Goal: Information Seeking & Learning: Learn about a topic

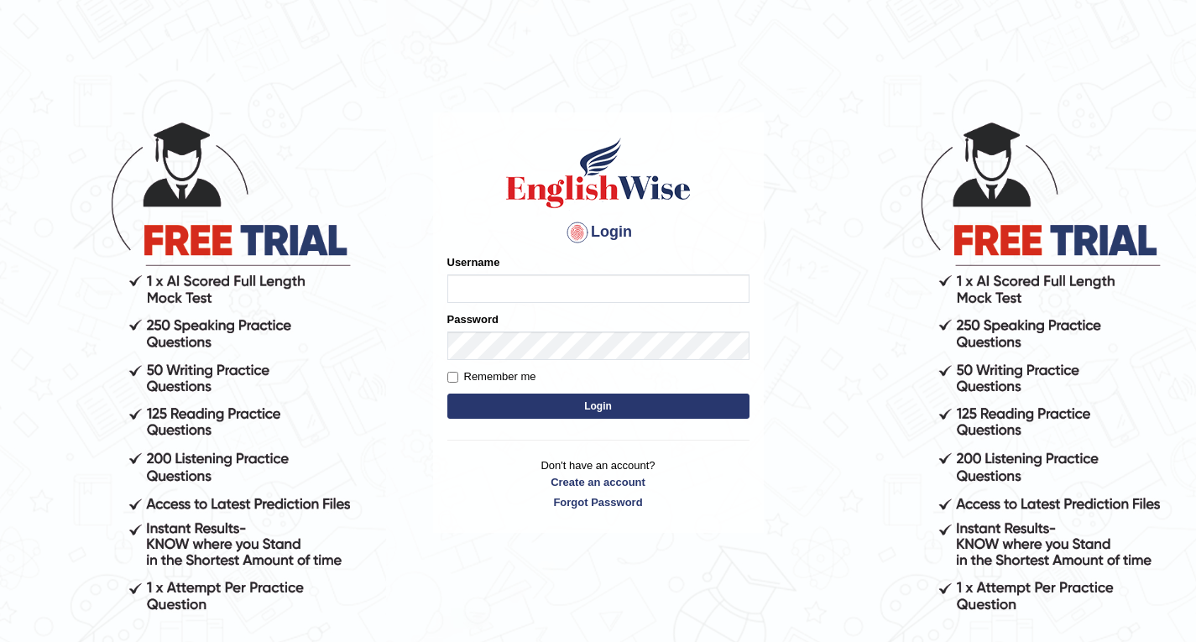
click at [484, 278] on input "Username" at bounding box center [598, 289] width 302 height 29
type input "d"
type input "Dechen30"
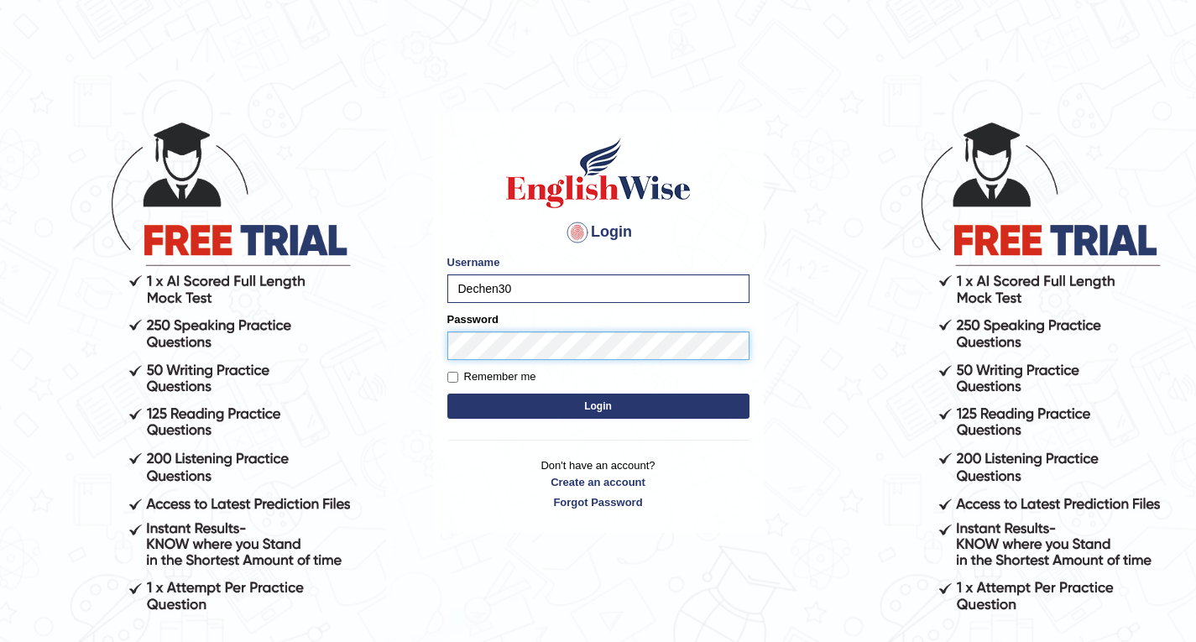
click at [447, 394] on button "Login" at bounding box center [598, 406] width 302 height 25
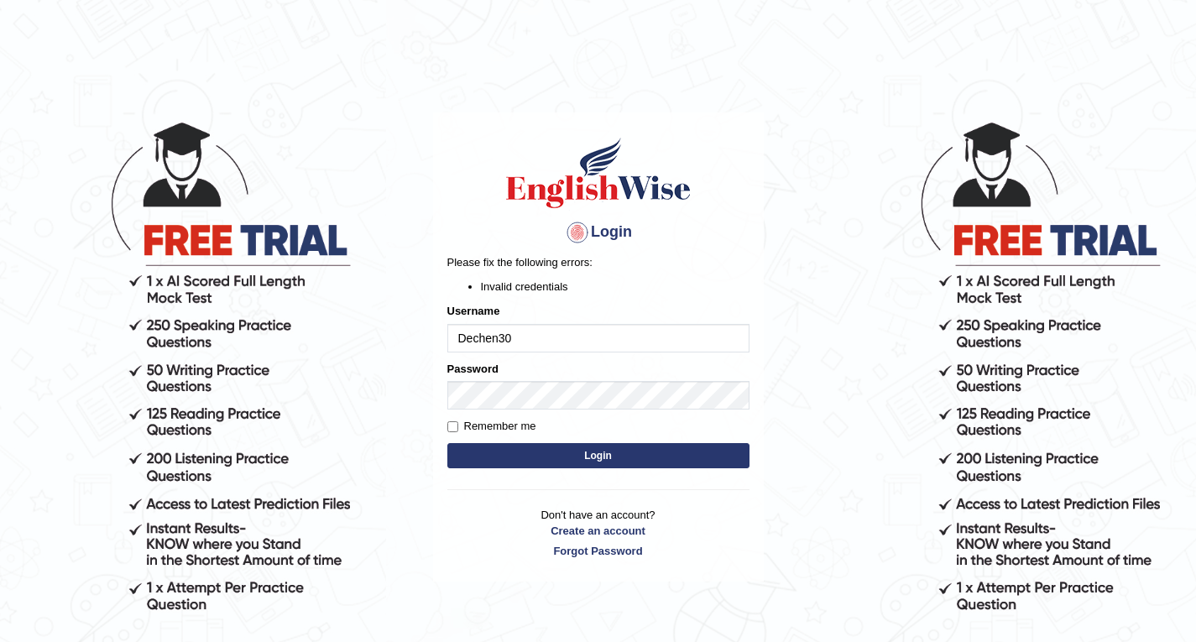
click at [447, 443] on button "Login" at bounding box center [598, 455] width 302 height 25
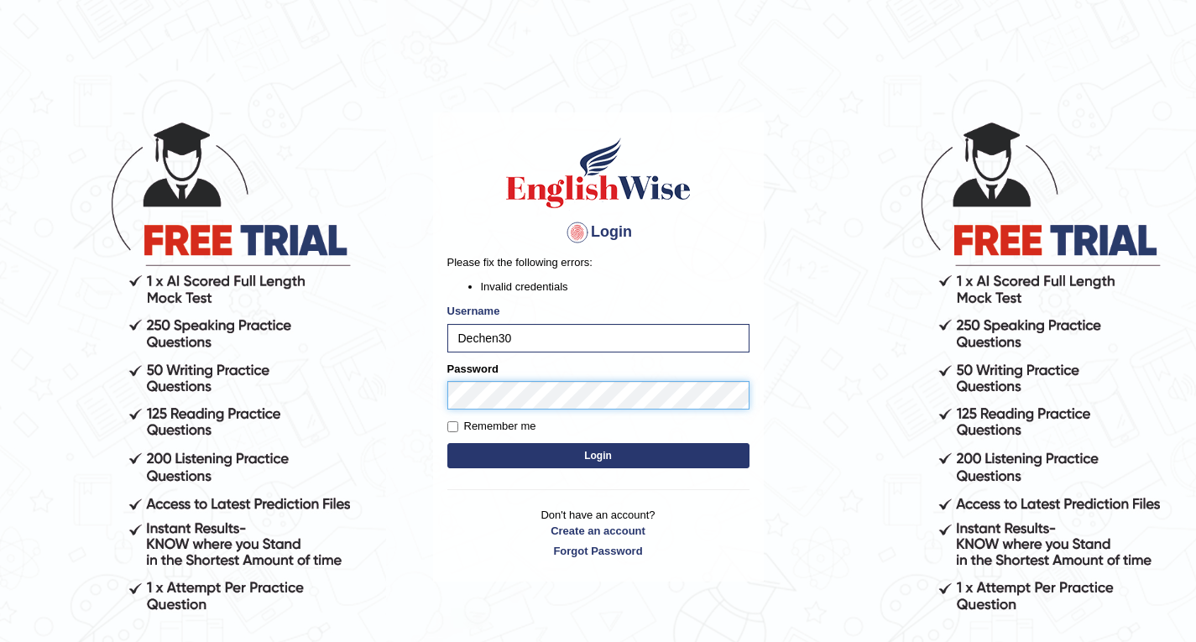
click at [431, 401] on main "Login Please fix the following errors: Invalid credentials Username Dechen30 Pa…" at bounding box center [599, 322] width 336 height 525
click at [447, 443] on button "Login" at bounding box center [598, 455] width 302 height 25
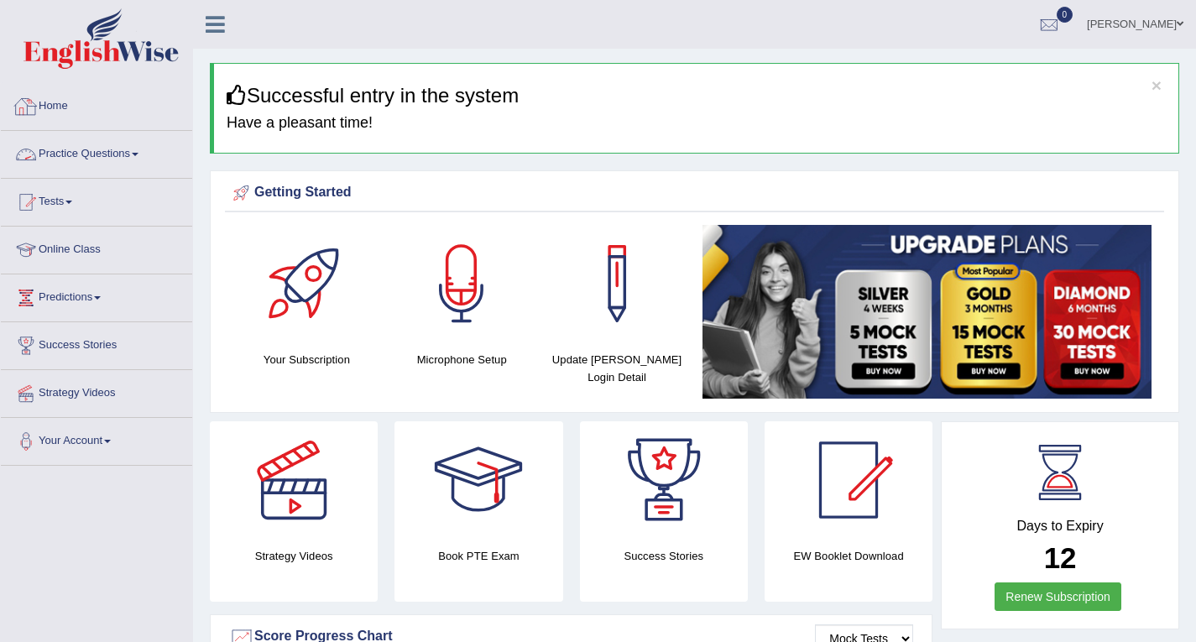
click at [115, 147] on link "Practice Questions" at bounding box center [96, 152] width 191 height 42
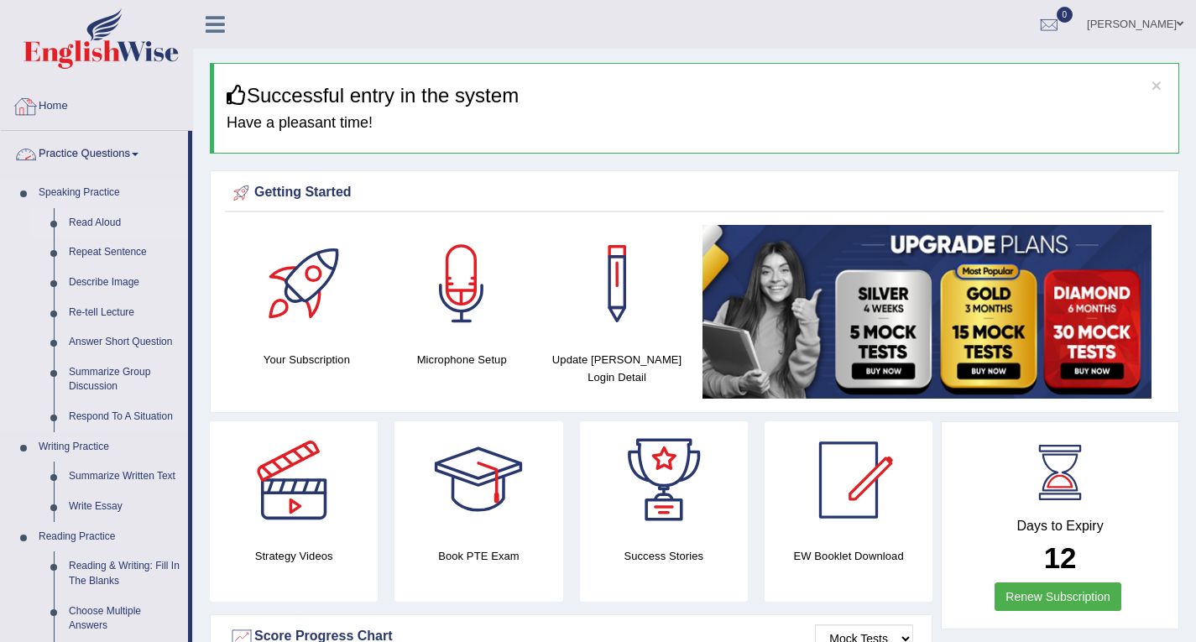
click at [80, 219] on link "Read Aloud" at bounding box center [124, 223] width 127 height 30
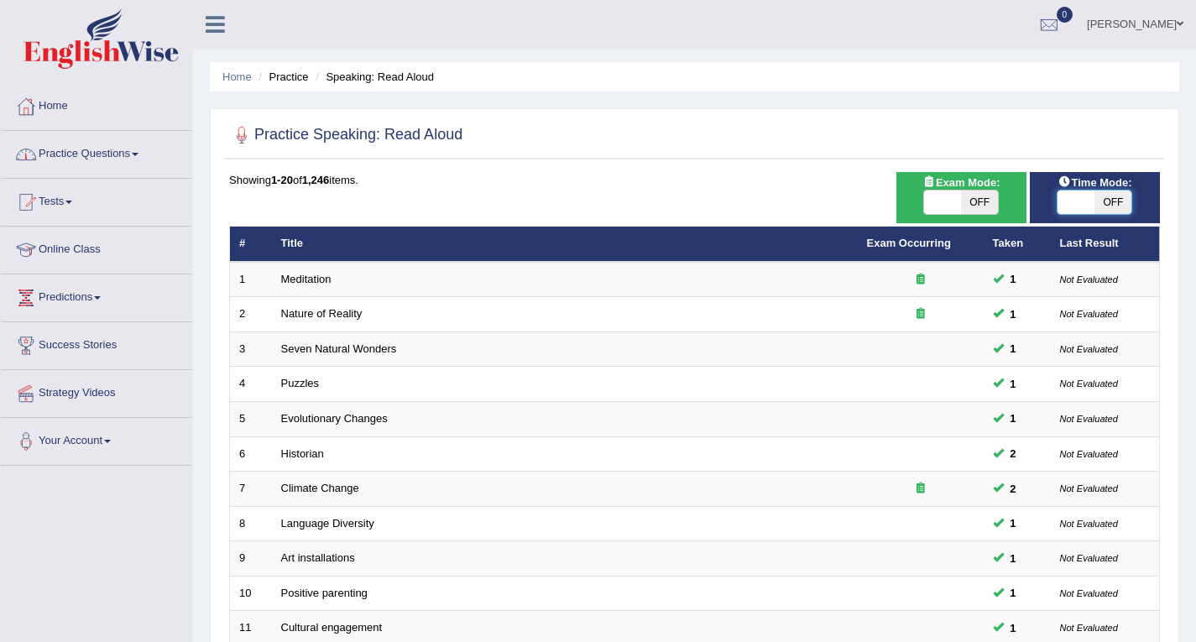
click at [1088, 207] on span at bounding box center [1076, 203] width 37 height 24
checkbox input "true"
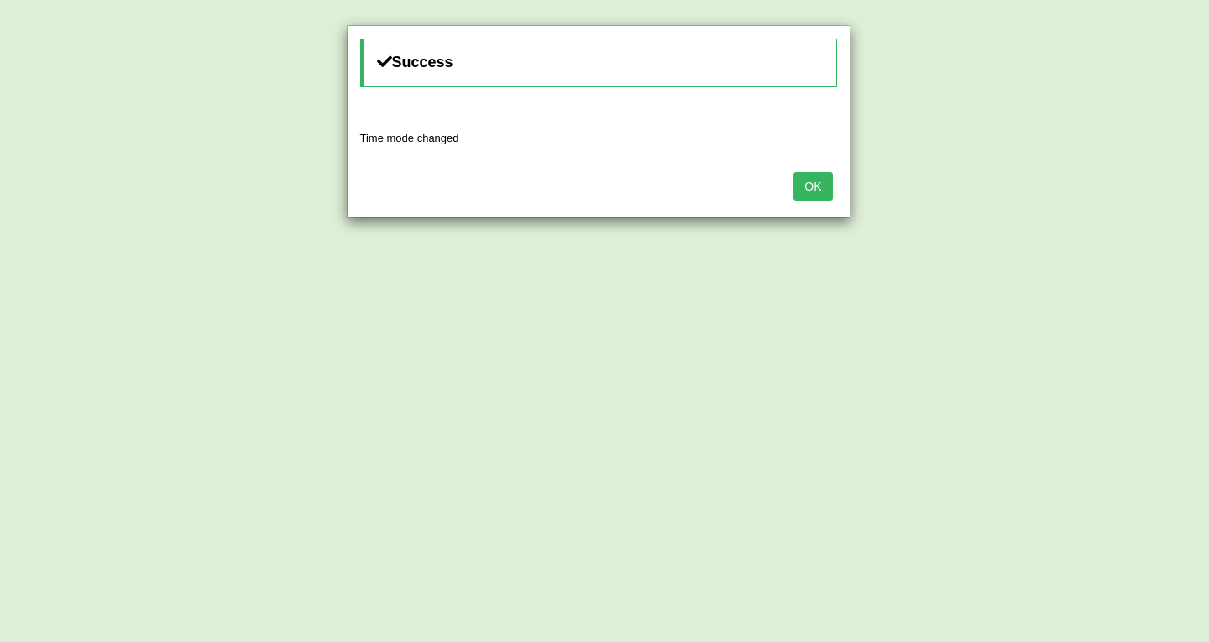
click at [813, 173] on button "OK" at bounding box center [812, 186] width 39 height 29
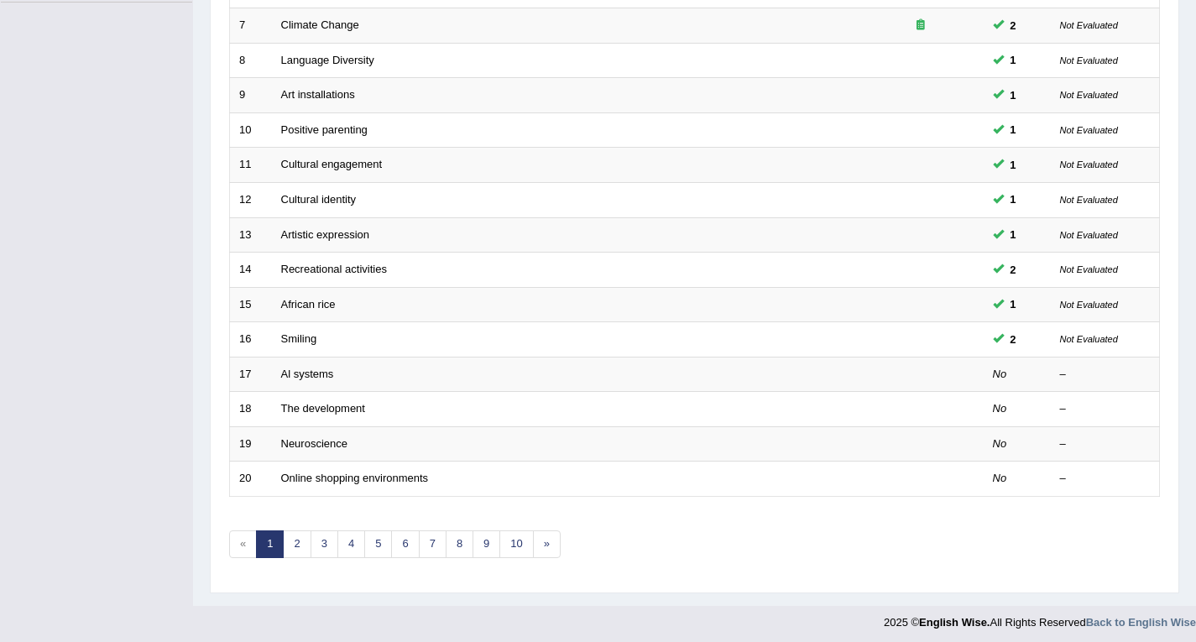
scroll to position [469, 0]
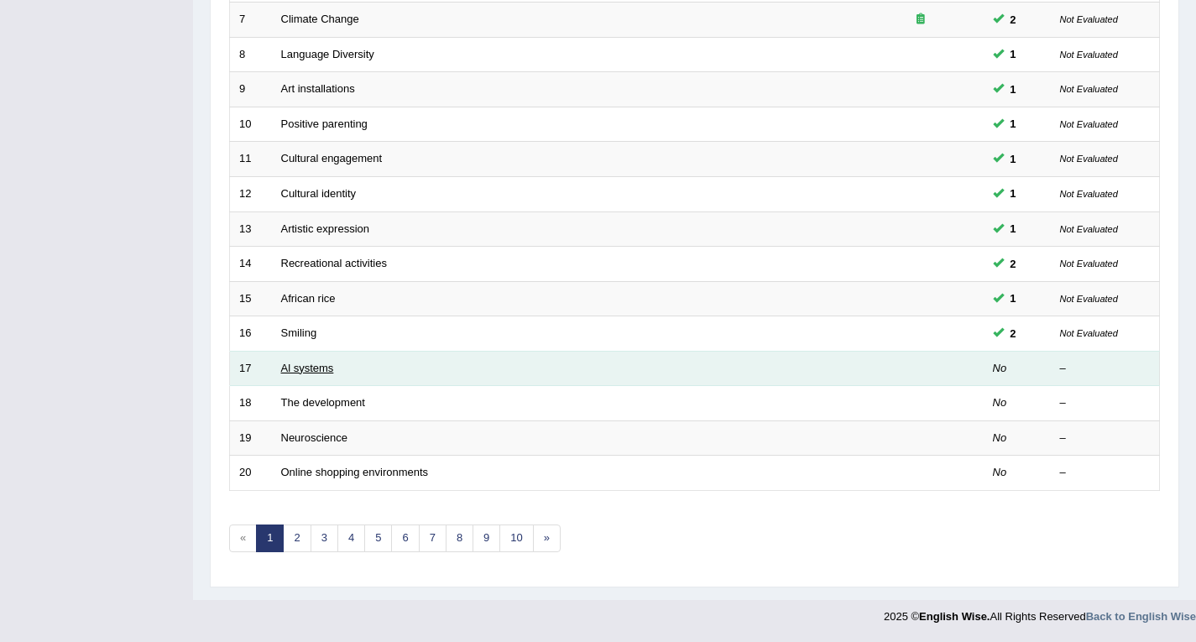
click at [328, 371] on link "Al systems" at bounding box center [307, 368] width 53 height 13
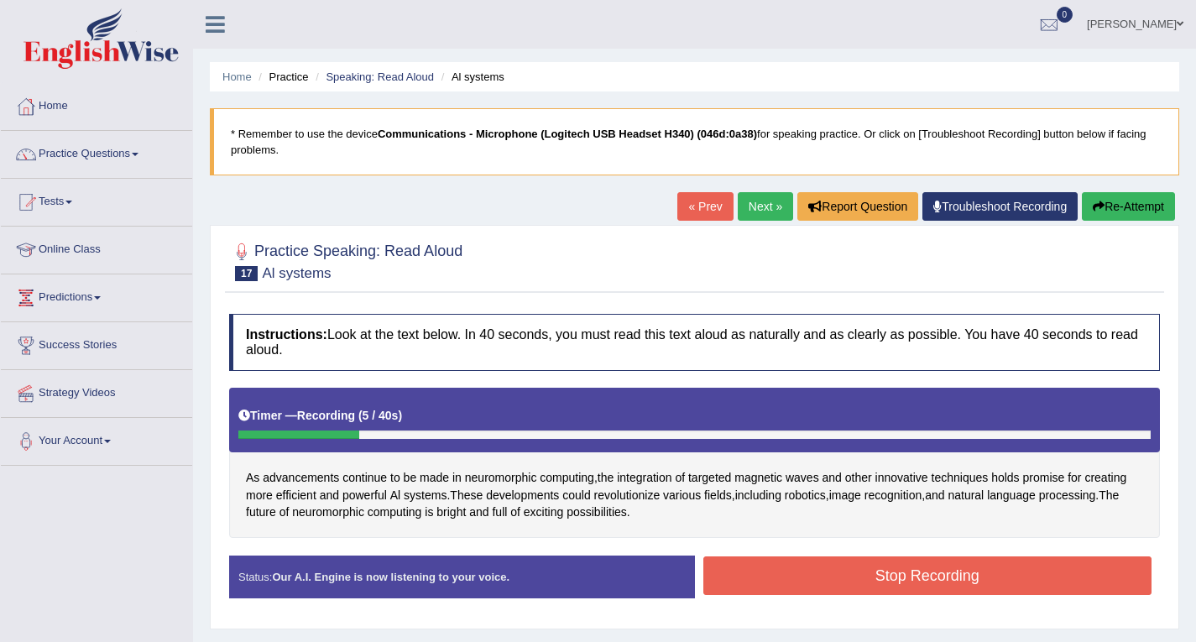
click at [705, 208] on link "« Prev" at bounding box center [704, 206] width 55 height 29
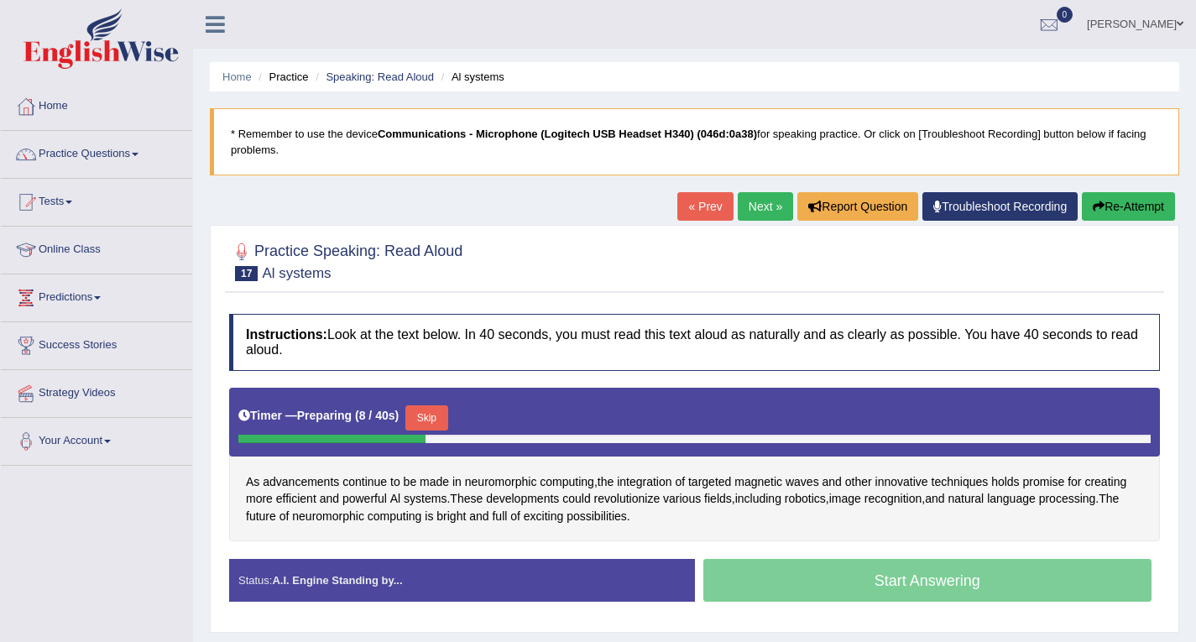
click at [441, 422] on button "Skip" at bounding box center [426, 417] width 42 height 25
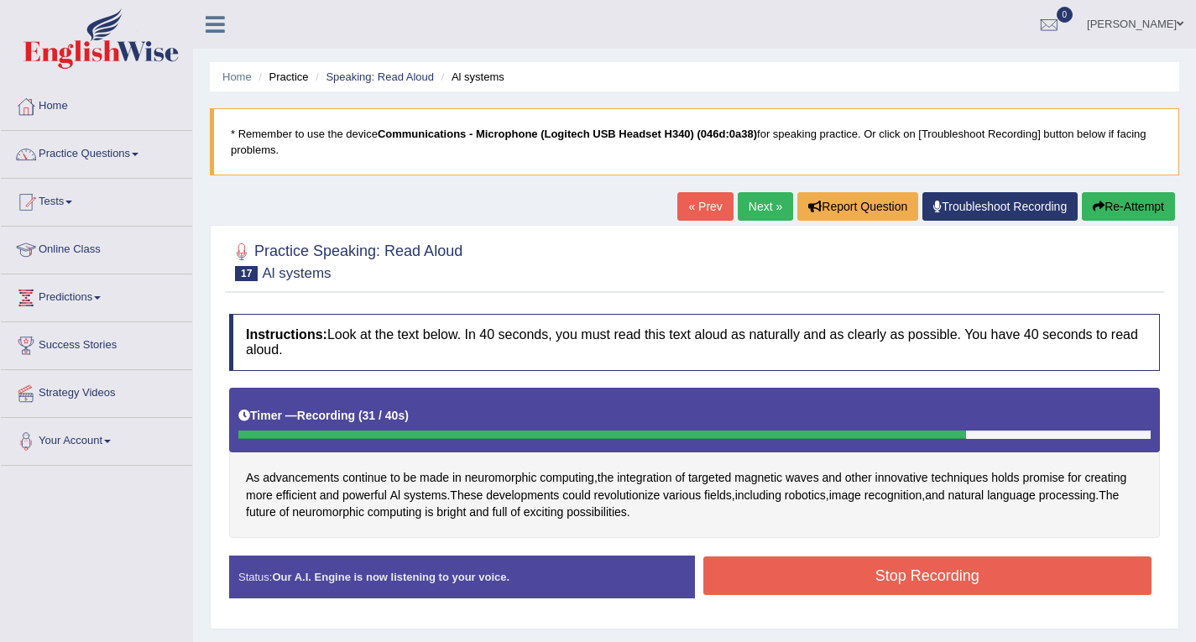
click at [934, 563] on button "Stop Recording" at bounding box center [928, 576] width 449 height 39
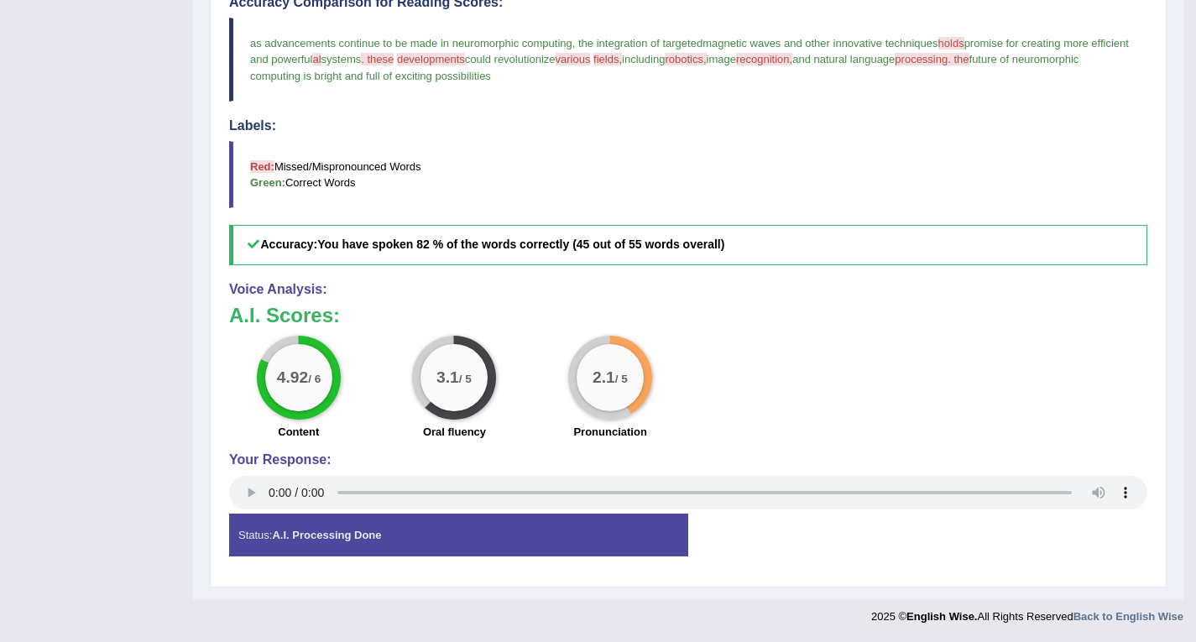
scroll to position [65, 0]
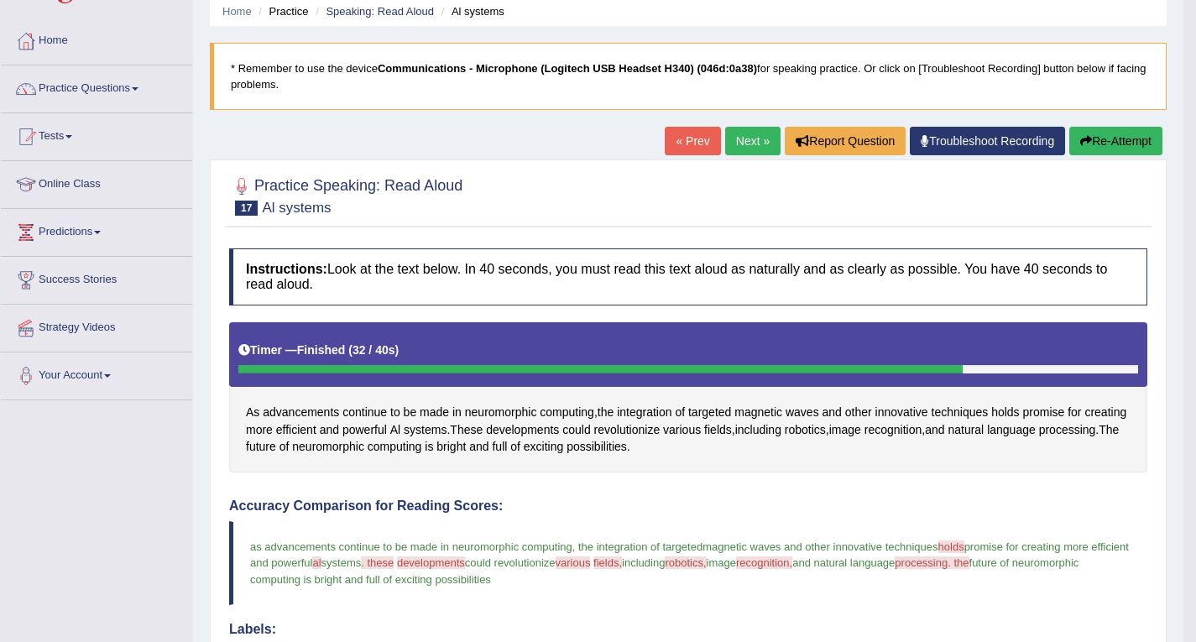
click at [751, 133] on link "Next »" at bounding box center [752, 141] width 55 height 29
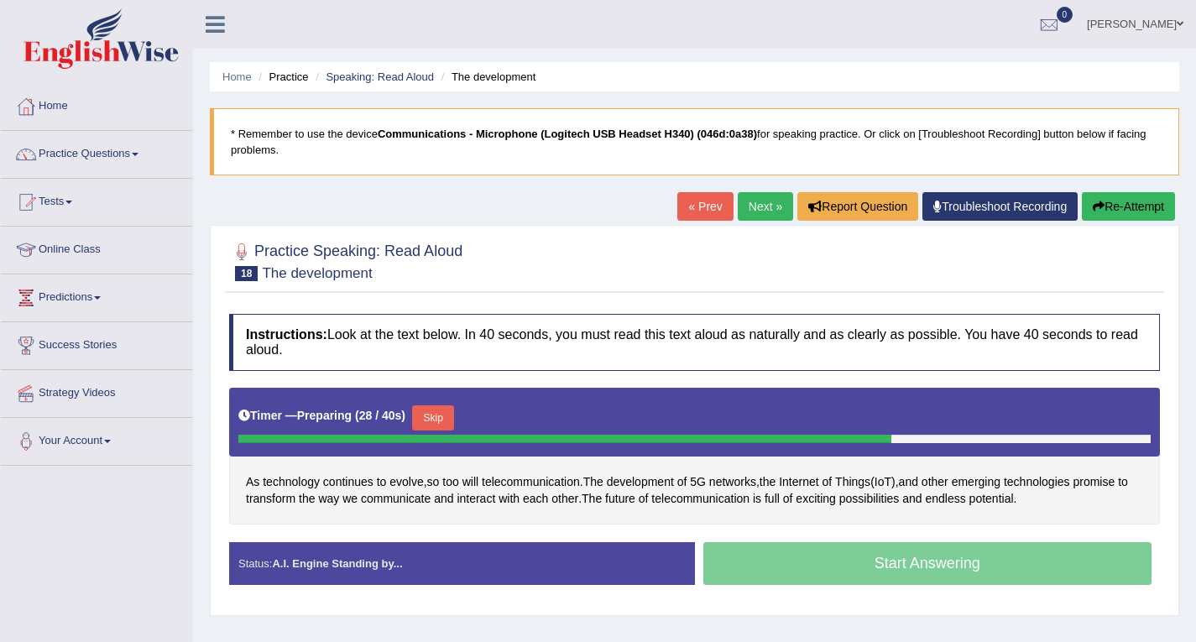
click at [432, 422] on button "Skip" at bounding box center [433, 417] width 42 height 25
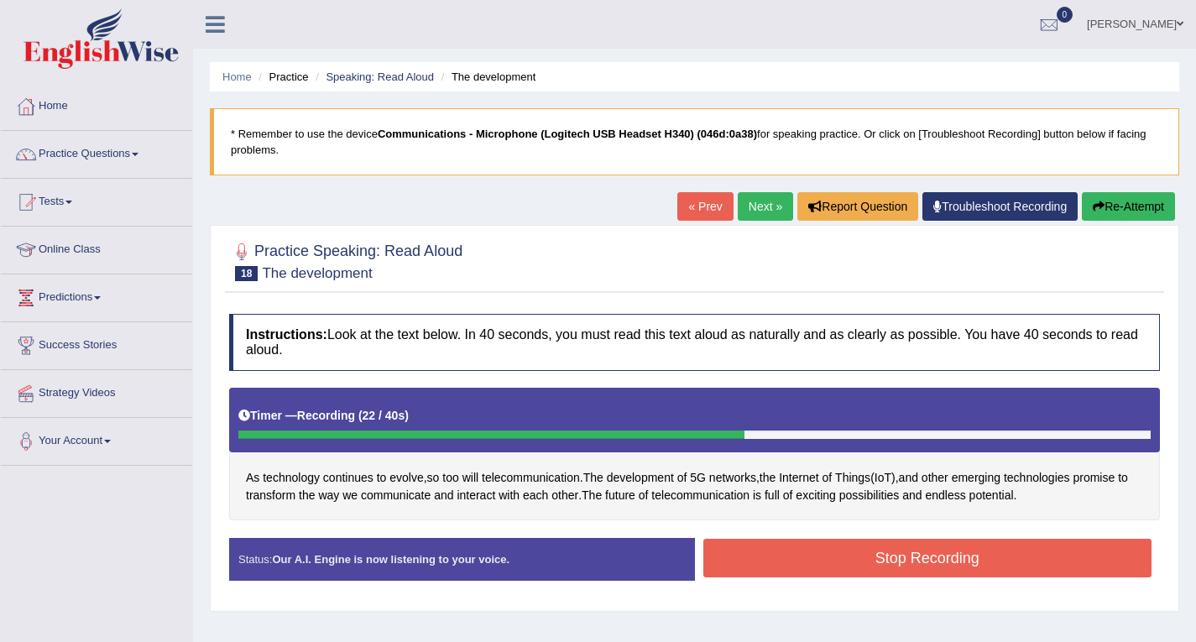
click at [1003, 557] on button "Stop Recording" at bounding box center [928, 558] width 449 height 39
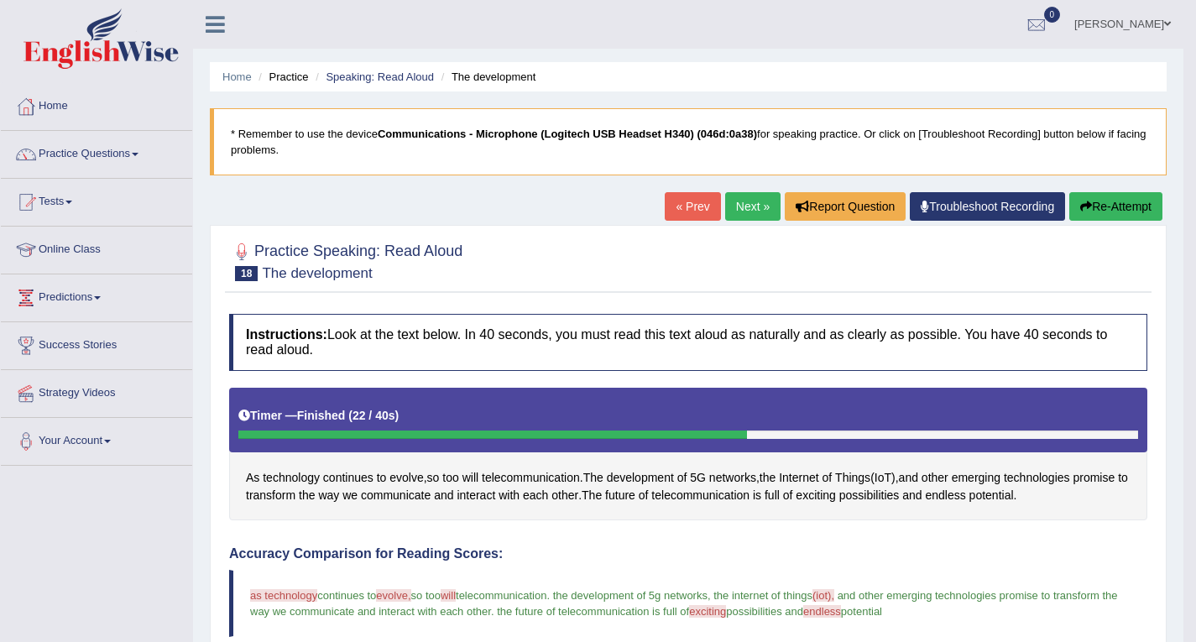
click at [742, 208] on link "Next »" at bounding box center [752, 206] width 55 height 29
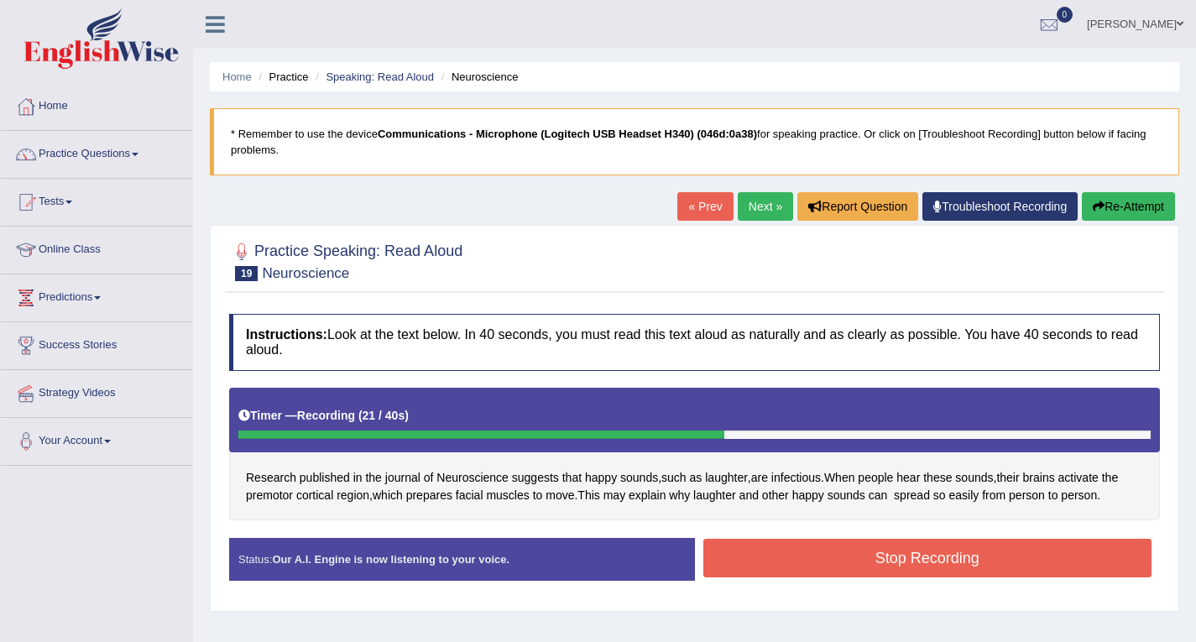
click at [949, 562] on button "Stop Recording" at bounding box center [928, 558] width 449 height 39
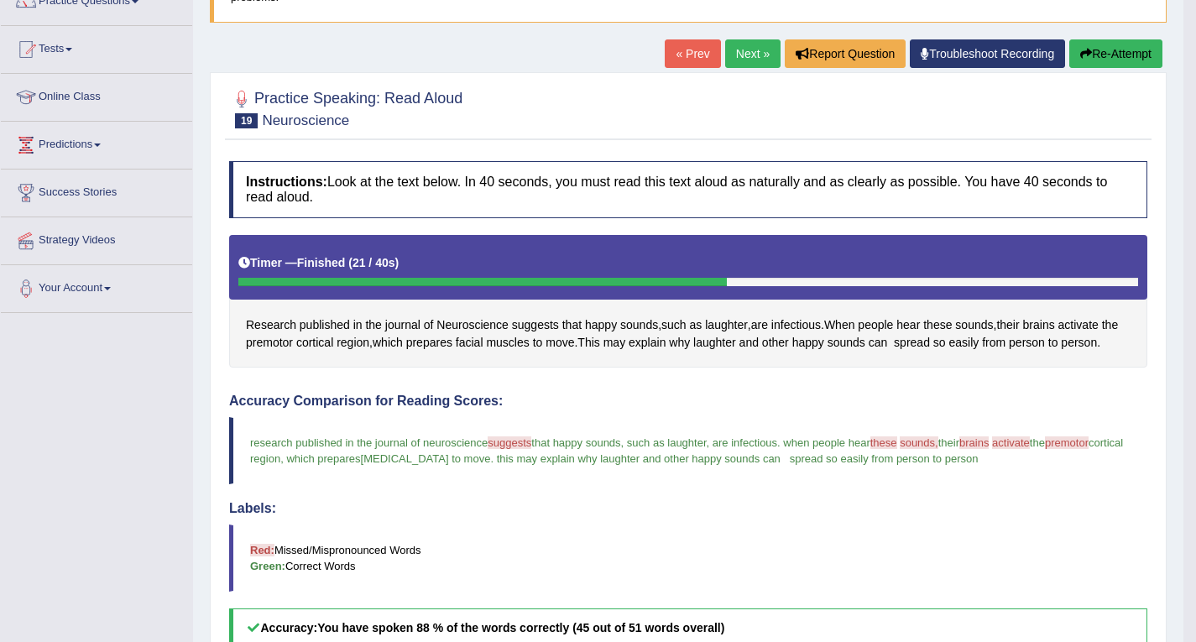
scroll to position [32, 0]
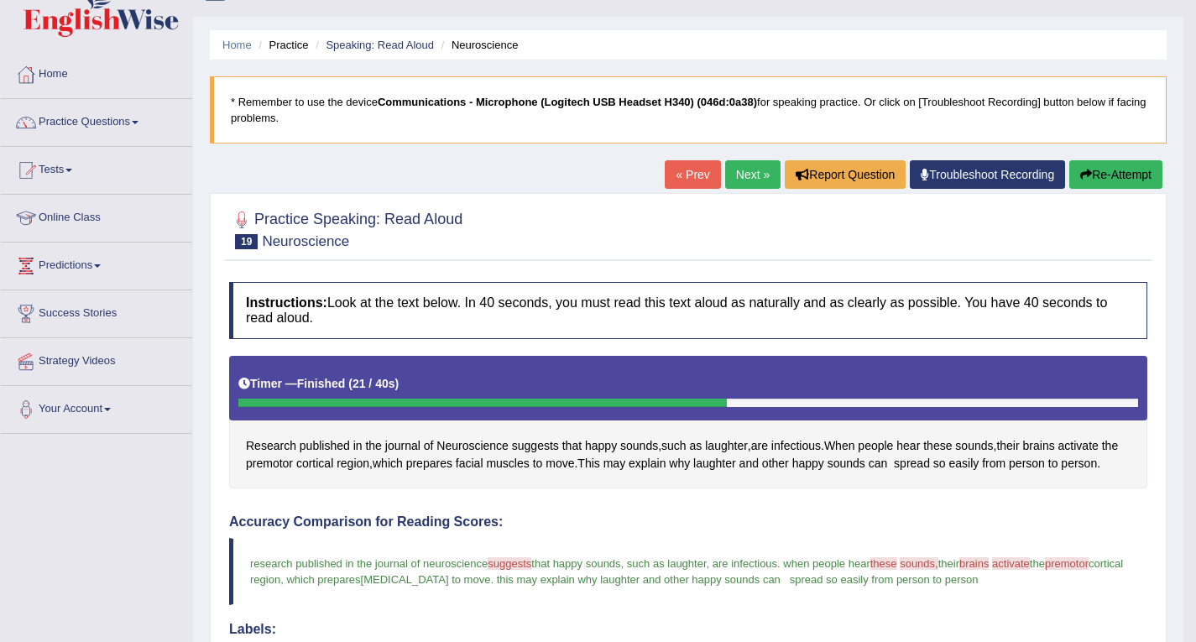
click at [745, 171] on link "Next »" at bounding box center [752, 174] width 55 height 29
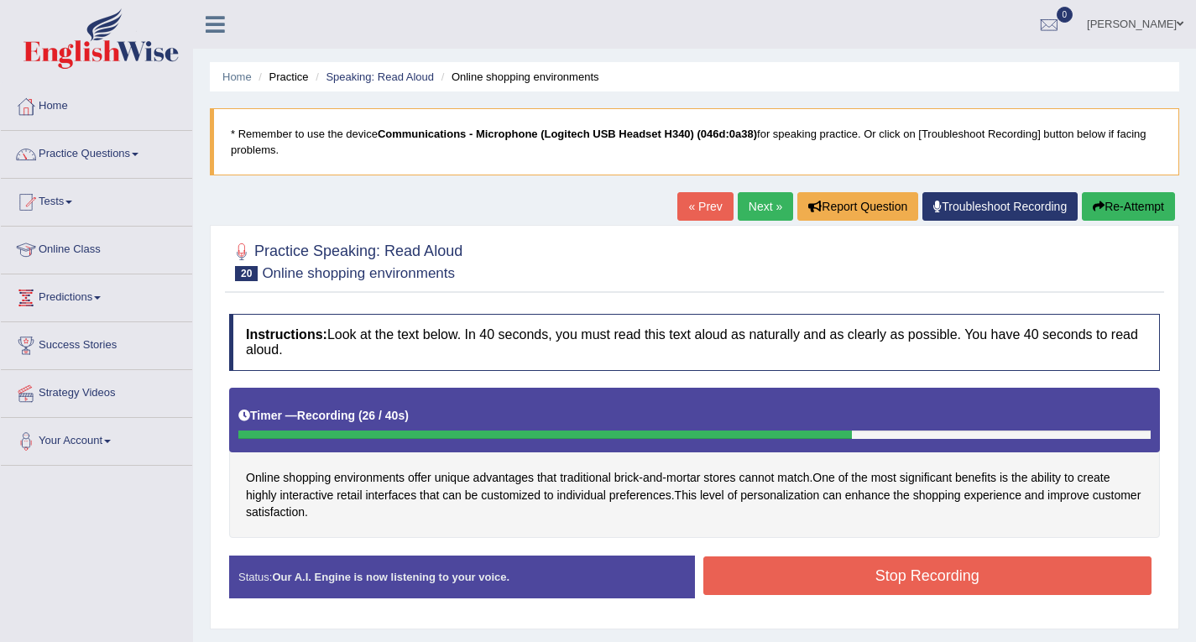
click at [881, 569] on button "Stop Recording" at bounding box center [928, 576] width 449 height 39
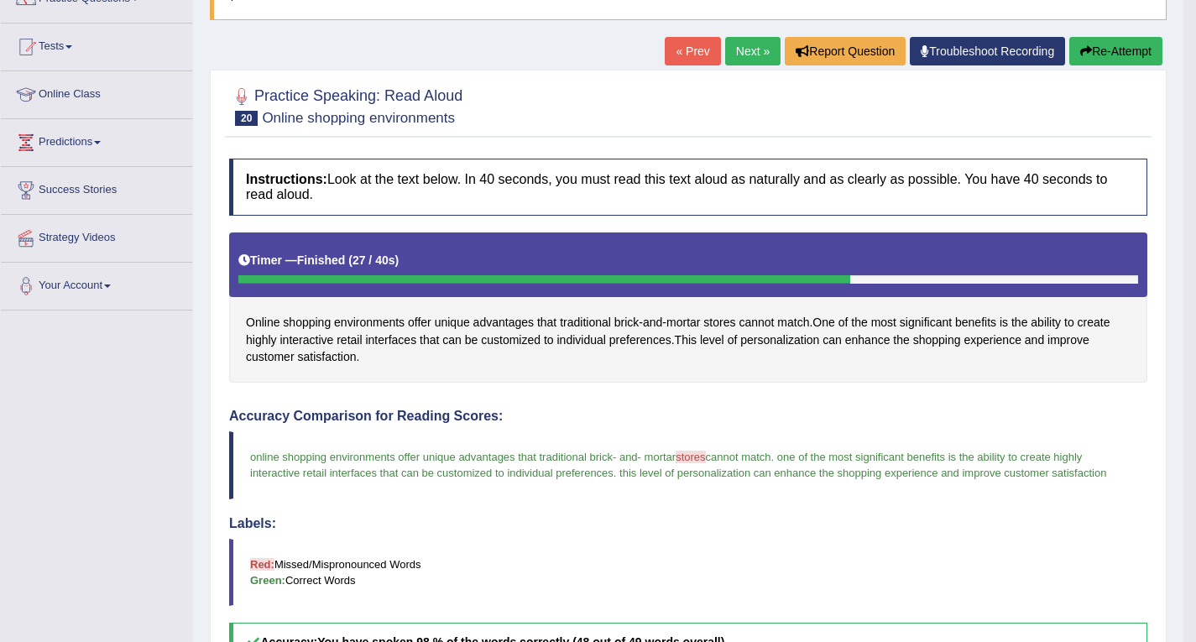
scroll to position [133, 0]
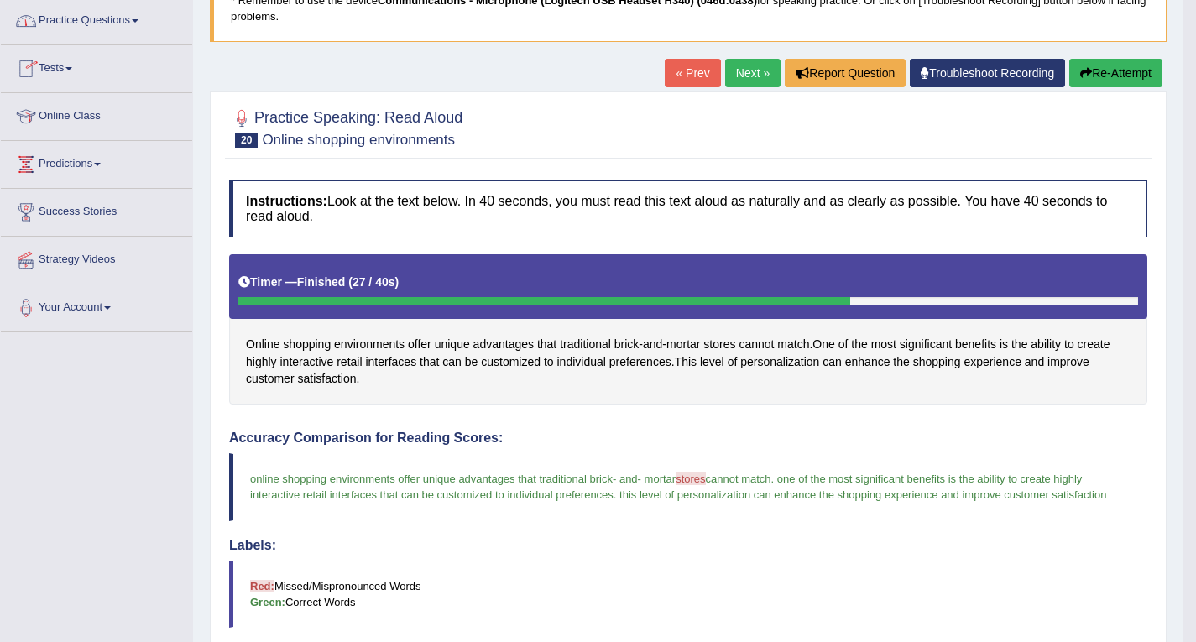
click at [104, 29] on link "Practice Questions" at bounding box center [96, 18] width 191 height 42
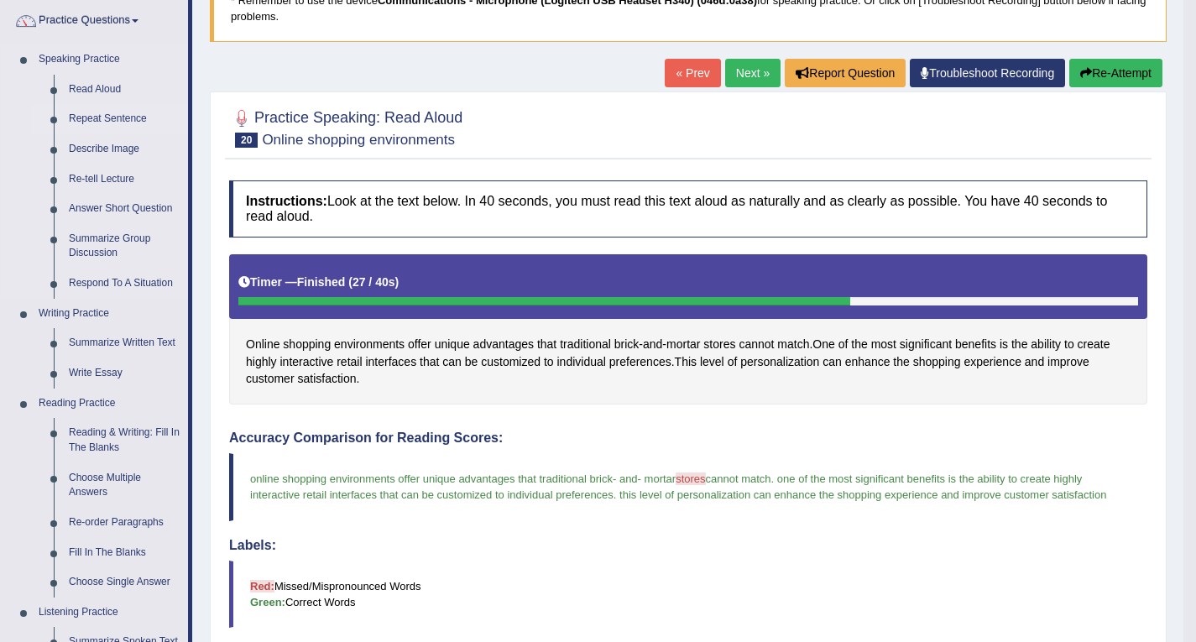
click at [105, 119] on link "Repeat Sentence" at bounding box center [124, 119] width 127 height 30
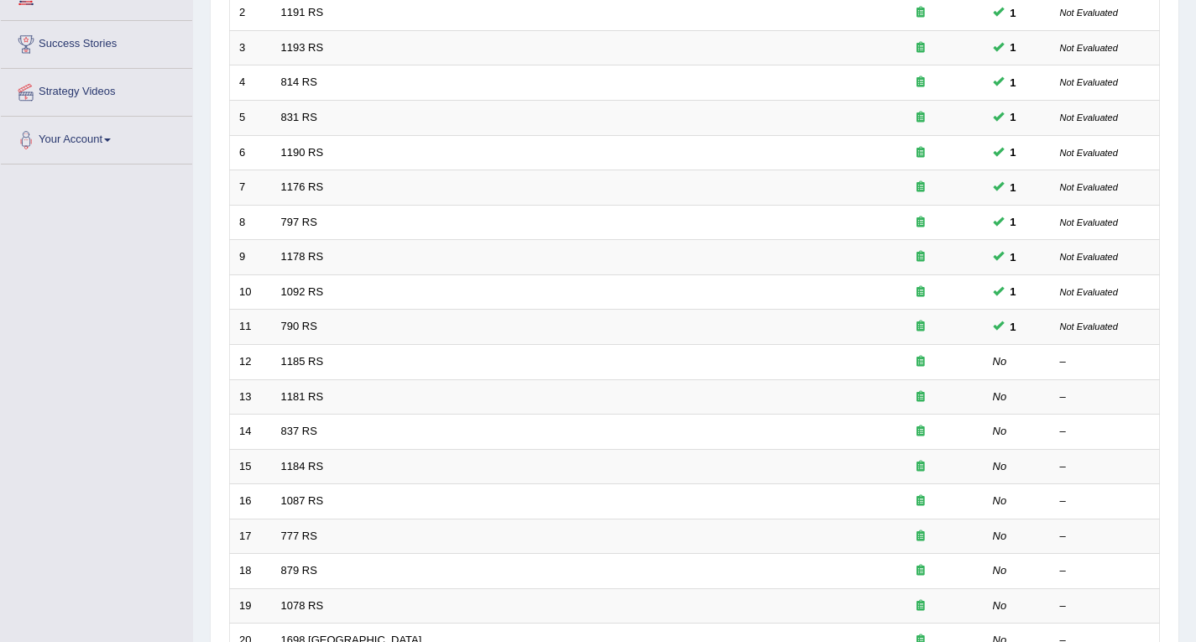
scroll to position [469, 0]
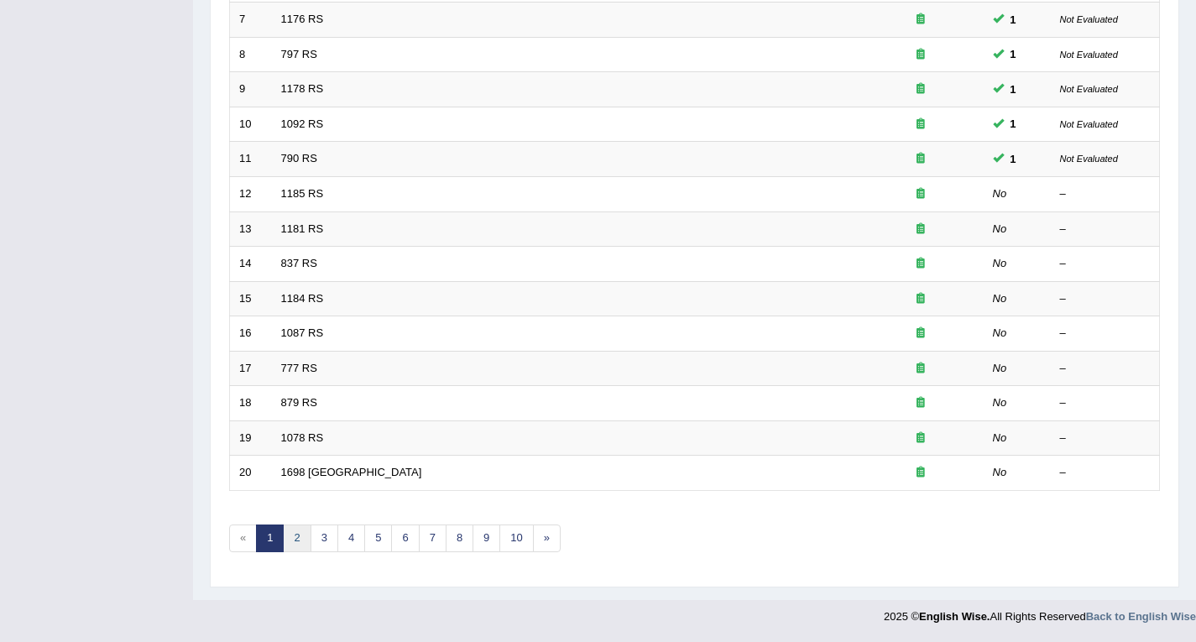
click at [294, 540] on link "2" at bounding box center [297, 539] width 28 height 28
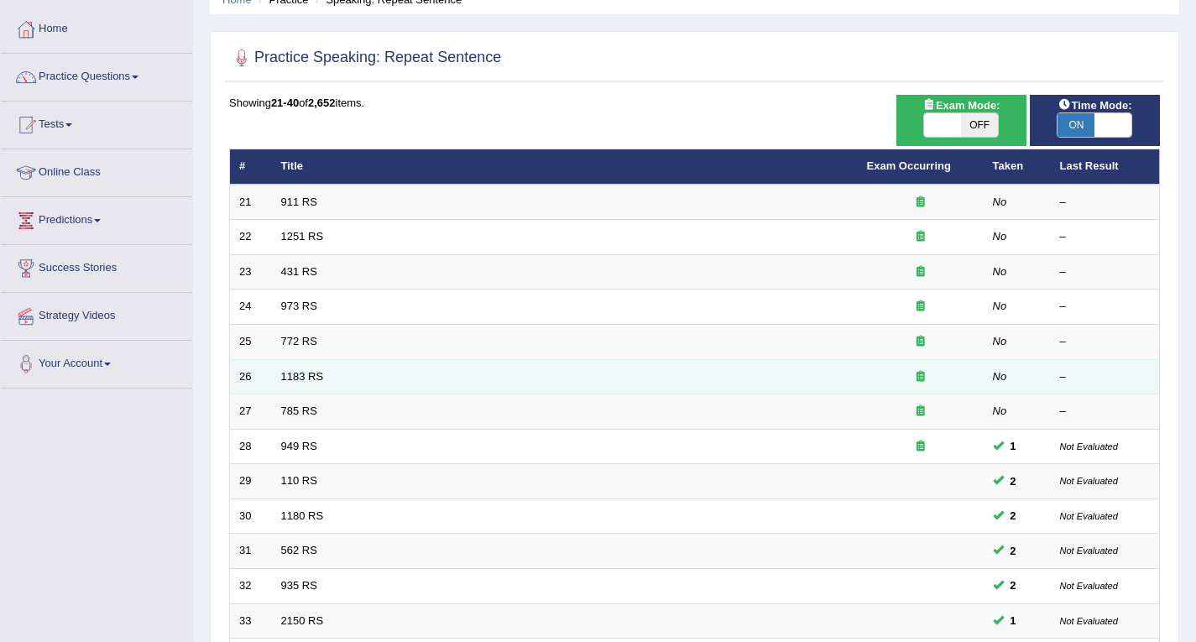
scroll to position [252, 0]
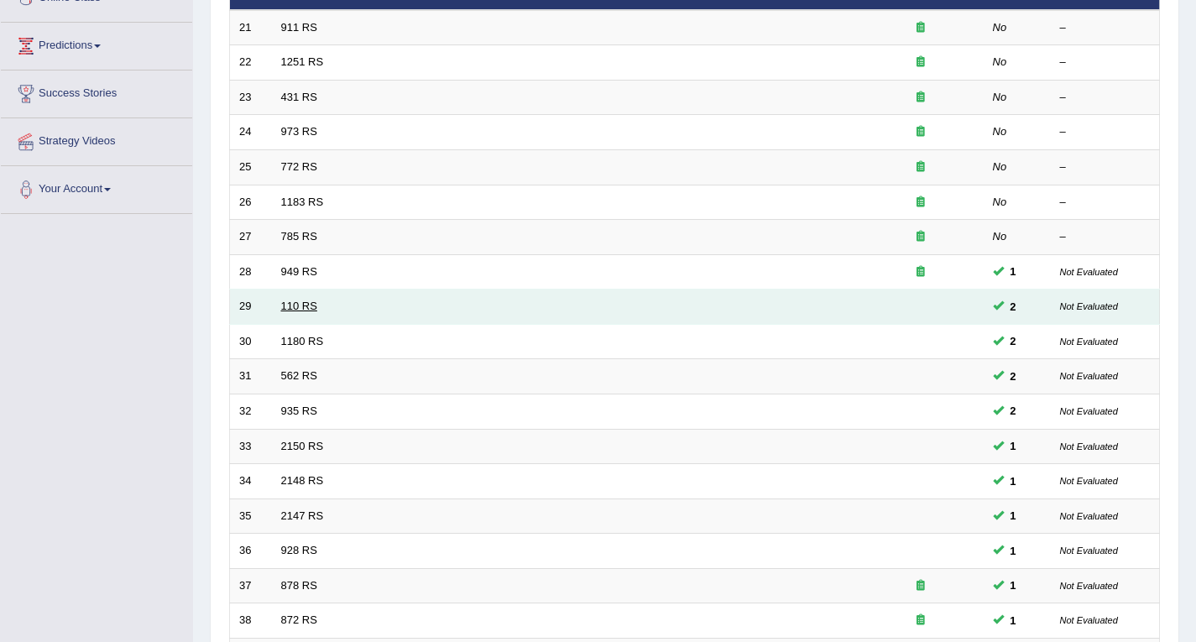
click at [304, 307] on link "110 RS" at bounding box center [299, 306] width 36 height 13
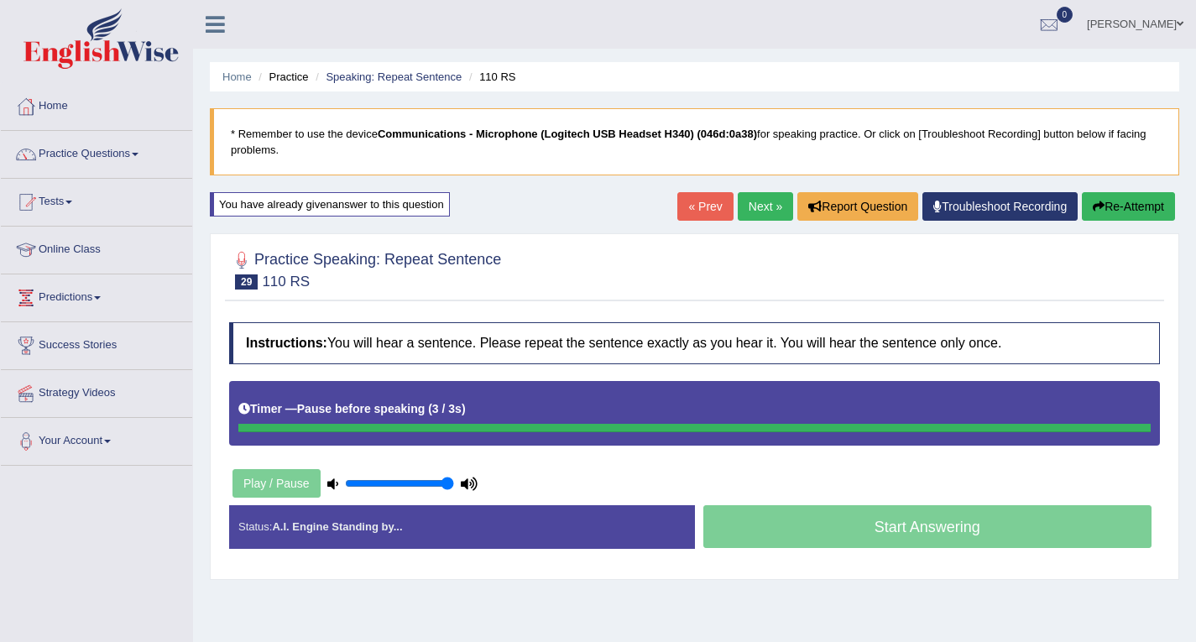
click at [761, 204] on link "Next »" at bounding box center [765, 206] width 55 height 29
click at [749, 203] on link "Next »" at bounding box center [765, 206] width 55 height 29
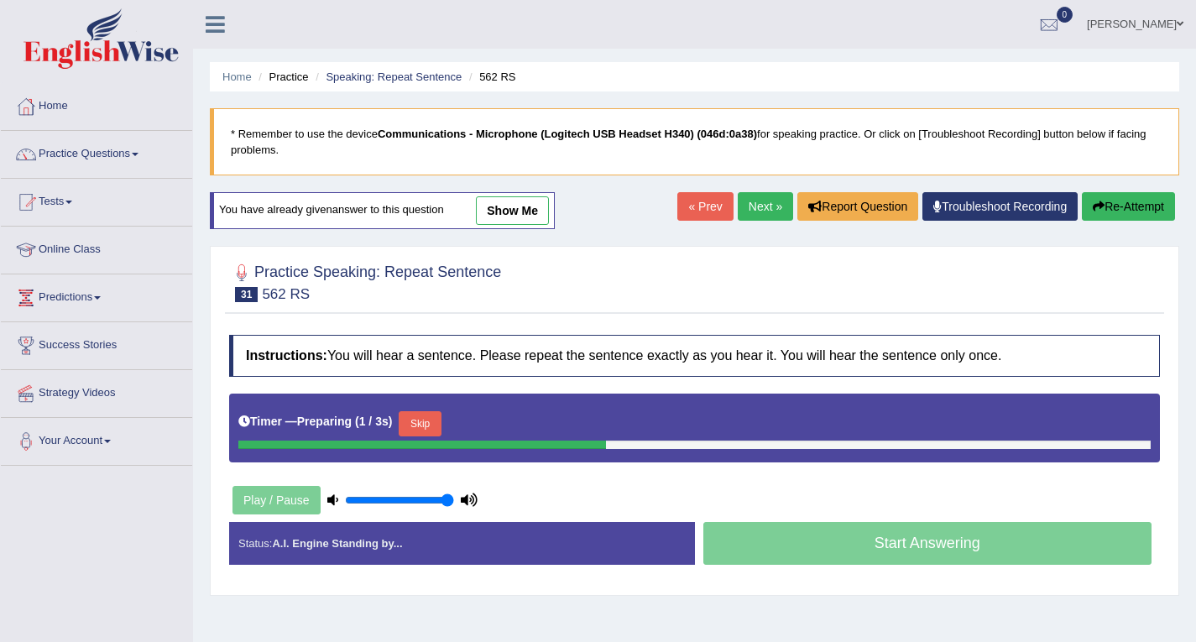
click at [757, 203] on link "Next »" at bounding box center [765, 206] width 55 height 29
click at [137, 149] on link "Practice Questions" at bounding box center [96, 152] width 191 height 42
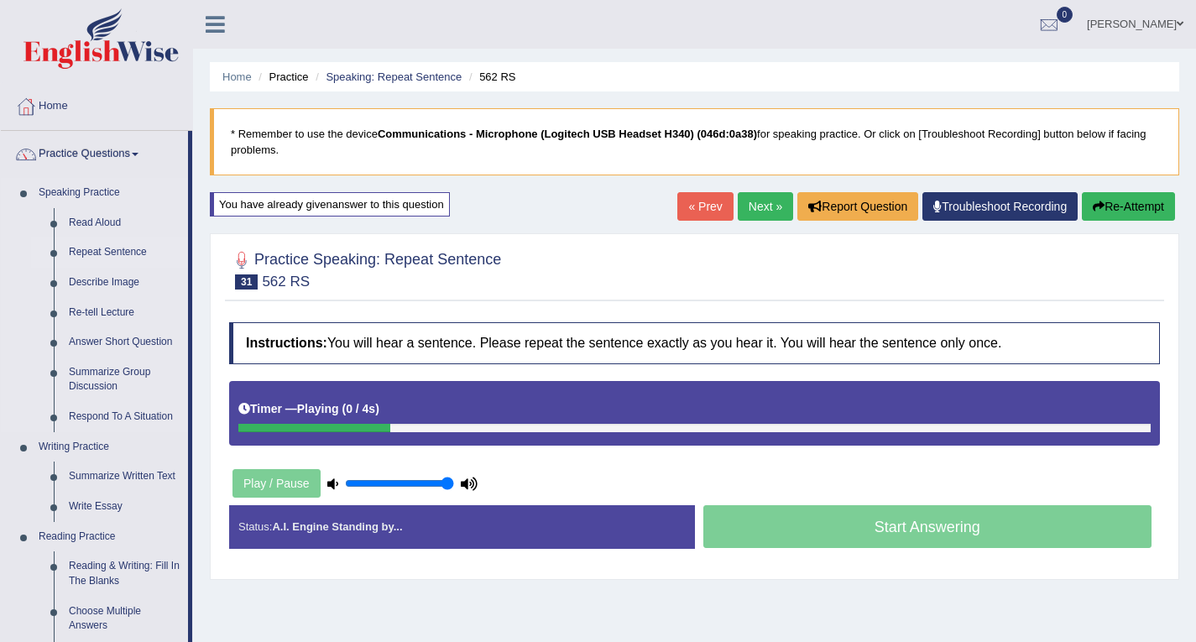
click at [106, 247] on link "Repeat Sentence" at bounding box center [124, 253] width 127 height 30
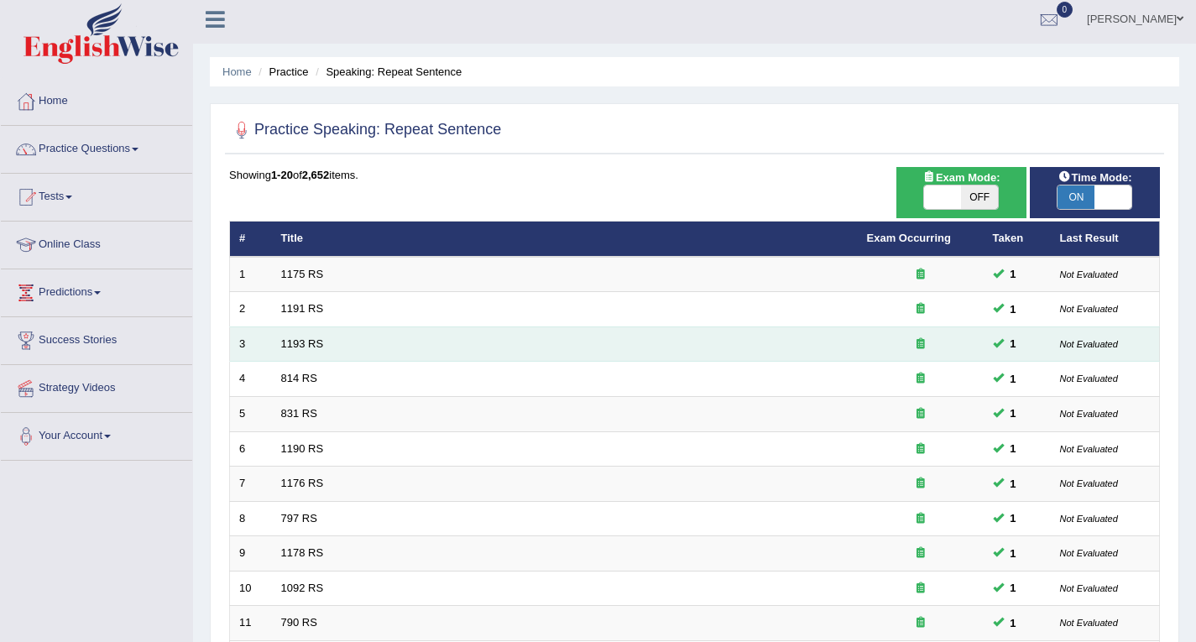
scroll to position [469, 0]
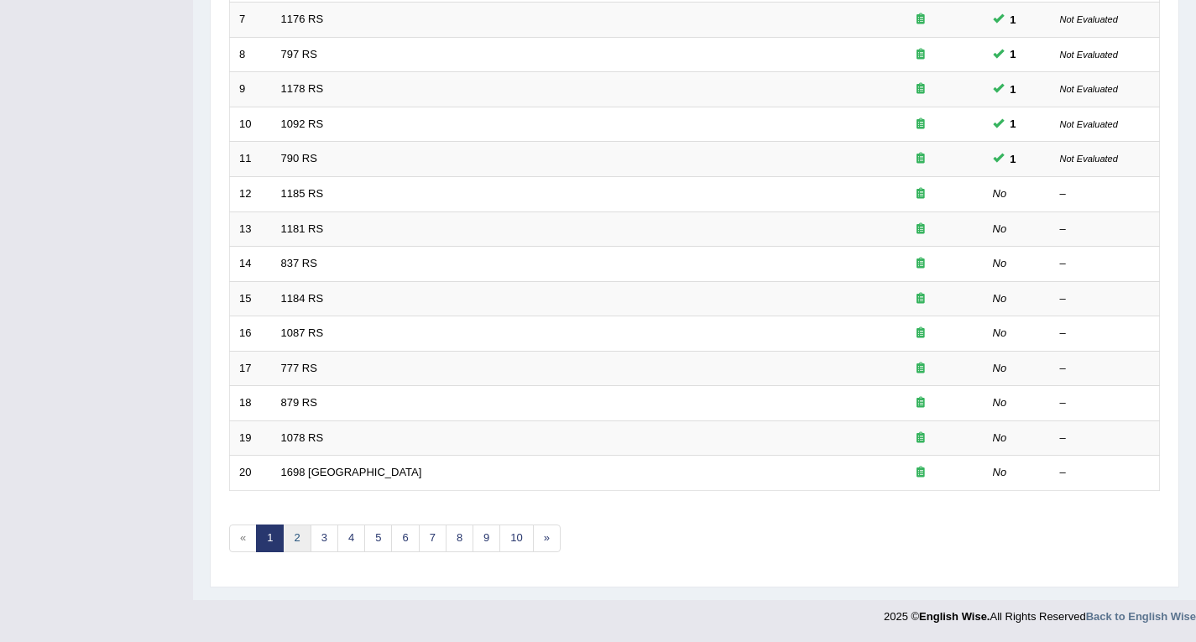
click at [297, 538] on link "2" at bounding box center [297, 539] width 28 height 28
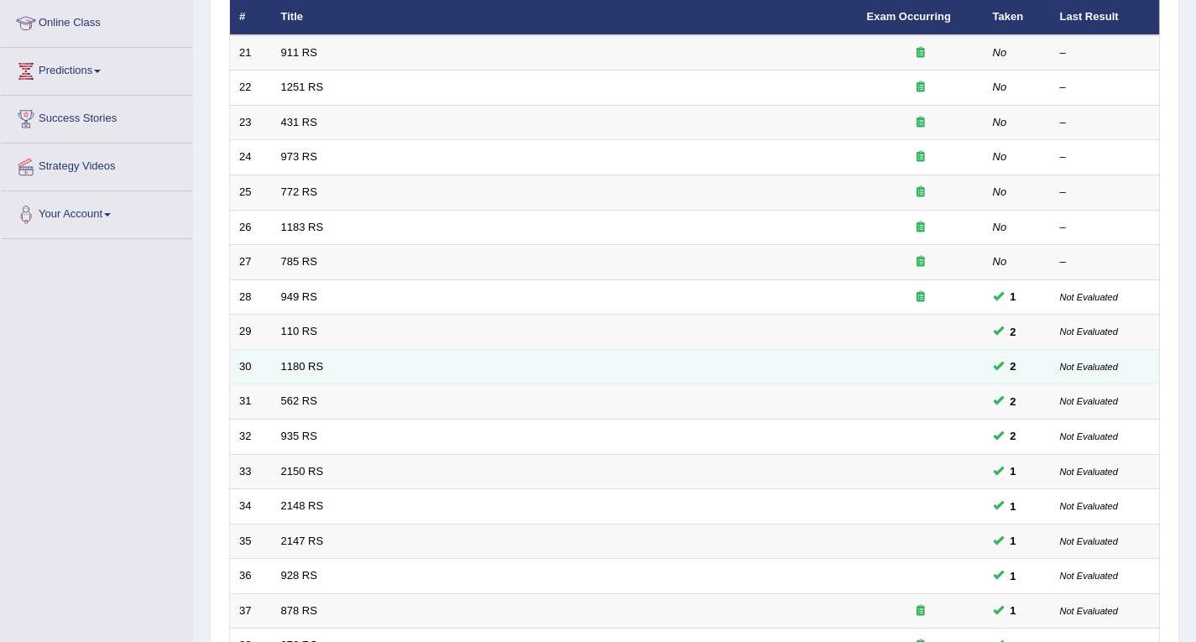
scroll to position [84, 0]
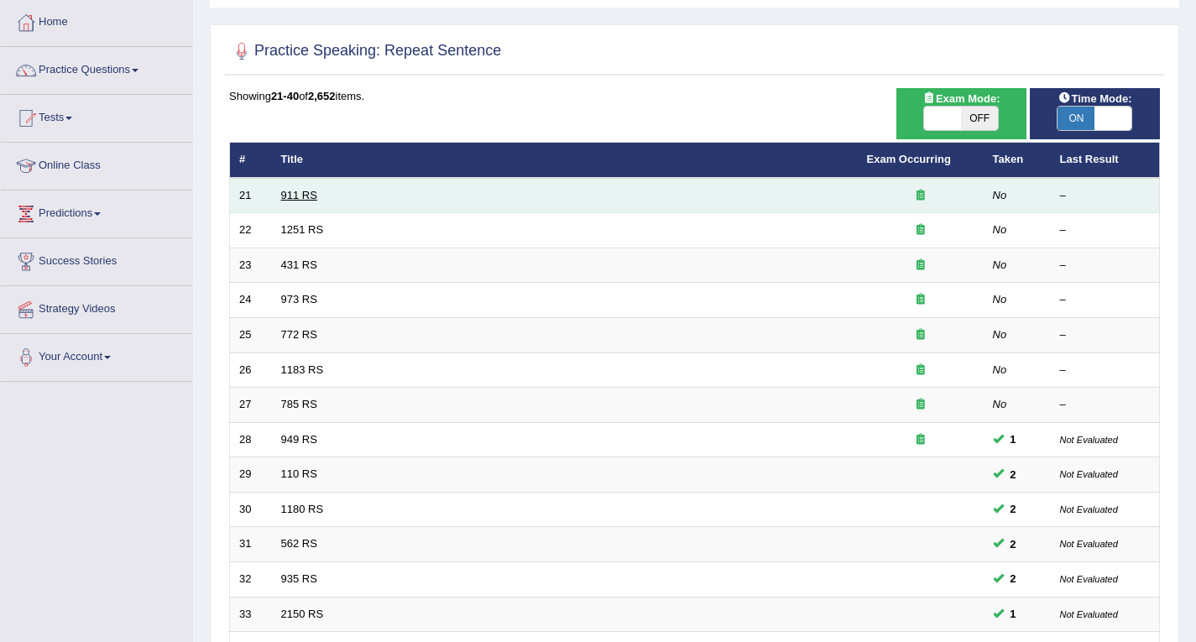
click at [301, 195] on link "911 RS" at bounding box center [299, 195] width 36 height 13
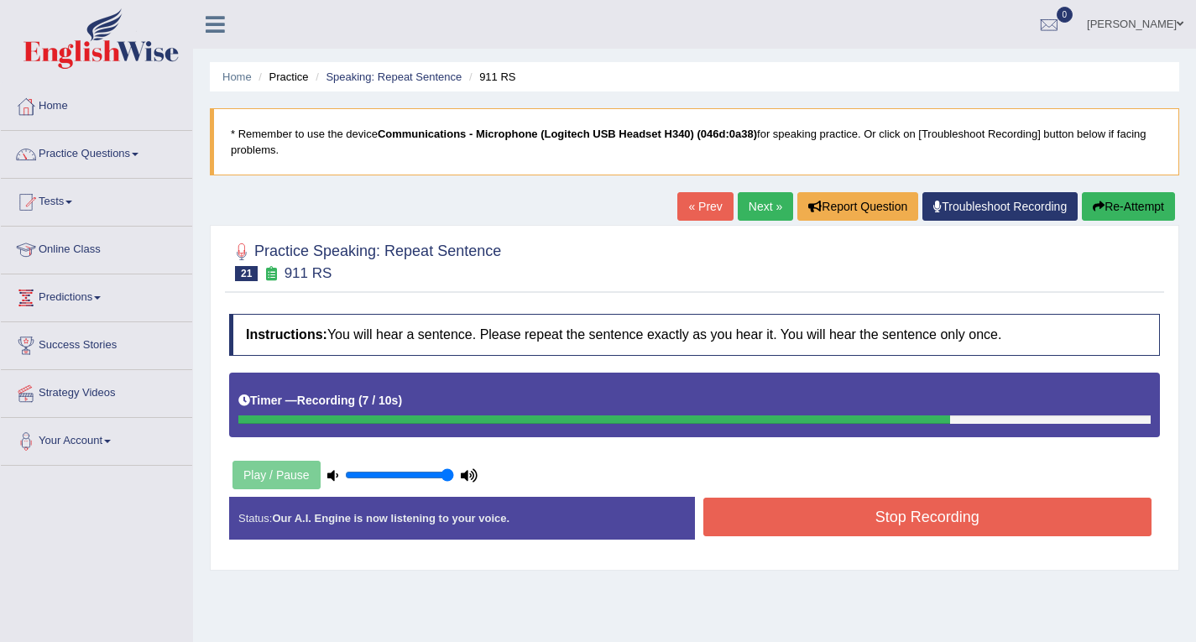
click at [989, 504] on button "Stop Recording" at bounding box center [928, 517] width 449 height 39
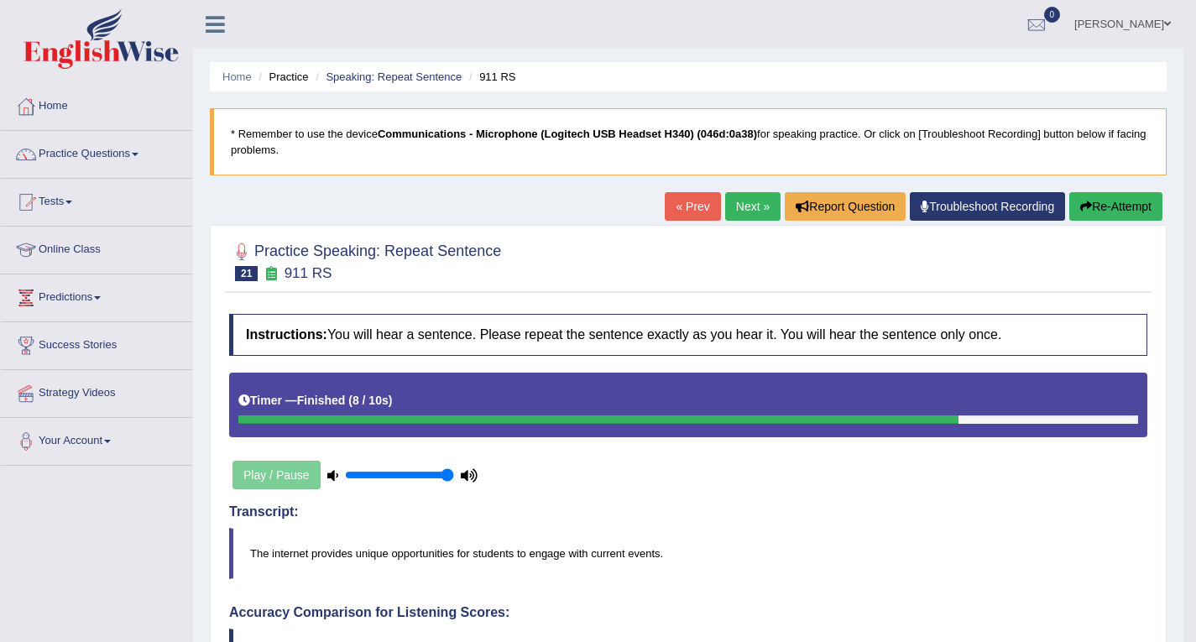
click at [736, 208] on link "Next »" at bounding box center [752, 206] width 55 height 29
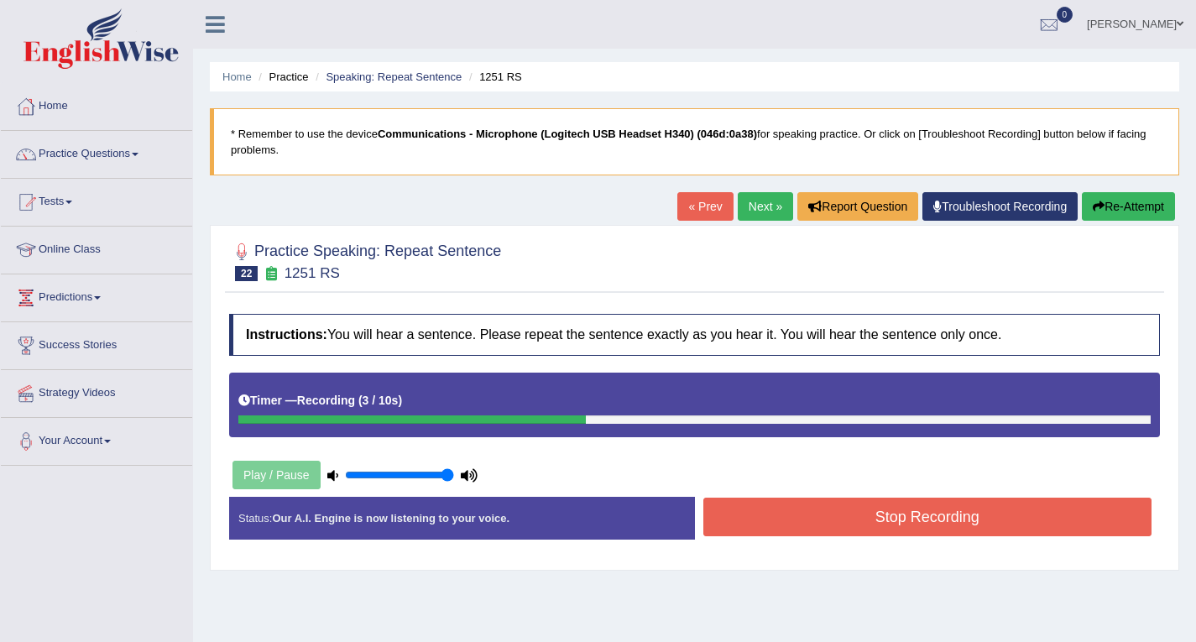
click at [698, 206] on link "« Prev" at bounding box center [704, 206] width 55 height 29
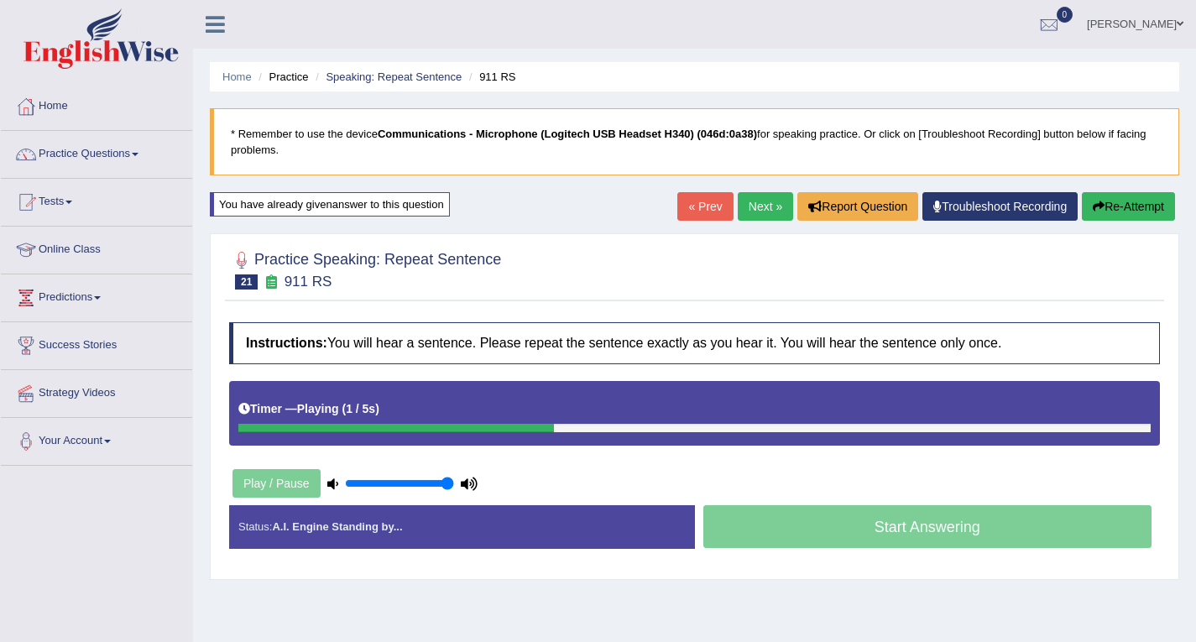
click at [728, 263] on div at bounding box center [694, 268] width 931 height 51
click at [754, 202] on link "Next »" at bounding box center [765, 206] width 55 height 29
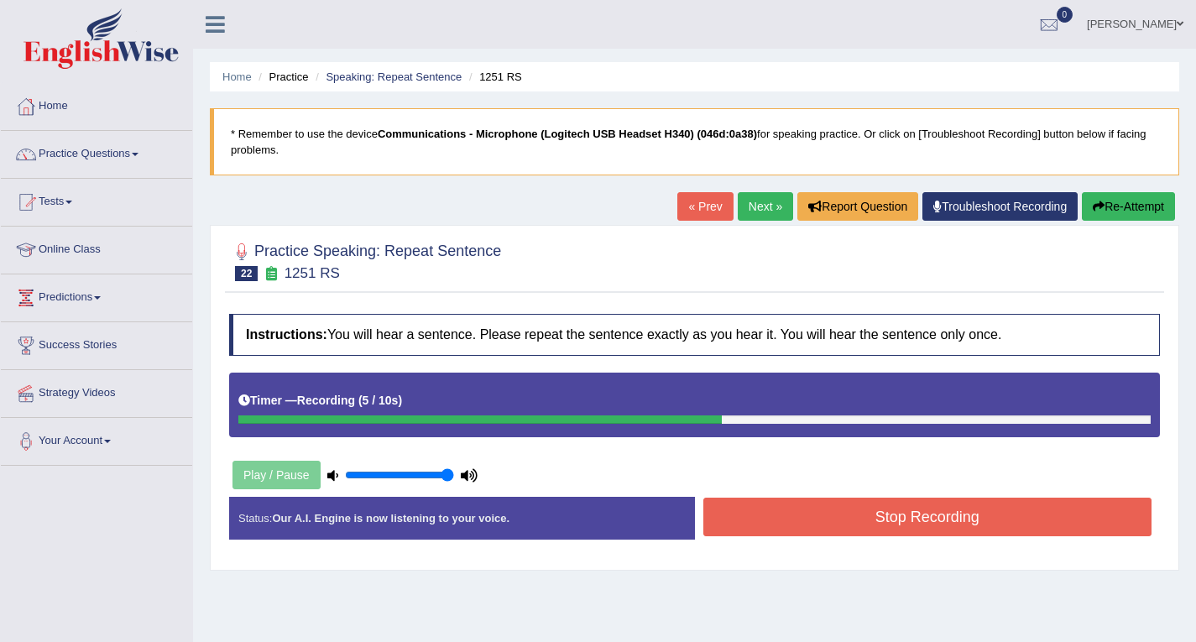
click at [936, 524] on button "Stop Recording" at bounding box center [928, 517] width 449 height 39
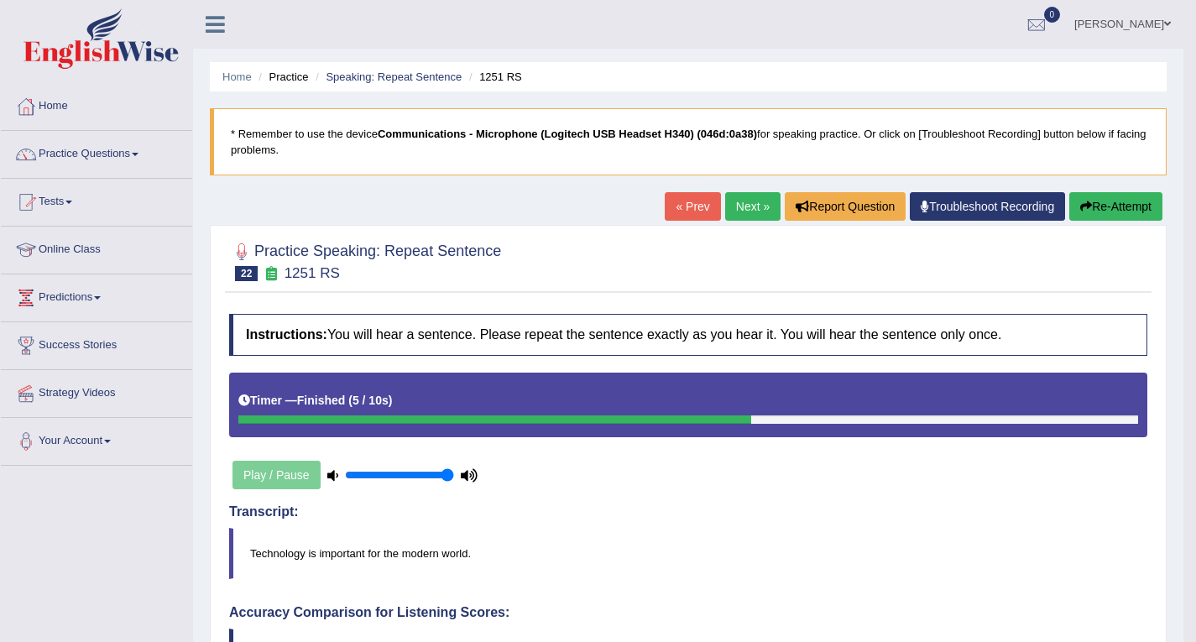
click at [747, 202] on link "Next »" at bounding box center [752, 206] width 55 height 29
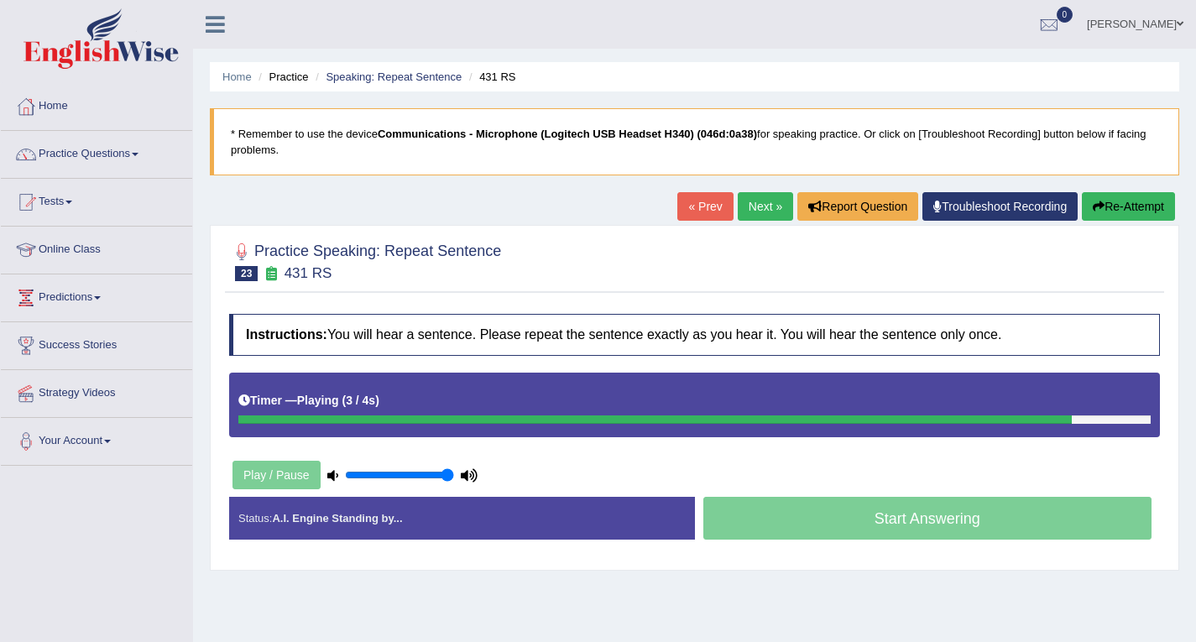
click at [751, 214] on link "Next »" at bounding box center [765, 206] width 55 height 29
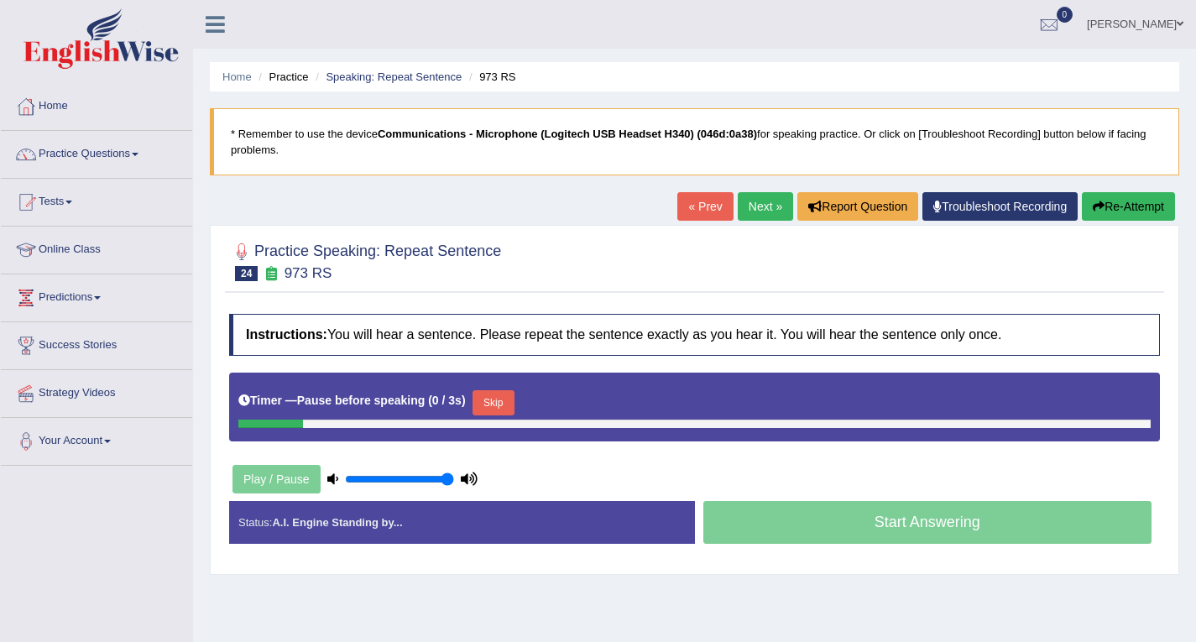
click at [751, 214] on link "Next »" at bounding box center [765, 206] width 55 height 29
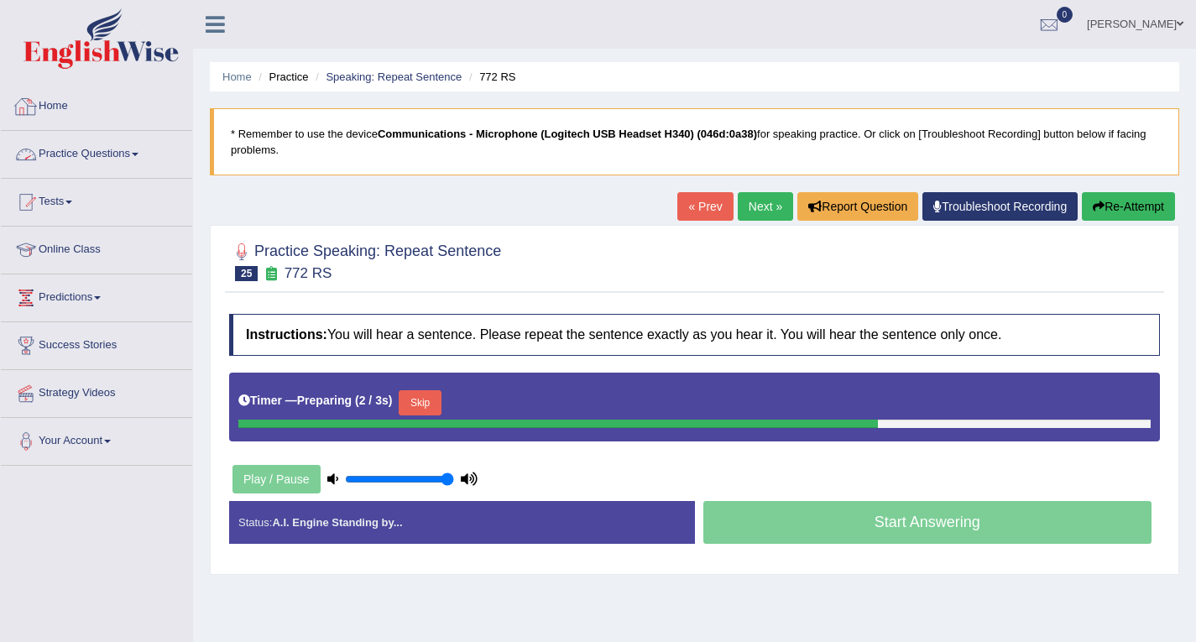
click at [101, 156] on link "Practice Questions" at bounding box center [96, 152] width 191 height 42
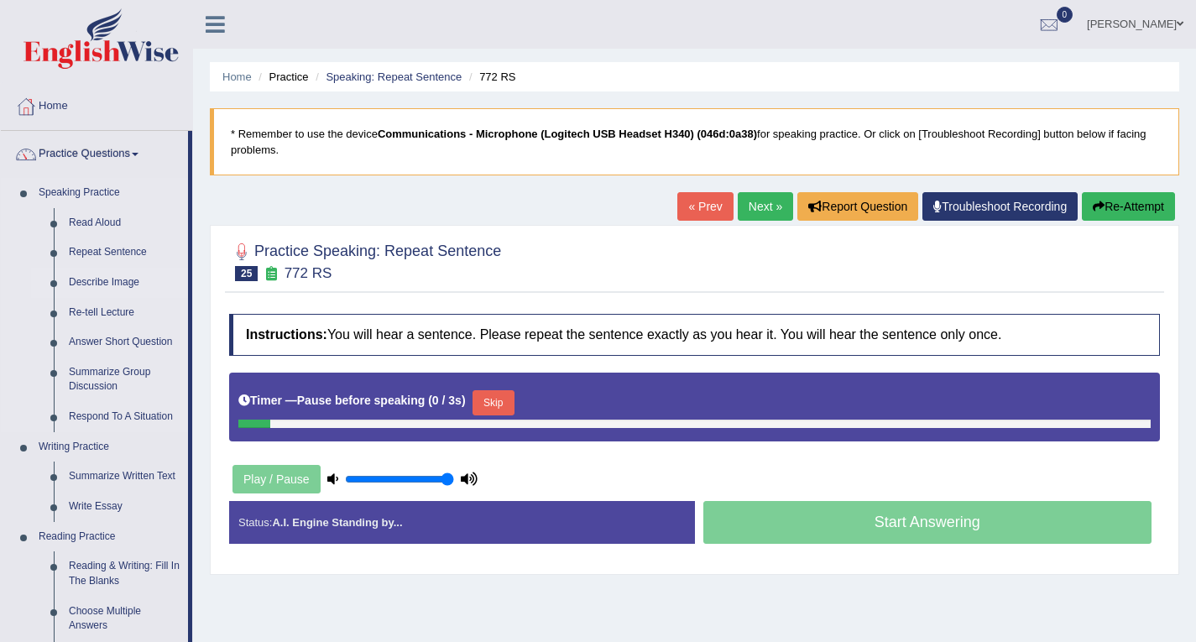
click at [103, 283] on link "Describe Image" at bounding box center [124, 283] width 127 height 30
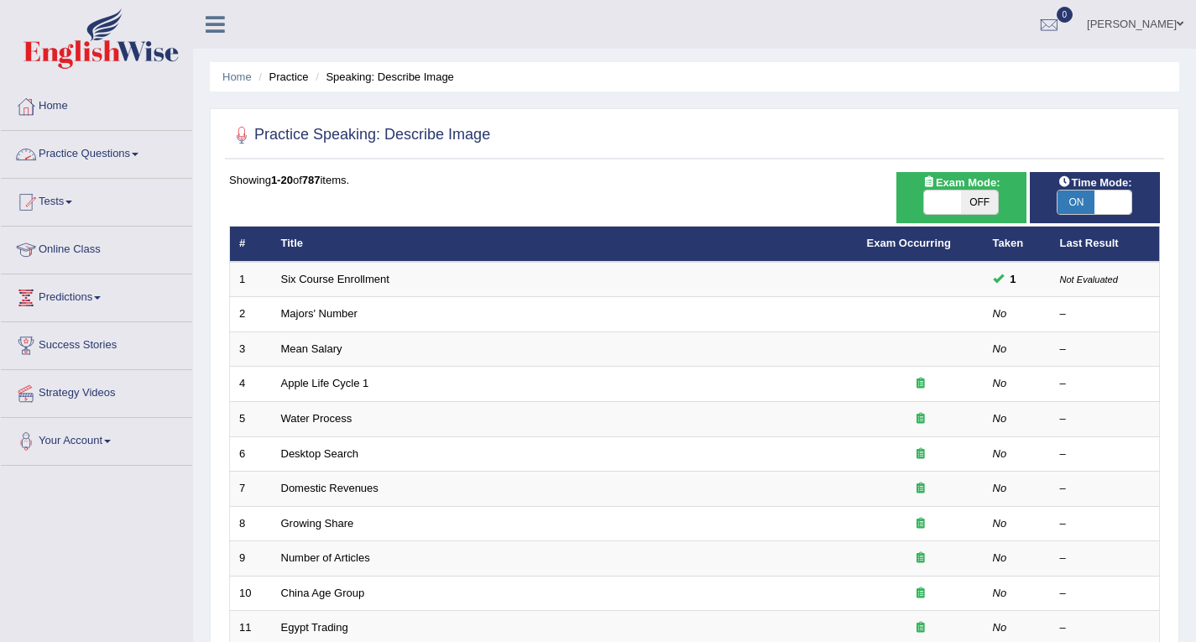
click at [133, 153] on link "Practice Questions" at bounding box center [96, 152] width 191 height 42
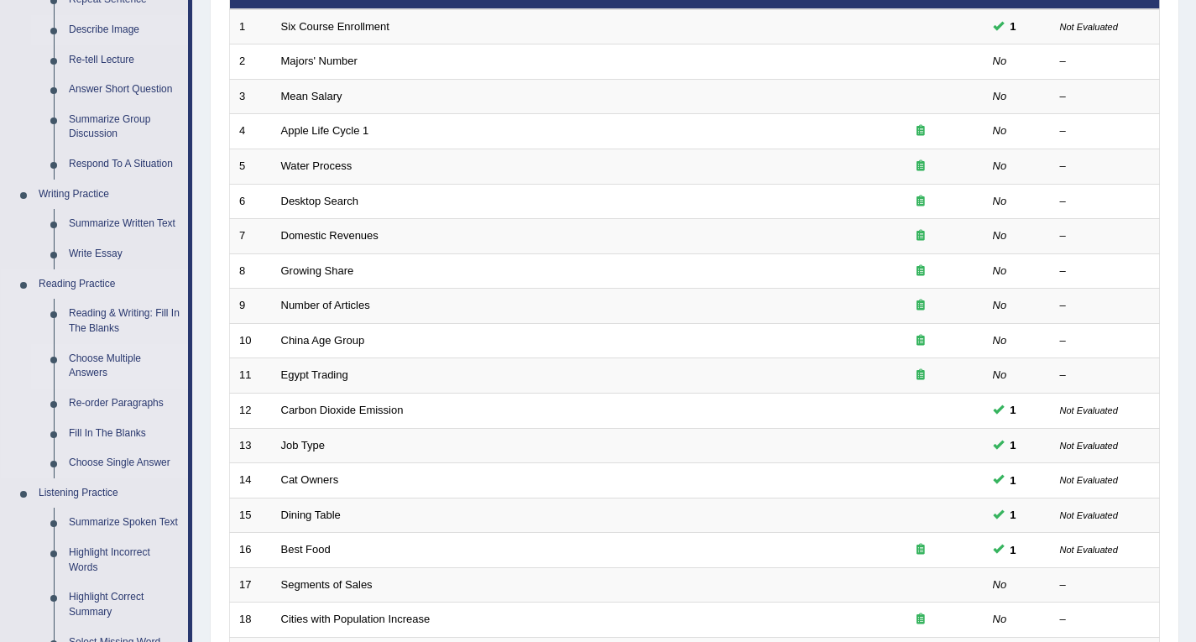
scroll to position [252, 0]
click at [120, 316] on link "Reading & Writing: Fill In The Blanks" at bounding box center [124, 322] width 127 height 44
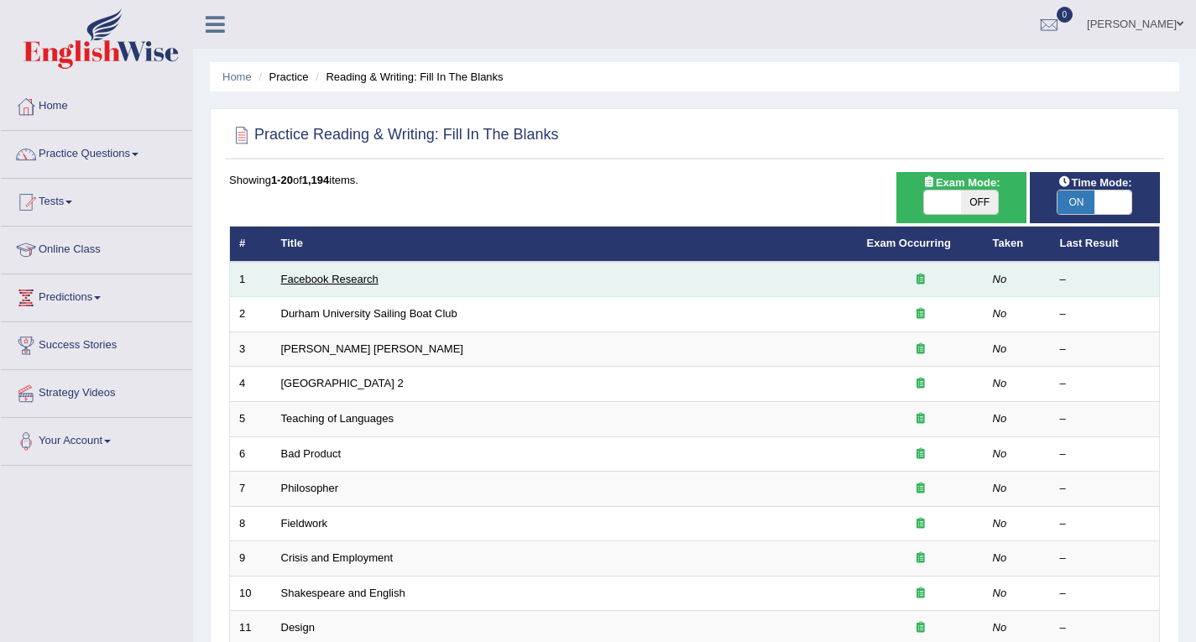
click at [344, 276] on link "Facebook Research" at bounding box center [329, 279] width 97 height 13
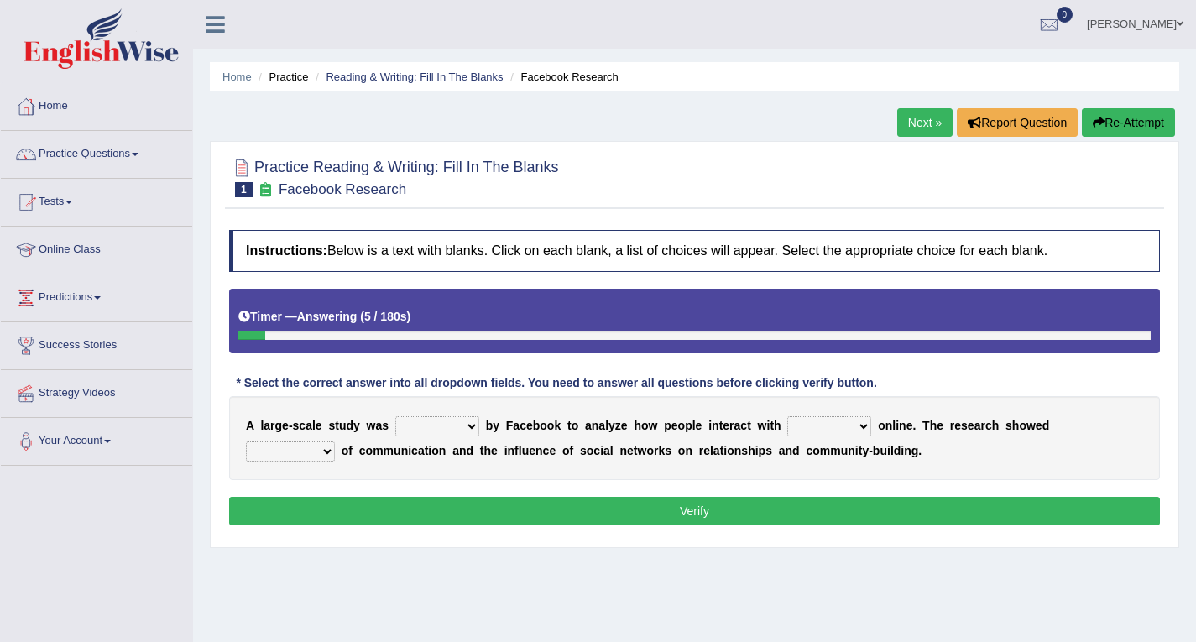
click at [444, 426] on select "surveyed had asked made" at bounding box center [437, 426] width 84 height 20
select select "surveyed"
click at [395, 416] on select "surveyed had asked made" at bounding box center [437, 426] width 84 height 20
click at [844, 427] on select "together all each other another" at bounding box center [829, 426] width 84 height 20
select select "each other"
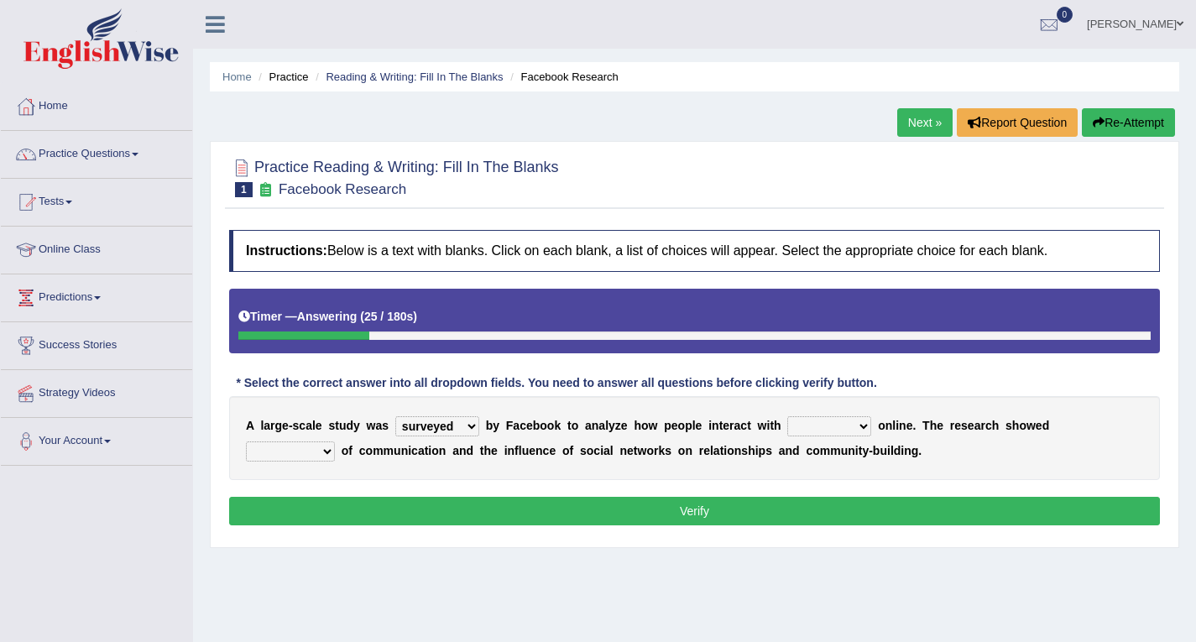
click at [787, 416] on select "together all each other another" at bounding box center [829, 426] width 84 height 20
click at [322, 451] on select "advantages standards fellowships patterns" at bounding box center [290, 452] width 89 height 20
select select "advantages"
click at [246, 442] on select "advantages standards fellowships patterns" at bounding box center [290, 452] width 89 height 20
click at [708, 507] on button "Verify" at bounding box center [694, 511] width 931 height 29
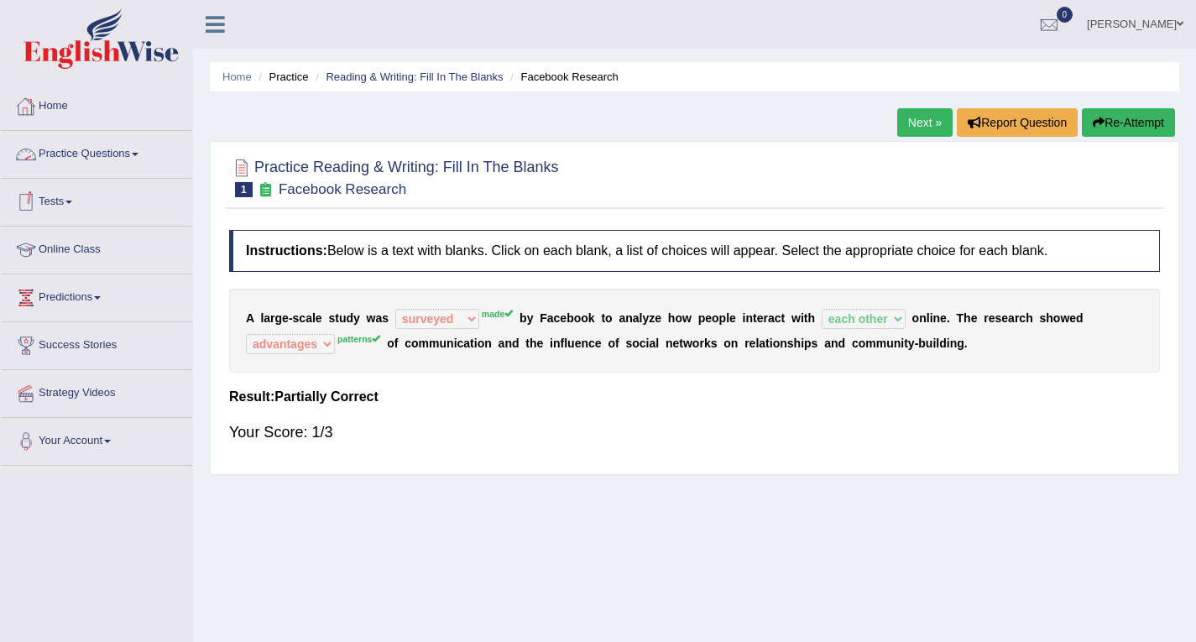
click at [930, 126] on link "Next »" at bounding box center [924, 122] width 55 height 29
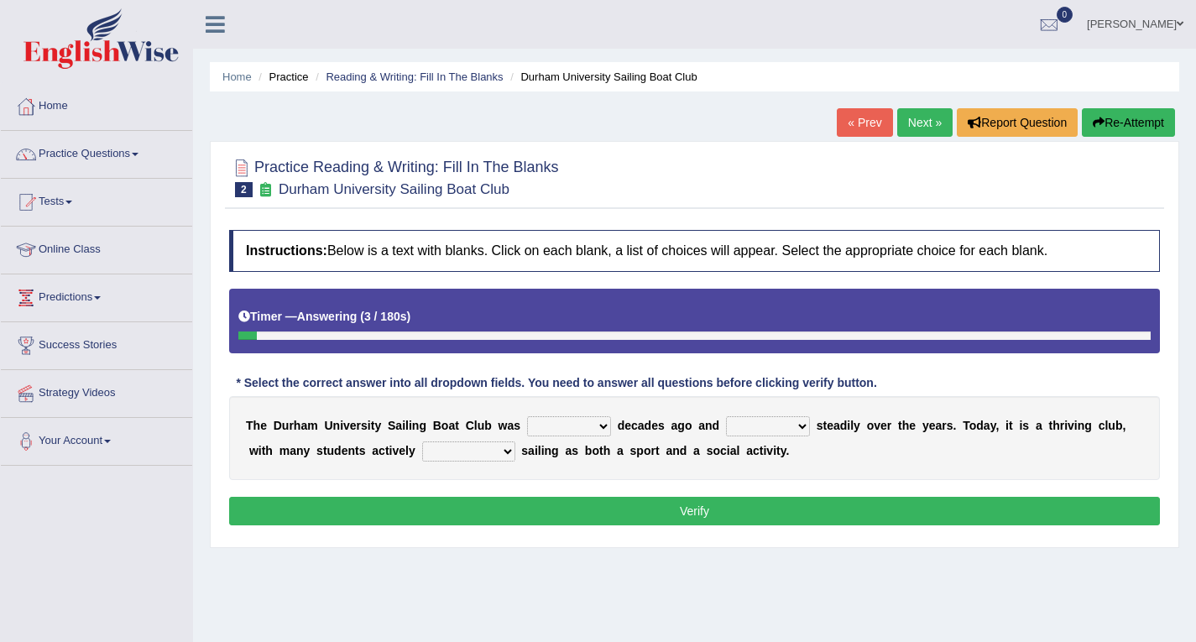
click at [574, 428] on select "found fund founded find" at bounding box center [569, 426] width 84 height 20
select select "found"
click at [527, 416] on select "found fund founded find" at bounding box center [569, 426] width 84 height 20
click at [761, 425] on select "grow growing has grown grown" at bounding box center [768, 426] width 84 height 20
select select "has grown"
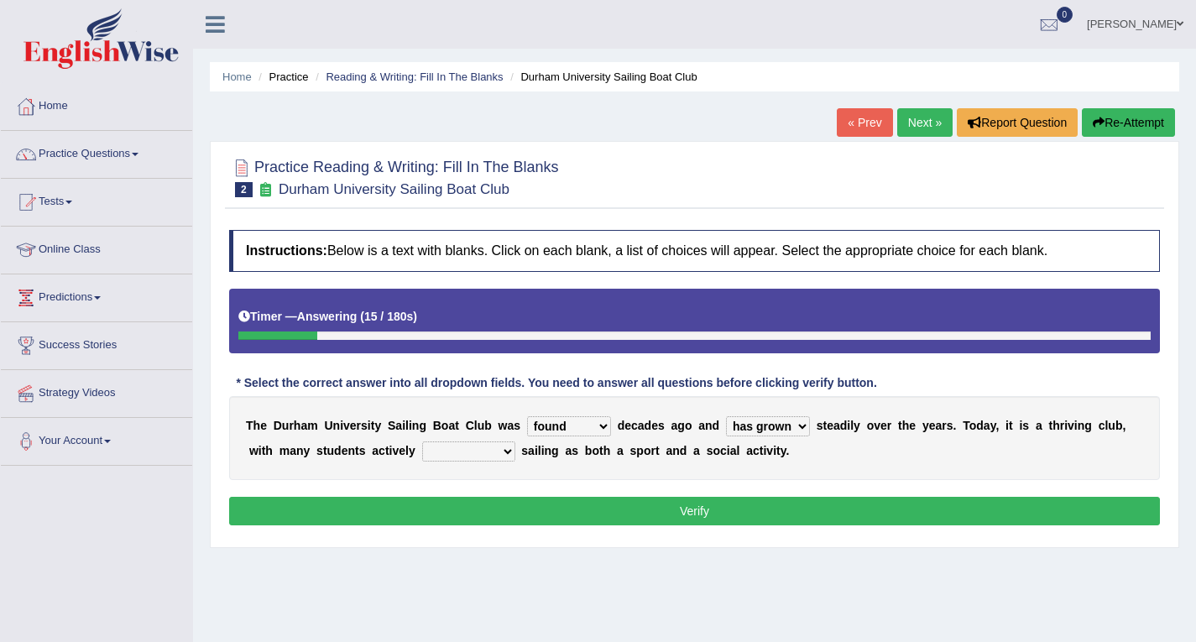
click at [726, 416] on select "grow growing has grown grown" at bounding box center [768, 426] width 84 height 20
click at [455, 458] on select "enjoy enjoyed are enjoying enjoying" at bounding box center [468, 452] width 93 height 20
select select "enjoying"
click at [422, 442] on select "enjoy enjoyed are enjoying enjoying" at bounding box center [468, 452] width 93 height 20
click at [609, 516] on button "Verify" at bounding box center [694, 511] width 931 height 29
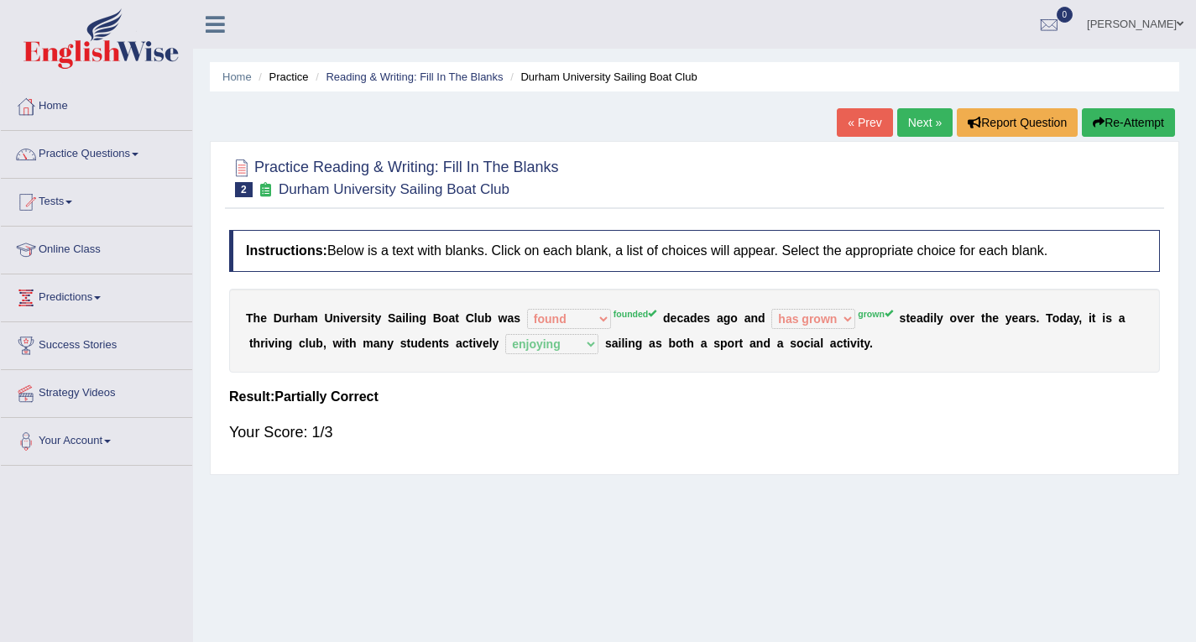
click at [920, 119] on link "Next »" at bounding box center [924, 122] width 55 height 29
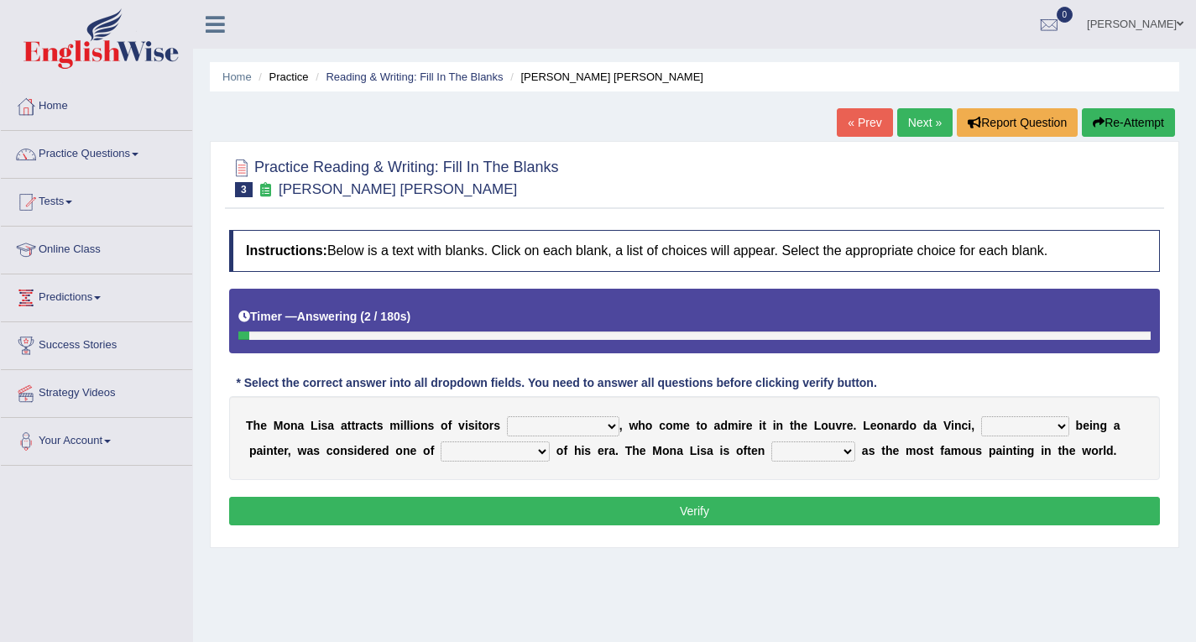
click at [577, 426] on select "around the year the all year all year round per year" at bounding box center [563, 426] width 112 height 20
select select "all year round"
click at [507, 416] on select "around the year the all year all year round per year" at bounding box center [563, 426] width 112 height 20
click at [538, 430] on select "around the year the all year all year round per year" at bounding box center [563, 426] width 112 height 20
click at [468, 488] on div "Instructions: Below is a text with blanks. Click on each blank, a list of choic…" at bounding box center [694, 380] width 939 height 317
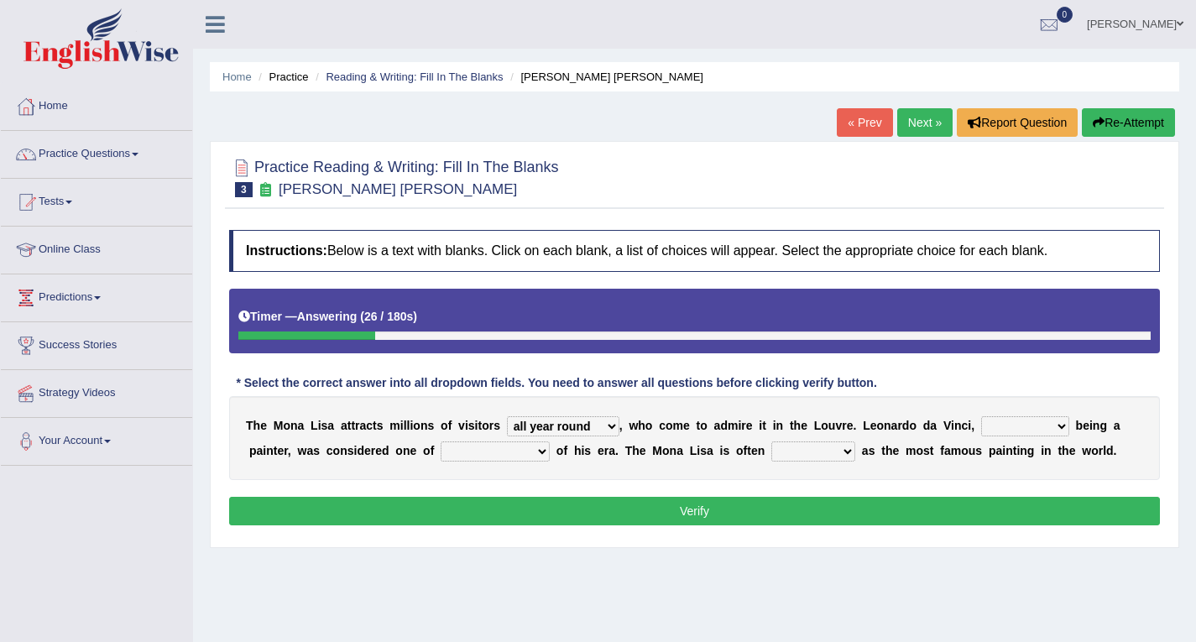
click at [1050, 426] on select "rather than as much as as well as as long as" at bounding box center [1025, 426] width 88 height 20
select select "rather than"
click at [981, 416] on select "rather than as much as as well as as long as" at bounding box center [1025, 426] width 88 height 20
click at [510, 449] on select "better artists artist the better artist the best artists" at bounding box center [495, 452] width 109 height 20
select select "the best artists"
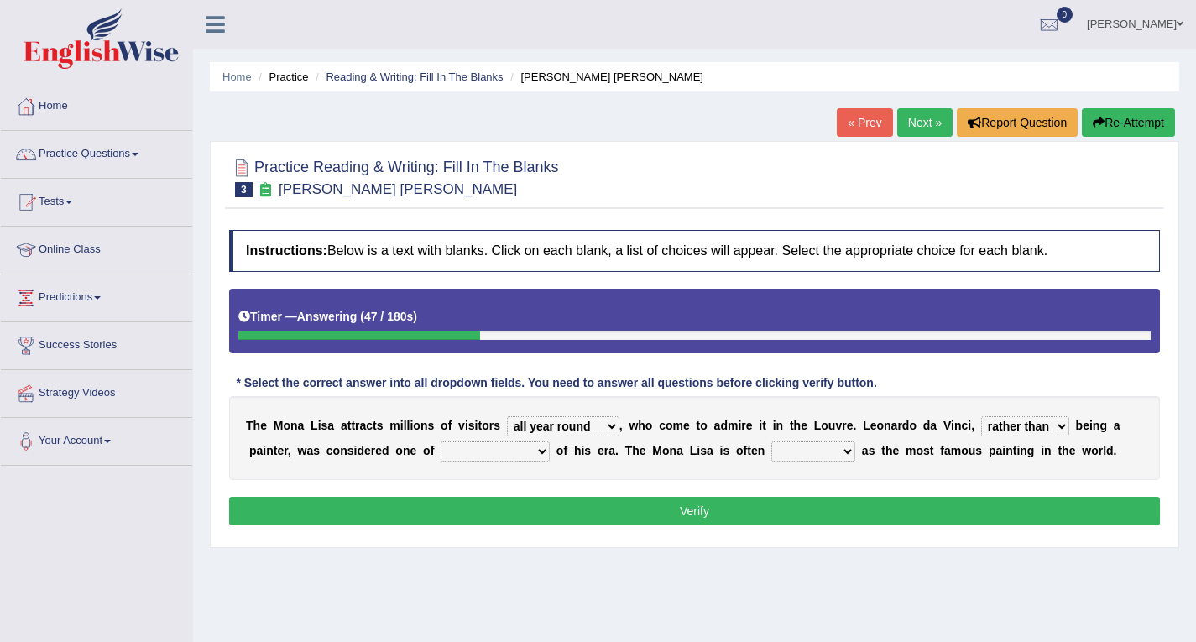
click at [441, 442] on select "better artists artist the better artist the best artists" at bounding box center [495, 452] width 109 height 20
click at [540, 457] on select "better artists artist the better artist the best artists" at bounding box center [495, 452] width 109 height 20
click at [808, 449] on select "classified suggested predicted described" at bounding box center [814, 452] width 84 height 20
select select "described"
click at [772, 442] on select "classified suggested predicted described" at bounding box center [814, 452] width 84 height 20
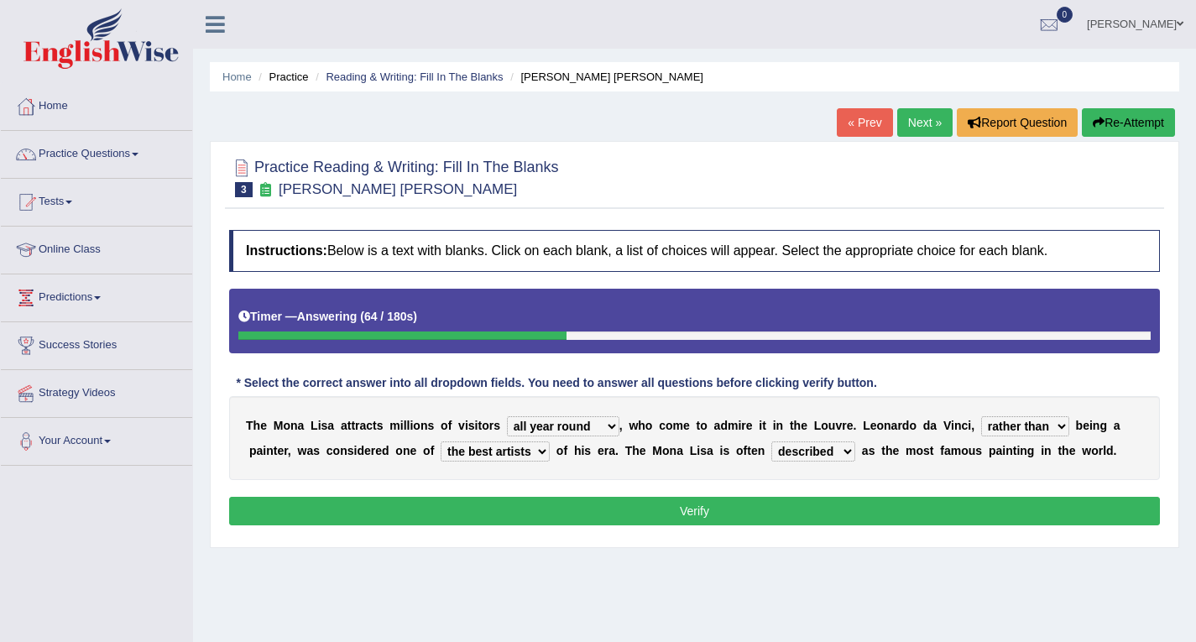
click at [687, 519] on button "Verify" at bounding box center [694, 511] width 931 height 29
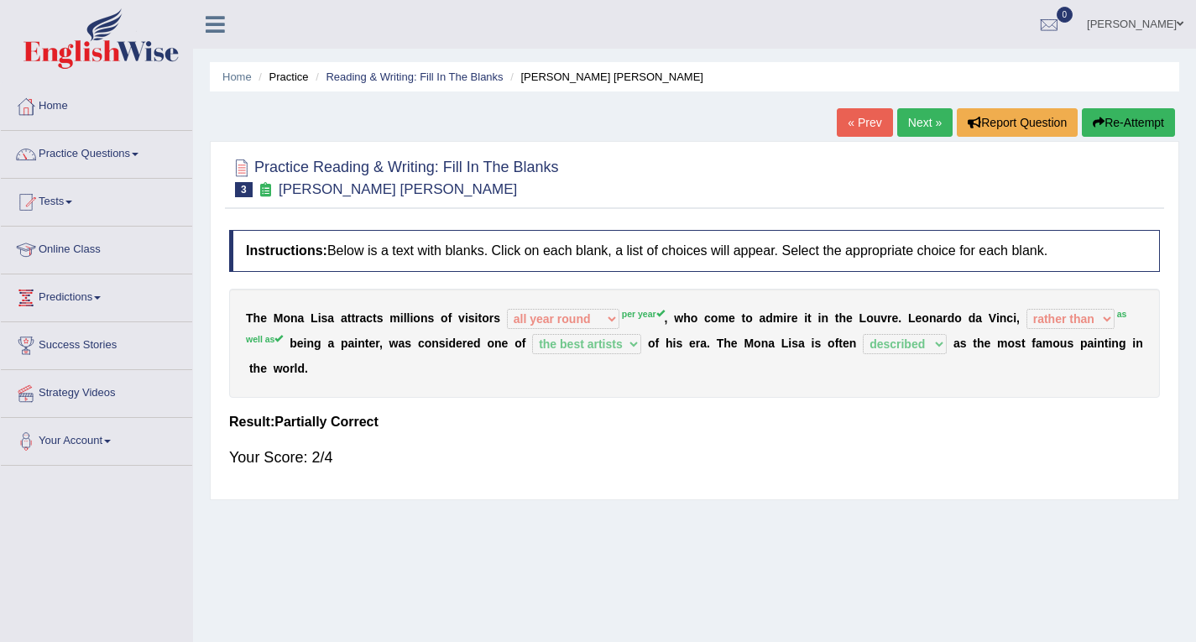
click at [918, 135] on link "Next »" at bounding box center [924, 122] width 55 height 29
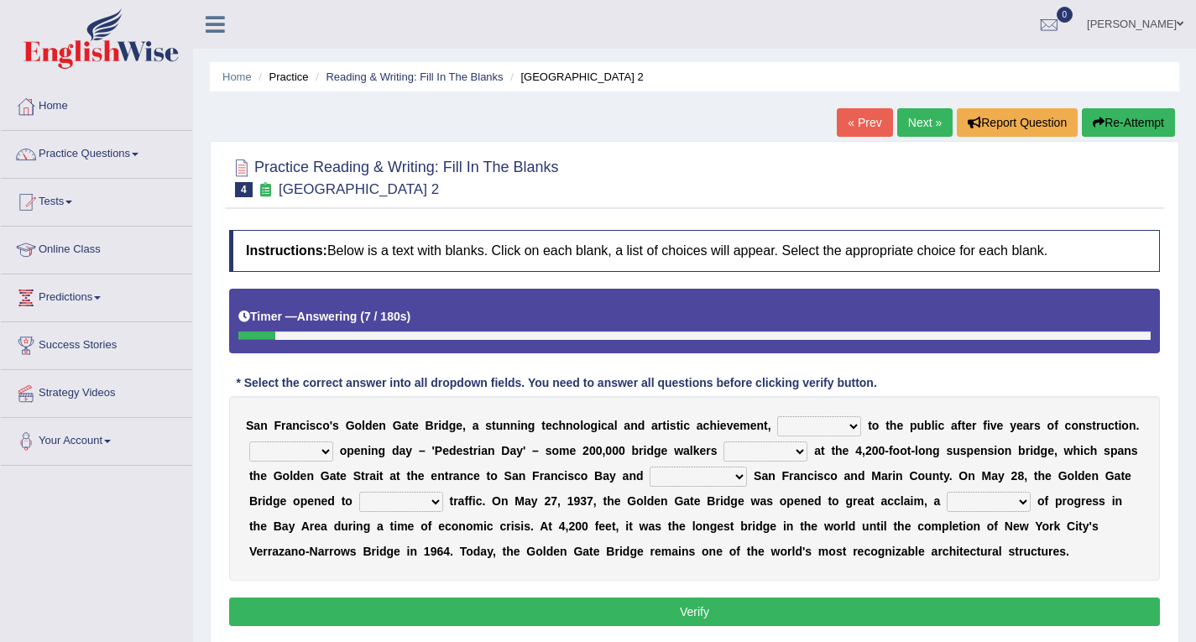
click at [839, 426] on select "opens closes appears equals" at bounding box center [819, 426] width 84 height 20
select select "opens"
click at [777, 416] on select "opens closes appears equals" at bounding box center [819, 426] width 84 height 20
click at [319, 452] on select "On During Since When" at bounding box center [291, 452] width 84 height 20
select select "During"
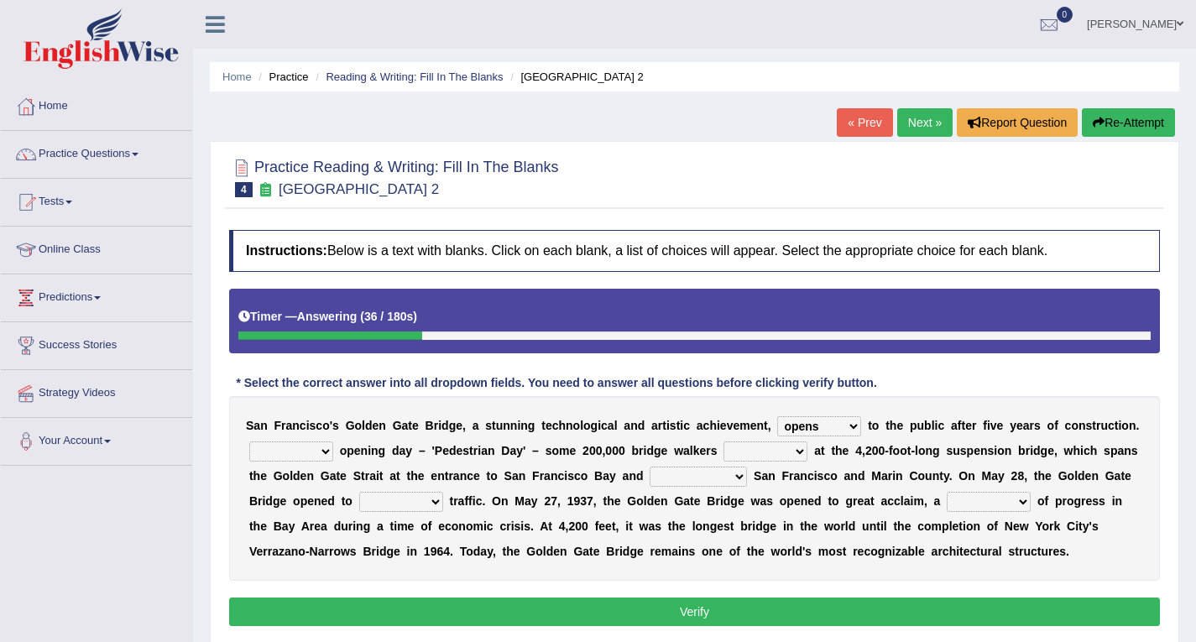
click at [249, 442] on select "On During Since When" at bounding box center [291, 452] width 84 height 20
click at [798, 449] on select "stationed looked marveled laughed" at bounding box center [766, 452] width 84 height 20
select select "marveled"
click at [724, 442] on select "stationed looked marveled laughed" at bounding box center [766, 452] width 84 height 20
click at [726, 479] on select "separates connects channels differentiates" at bounding box center [698, 477] width 97 height 20
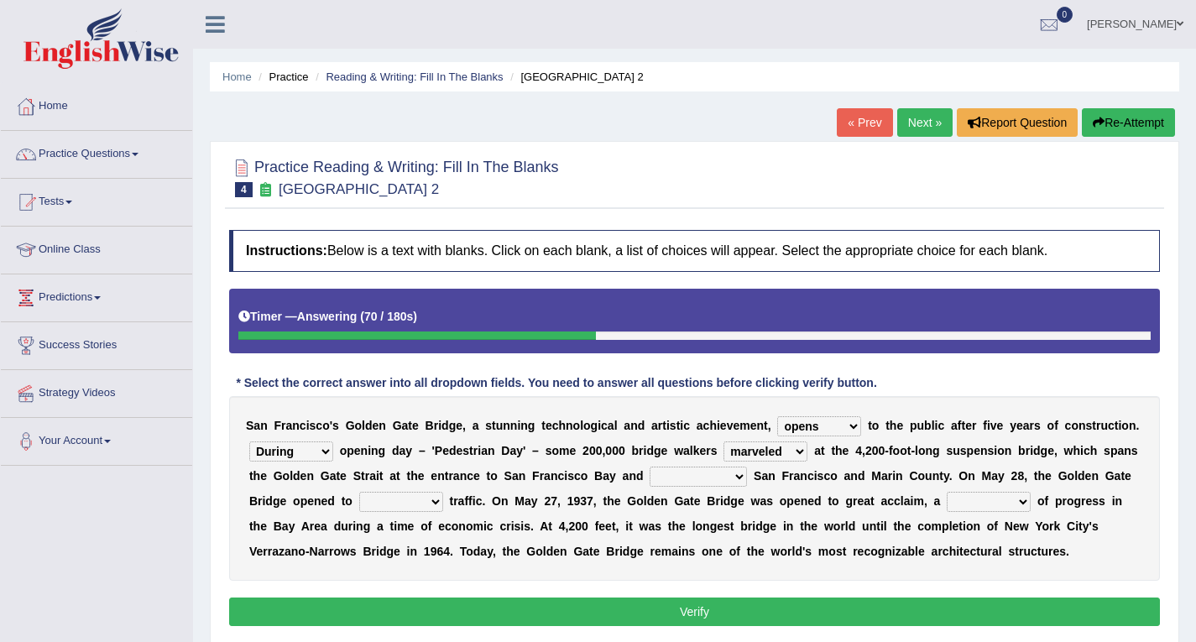
select select "connects"
click at [650, 467] on select "separates connects channels differentiates" at bounding box center [698, 477] width 97 height 20
click at [404, 502] on select "aquatic vehicular airborne watertight" at bounding box center [401, 502] width 84 height 20
select select "aquatic"
click at [359, 492] on select "aquatic vehicular airborne watertight" at bounding box center [401, 502] width 84 height 20
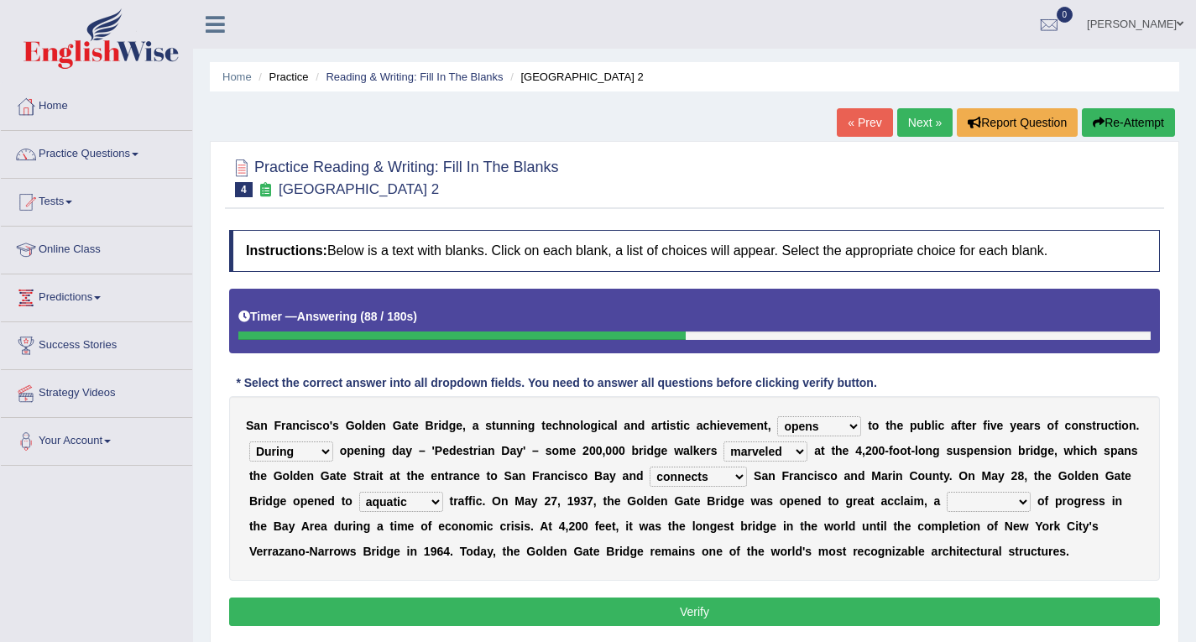
click at [985, 503] on select "denial symbol technique yield" at bounding box center [989, 502] width 84 height 20
select select "symbol"
click at [947, 492] on select "denial symbol technique yield" at bounding box center [989, 502] width 84 height 20
click at [732, 605] on button "Verify" at bounding box center [694, 612] width 931 height 29
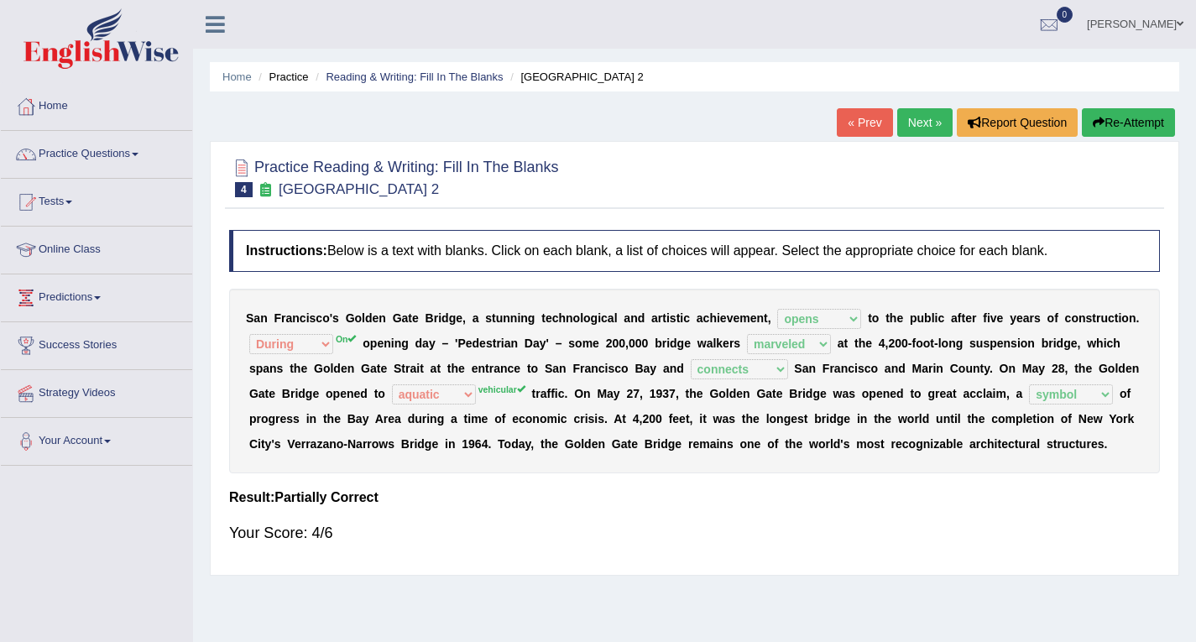
click at [918, 130] on link "Next »" at bounding box center [924, 122] width 55 height 29
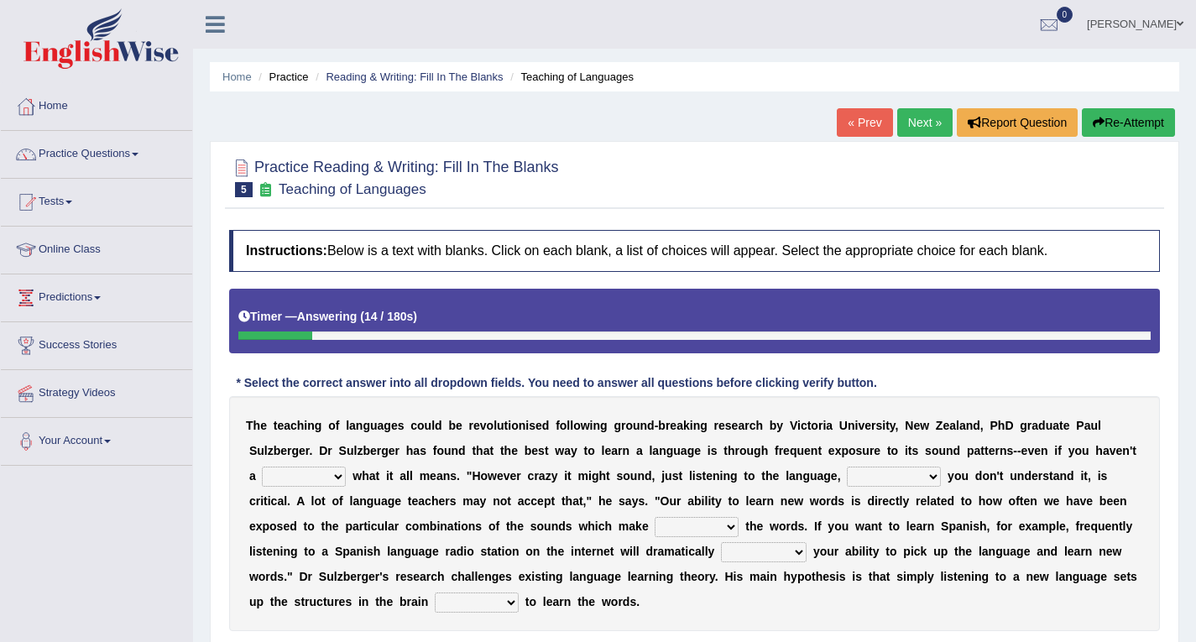
click at [324, 474] on select "dew claw clue due" at bounding box center [304, 477] width 84 height 20
select select "clue"
click at [262, 467] on select "dew claw clue due" at bounding box center [304, 477] width 84 height 20
click at [899, 476] on select "but also all together even though if so" at bounding box center [894, 477] width 94 height 20
select select "even though"
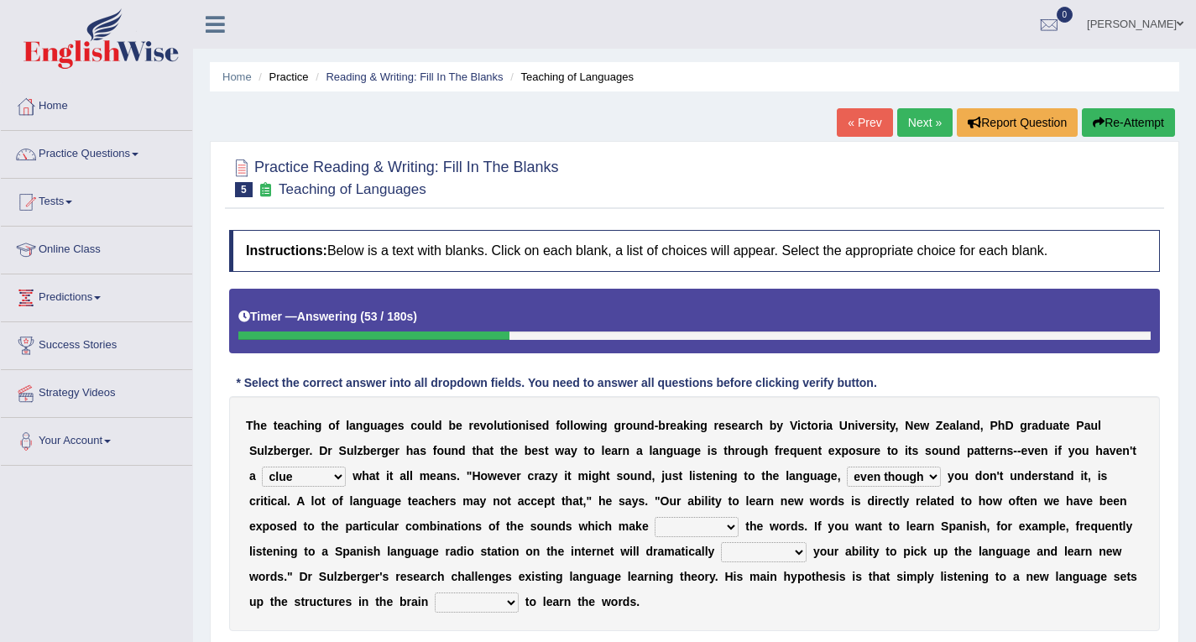
click at [847, 467] on select "but also all together even though if so" at bounding box center [894, 477] width 94 height 20
click at [672, 529] on select "down up of on" at bounding box center [697, 527] width 84 height 20
select select "up"
click at [655, 517] on select "down up of on" at bounding box center [697, 527] width 84 height 20
click at [792, 557] on select "evaluate exaggerate describe boost" at bounding box center [764, 552] width 86 height 20
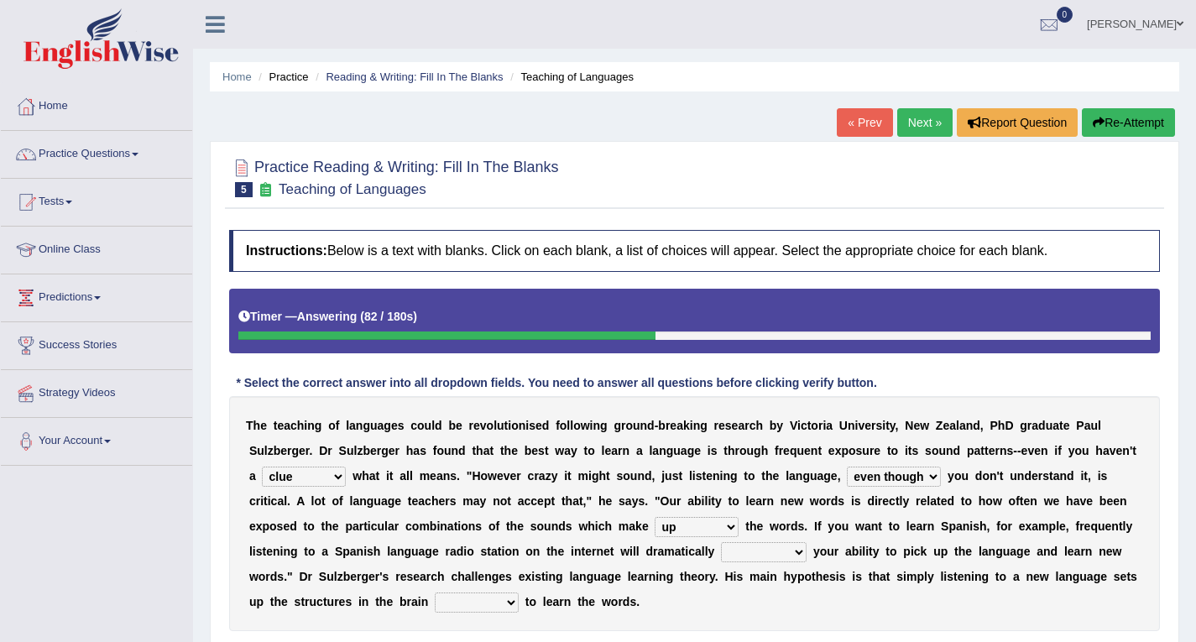
select select "boost"
click at [721, 542] on select "evaluate exaggerate describe boost" at bounding box center [764, 552] width 86 height 20
click at [484, 602] on select "requiring required directed to require" at bounding box center [477, 603] width 84 height 20
select select "directed"
click at [435, 593] on select "requiring required directed to require" at bounding box center [477, 603] width 84 height 20
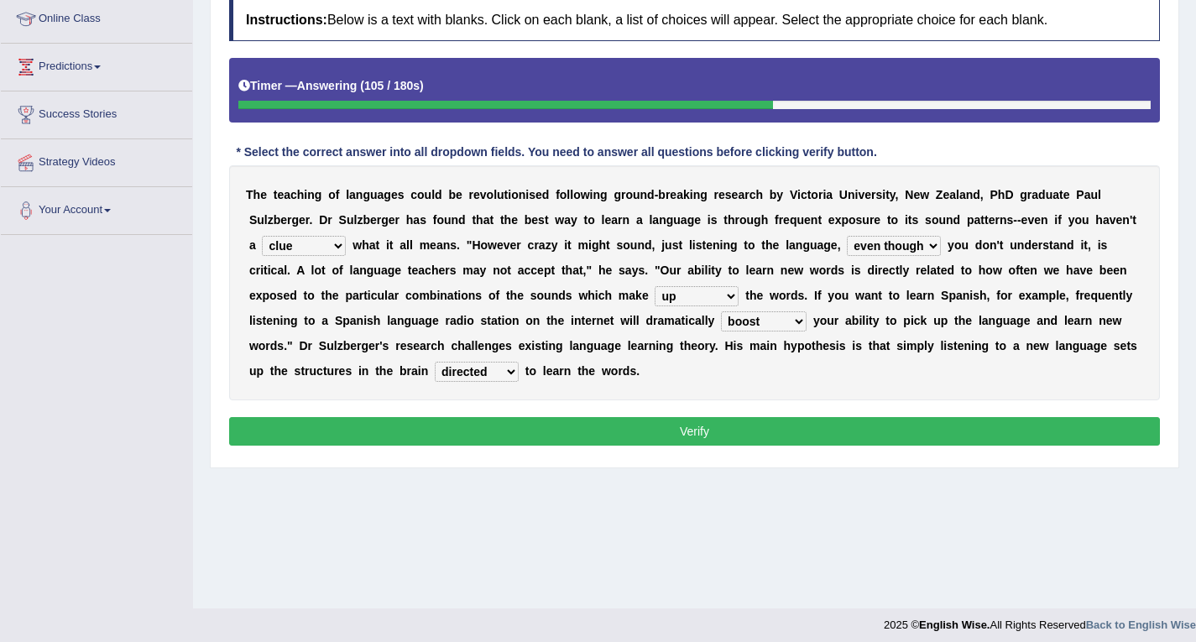
scroll to position [239, 0]
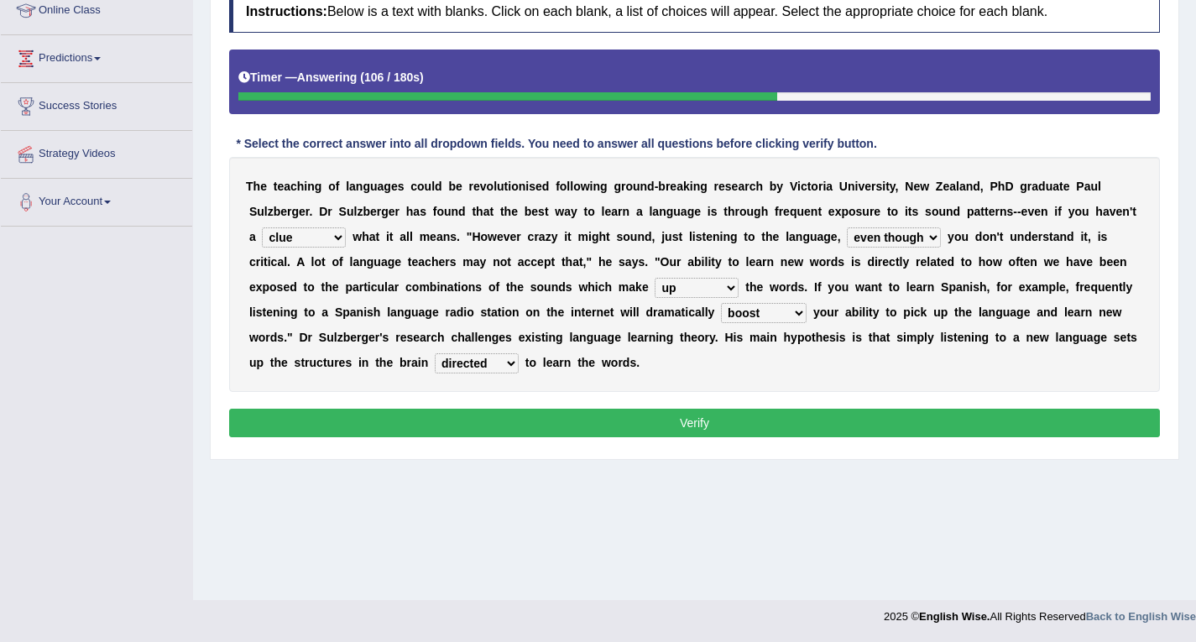
click at [859, 418] on button "Verify" at bounding box center [694, 423] width 931 height 29
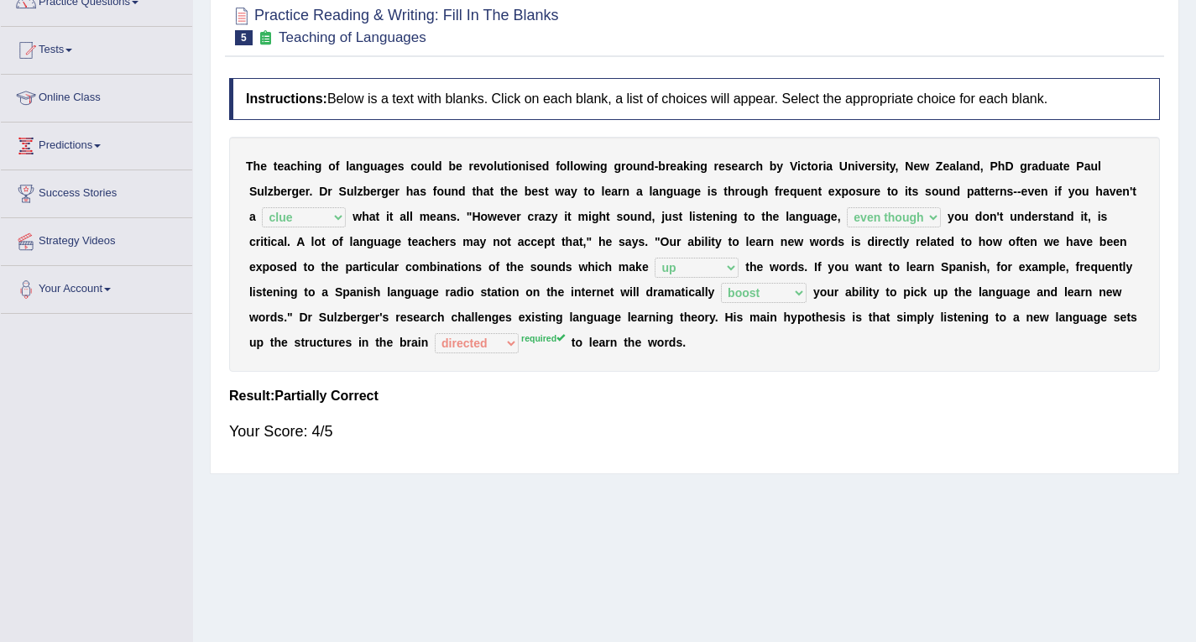
scroll to position [0, 0]
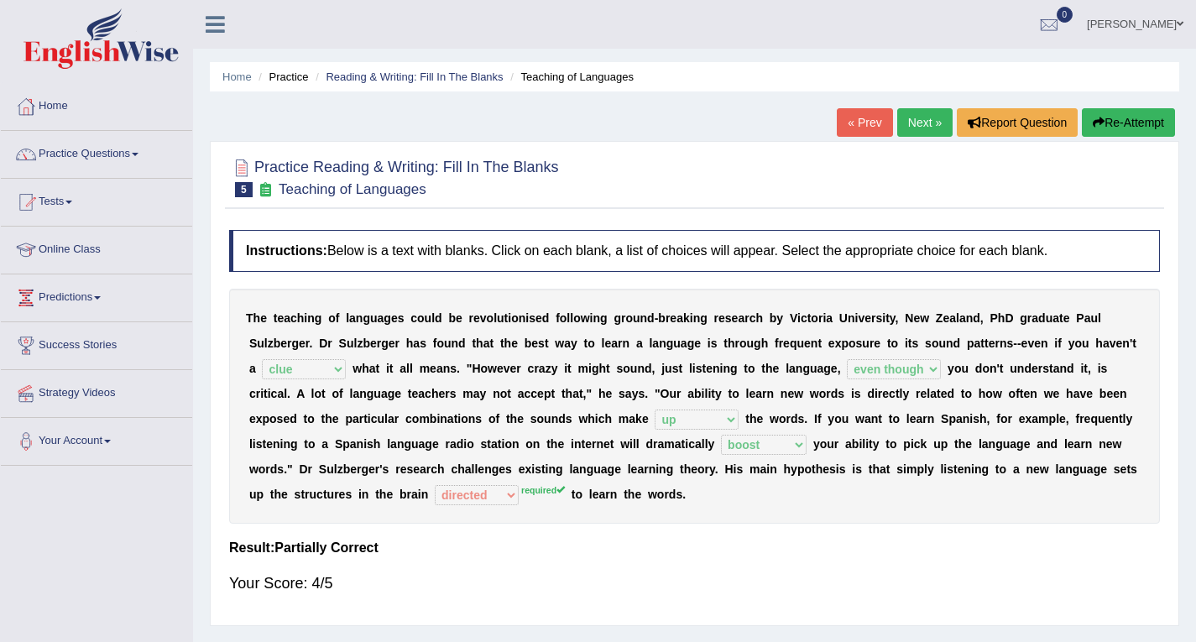
click at [917, 124] on link "Next »" at bounding box center [924, 122] width 55 height 29
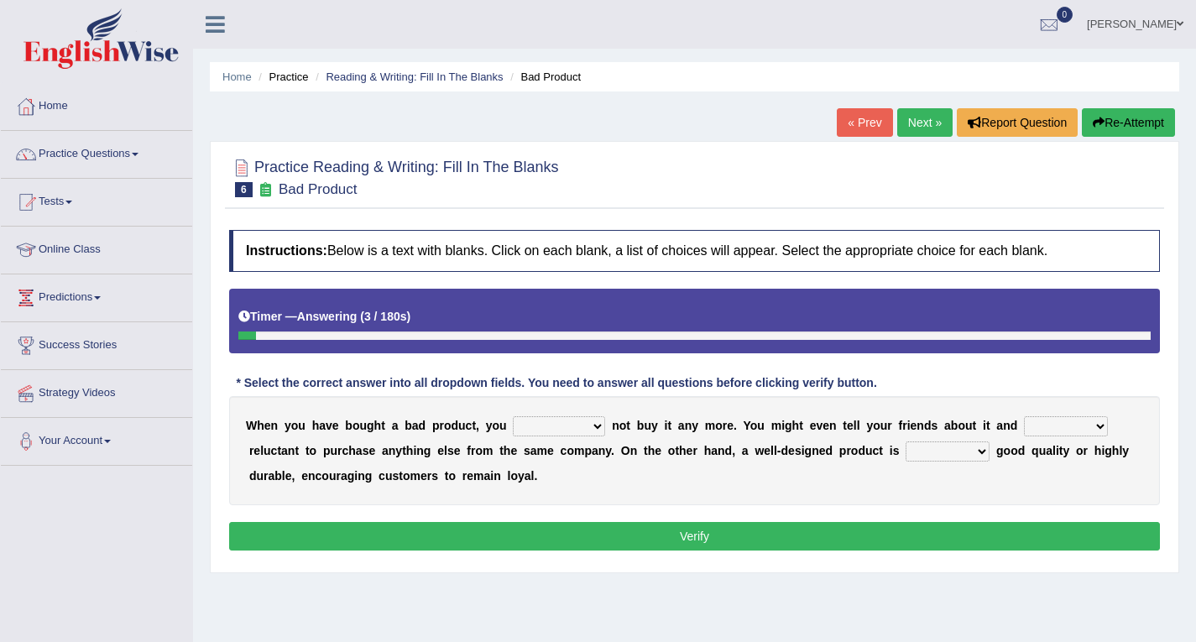
click at [552, 426] on select "would have should have should" at bounding box center [559, 426] width 92 height 20
select select "should"
click at [513, 416] on select "would have should have should" at bounding box center [559, 426] width 92 height 20
click at [1055, 429] on select "is are be being" at bounding box center [1066, 426] width 84 height 20
select select "be"
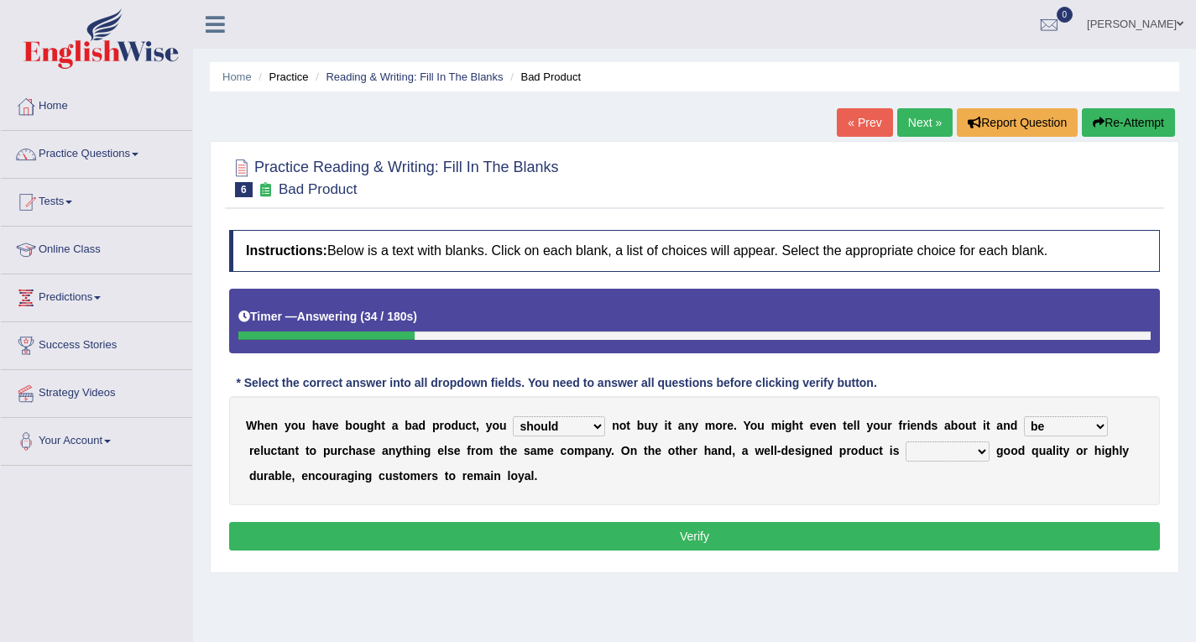
click at [1024, 416] on select "is are be being" at bounding box center [1066, 426] width 84 height 20
click at [968, 452] on select "both also neither either" at bounding box center [948, 452] width 84 height 20
select select "neither"
click at [906, 442] on select "both also neither either" at bounding box center [948, 452] width 84 height 20
click at [835, 530] on button "Verify" at bounding box center [694, 536] width 931 height 29
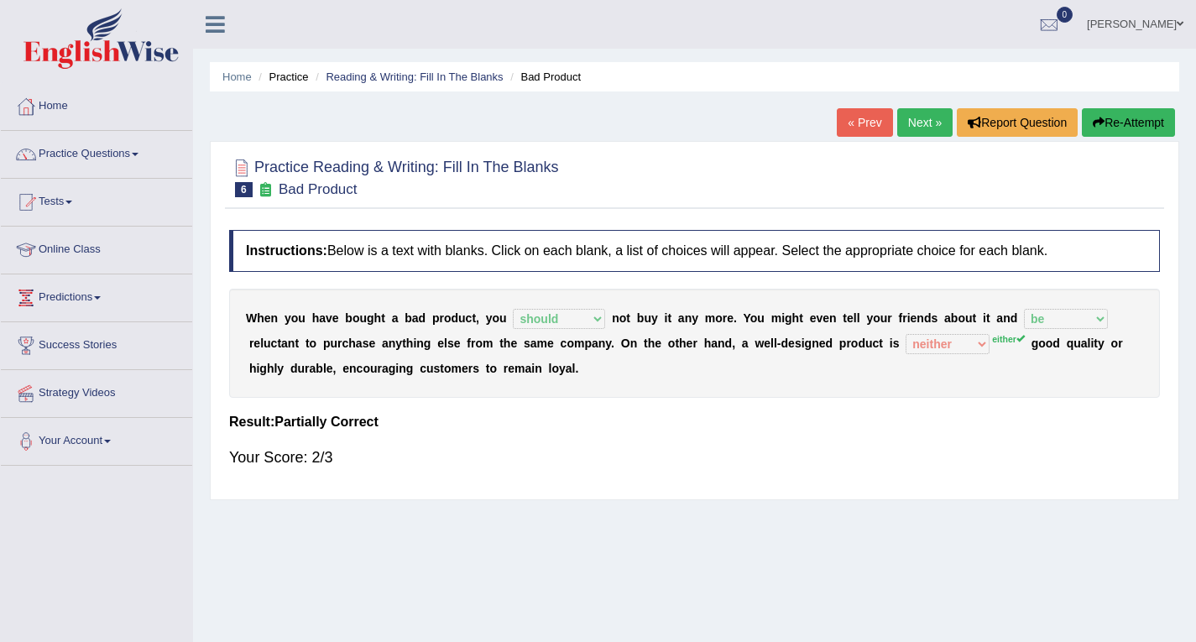
click at [925, 121] on link "Next »" at bounding box center [924, 122] width 55 height 29
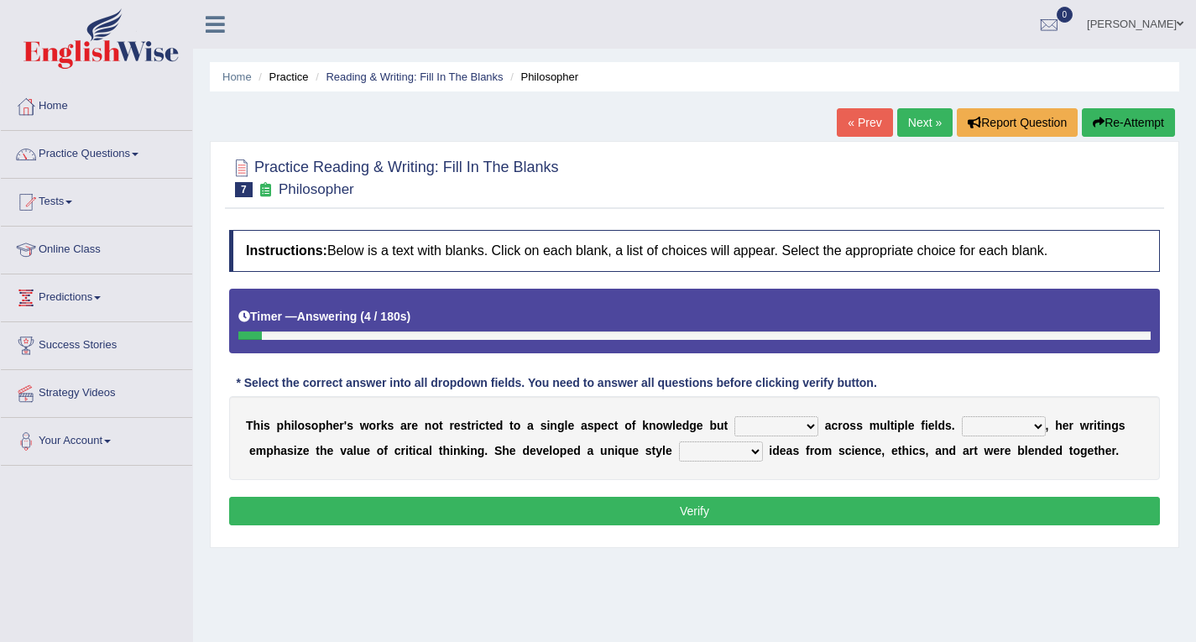
click at [766, 426] on select "constrain contain assemble extend" at bounding box center [777, 426] width 84 height 20
select select "assemble"
click at [735, 416] on select "constrain contain assemble extend" at bounding box center [777, 426] width 84 height 20
click at [1026, 426] on select "Rather So Moreover Likely" at bounding box center [1004, 426] width 84 height 20
select select "Moreover"
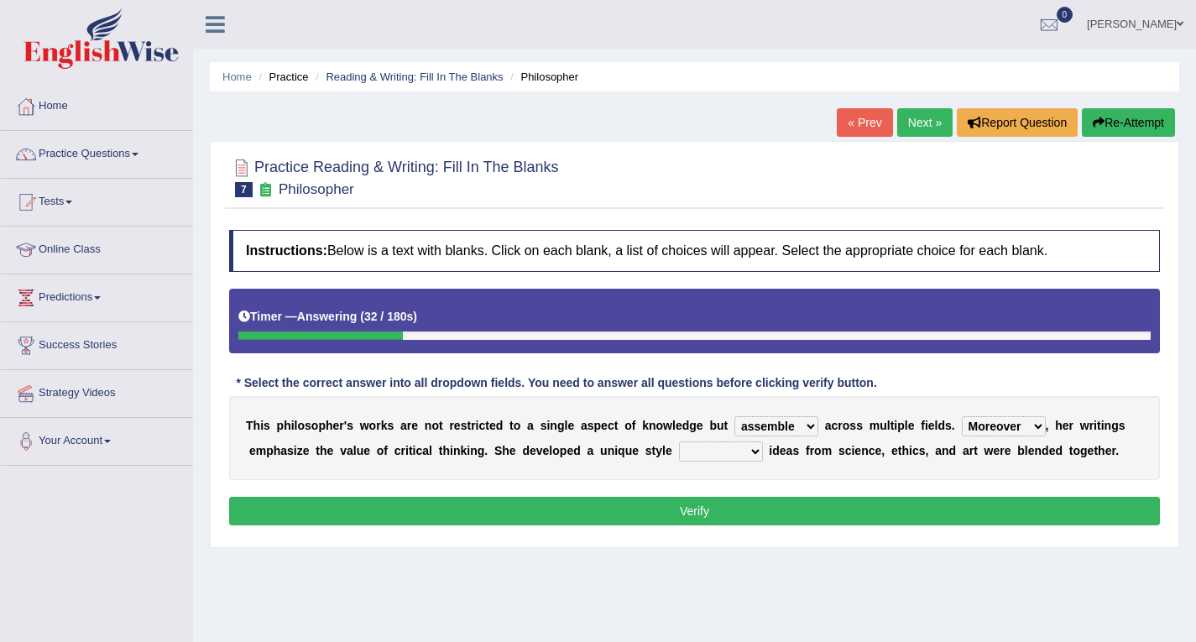
click at [962, 416] on select "Rather So Moreover Likely" at bounding box center [1004, 426] width 84 height 20
click at [733, 457] on select "in that that which in which" at bounding box center [721, 452] width 84 height 20
select select "in that"
click at [679, 442] on select "in that that which in which" at bounding box center [721, 452] width 84 height 20
click at [731, 514] on button "Verify" at bounding box center [694, 511] width 931 height 29
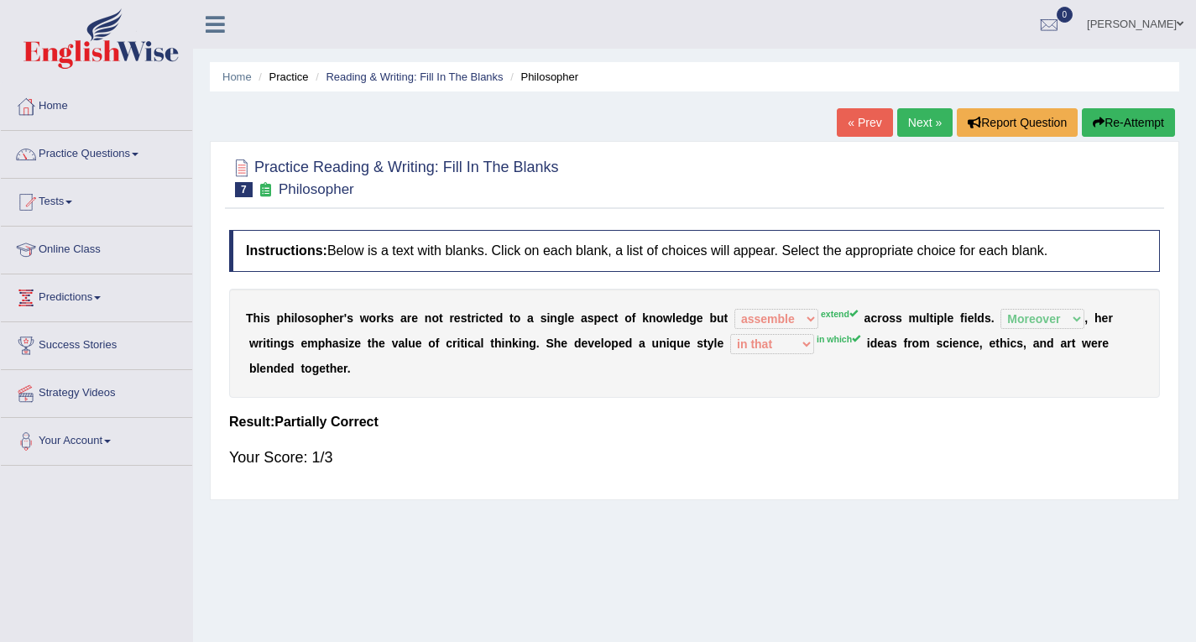
click at [931, 129] on link "Next »" at bounding box center [924, 122] width 55 height 29
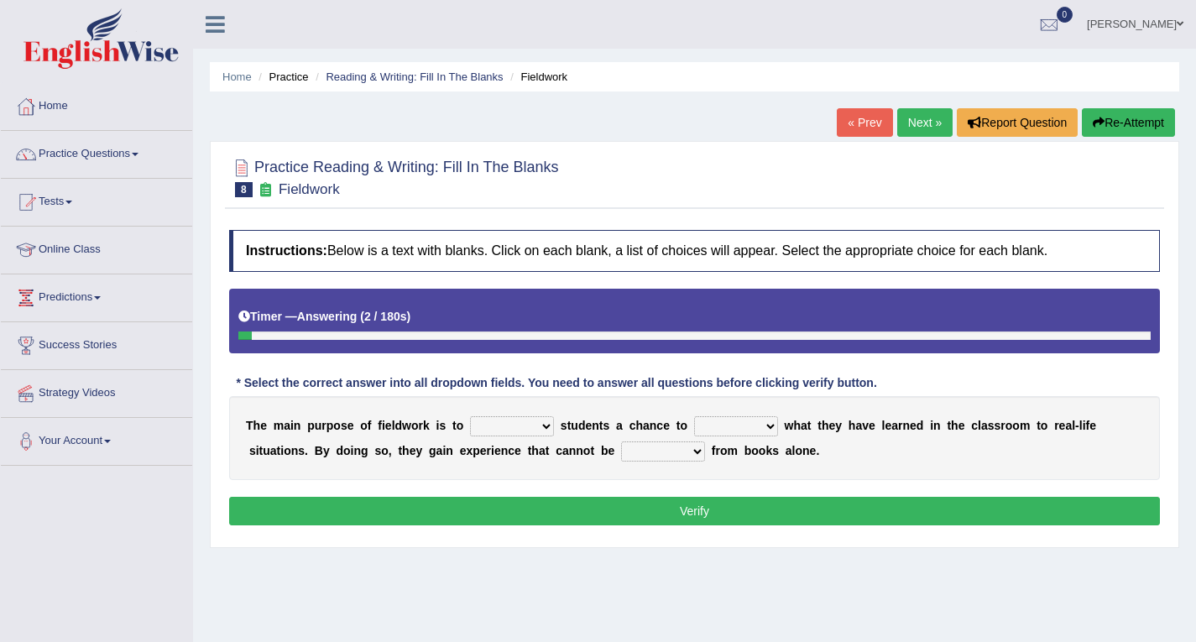
click at [503, 426] on select "resemble stow rave offer" at bounding box center [512, 426] width 84 height 20
select select "offer"
click at [470, 416] on select "resemble stow rave offer" at bounding box center [512, 426] width 84 height 20
click at [716, 431] on select "compare align apply dismount" at bounding box center [736, 426] width 84 height 20
select select "compare"
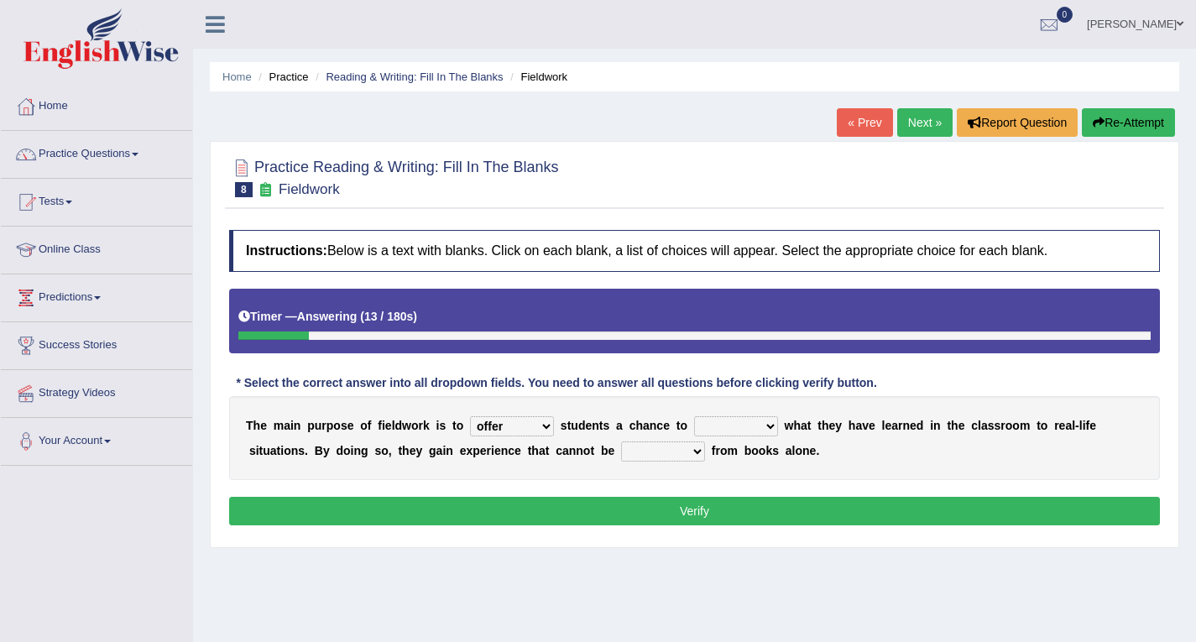
click at [694, 416] on select "compare align apply dismount" at bounding box center [736, 426] width 84 height 20
click at [647, 449] on select "originated prepared obtained touted" at bounding box center [663, 452] width 84 height 20
select select "obtained"
click at [621, 442] on select "originated prepared obtained touted" at bounding box center [663, 452] width 84 height 20
click at [673, 513] on button "Verify" at bounding box center [694, 511] width 931 height 29
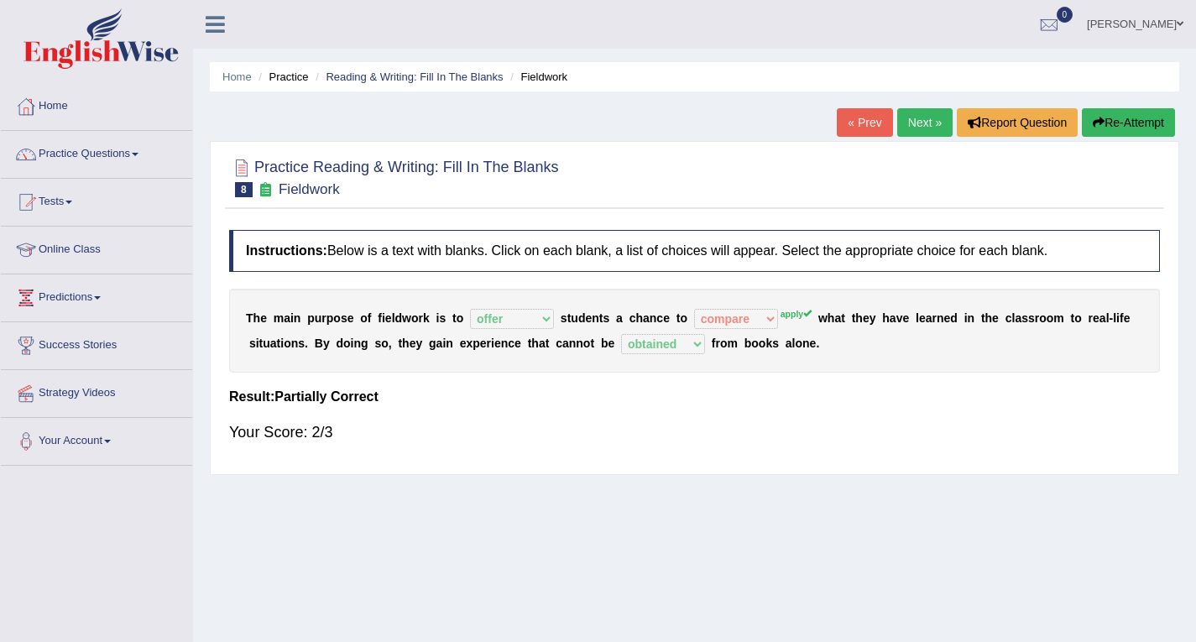
click at [927, 116] on link "Next »" at bounding box center [924, 122] width 55 height 29
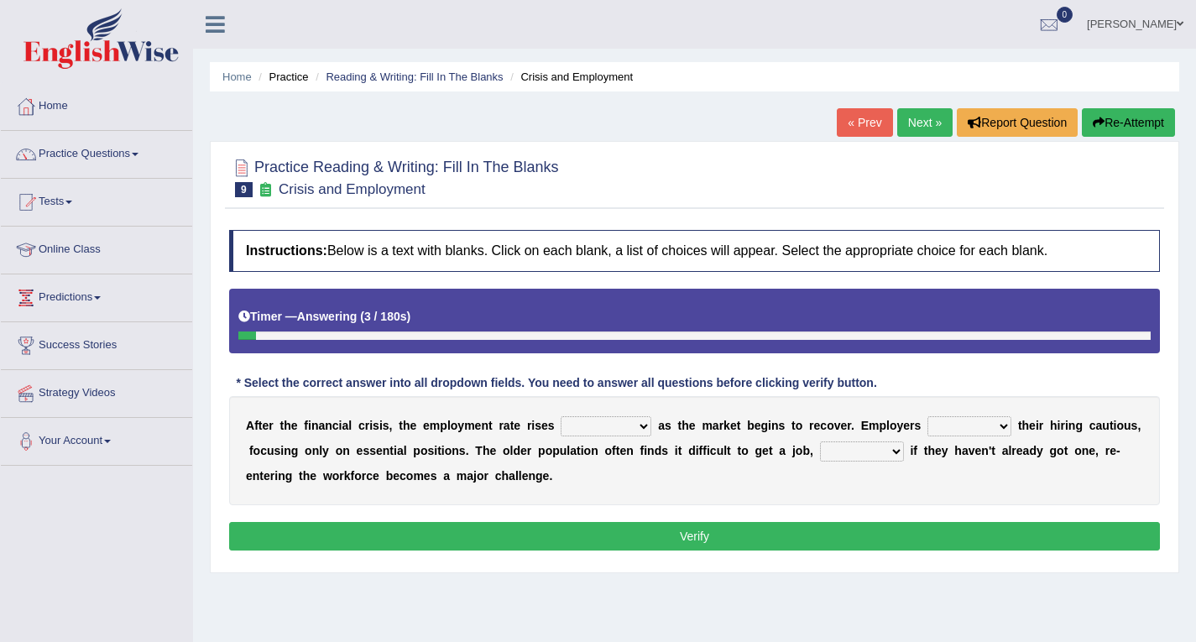
click at [593, 428] on select "normally conversely strenuously sharply" at bounding box center [606, 426] width 91 height 20
select select "conversely"
click at [561, 416] on select "normally conversely strenuously sharply" at bounding box center [606, 426] width 91 height 20
click at [971, 426] on select "keeping kept keep are kept" at bounding box center [970, 426] width 84 height 20
select select "kept"
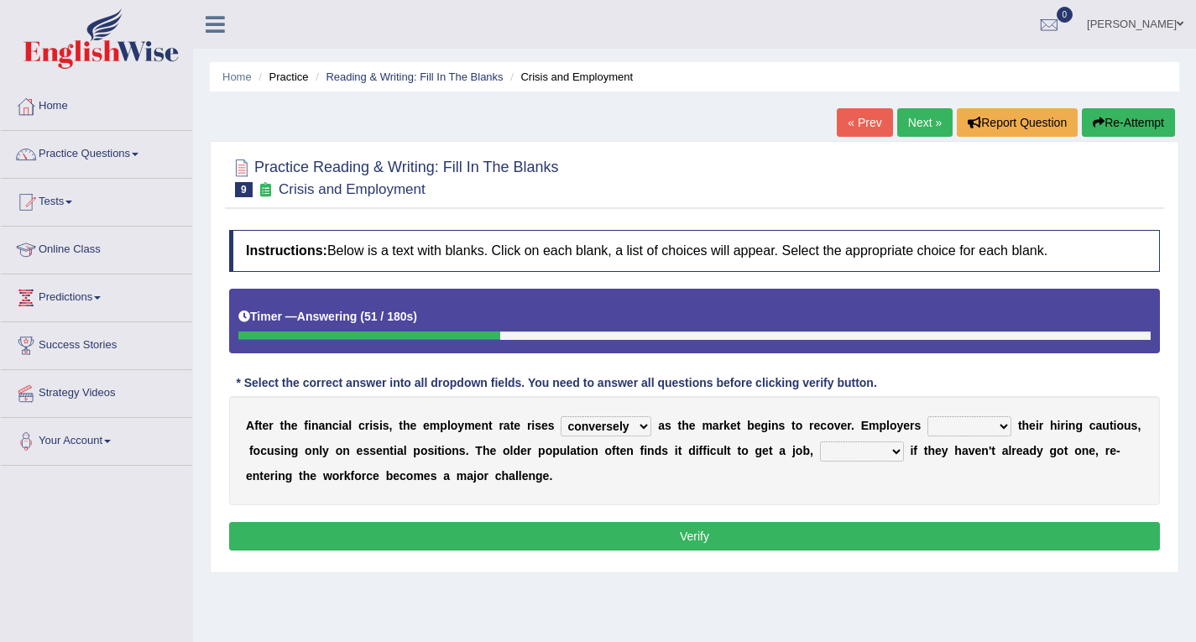
click at [928, 416] on select "keeping kept keep are kept" at bounding box center [970, 426] width 84 height 20
click at [858, 452] on select "although while then because" at bounding box center [862, 452] width 84 height 20
select select "although"
click at [820, 442] on select "although while then because" at bounding box center [862, 452] width 84 height 20
click at [816, 532] on button "Verify" at bounding box center [694, 536] width 931 height 29
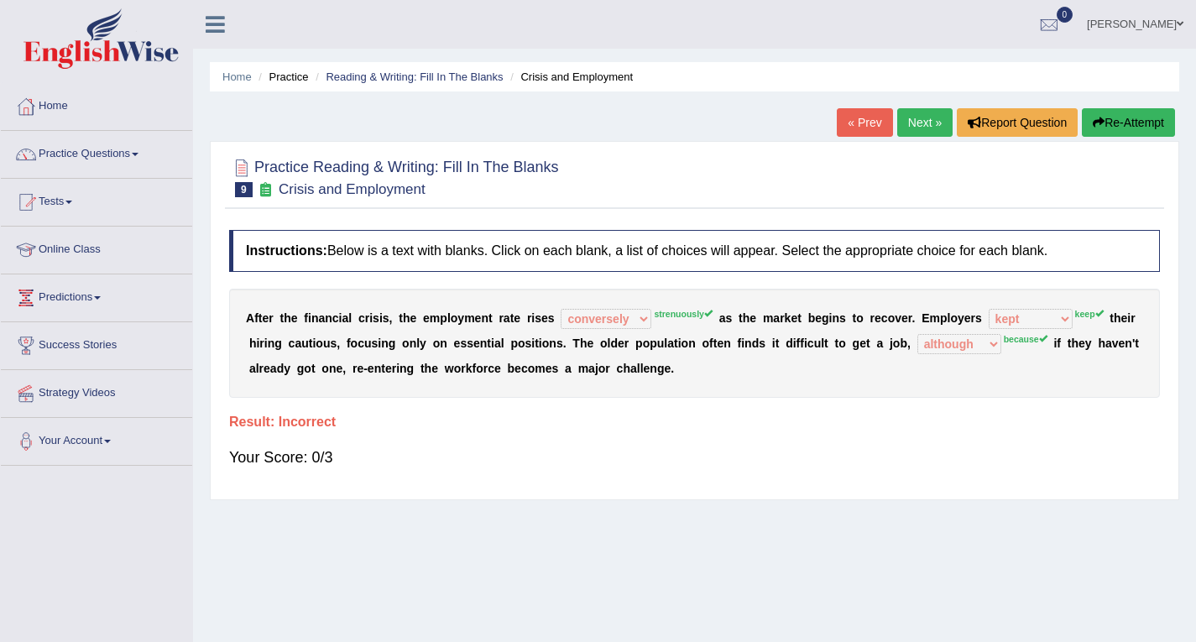
click at [924, 118] on link "Next »" at bounding box center [924, 122] width 55 height 29
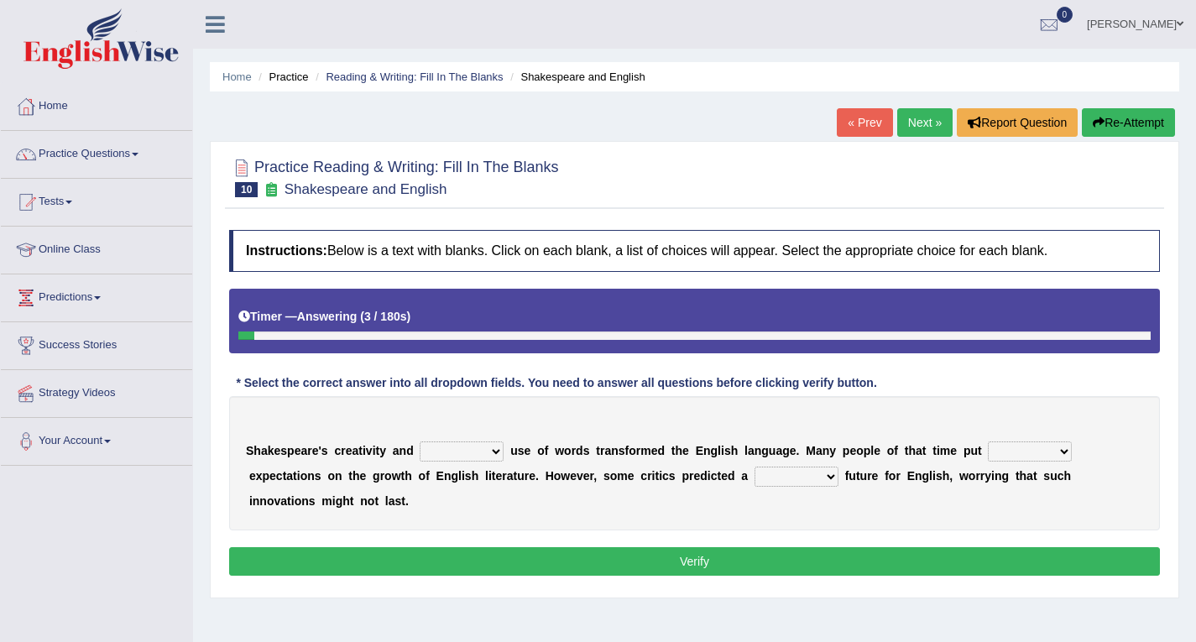
click at [448, 452] on select "idealized intensive fancied inventive" at bounding box center [462, 452] width 84 height 20
select select "idealized"
click at [420, 442] on select "idealized intensive fancied inventive" at bounding box center [462, 452] width 84 height 20
click at [1030, 453] on select "wide much high more" at bounding box center [1030, 452] width 84 height 20
select select "high"
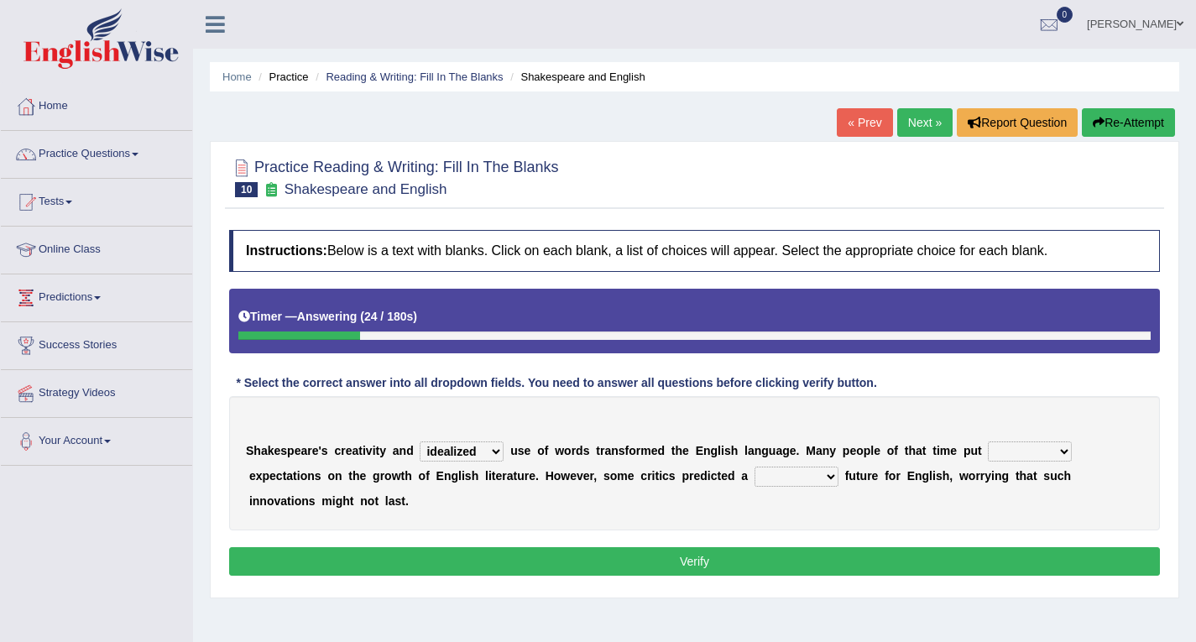
click at [988, 442] on select "wide much high more" at bounding box center [1030, 452] width 84 height 20
click at [794, 478] on select "monetary promising irresistible daunting" at bounding box center [797, 477] width 84 height 20
select select "daunting"
click at [755, 467] on select "monetary promising irresistible daunting" at bounding box center [797, 477] width 84 height 20
click at [490, 458] on select "idealized intensive fancied inventive" at bounding box center [462, 452] width 84 height 20
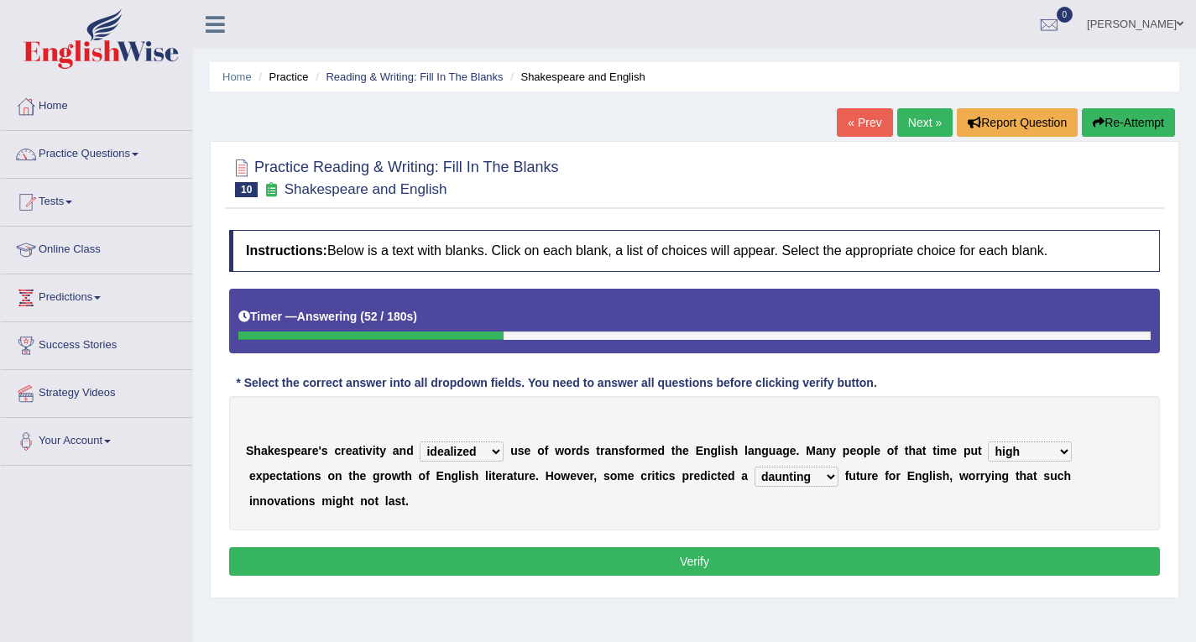
select select "intensive"
click at [420, 442] on select "idealized intensive fancied inventive" at bounding box center [462, 452] width 84 height 20
click at [609, 573] on button "Verify" at bounding box center [694, 561] width 931 height 29
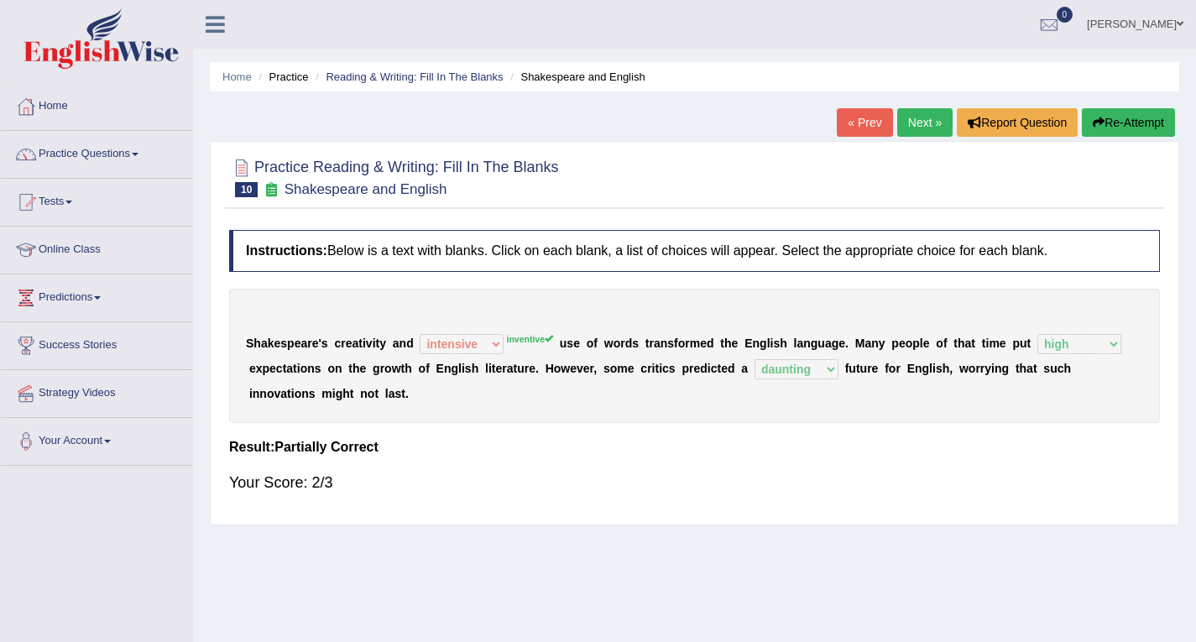
click at [918, 125] on link "Next »" at bounding box center [924, 122] width 55 height 29
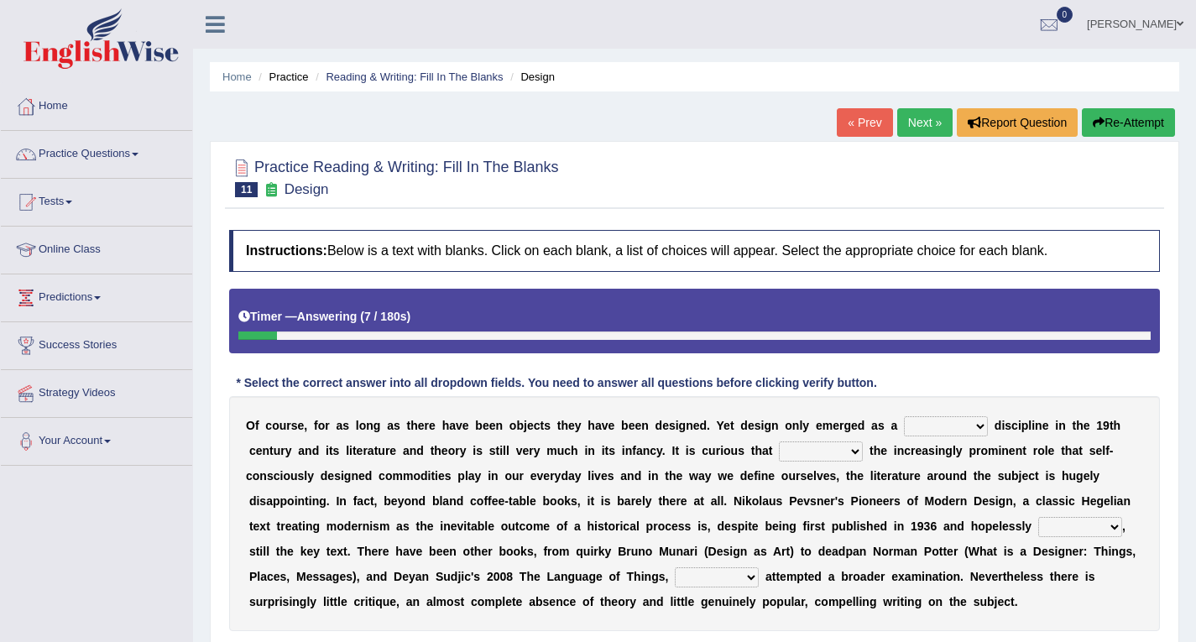
click at [928, 426] on select "bilateral ubiquitous foremost dedicated" at bounding box center [946, 426] width 84 height 20
select select "foremost"
click at [904, 416] on select "bilateral ubiquitous foremost dedicated" at bounding box center [946, 426] width 84 height 20
click at [829, 450] on select "since despite within through" at bounding box center [821, 452] width 84 height 20
select select "through"
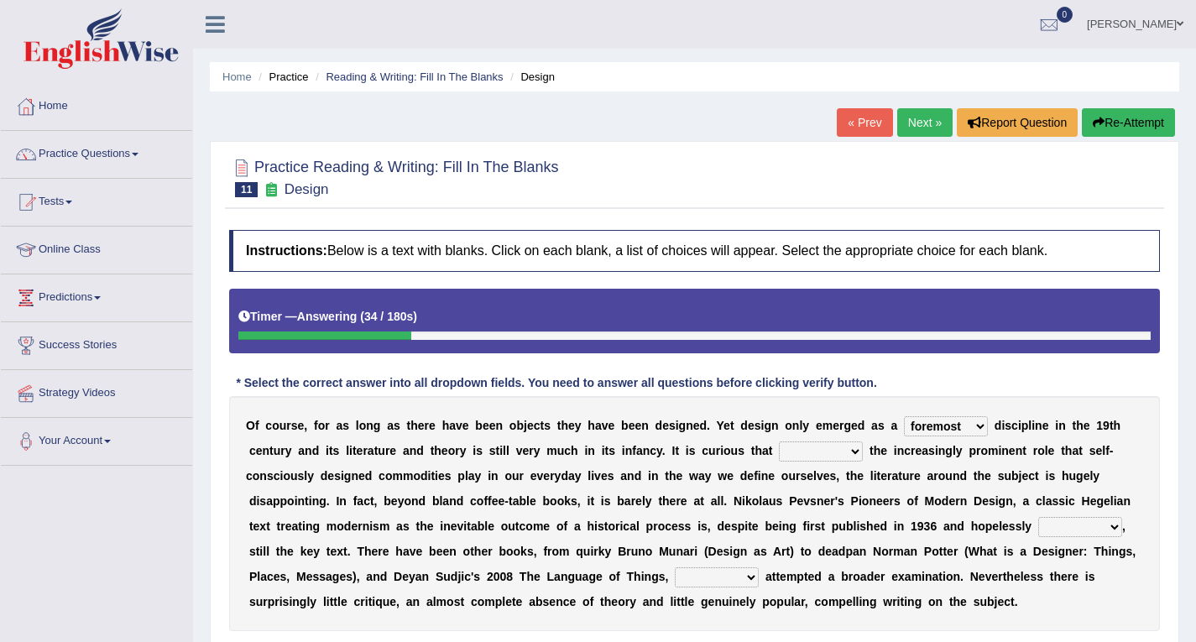
click at [779, 442] on select "since despite within through" at bounding box center [821, 452] width 84 height 20
click at [1066, 528] on select "dates dating date dated" at bounding box center [1080, 527] width 84 height 20
click at [1038, 517] on select "dates dating date dated" at bounding box center [1080, 527] width 84 height 20
click at [1074, 531] on select "dates dating date dated" at bounding box center [1080, 527] width 84 height 20
select select "dating"
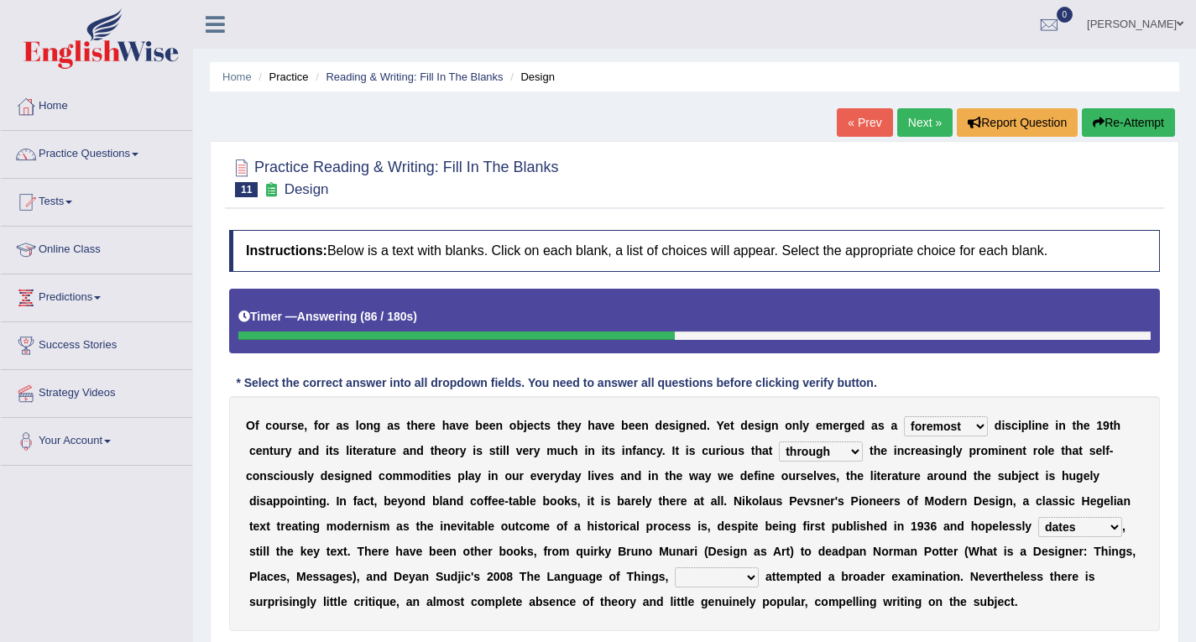
click at [1038, 517] on select "dates dating date dated" at bounding box center [1080, 527] width 84 height 20
click at [712, 581] on select "which then however as" at bounding box center [717, 578] width 84 height 20
select select "which"
click at [675, 568] on select "which then however as" at bounding box center [717, 578] width 84 height 20
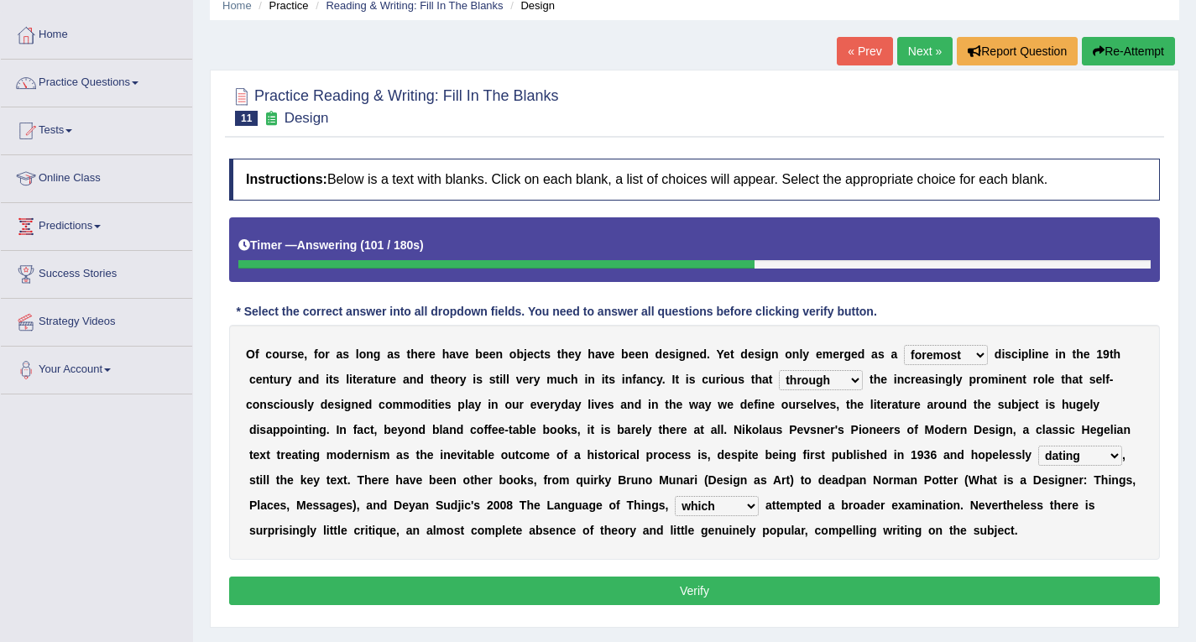
scroll to position [168, 0]
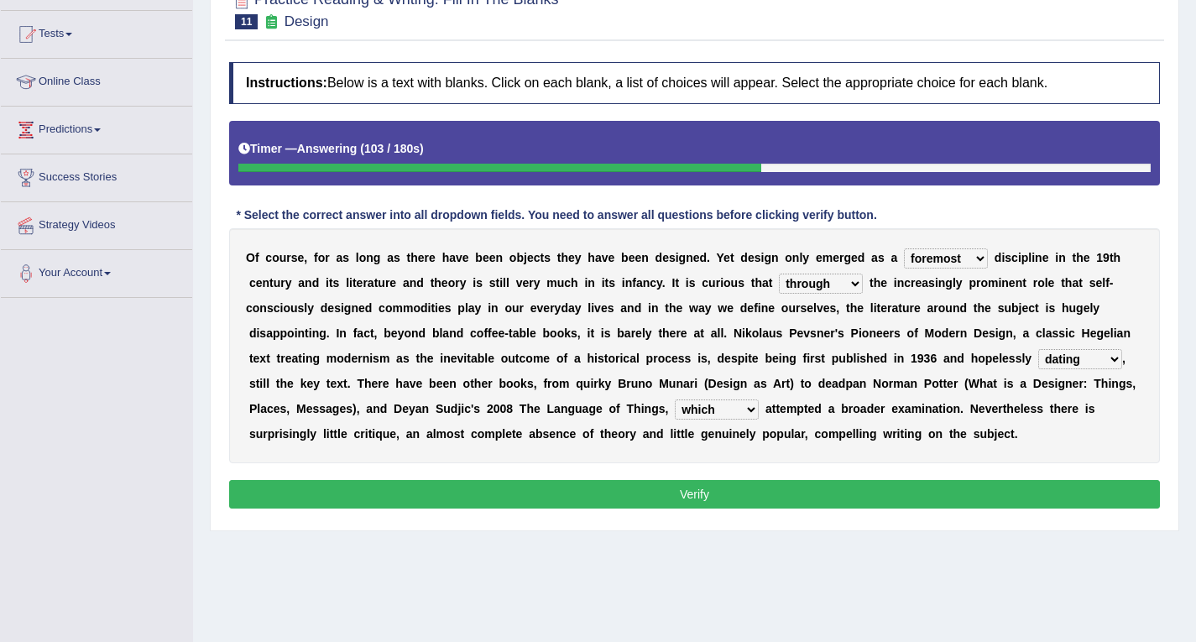
click at [704, 500] on button "Verify" at bounding box center [694, 494] width 931 height 29
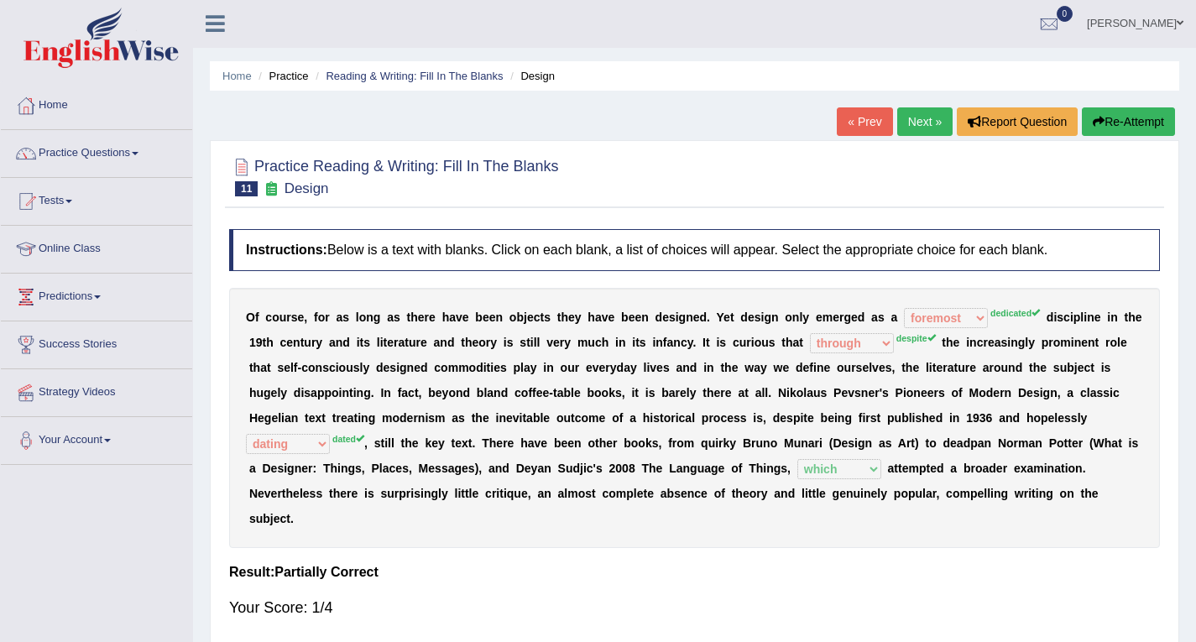
scroll to position [0, 0]
click at [926, 121] on link "Next »" at bounding box center [924, 122] width 55 height 29
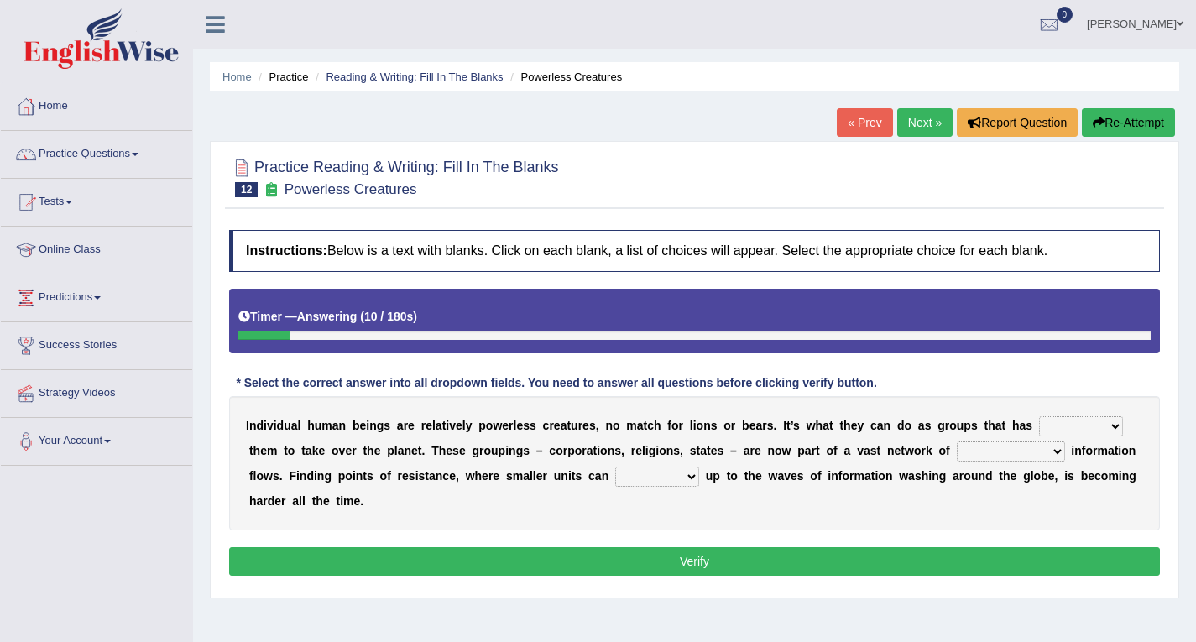
click at [1070, 429] on select "enabled contended embodied conjured" at bounding box center [1081, 426] width 84 height 20
select select "enabled"
click at [1039, 416] on select "enabled contended embodied conjured" at bounding box center [1081, 426] width 84 height 20
click at [1022, 453] on select "interconnected overlapping fastened exploited" at bounding box center [1011, 452] width 108 height 20
select select "fastened"
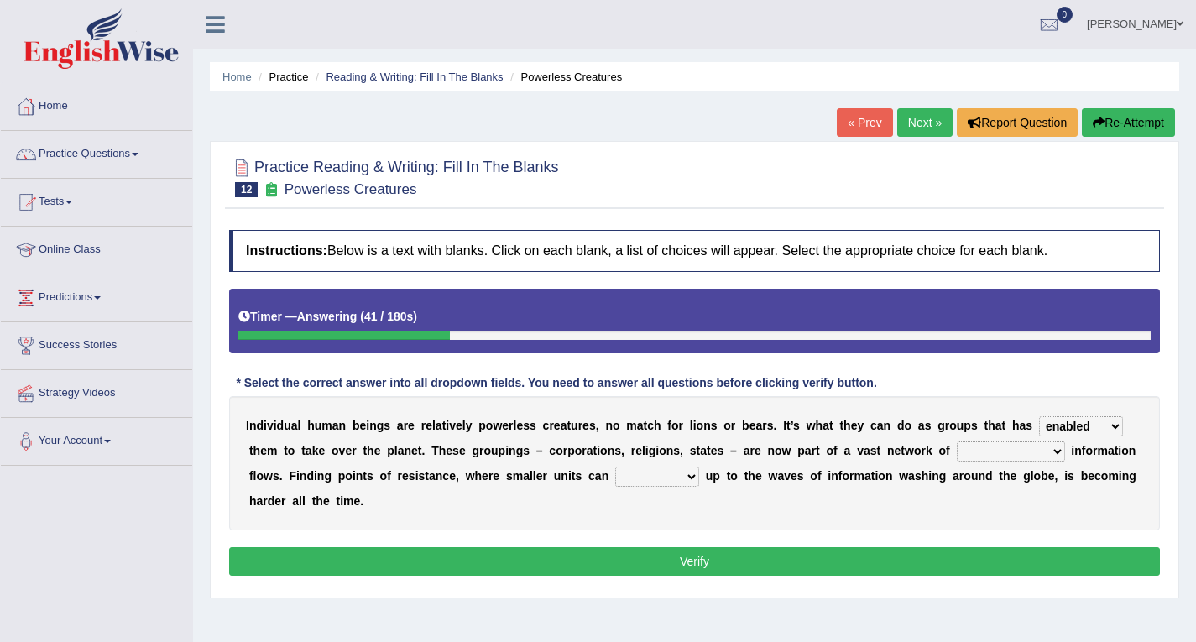
click at [957, 442] on select "interconnected overlapping fastened exploited" at bounding box center [1011, 452] width 108 height 20
click at [986, 450] on select "interconnected overlapping fastened exploited" at bounding box center [1011, 452] width 108 height 20
click at [855, 533] on div "Instructions: Below is a text with blanks. Click on each blank, a list of choic…" at bounding box center [694, 406] width 939 height 368
click at [646, 478] on select "stand raise hail pump" at bounding box center [657, 477] width 84 height 20
select select "stand"
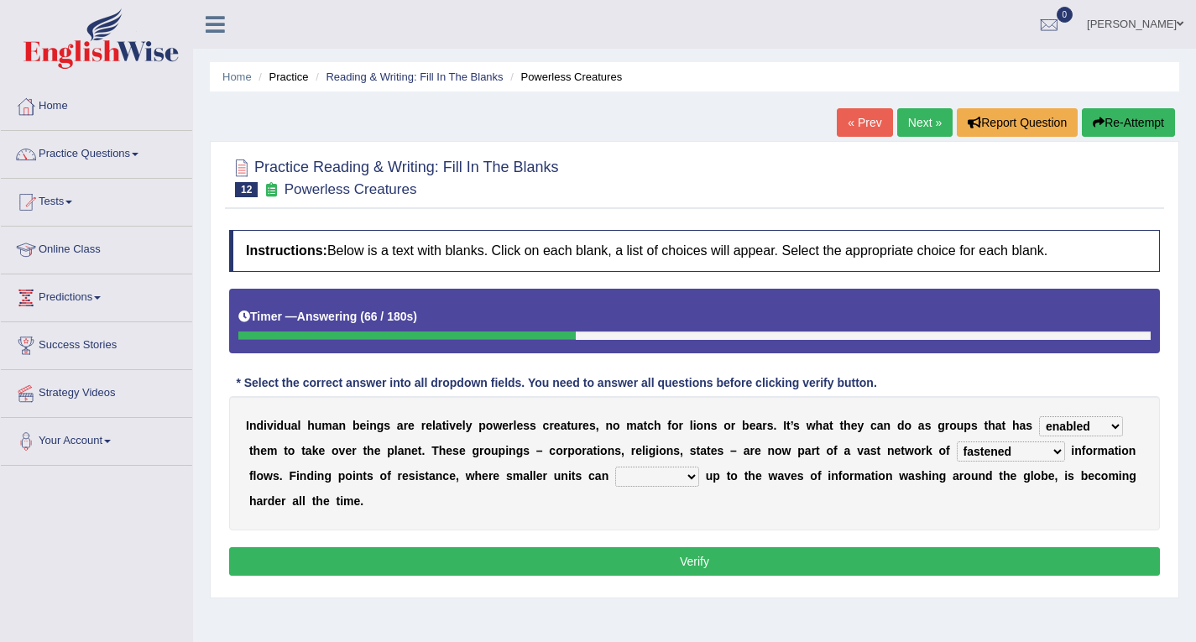
click at [615, 467] on select "stand raise hail pump" at bounding box center [657, 477] width 84 height 20
click at [627, 567] on button "Verify" at bounding box center [694, 561] width 931 height 29
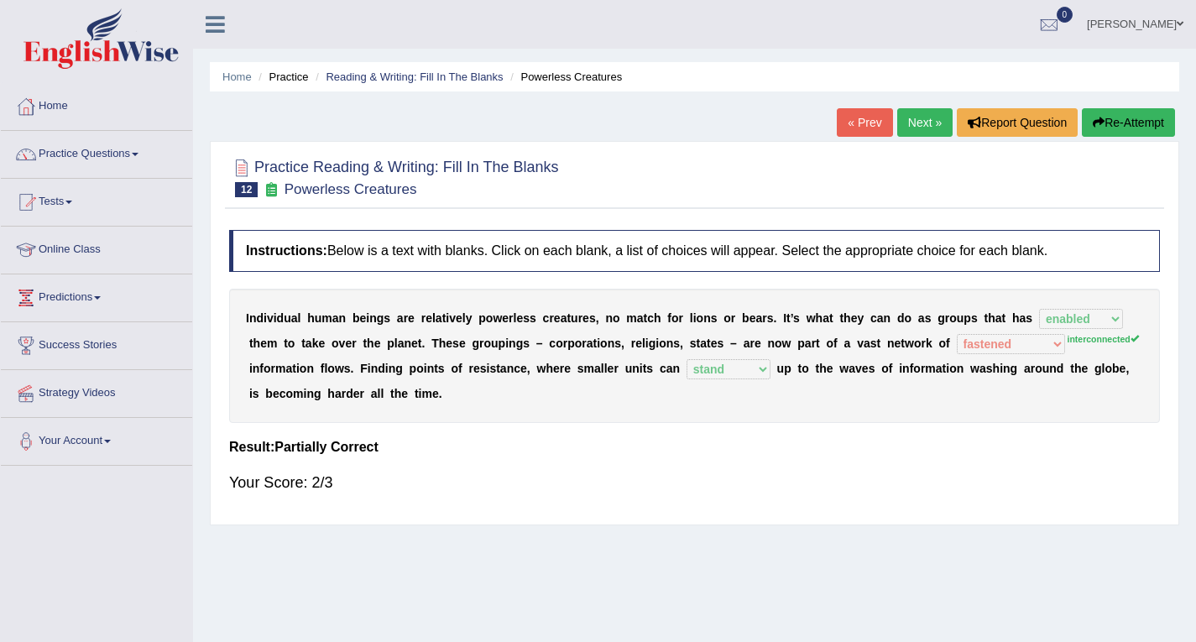
click at [931, 129] on link "Next »" at bounding box center [924, 122] width 55 height 29
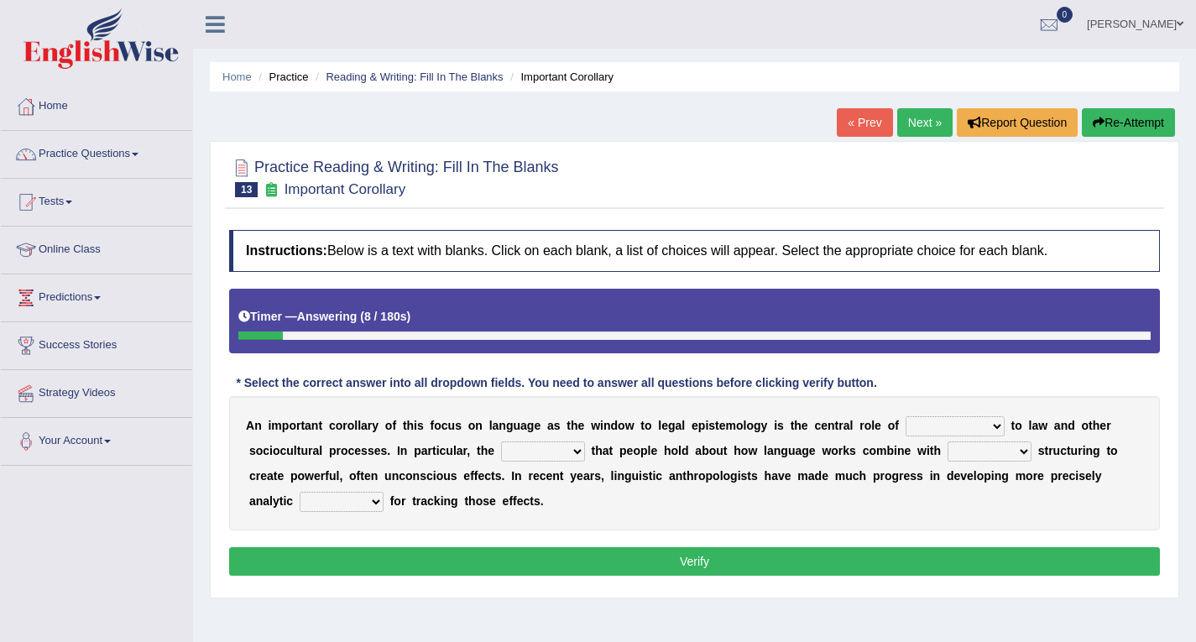
click at [975, 432] on select "discourse epoch dialect acquaintance" at bounding box center [955, 426] width 99 height 20
select select "dialect"
click at [906, 416] on select "discourse epoch dialect acquaintance" at bounding box center [955, 426] width 99 height 20
click at [554, 449] on select "deviation besmirch consent ideas" at bounding box center [543, 452] width 84 height 20
select select "ideas"
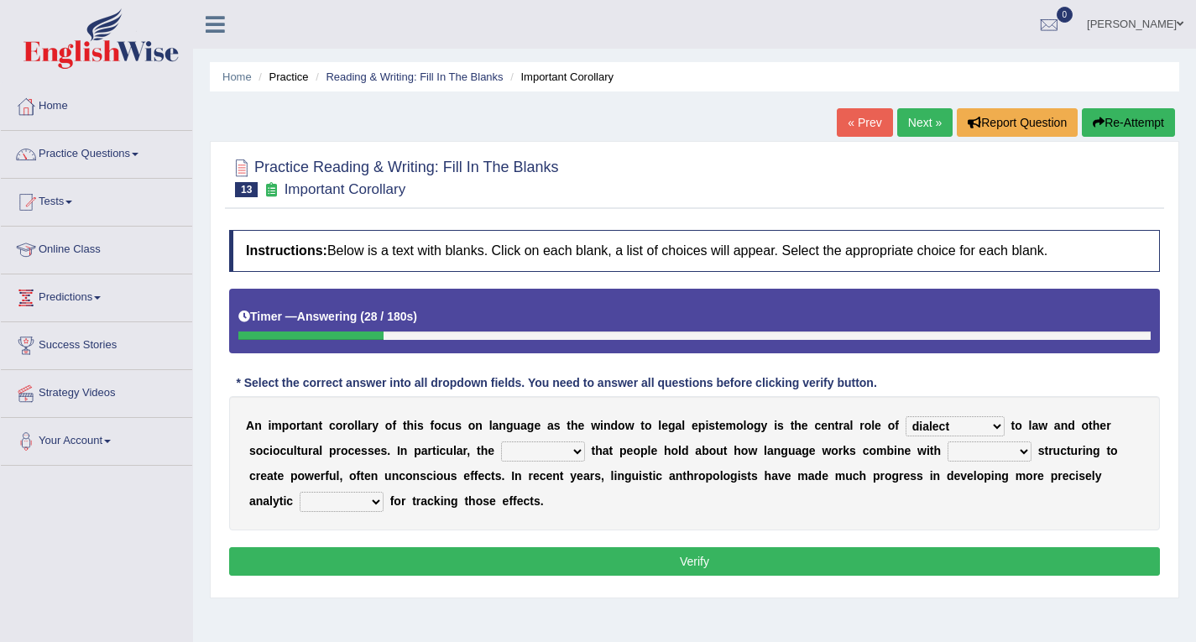
click at [501, 442] on select "deviation besmirch consent ideas" at bounding box center [543, 452] width 84 height 20
click at [984, 455] on select "mandatory linguistic legitimate customary" at bounding box center [990, 452] width 84 height 20
select select "linguistic"
click at [948, 442] on select "mandatory linguistic legitimate customary" at bounding box center [990, 452] width 84 height 20
click at [356, 502] on select "tools appetite albums stroke" at bounding box center [342, 502] width 84 height 20
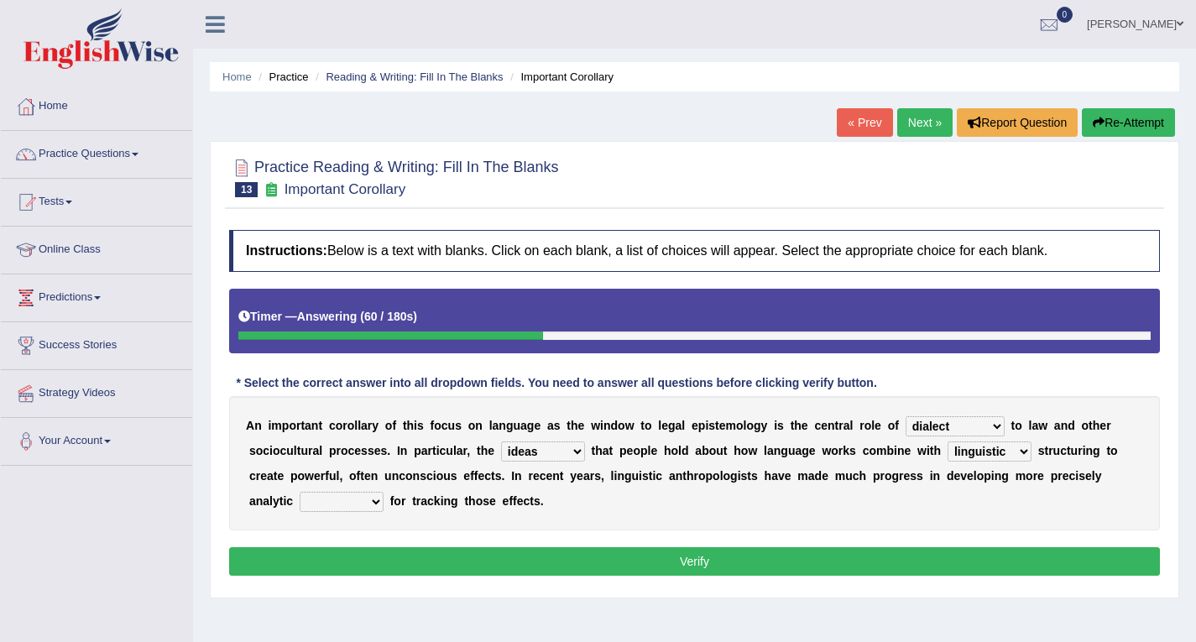
select select "tools"
click at [300, 492] on select "tools appetite albums stroke" at bounding box center [342, 502] width 84 height 20
click at [541, 572] on button "Verify" at bounding box center [694, 561] width 931 height 29
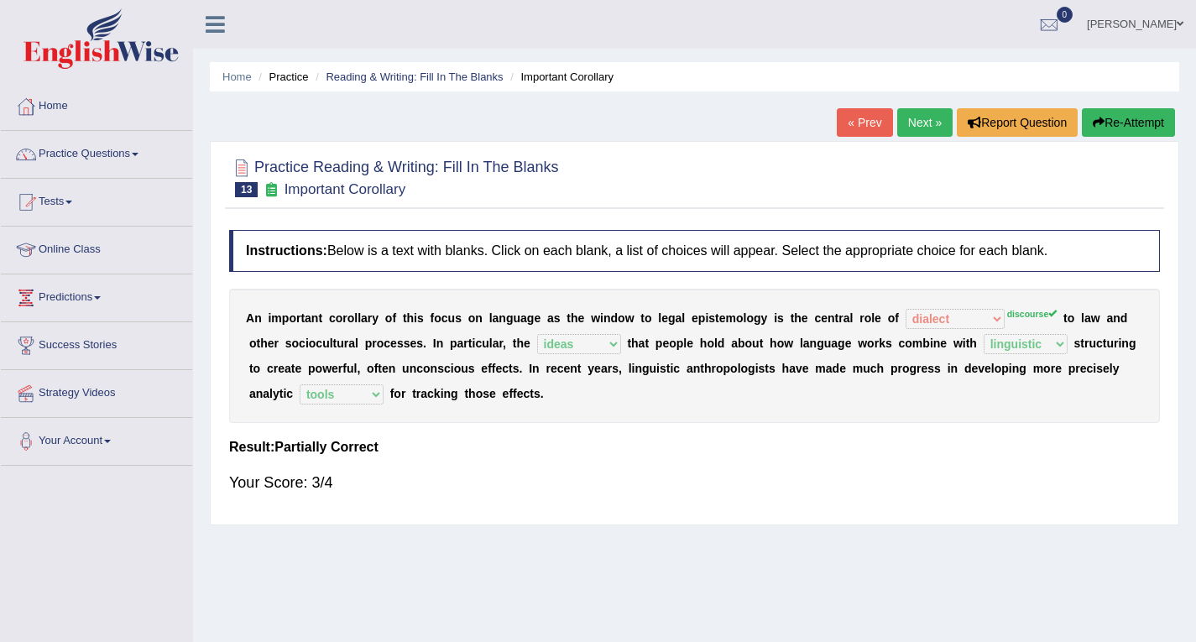
click at [915, 118] on link "Next »" at bounding box center [924, 122] width 55 height 29
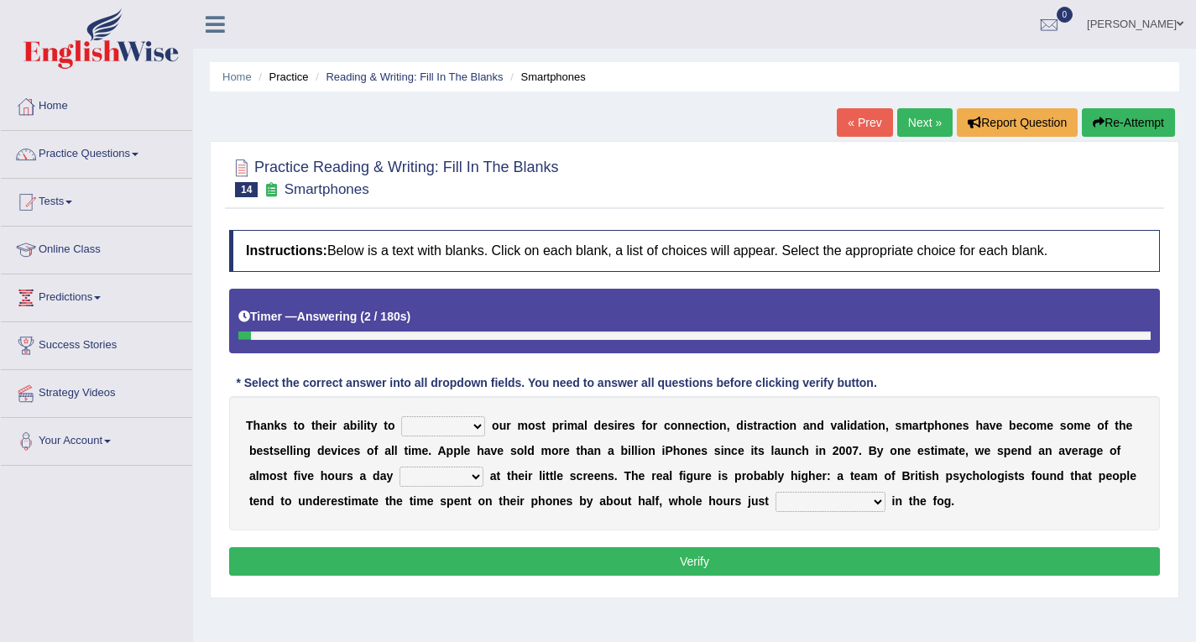
click at [461, 429] on select "hijack describe sharpen conserve" at bounding box center [443, 426] width 84 height 20
click at [913, 119] on link "Next »" at bounding box center [924, 122] width 55 height 29
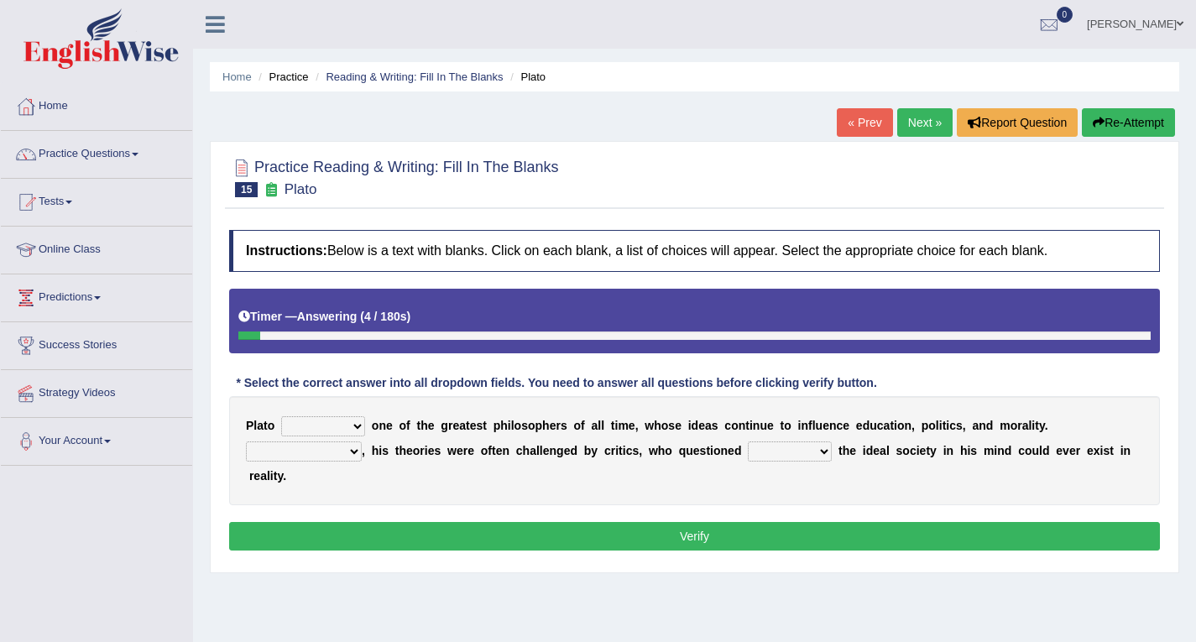
click at [356, 425] on select "keeps comes claims remains" at bounding box center [323, 426] width 84 height 20
click at [926, 133] on link "Next »" at bounding box center [924, 122] width 55 height 29
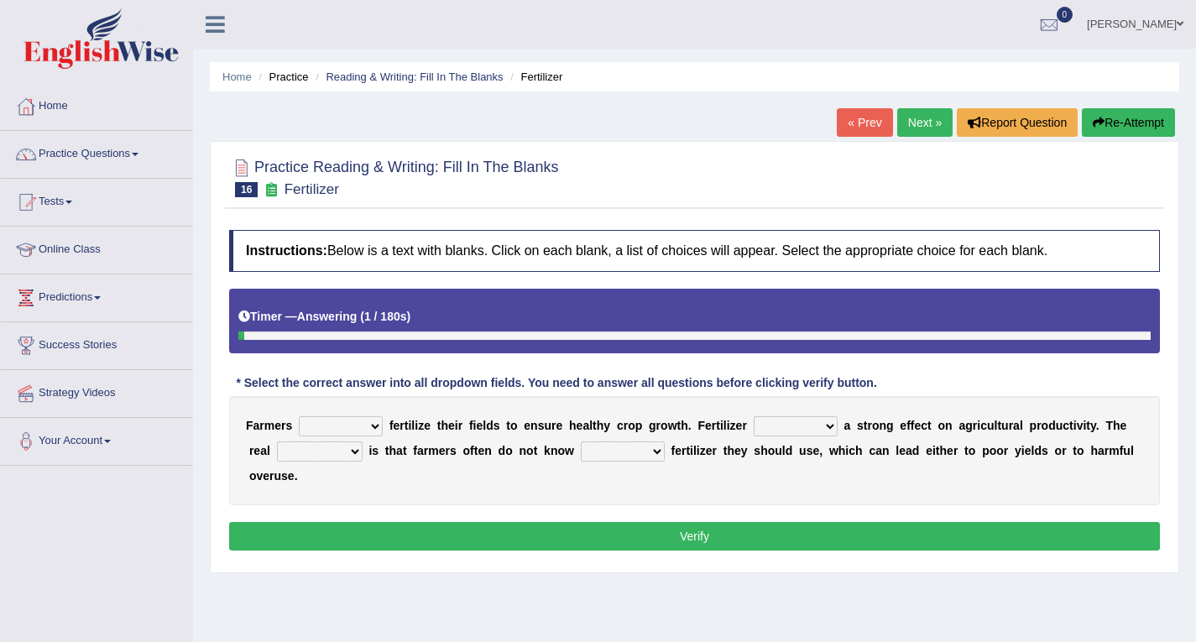
click at [926, 133] on link "Next »" at bounding box center [924, 122] width 55 height 29
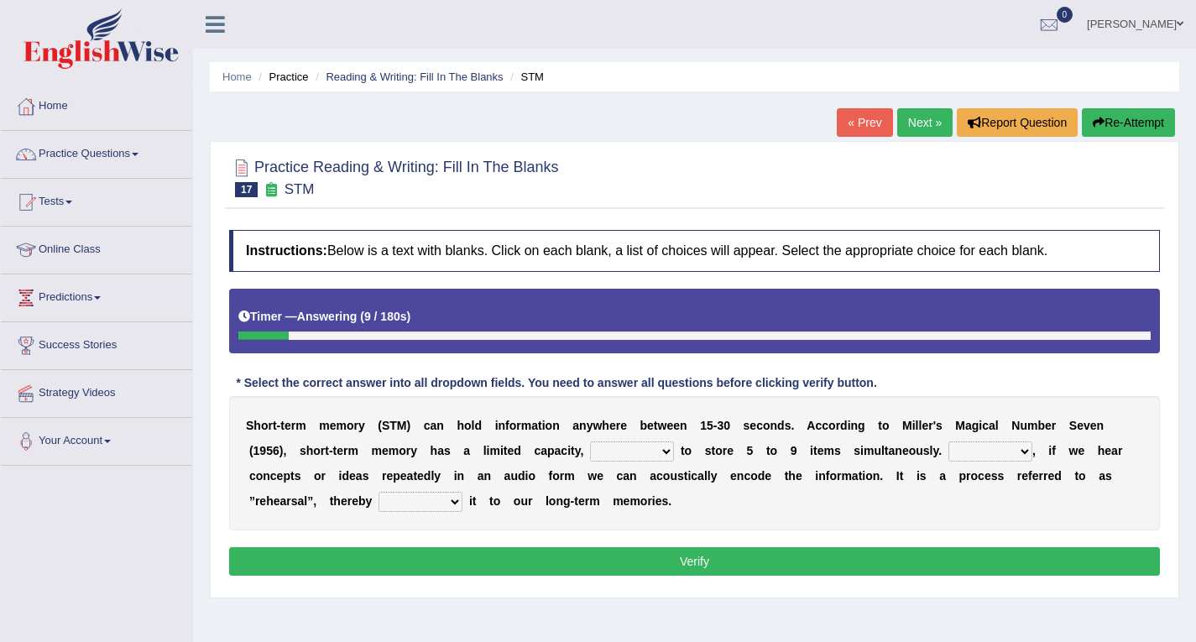
click at [631, 454] on select "being able is able be able unable" at bounding box center [632, 452] width 84 height 20
select select "being able"
click at [590, 442] on select "being able is able be able unable" at bounding box center [632, 452] width 84 height 20
click at [1022, 457] on select "However So Moreover Therefore" at bounding box center [991, 452] width 84 height 20
select select "However"
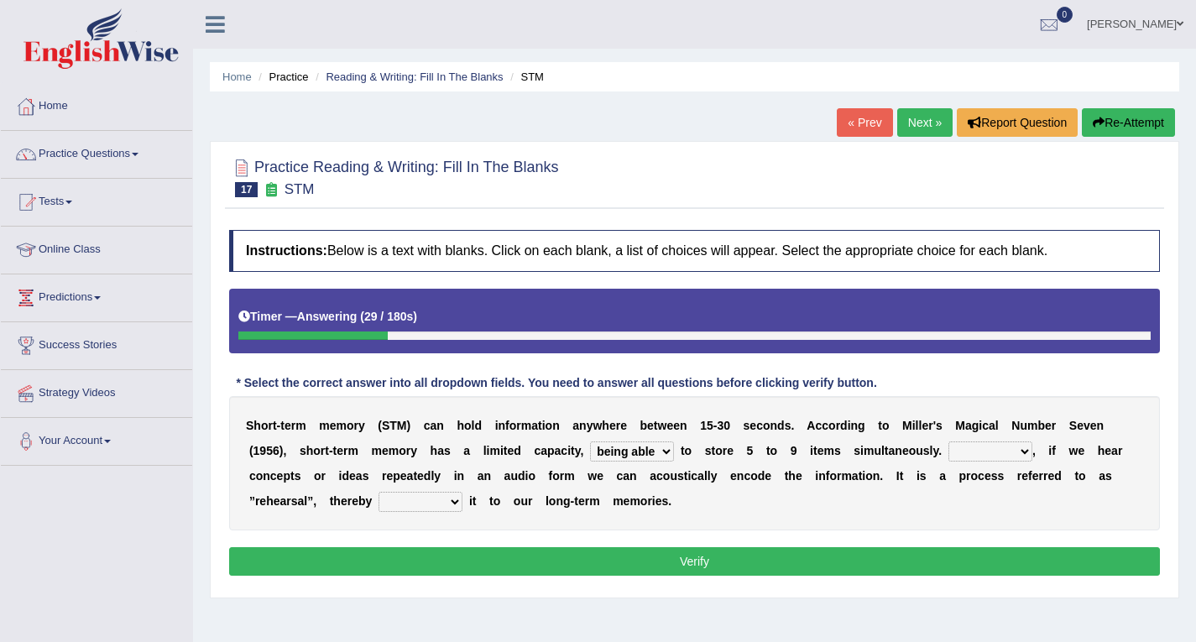
click at [949, 442] on select "However So Moreover Therefore" at bounding box center [991, 452] width 84 height 20
click at [427, 498] on select "commit commits commiting commited" at bounding box center [421, 502] width 84 height 20
select select "commiting"
click at [379, 492] on select "commit commits commiting commited" at bounding box center [421, 502] width 84 height 20
click at [484, 559] on button "Verify" at bounding box center [694, 561] width 931 height 29
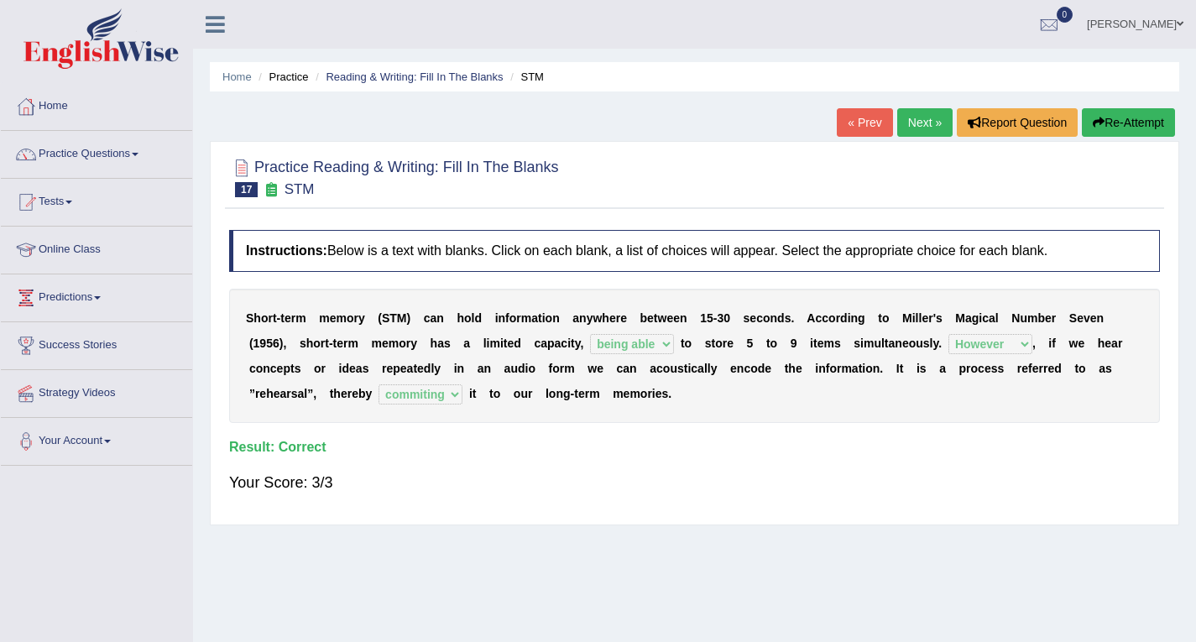
click at [928, 118] on link "Next »" at bounding box center [924, 122] width 55 height 29
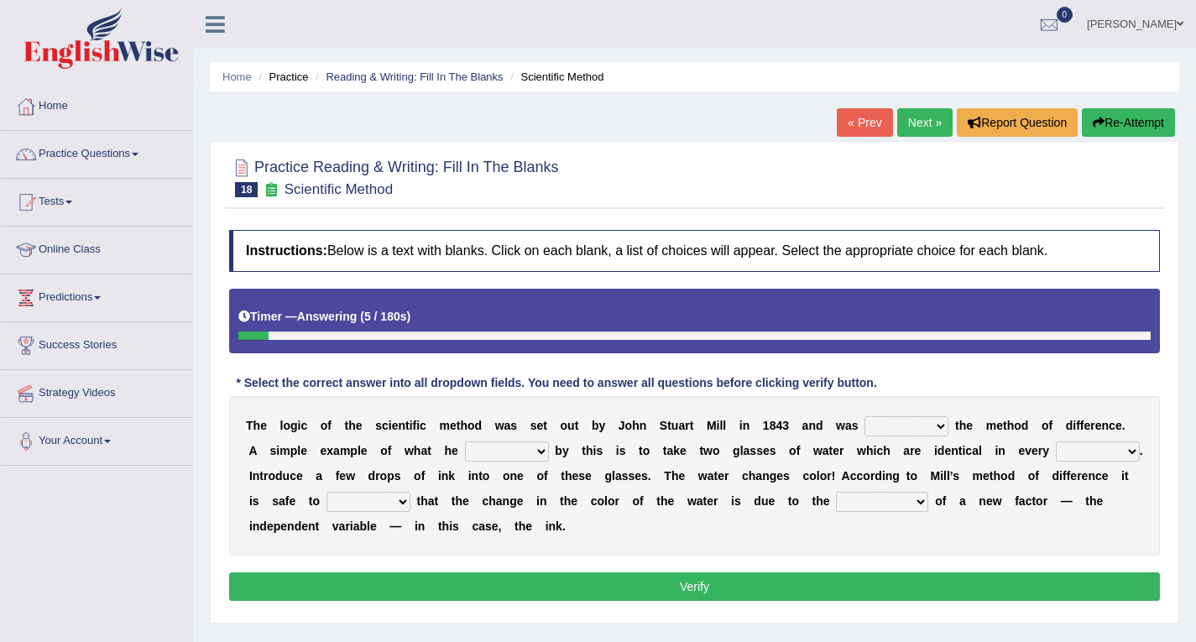
click at [892, 423] on select "pointed claimed demanded named" at bounding box center [907, 426] width 84 height 20
select select "pointed"
click at [865, 416] on select "pointed claimed demanded named" at bounding box center [907, 426] width 84 height 20
click at [505, 453] on select "capped charged found meant" at bounding box center [507, 452] width 84 height 20
select select "meant"
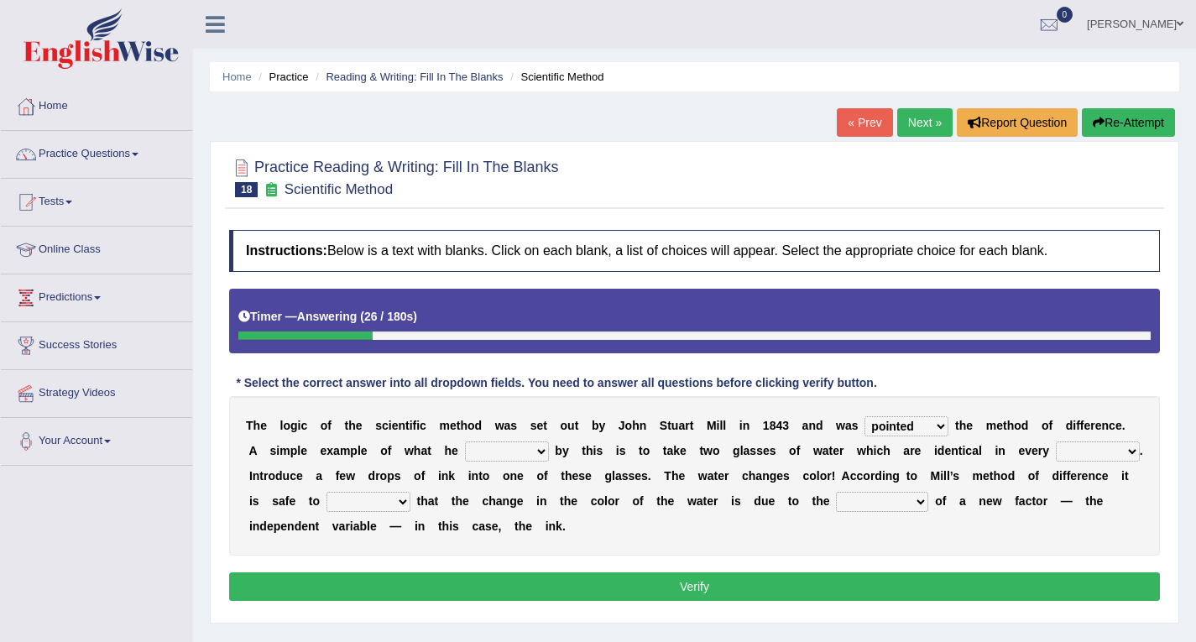
click at [465, 442] on select "capped charged found meant" at bounding box center [507, 452] width 84 height 20
click at [1104, 452] on select "thought identity measure respect" at bounding box center [1098, 452] width 84 height 20
select select "measure"
click at [1056, 442] on select "thought identity measure respect" at bounding box center [1098, 452] width 84 height 20
click at [374, 505] on select "assume discuss prefer acclaim" at bounding box center [369, 502] width 84 height 20
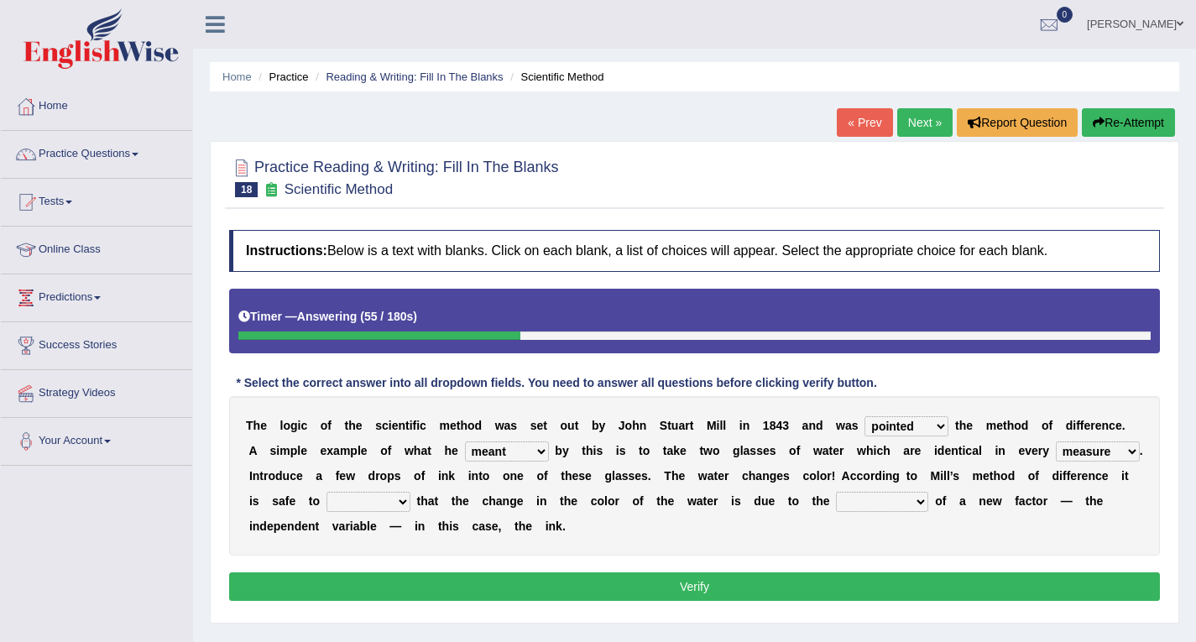
select select "assume"
click at [327, 492] on select "assume discuss prefer acclaim" at bounding box center [369, 502] width 84 height 20
click at [882, 506] on select "introduction magnitude preparation purification" at bounding box center [882, 502] width 92 height 20
select select "purification"
click at [836, 492] on select "introduction magnitude preparation purification" at bounding box center [882, 502] width 92 height 20
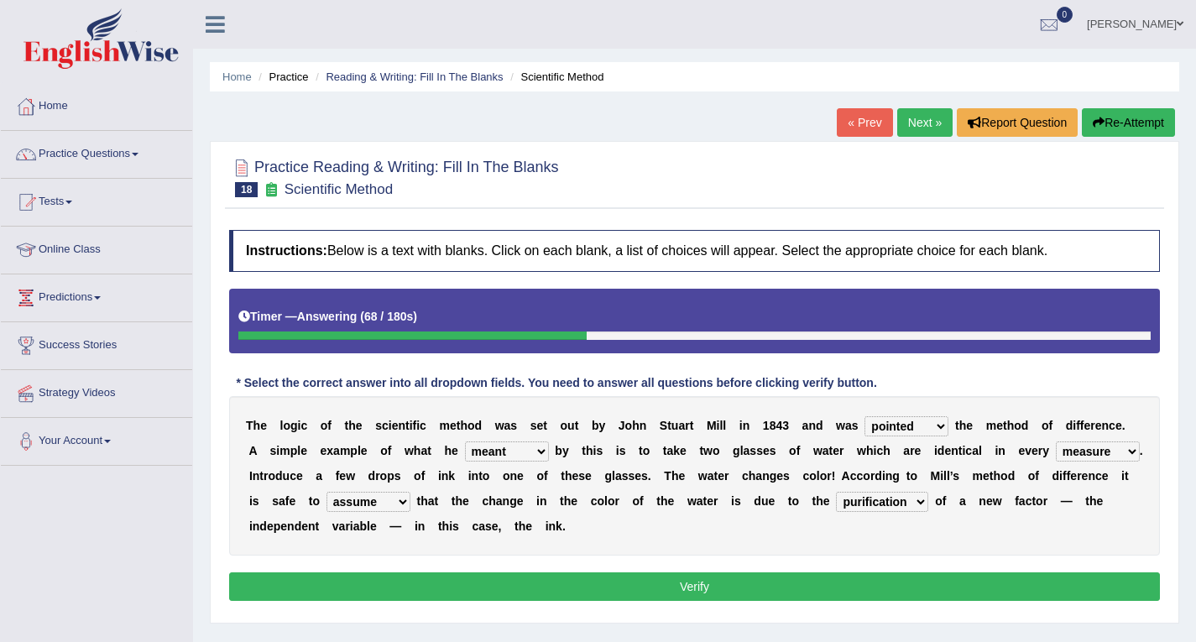
click at [664, 581] on button "Verify" at bounding box center [694, 587] width 931 height 29
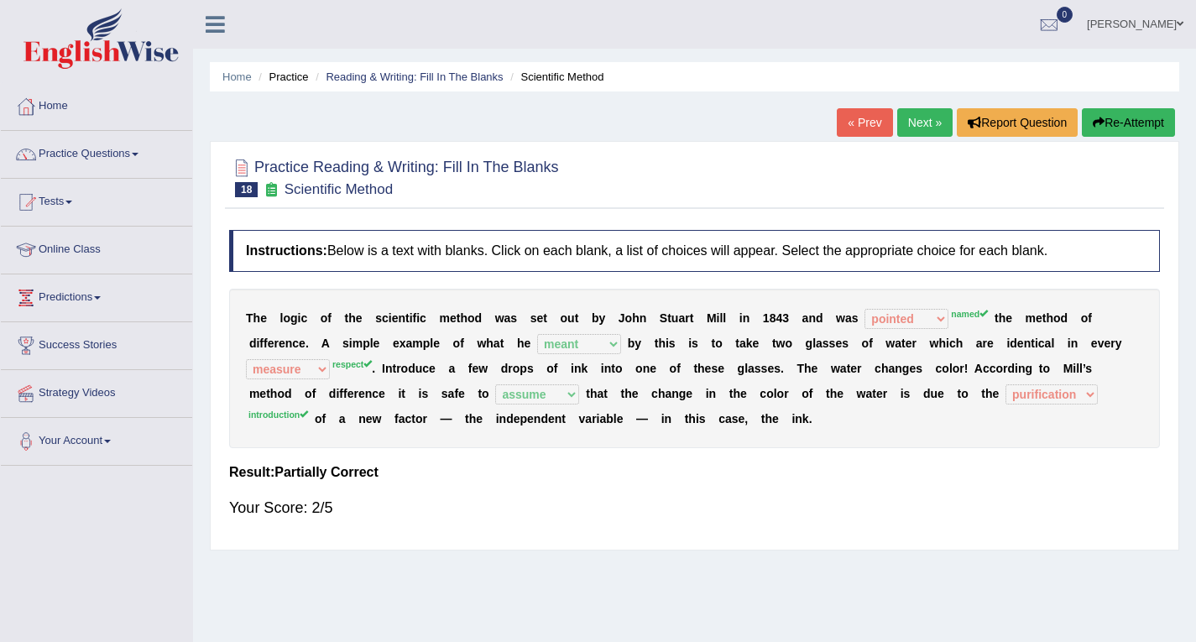
click at [918, 117] on link "Next »" at bounding box center [924, 122] width 55 height 29
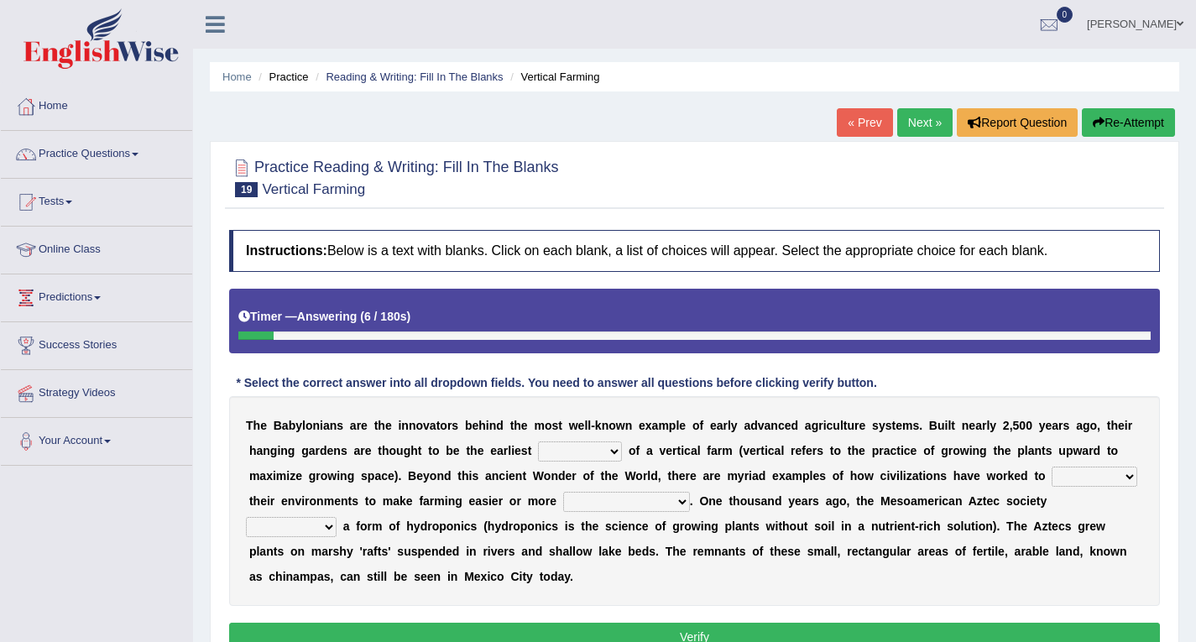
click at [602, 457] on select "prototype failure discredit protocol" at bounding box center [580, 452] width 84 height 20
click at [128, 160] on link "Practice Questions" at bounding box center [96, 152] width 191 height 42
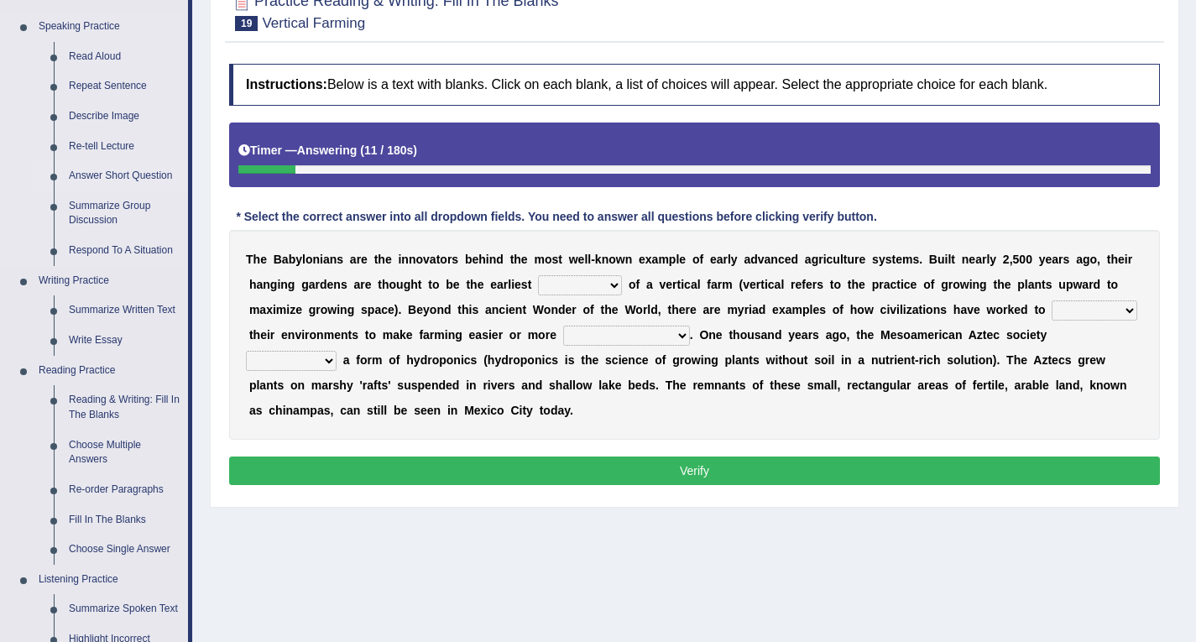
scroll to position [168, 0]
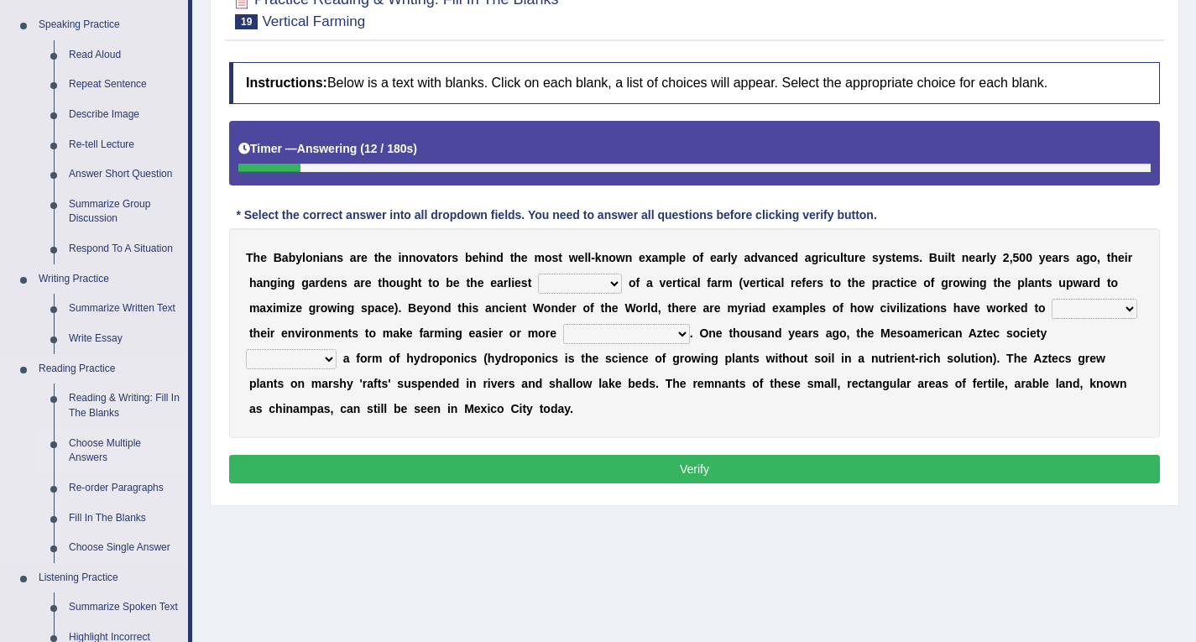
click at [110, 441] on link "Choose Multiple Answers" at bounding box center [124, 451] width 127 height 44
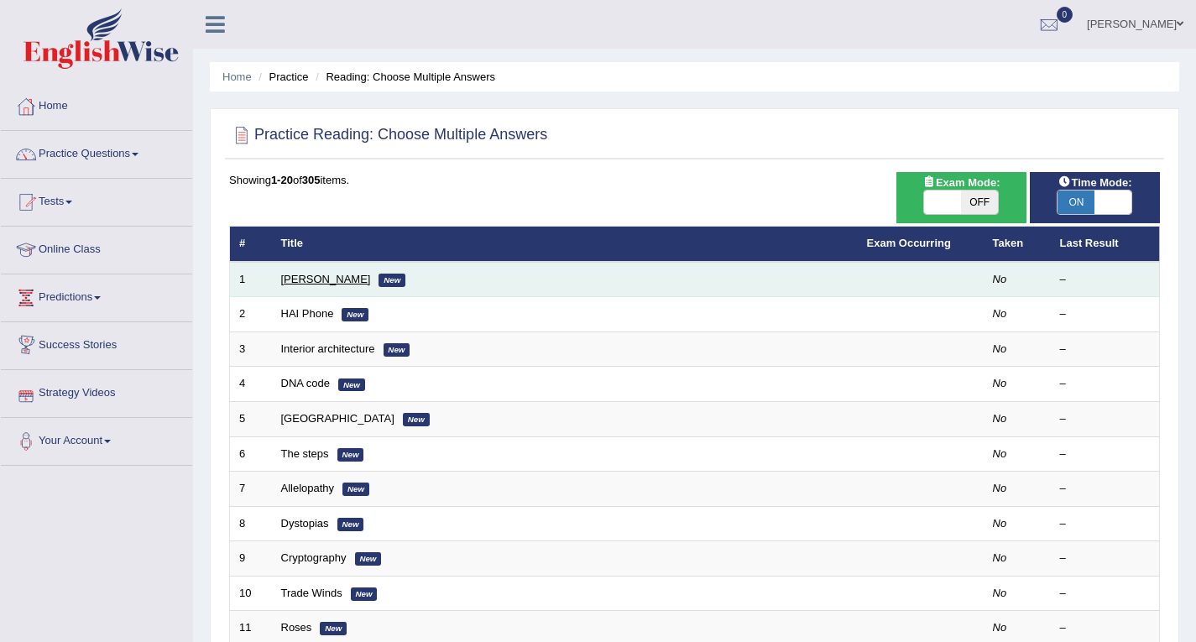
click at [314, 279] on link "[PERSON_NAME]" at bounding box center [326, 279] width 90 height 13
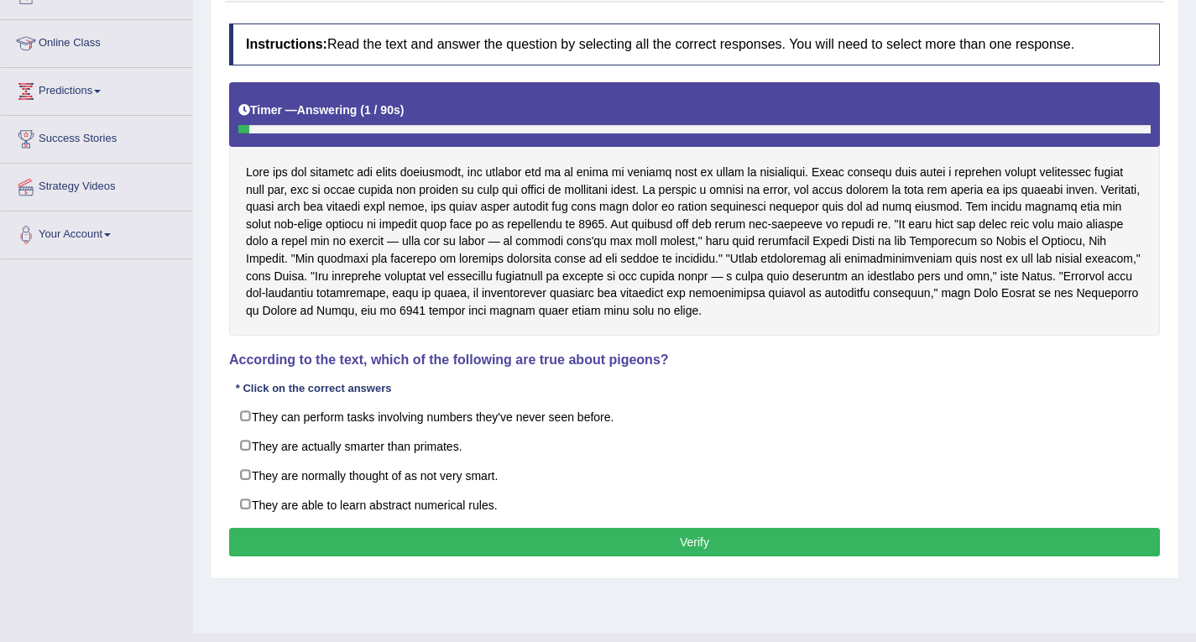
scroll to position [239, 0]
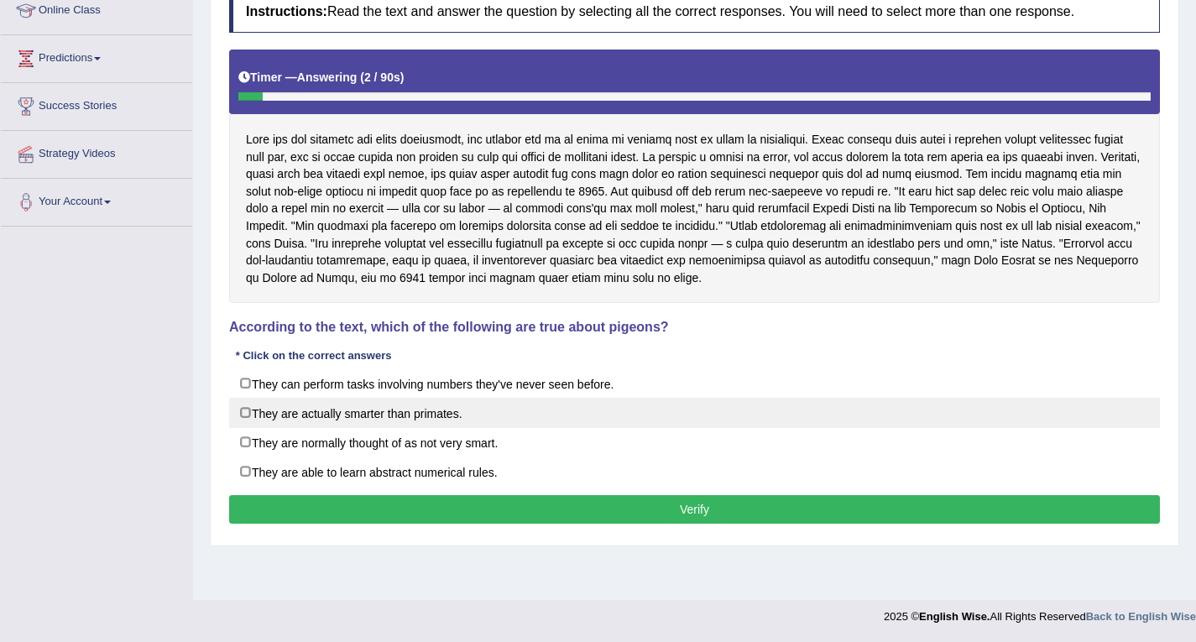
click at [252, 416] on label "They are actually smarter than primates." at bounding box center [694, 413] width 931 height 30
checkbox input "true"
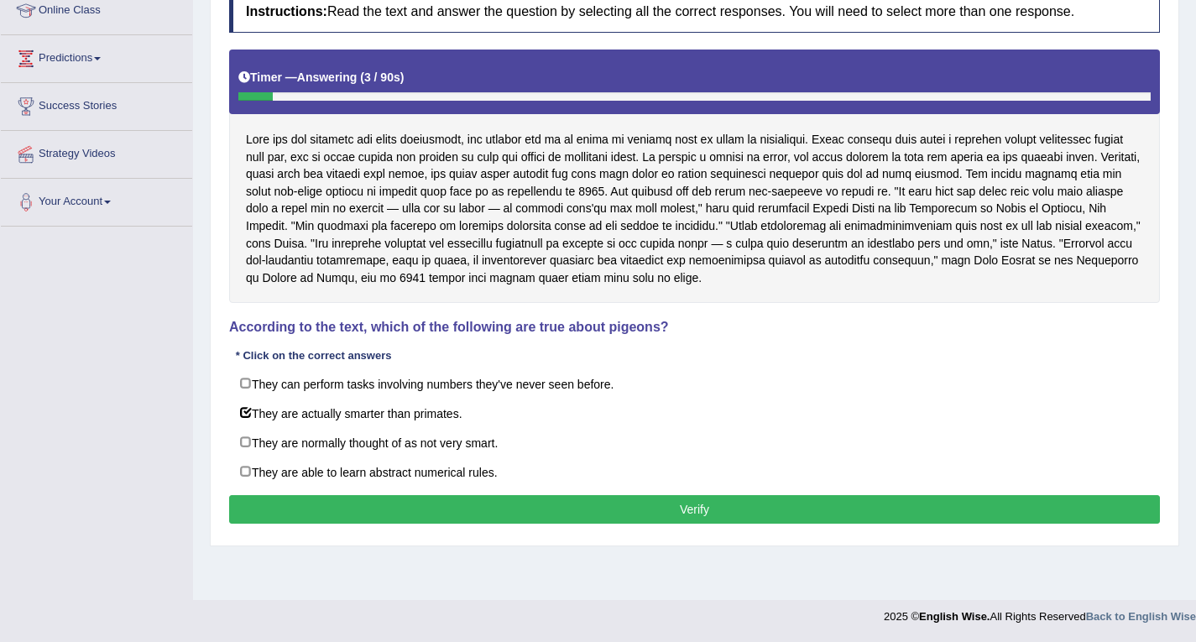
click at [437, 512] on button "Verify" at bounding box center [694, 509] width 931 height 29
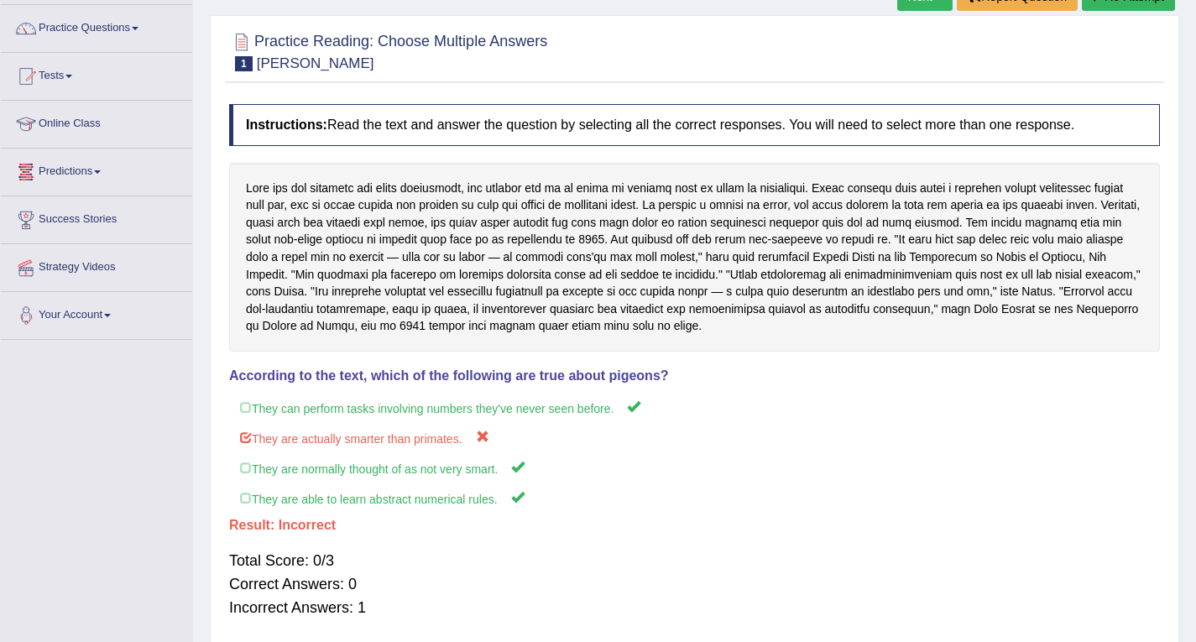
scroll to position [0, 0]
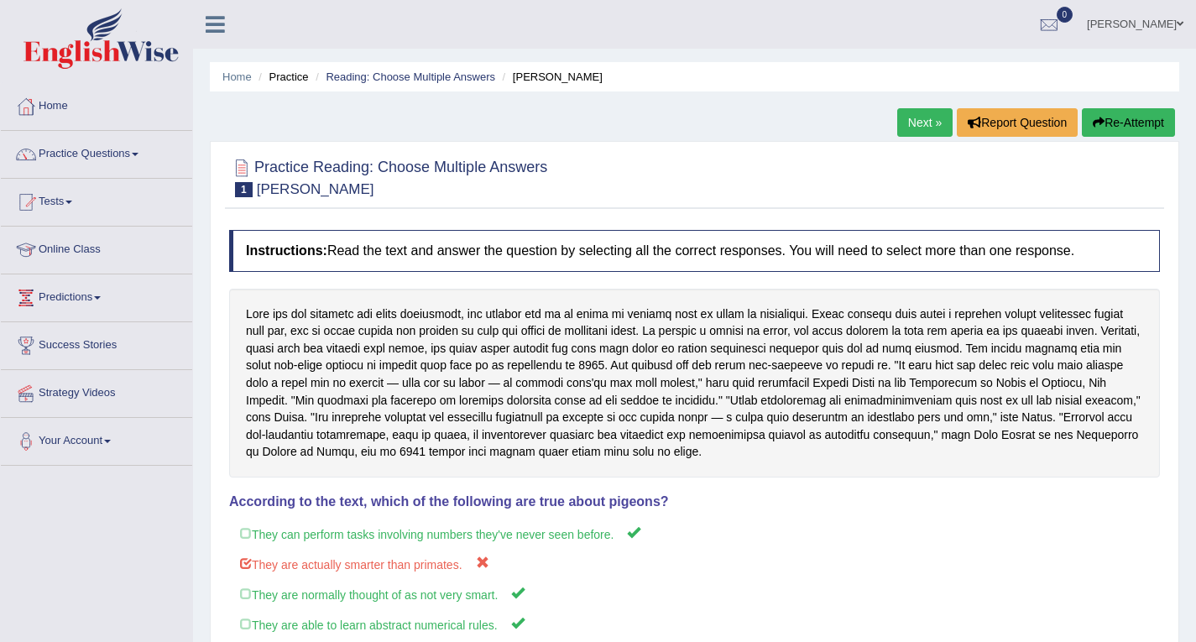
click at [917, 130] on link "Next »" at bounding box center [924, 122] width 55 height 29
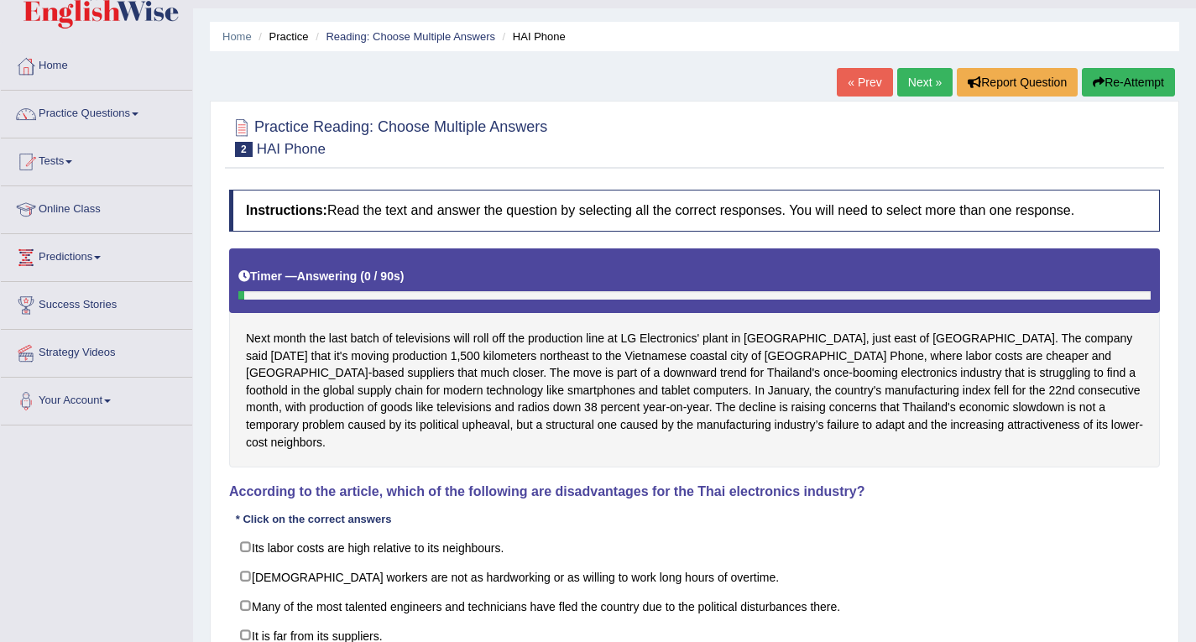
scroll to position [239, 0]
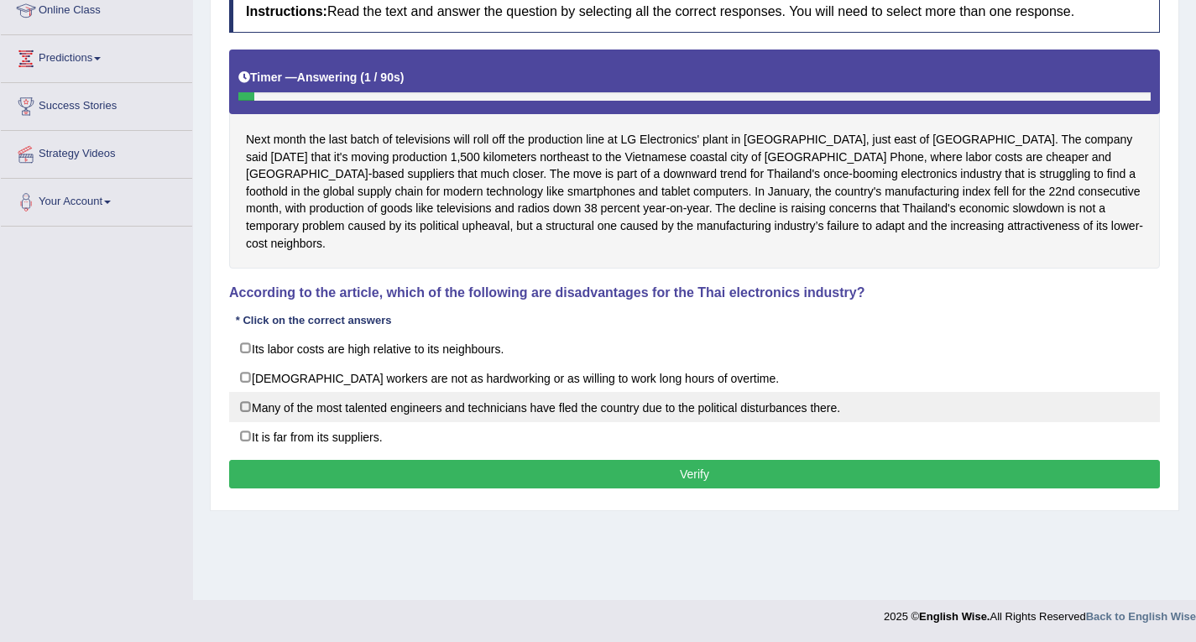
click at [258, 393] on label "Many of the most talented engineers and technicians have fled the country due t…" at bounding box center [694, 407] width 931 height 30
checkbox input "true"
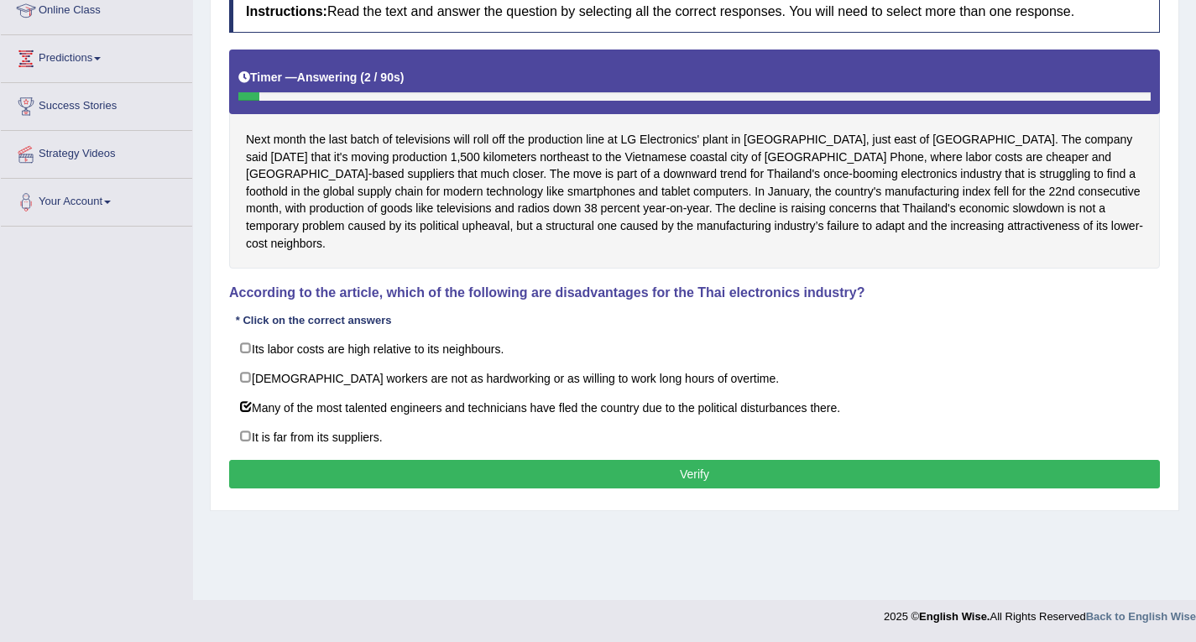
click at [343, 460] on button "Verify" at bounding box center [694, 474] width 931 height 29
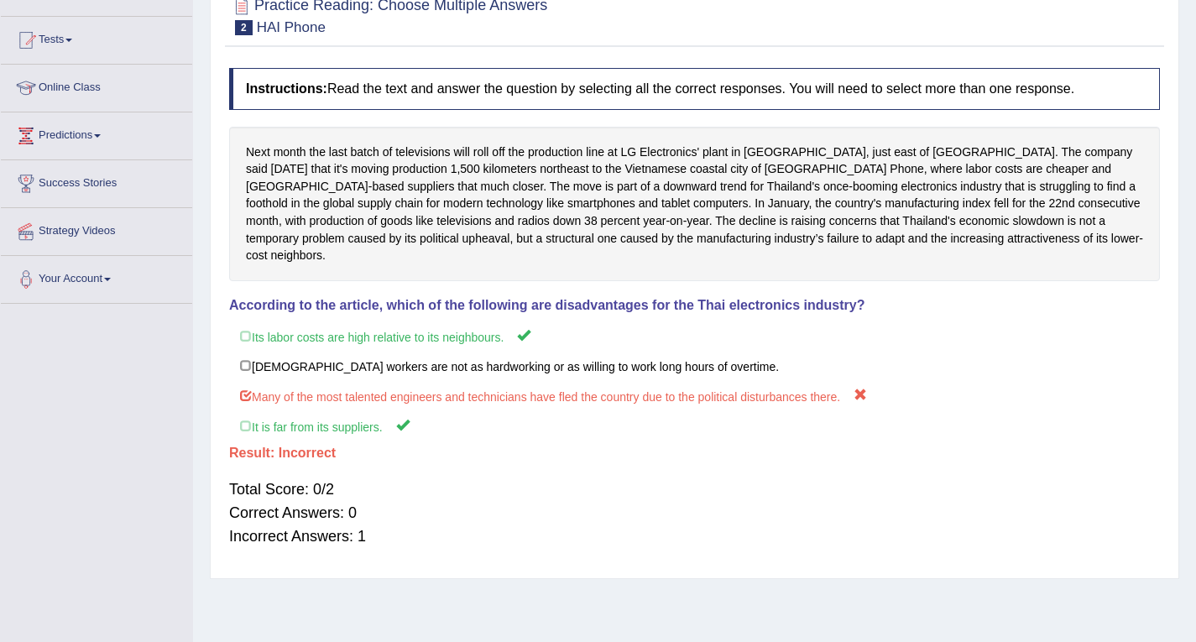
scroll to position [0, 0]
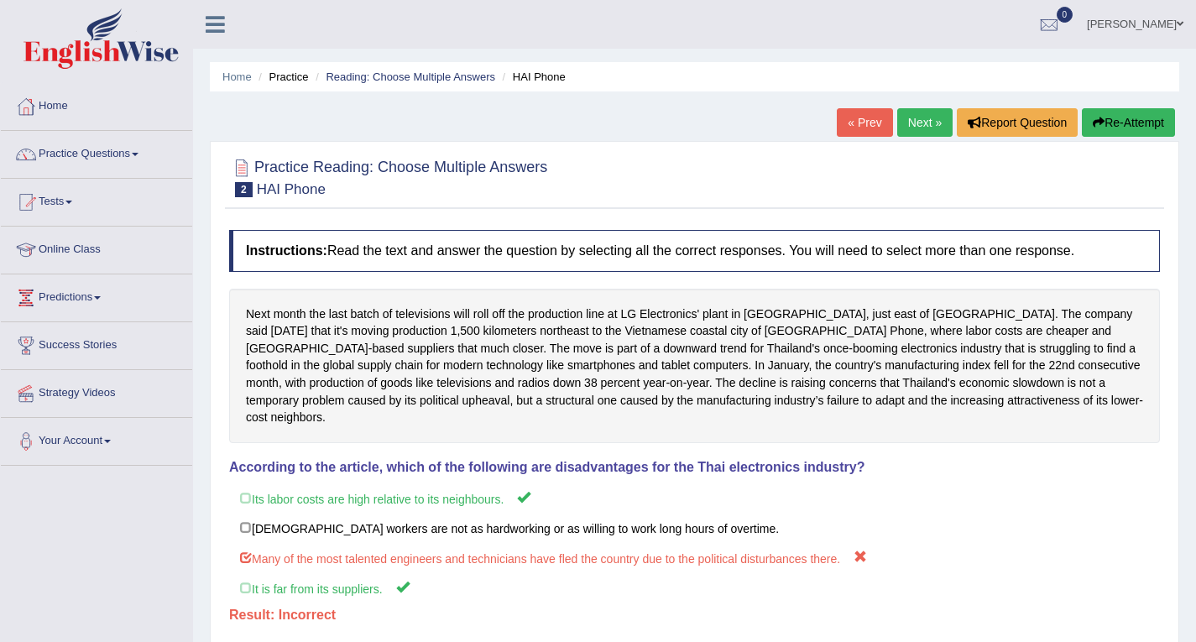
click at [852, 122] on link "« Prev" at bounding box center [864, 122] width 55 height 29
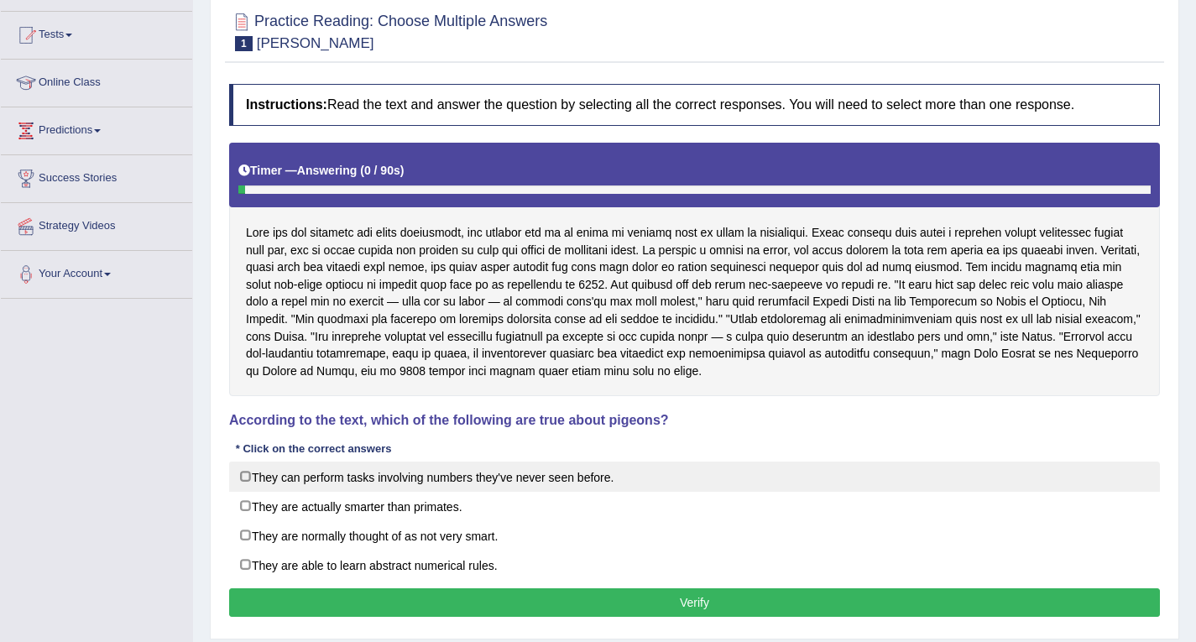
scroll to position [168, 0]
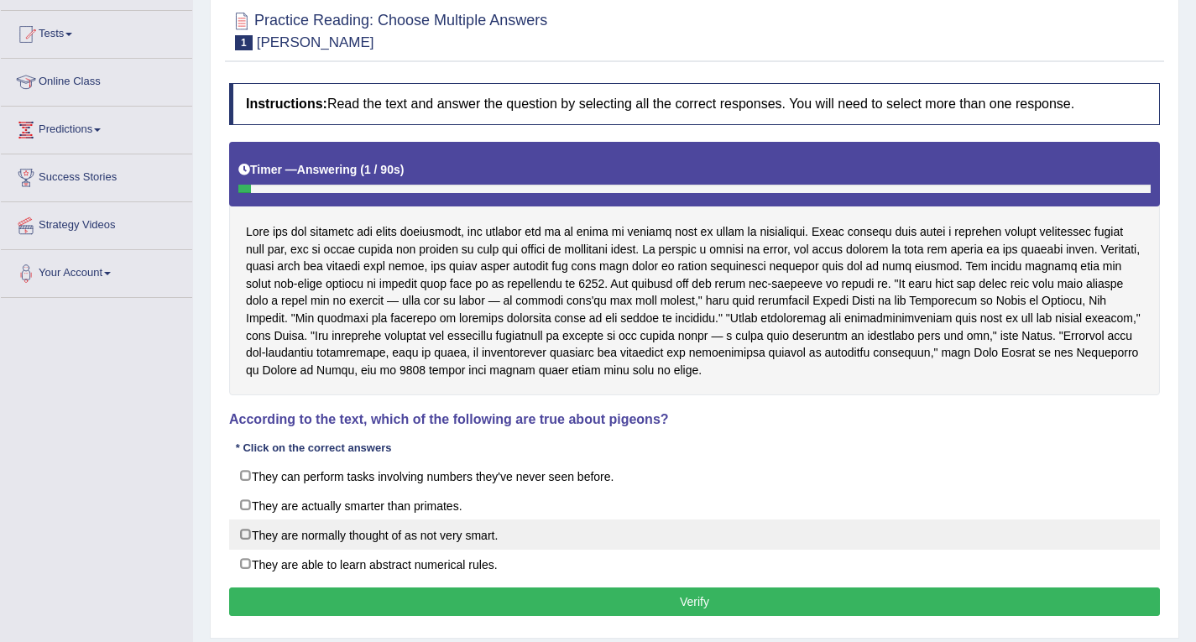
click at [384, 536] on label "They are normally thought of as not very smart." at bounding box center [694, 535] width 931 height 30
checkbox input "true"
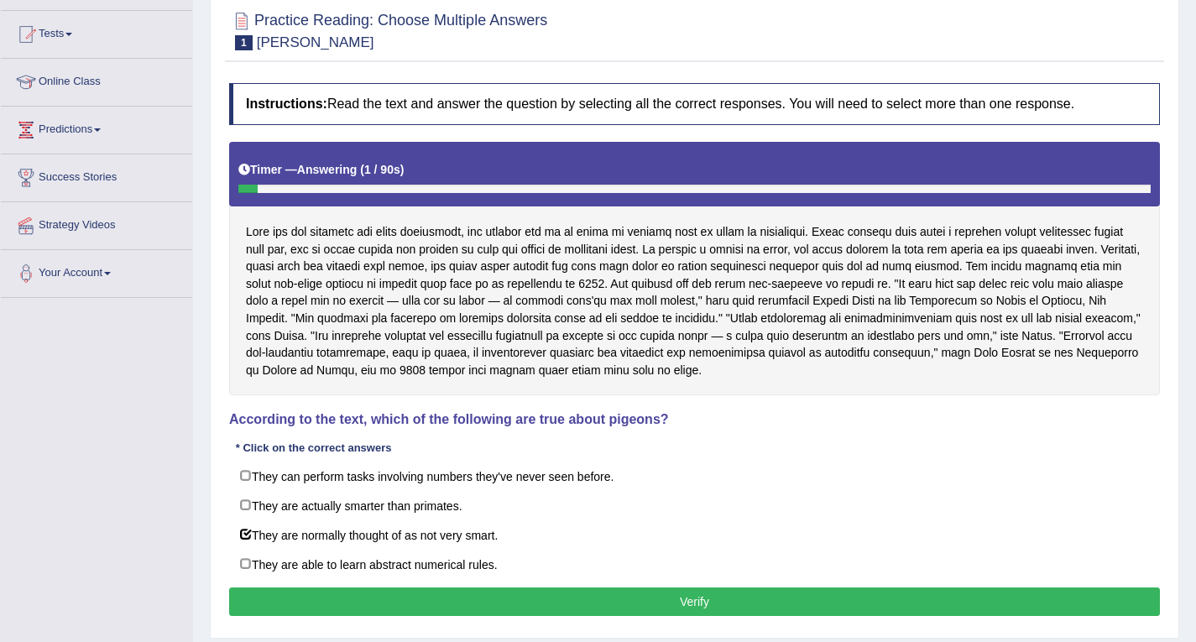
click at [352, 595] on button "Verify" at bounding box center [694, 602] width 931 height 29
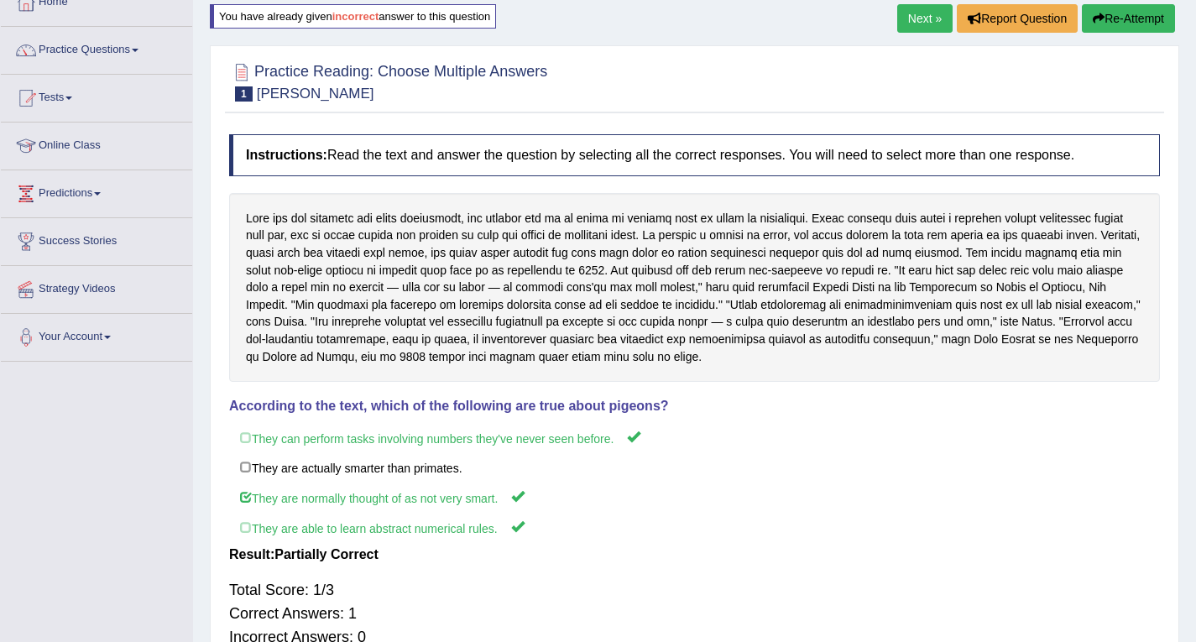
scroll to position [0, 0]
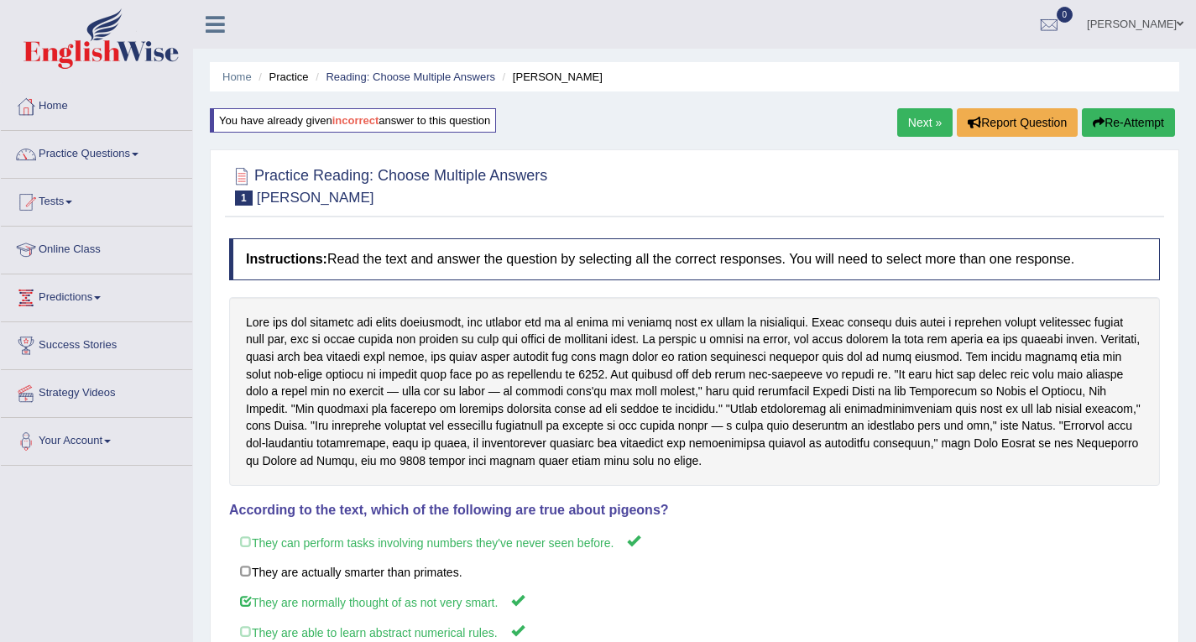
click at [944, 116] on link "Next »" at bounding box center [924, 122] width 55 height 29
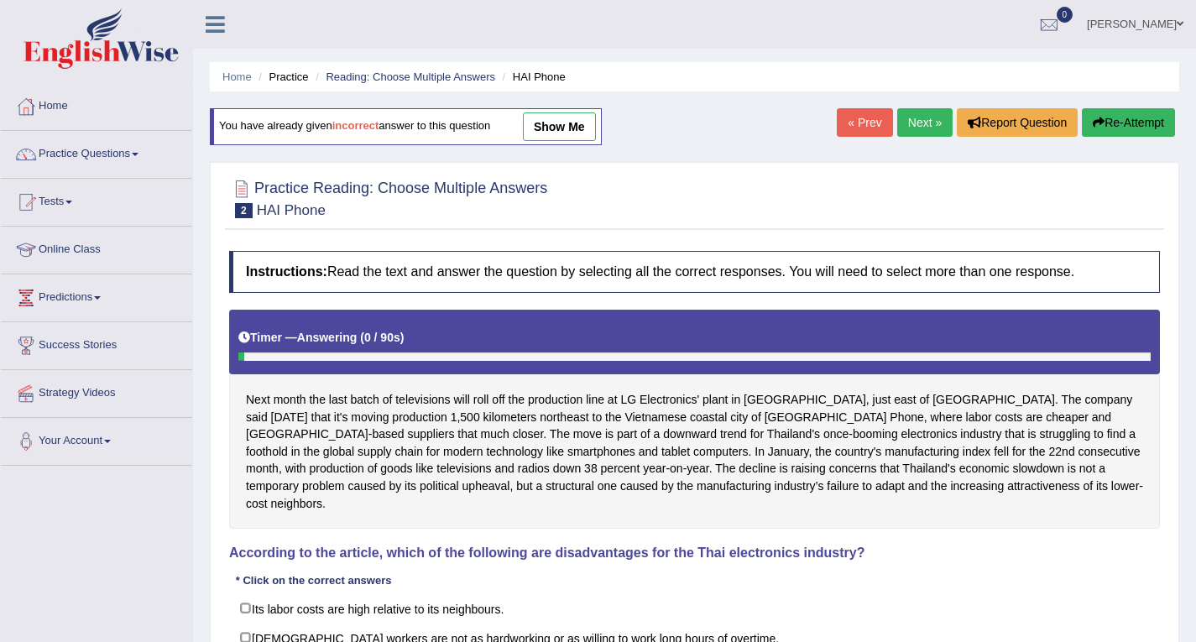
click at [943, 116] on link "Next »" at bounding box center [924, 122] width 55 height 29
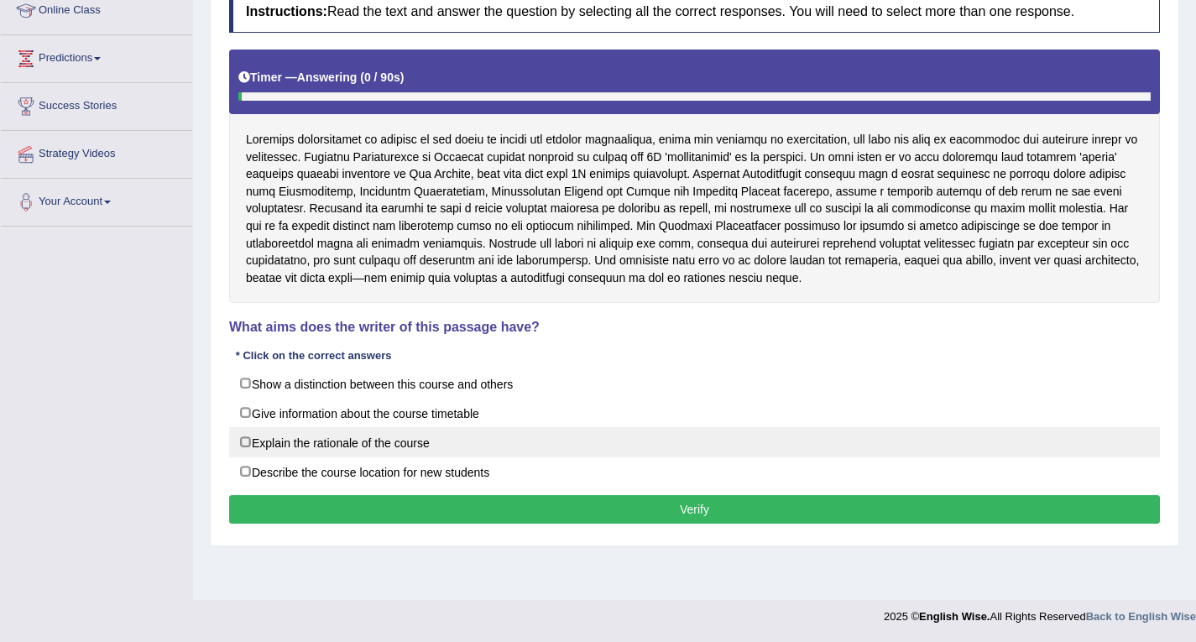
scroll to position [239, 0]
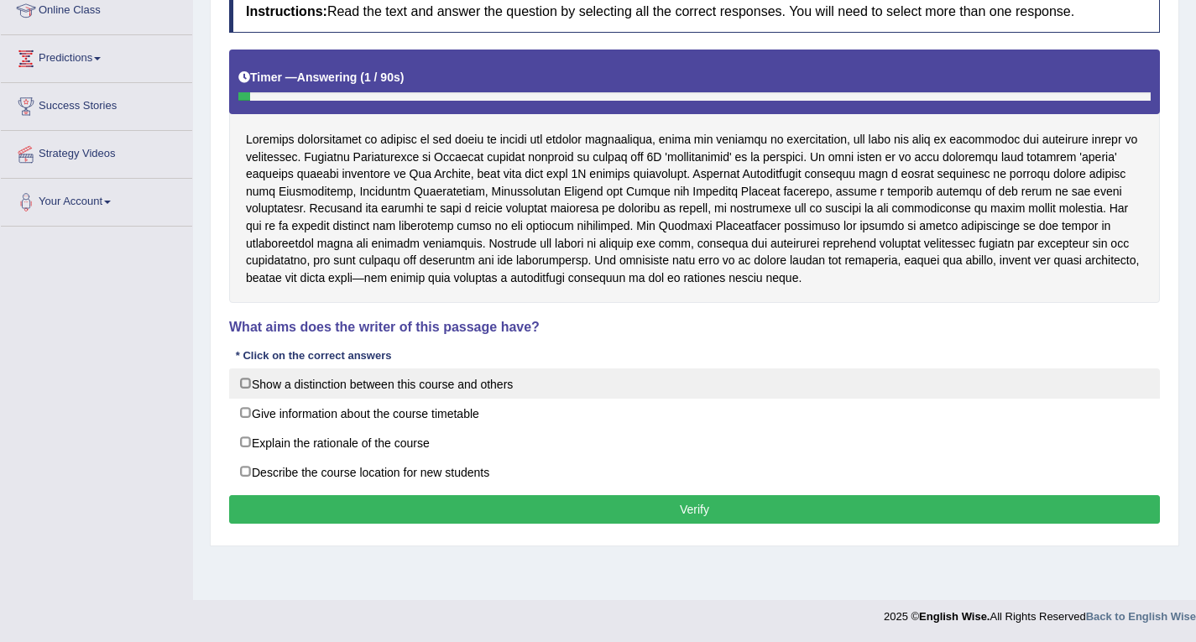
click at [280, 383] on label "Show a distinction between this course and others" at bounding box center [694, 384] width 931 height 30
checkbox input "true"
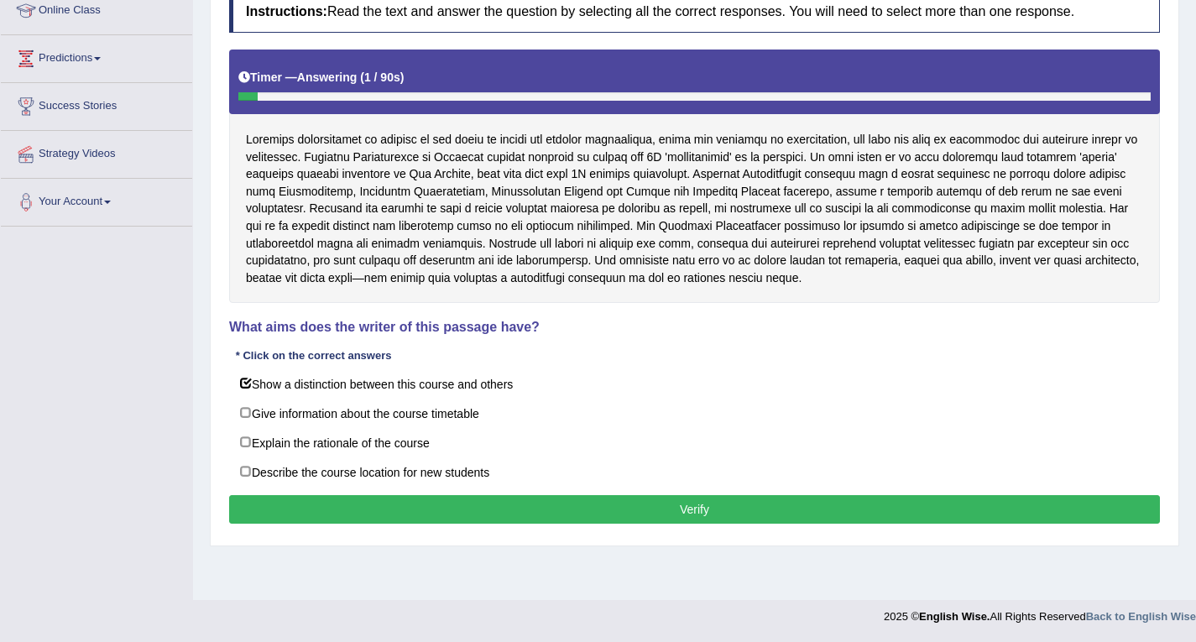
click at [276, 504] on button "Verify" at bounding box center [694, 509] width 931 height 29
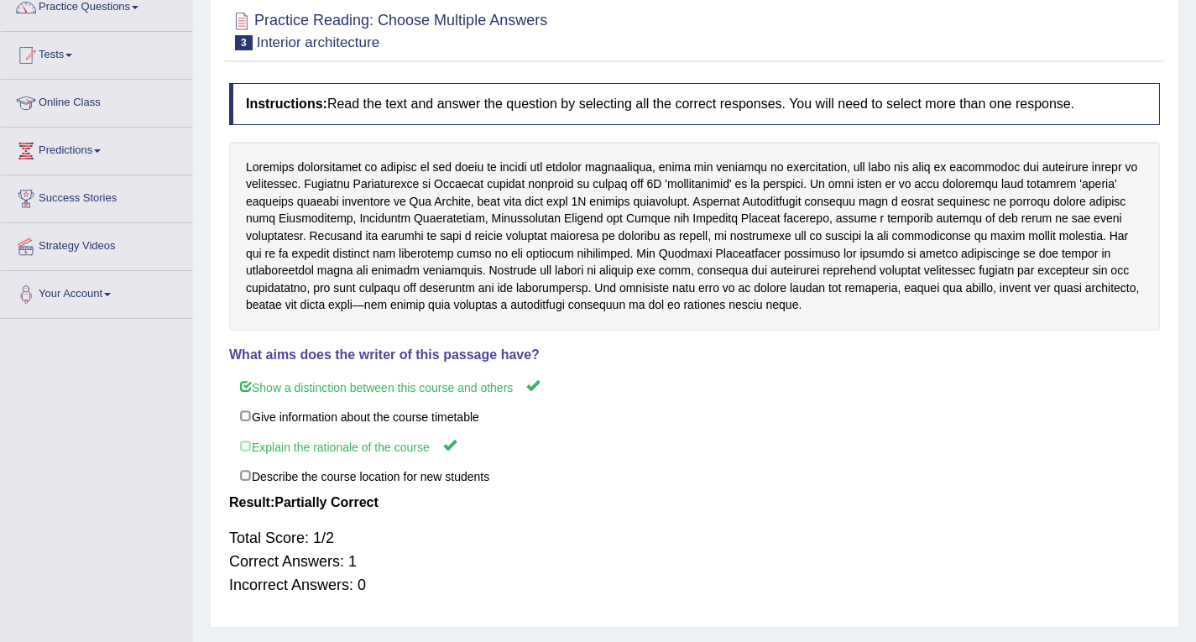
scroll to position [0, 0]
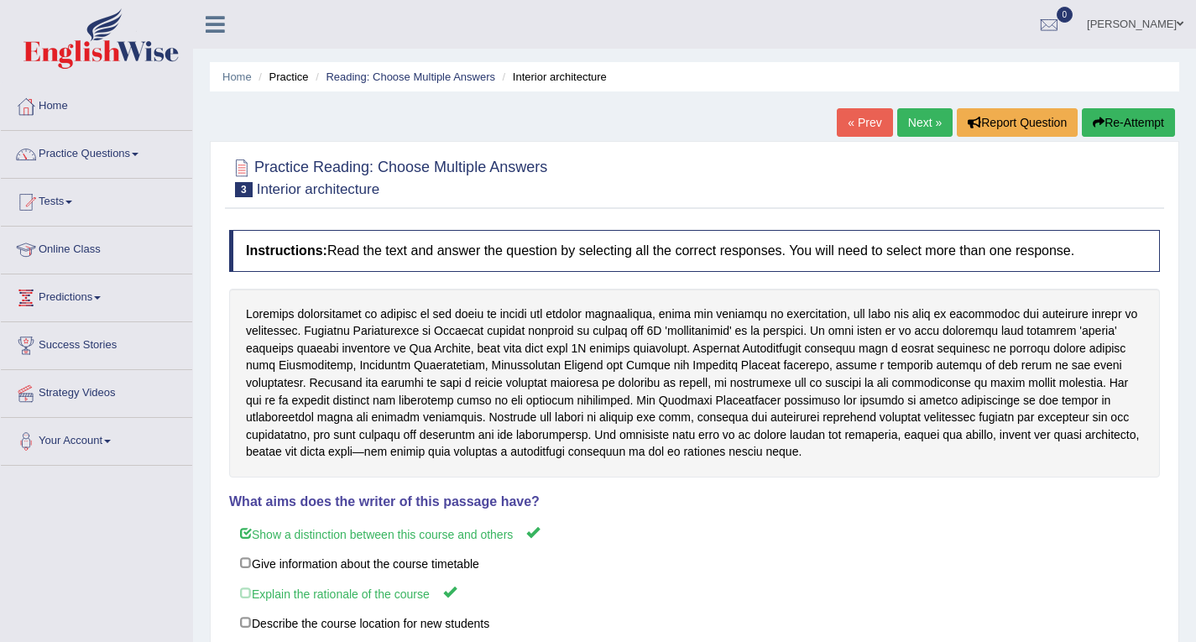
click at [922, 121] on link "Next »" at bounding box center [924, 122] width 55 height 29
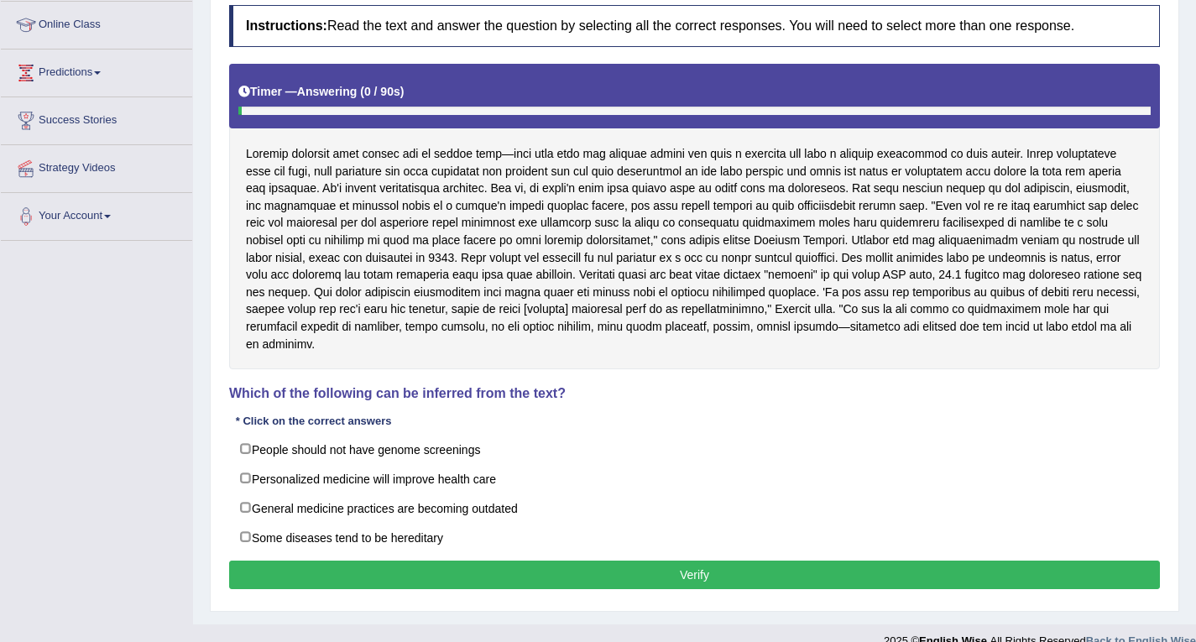
scroll to position [249, 0]
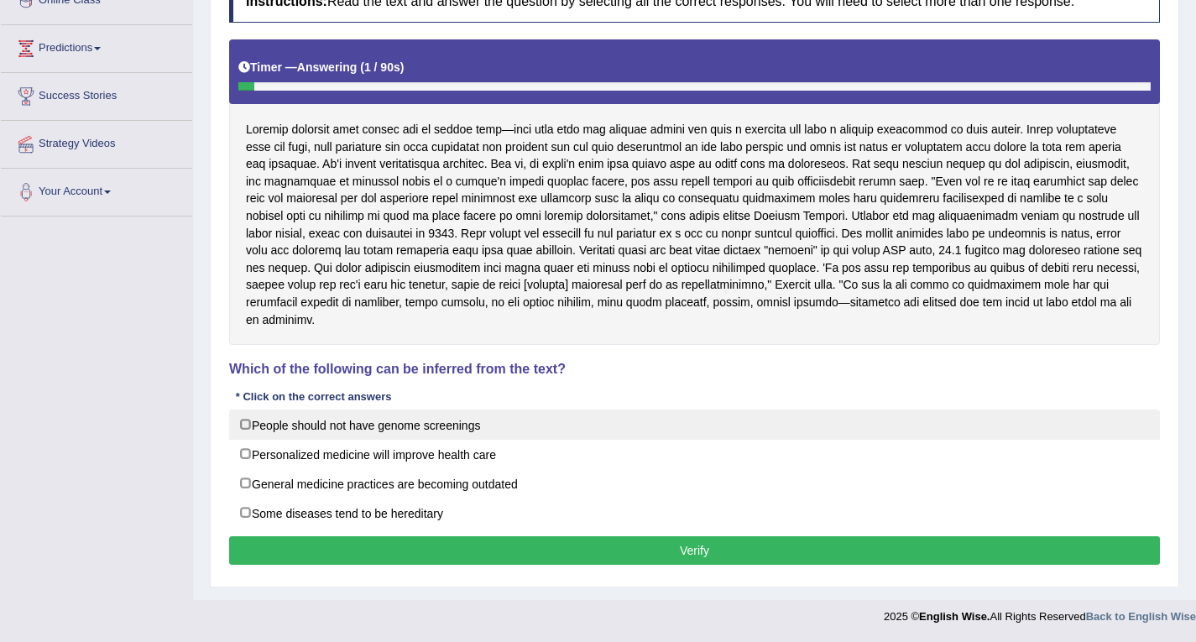
click at [285, 429] on label "People should not have genome screenings" at bounding box center [694, 425] width 931 height 30
checkbox input "true"
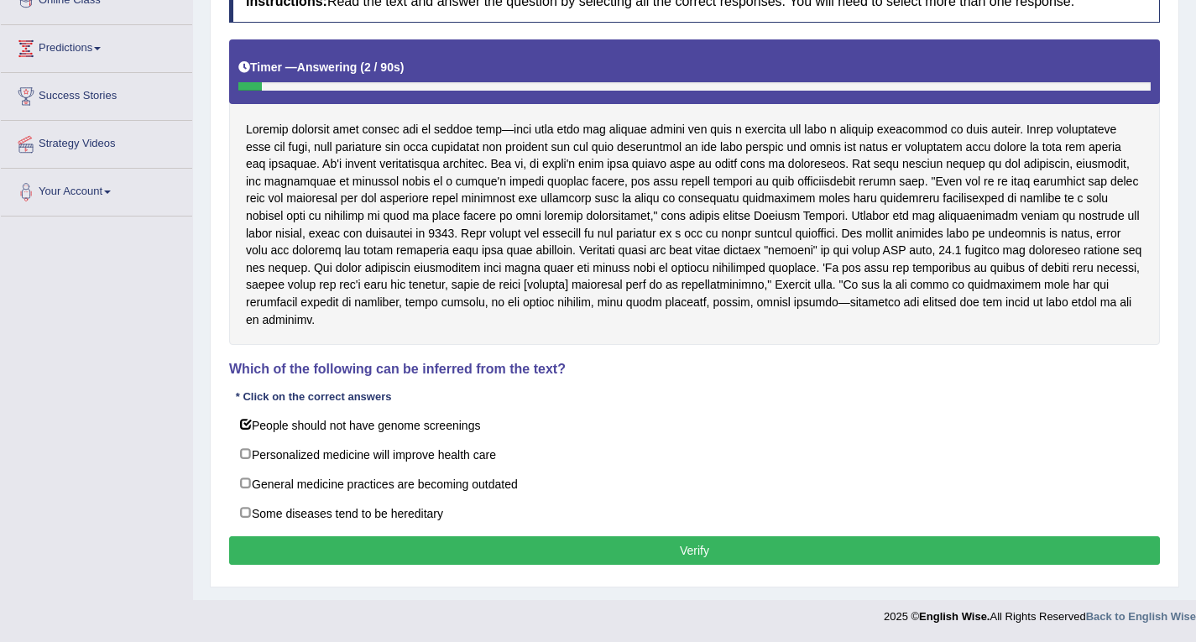
click at [270, 551] on button "Verify" at bounding box center [694, 550] width 931 height 29
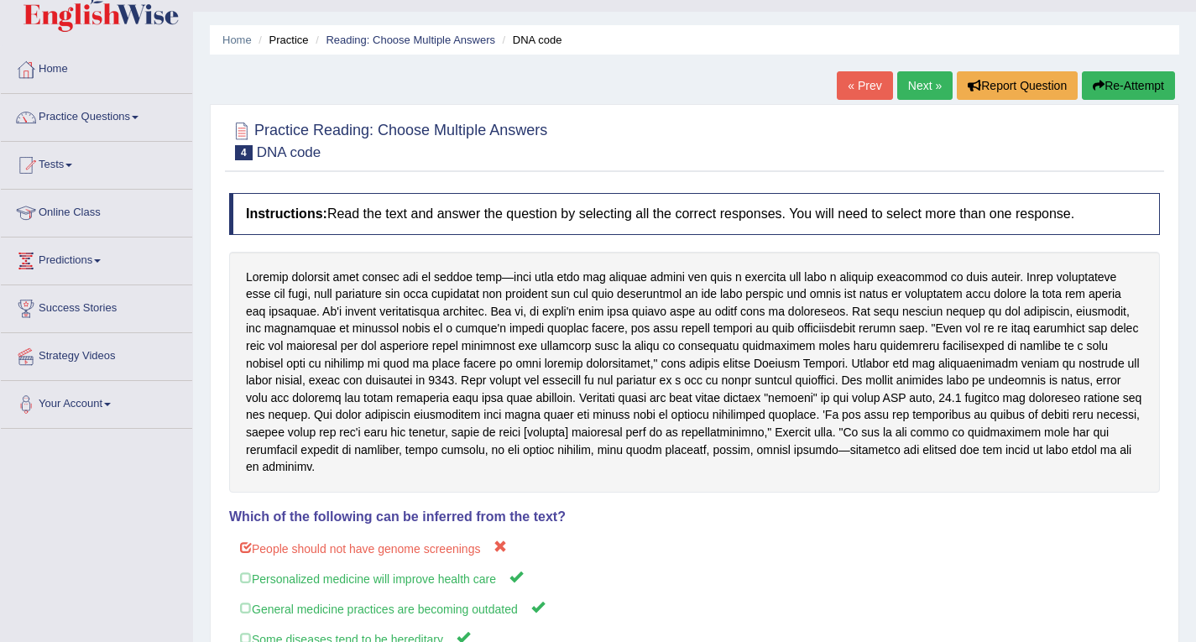
scroll to position [0, 0]
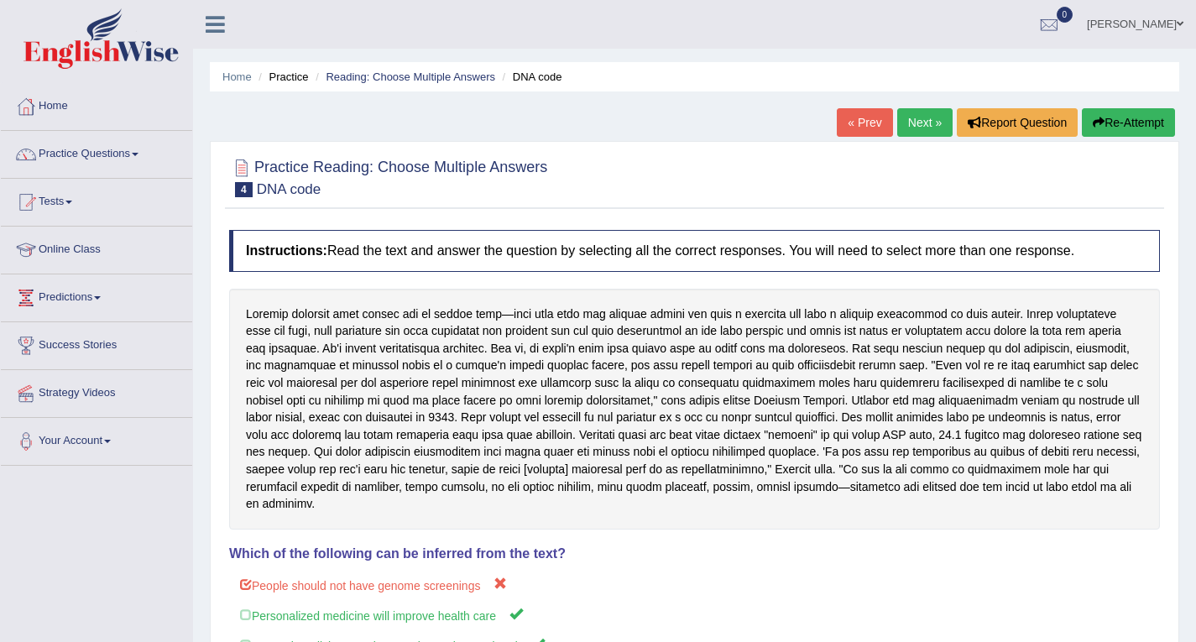
click at [928, 125] on link "Next »" at bounding box center [924, 122] width 55 height 29
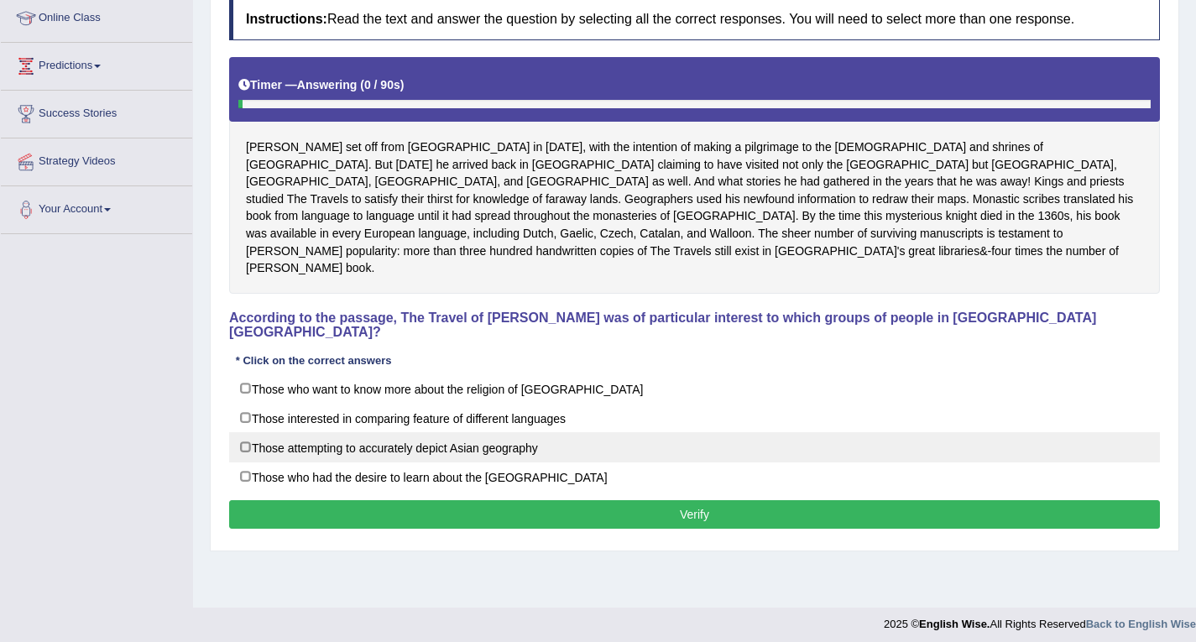
scroll to position [239, 0]
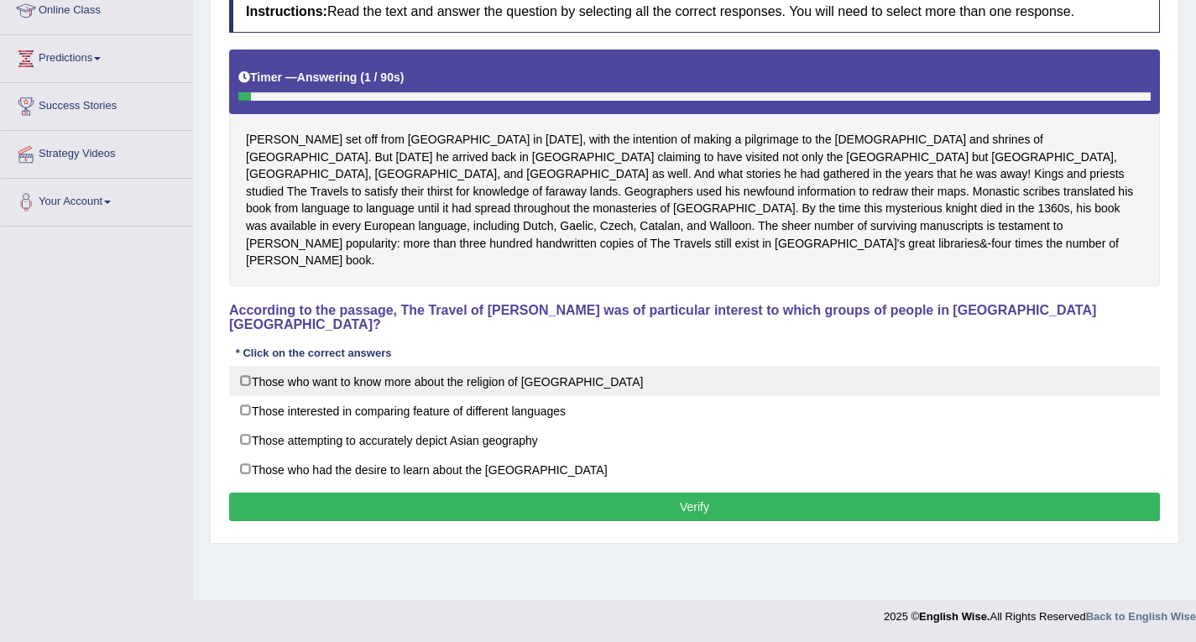
click at [456, 366] on label "Those who want to know more about the religion of [GEOGRAPHIC_DATA]" at bounding box center [694, 381] width 931 height 30
checkbox input "true"
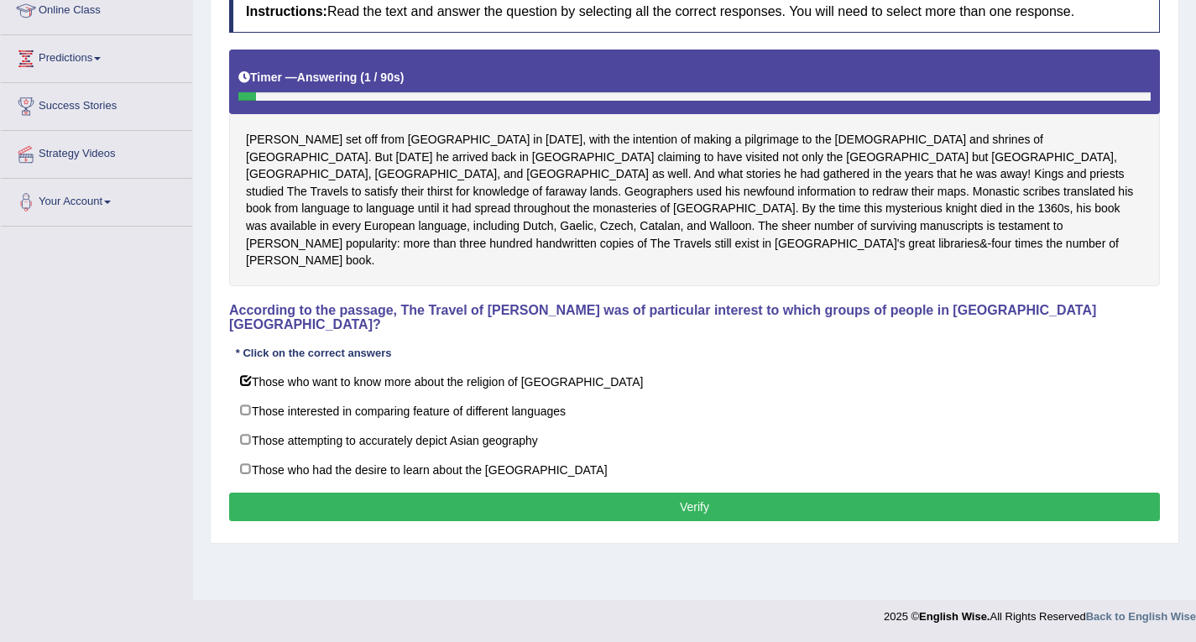
click at [476, 493] on button "Verify" at bounding box center [694, 507] width 931 height 29
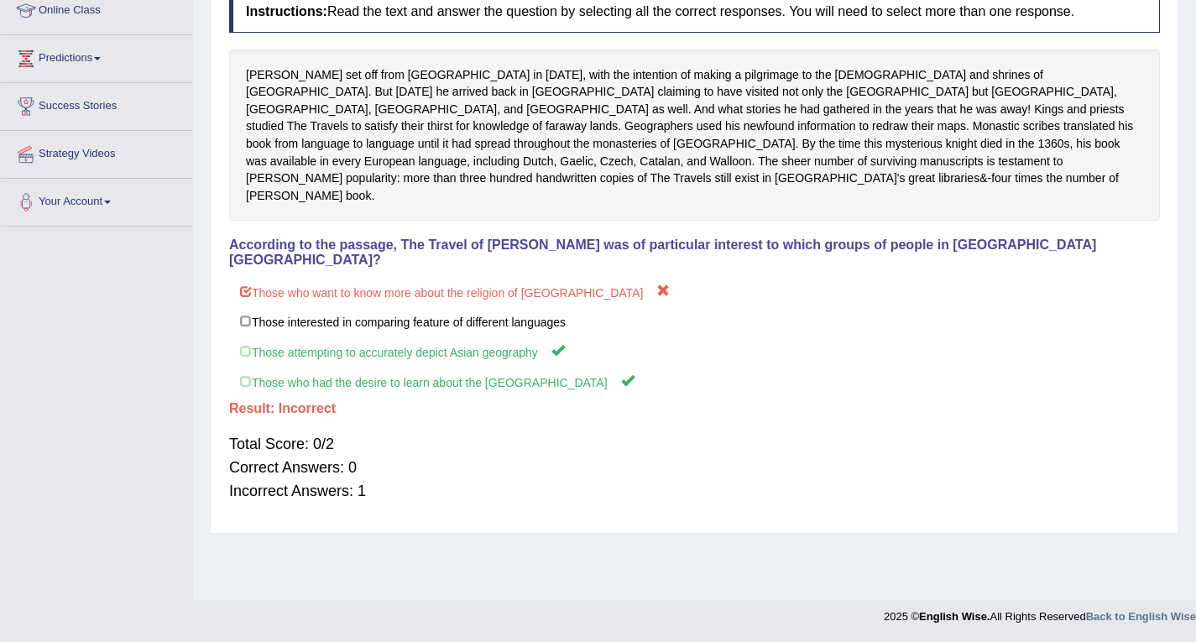
scroll to position [0, 0]
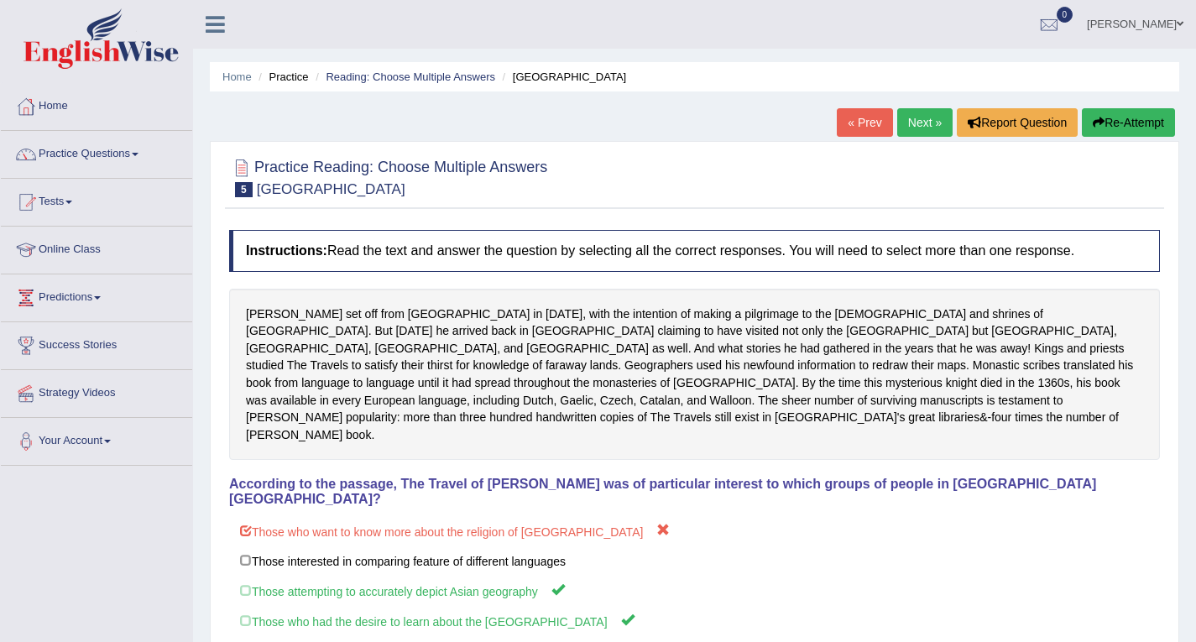
click at [918, 121] on link "Next »" at bounding box center [924, 122] width 55 height 29
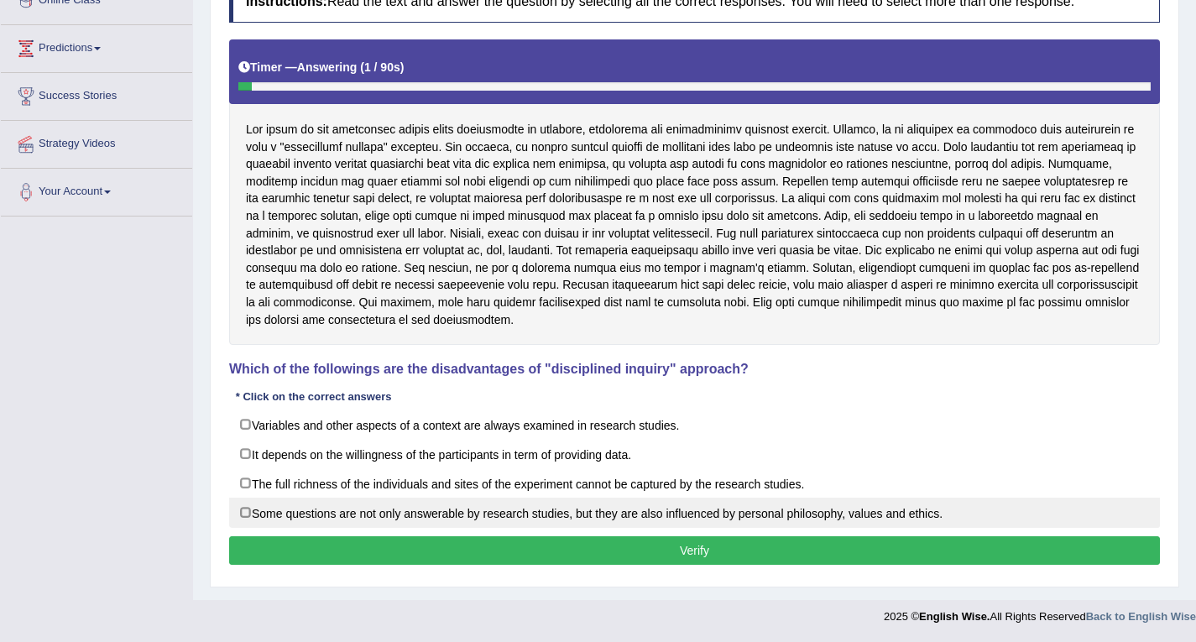
click at [387, 515] on label "Some questions are not only answerable by research studies, but they are also i…" at bounding box center [694, 513] width 931 height 30
checkbox input "true"
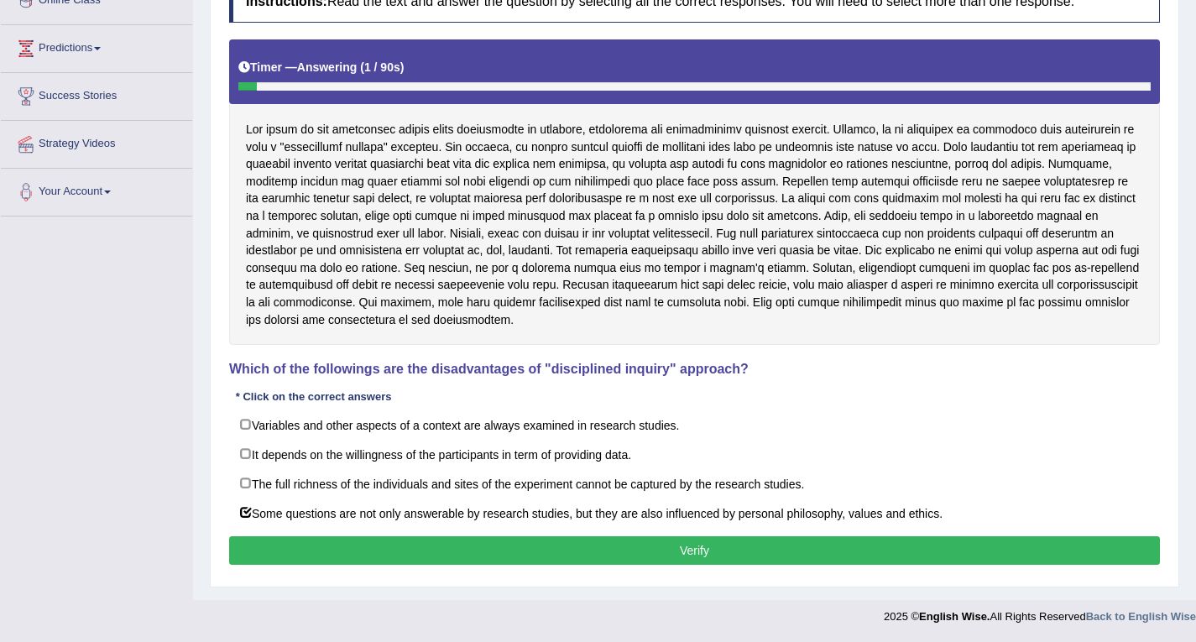
click at [382, 557] on button "Verify" at bounding box center [694, 550] width 931 height 29
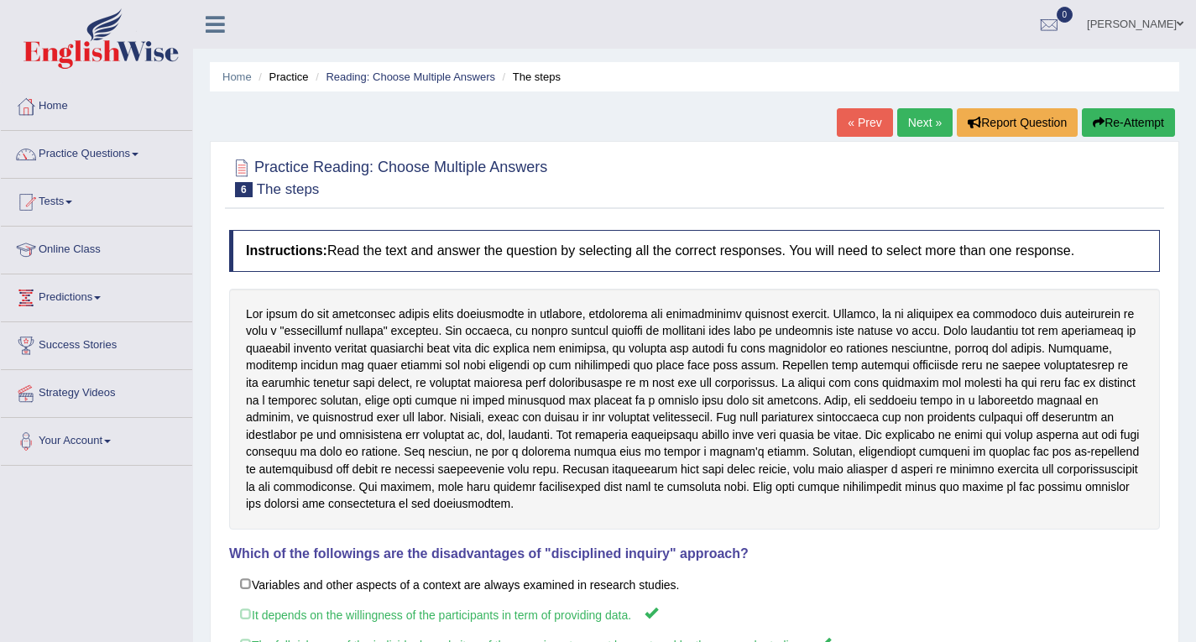
click at [935, 119] on link "Next »" at bounding box center [924, 122] width 55 height 29
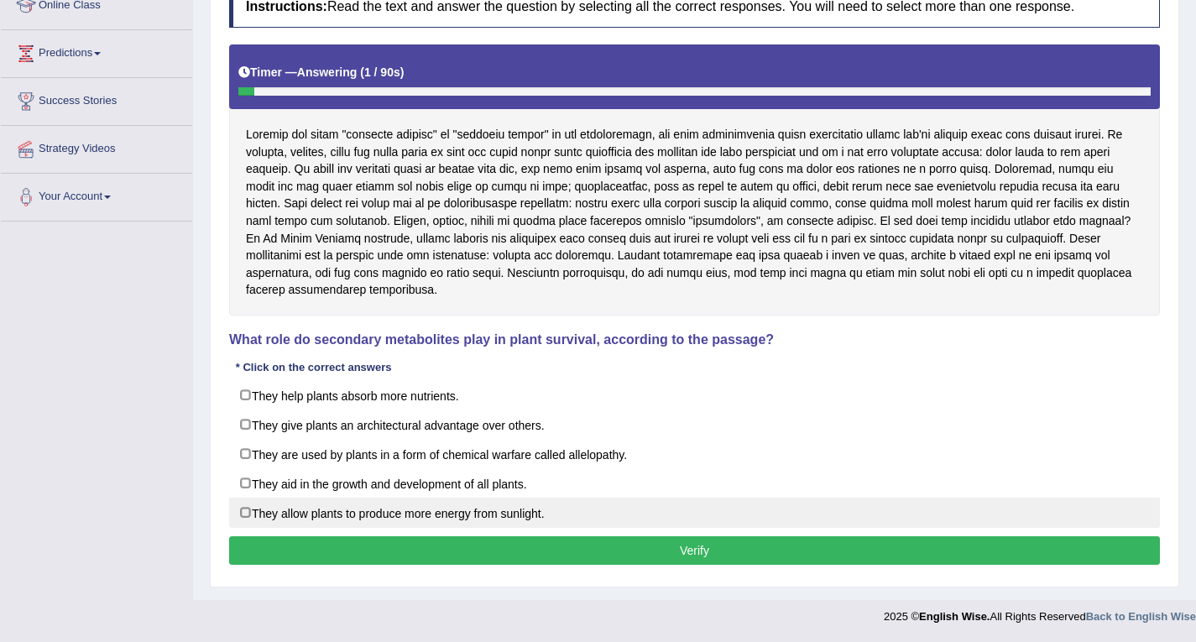
click at [451, 506] on label "They allow plants to produce more energy from sunlight." at bounding box center [694, 513] width 931 height 30
checkbox input "true"
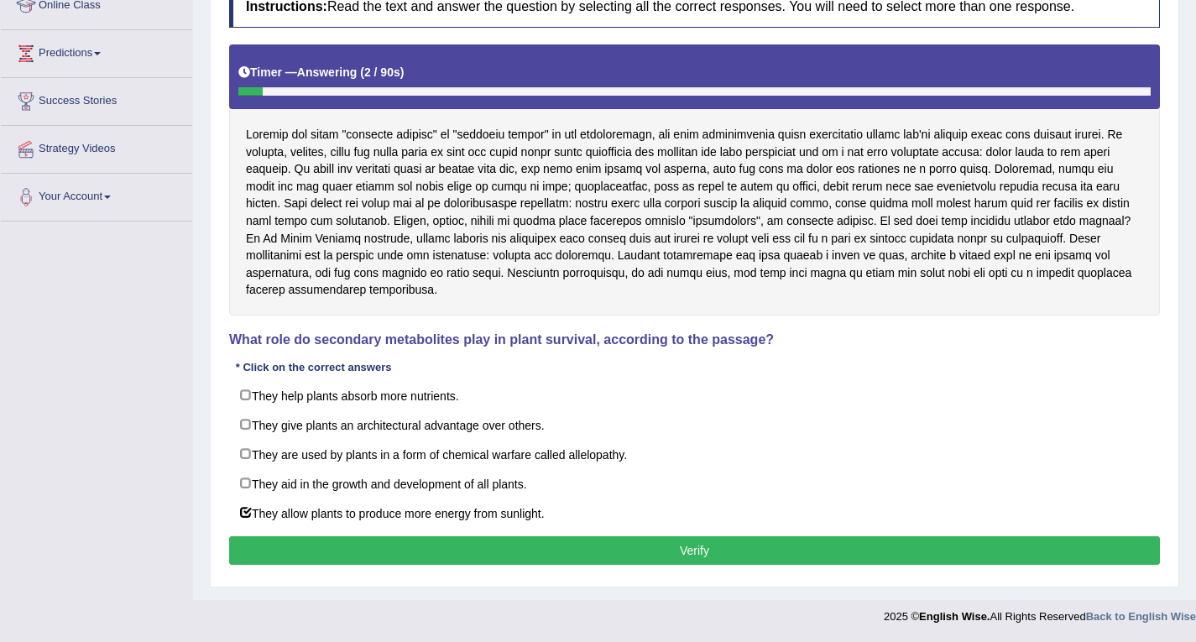
click at [366, 545] on button "Verify" at bounding box center [694, 550] width 931 height 29
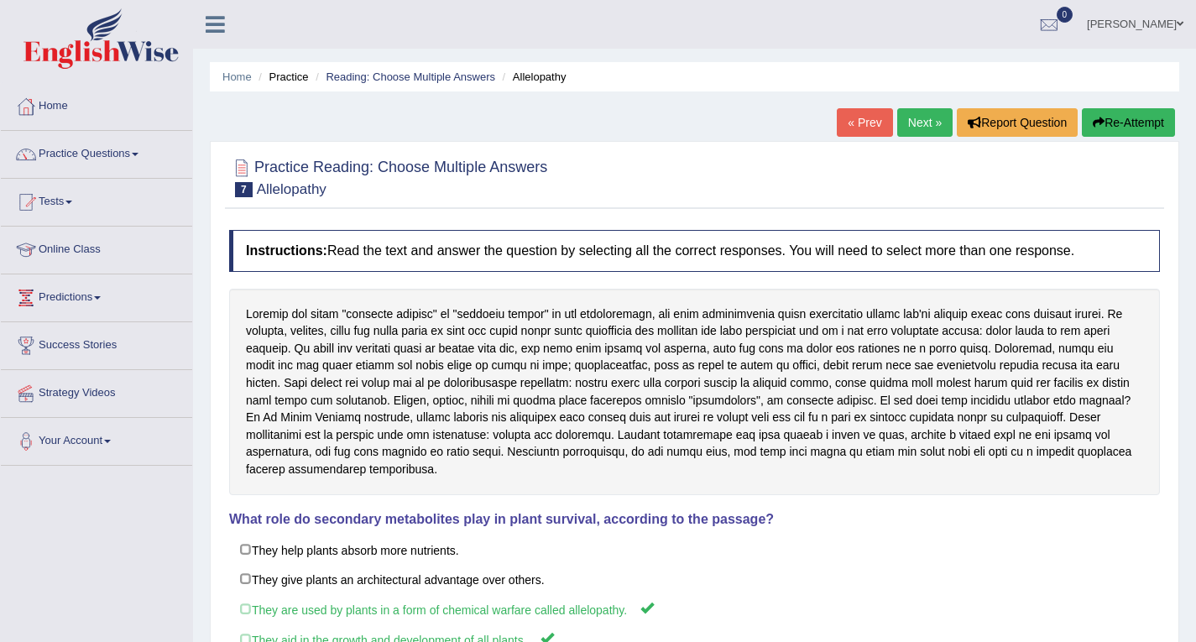
click at [923, 125] on link "Next »" at bounding box center [924, 122] width 55 height 29
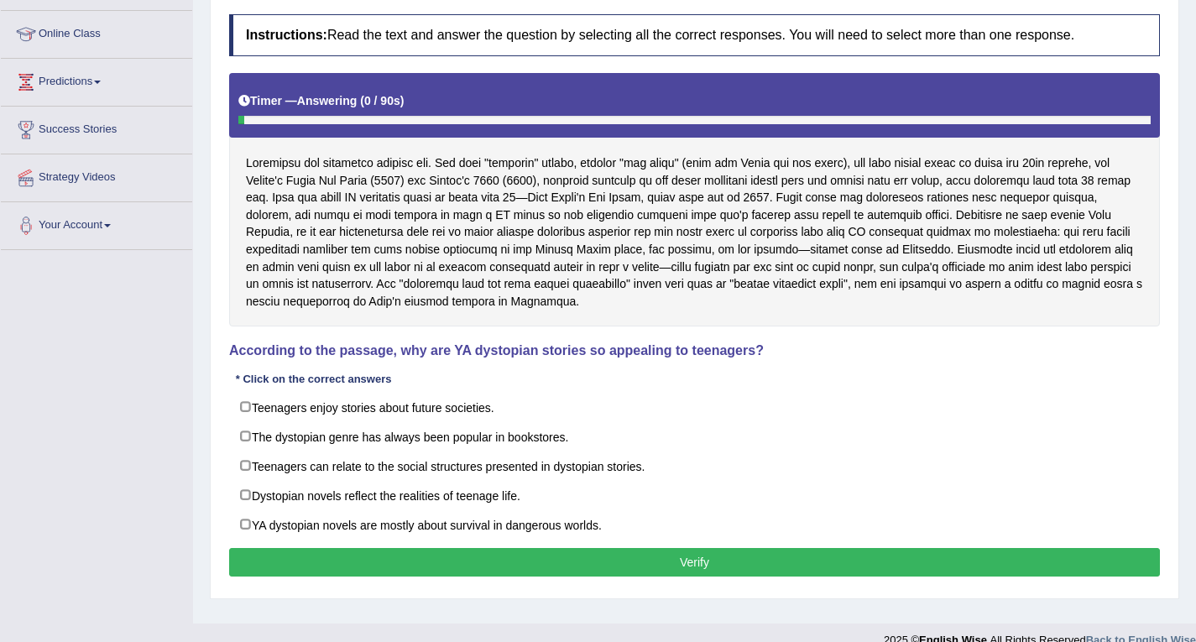
scroll to position [239, 0]
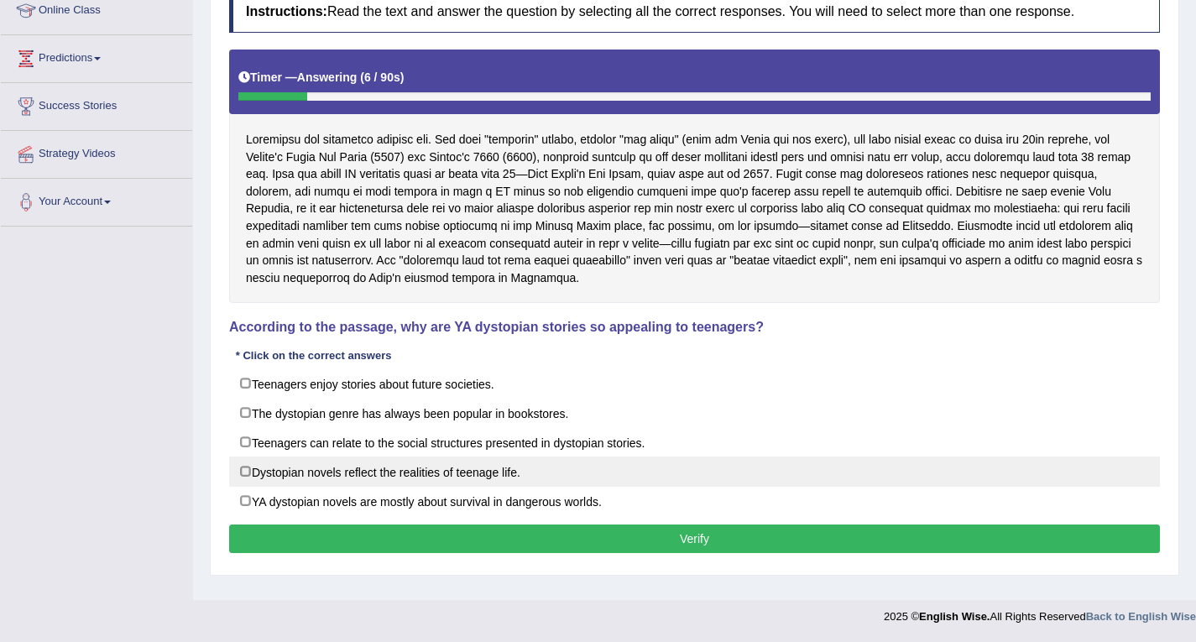
click at [264, 474] on label "Dystopian novels reflect the realities of teenage life." at bounding box center [694, 472] width 931 height 30
checkbox input "true"
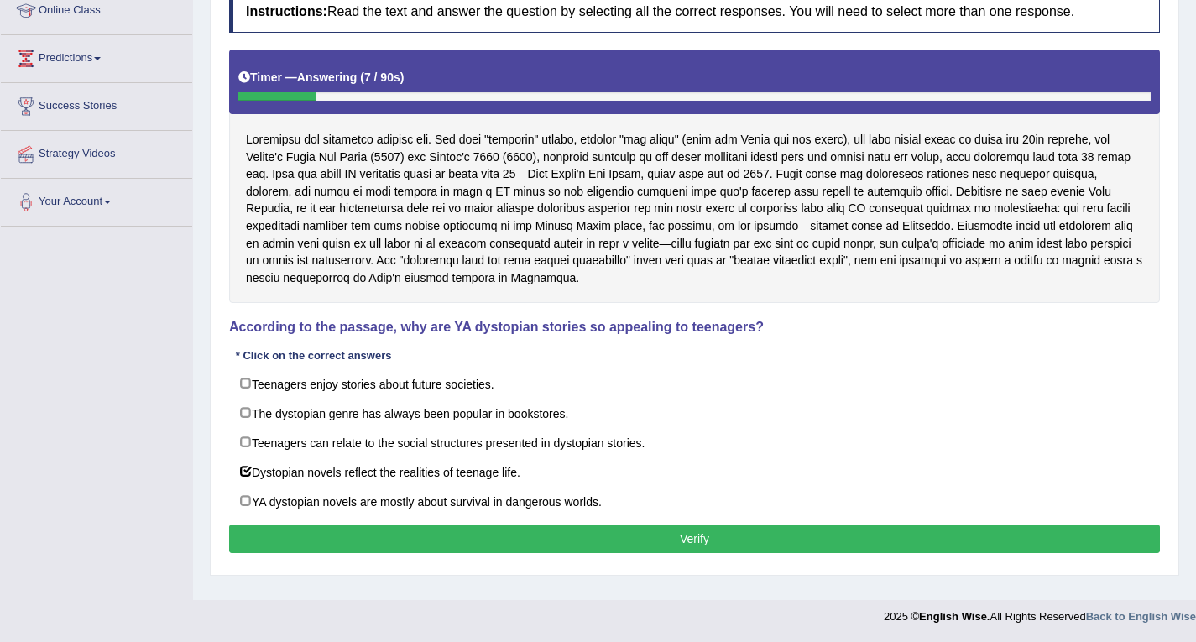
click at [287, 531] on button "Verify" at bounding box center [694, 539] width 931 height 29
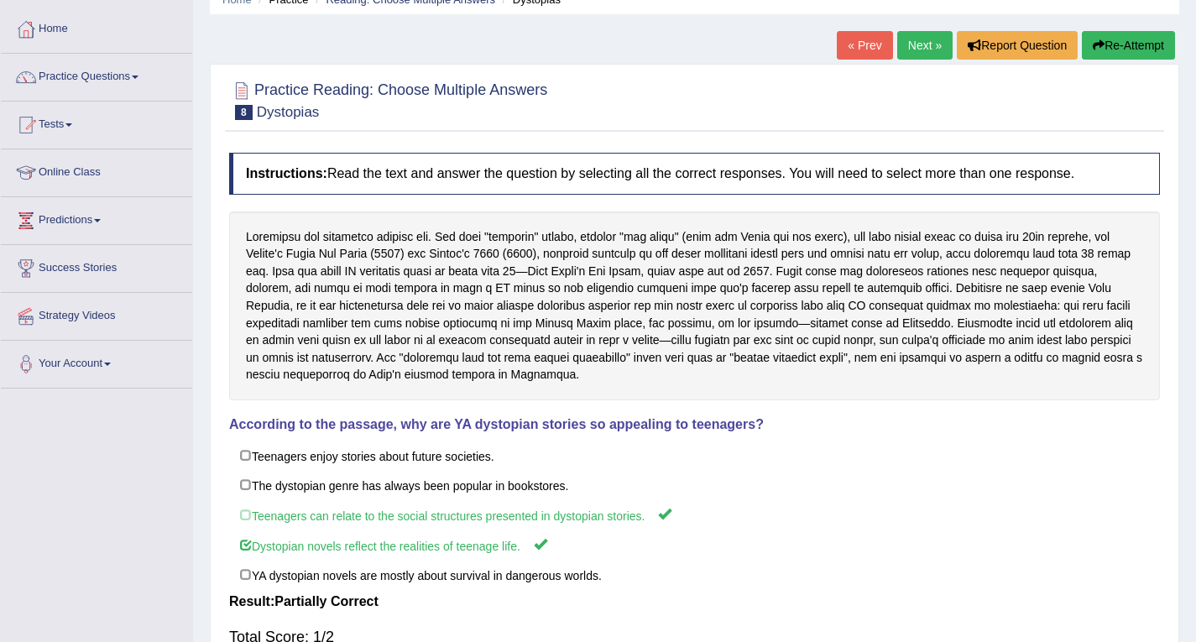
scroll to position [71, 0]
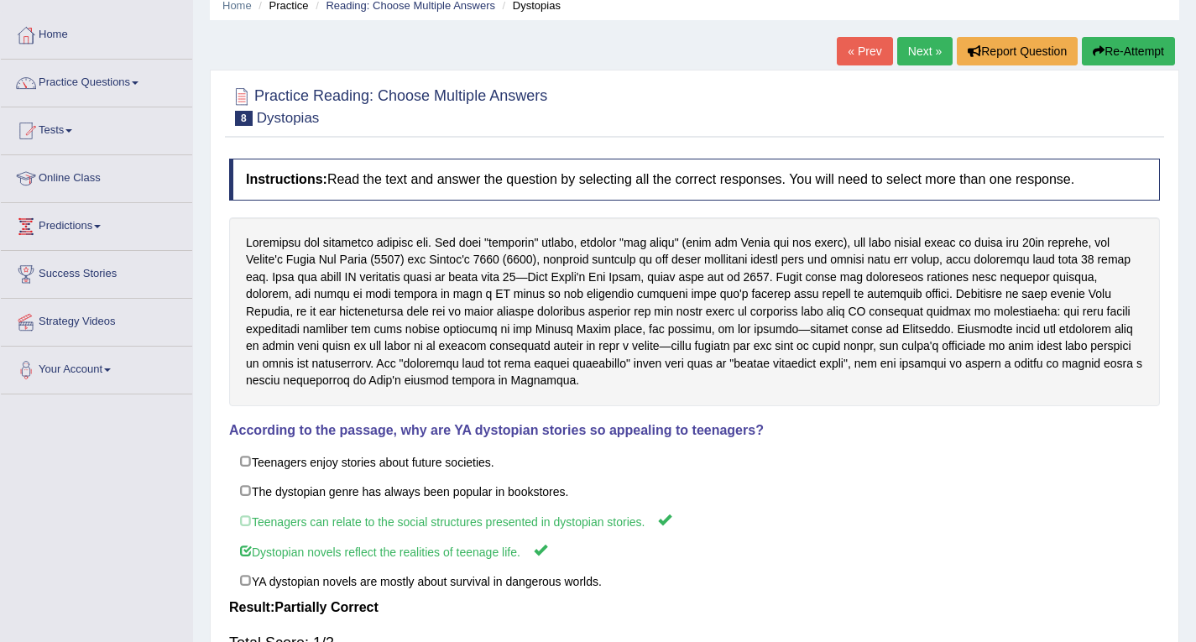
click at [908, 49] on link "Next »" at bounding box center [924, 51] width 55 height 29
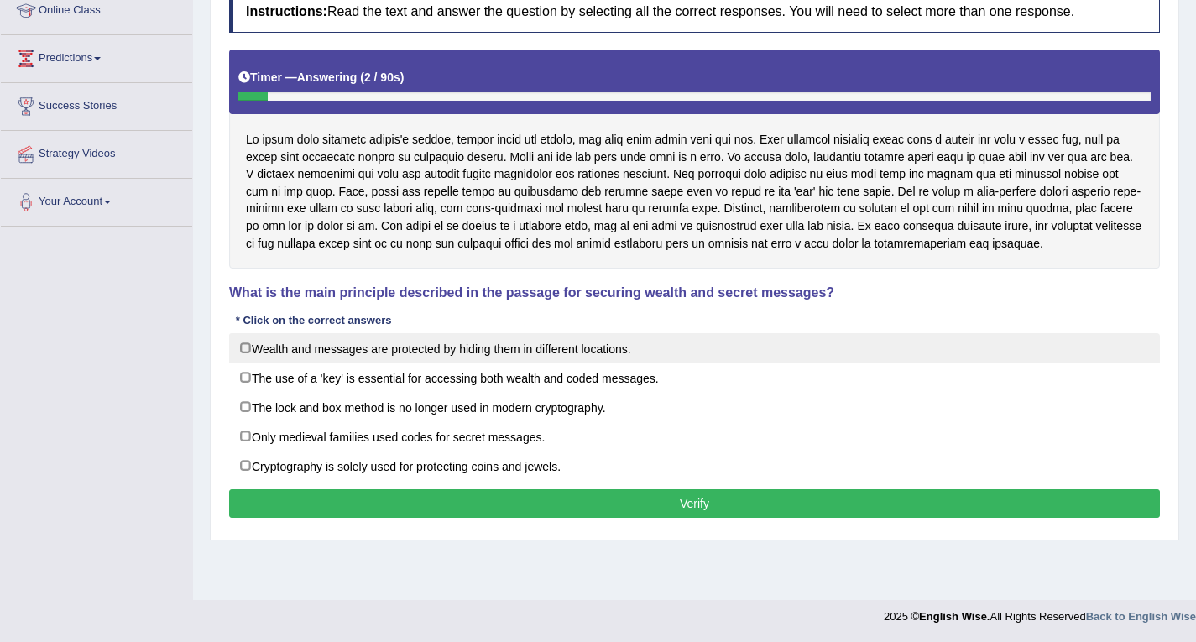
click at [320, 345] on label "Wealth and messages are protected by hiding them in different locations." at bounding box center [694, 348] width 931 height 30
checkbox input "true"
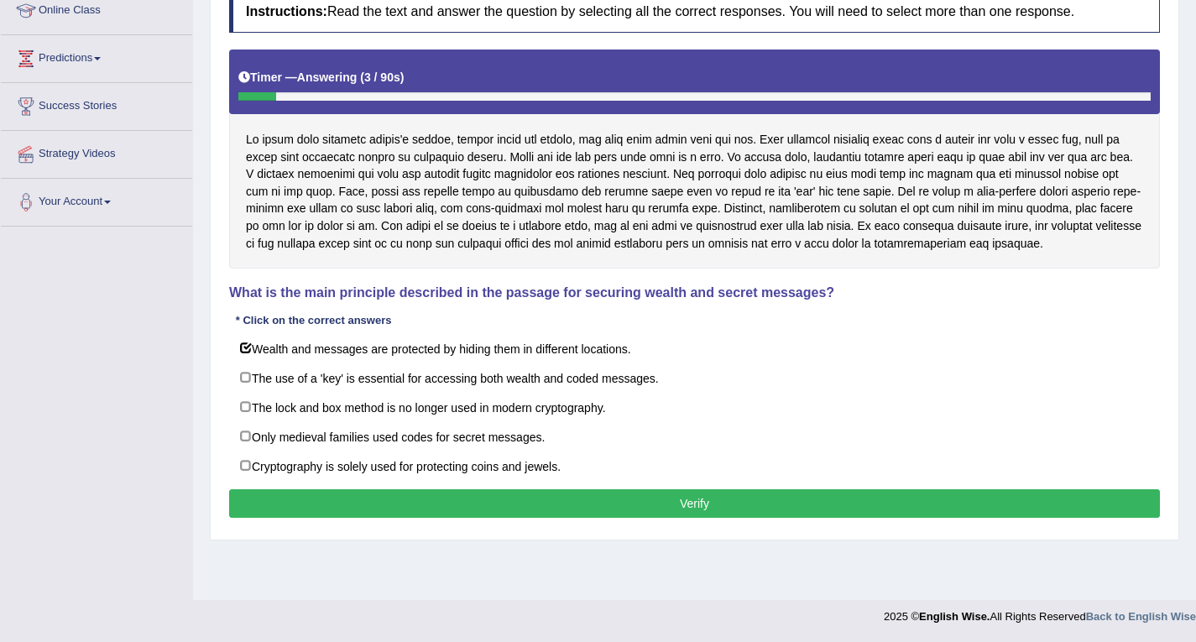
click at [351, 494] on button "Verify" at bounding box center [694, 503] width 931 height 29
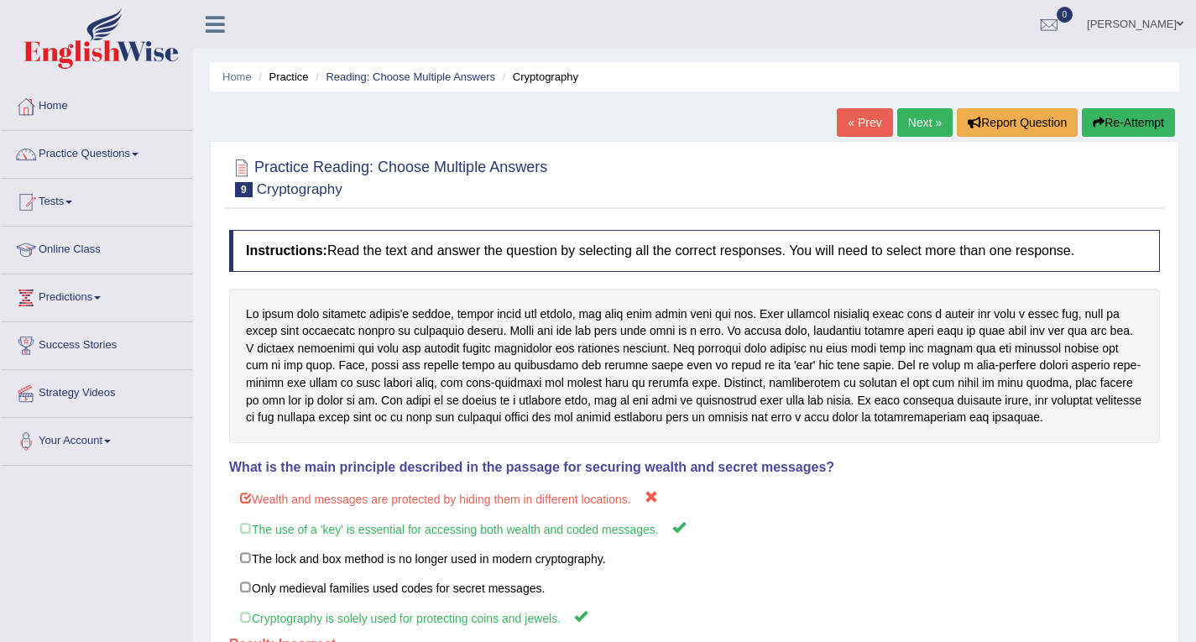
click at [917, 131] on link "Next »" at bounding box center [924, 122] width 55 height 29
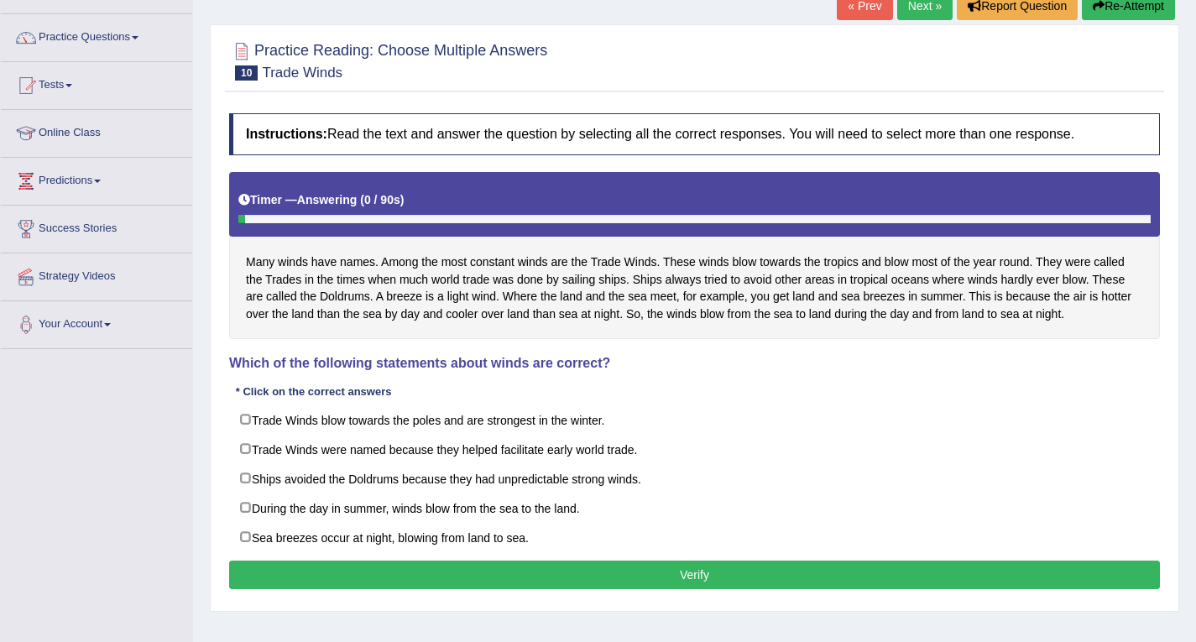
scroll to position [168, 0]
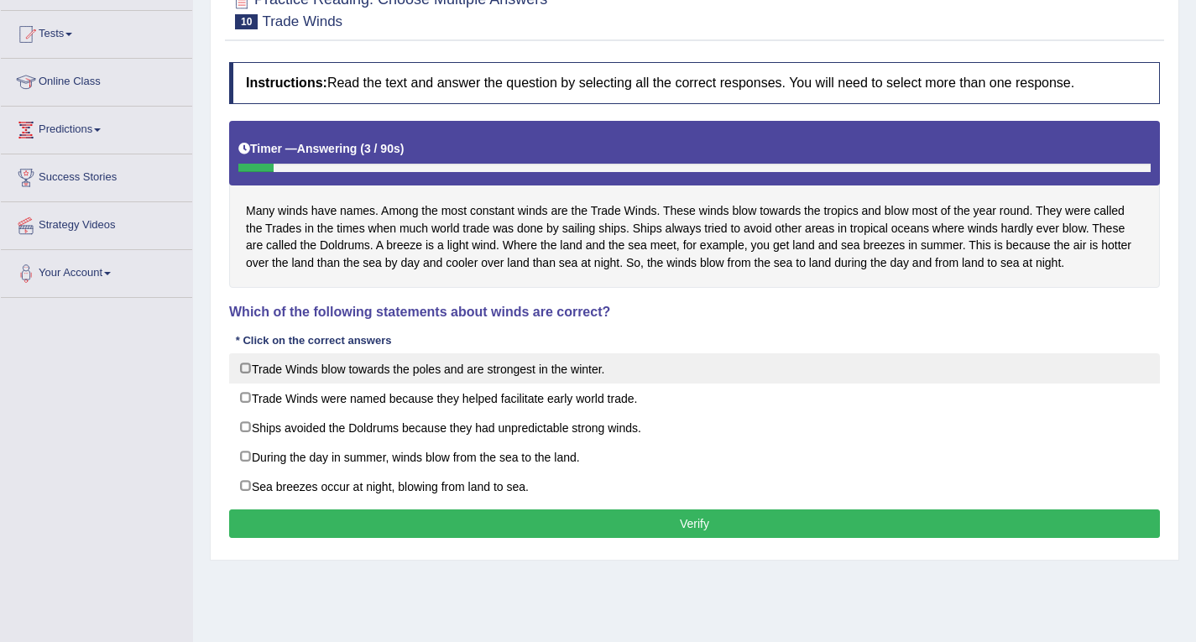
click at [481, 359] on label "Trade Winds blow towards the poles and are strongest in the winter." at bounding box center [694, 368] width 931 height 30
checkbox input "true"
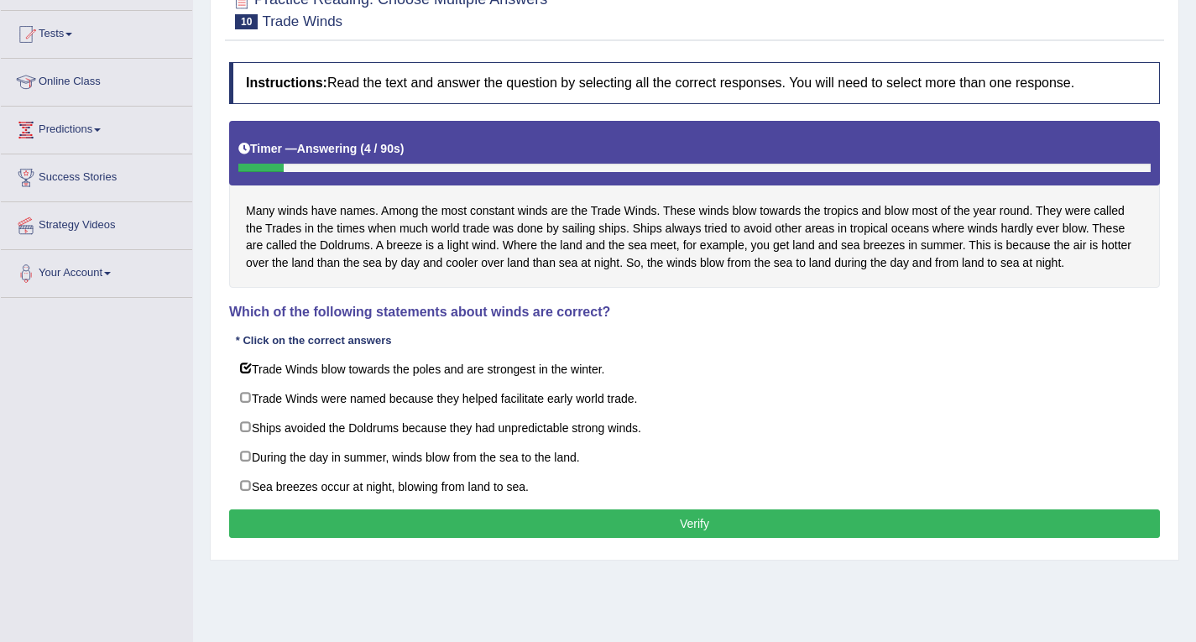
click at [427, 531] on button "Verify" at bounding box center [694, 524] width 931 height 29
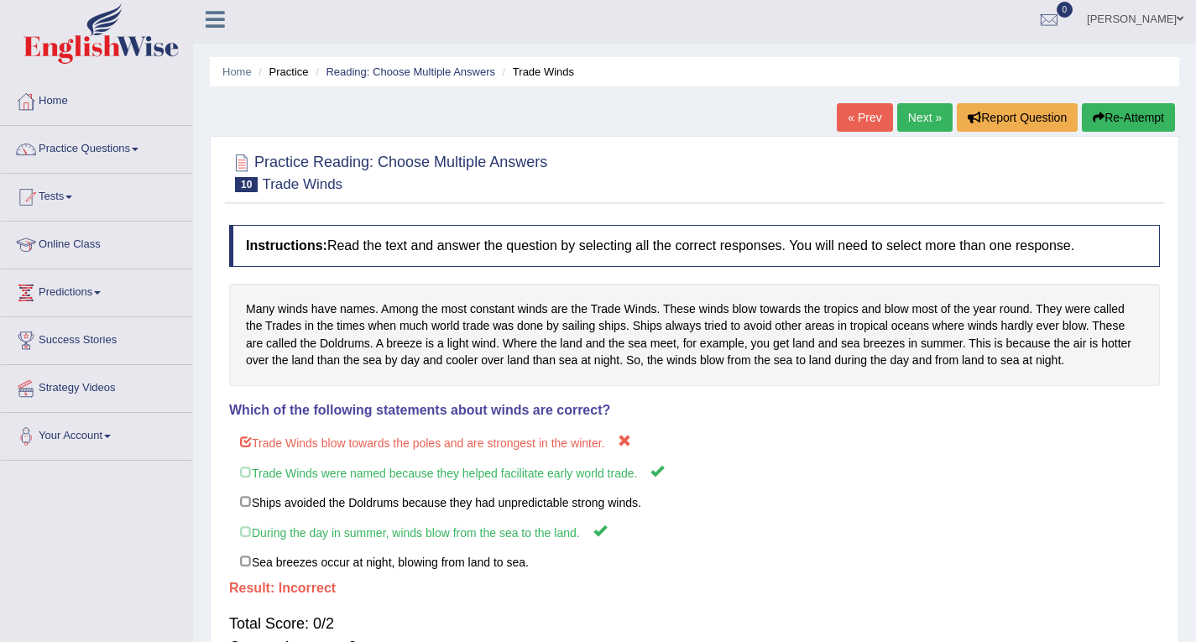
scroll to position [0, 0]
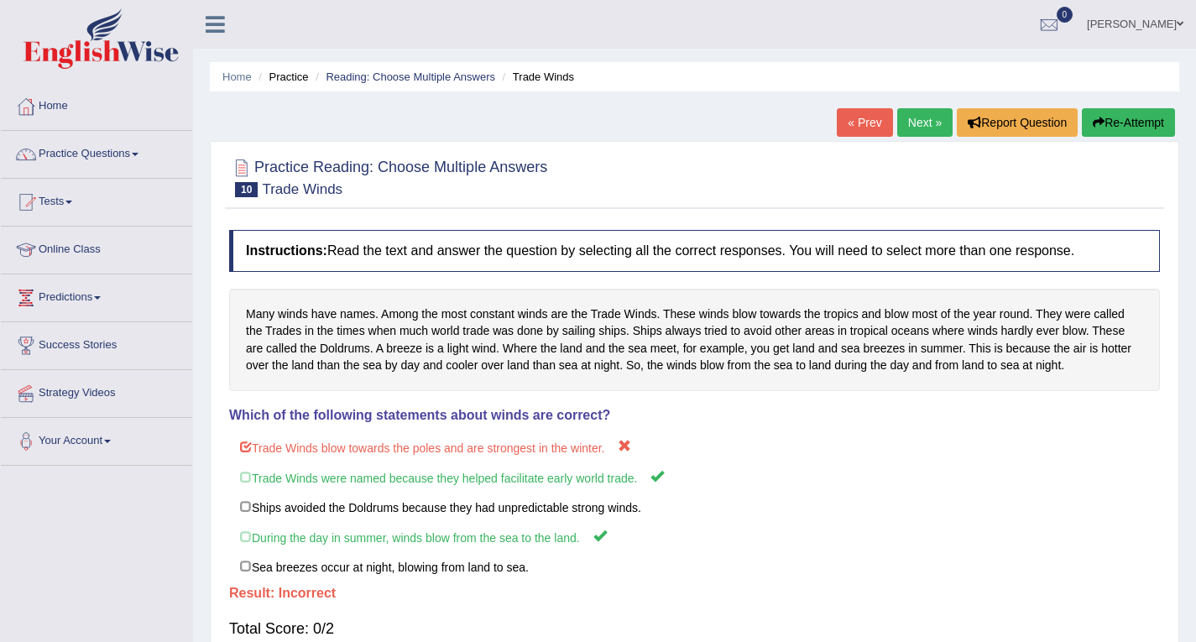
click at [905, 126] on link "Next »" at bounding box center [924, 122] width 55 height 29
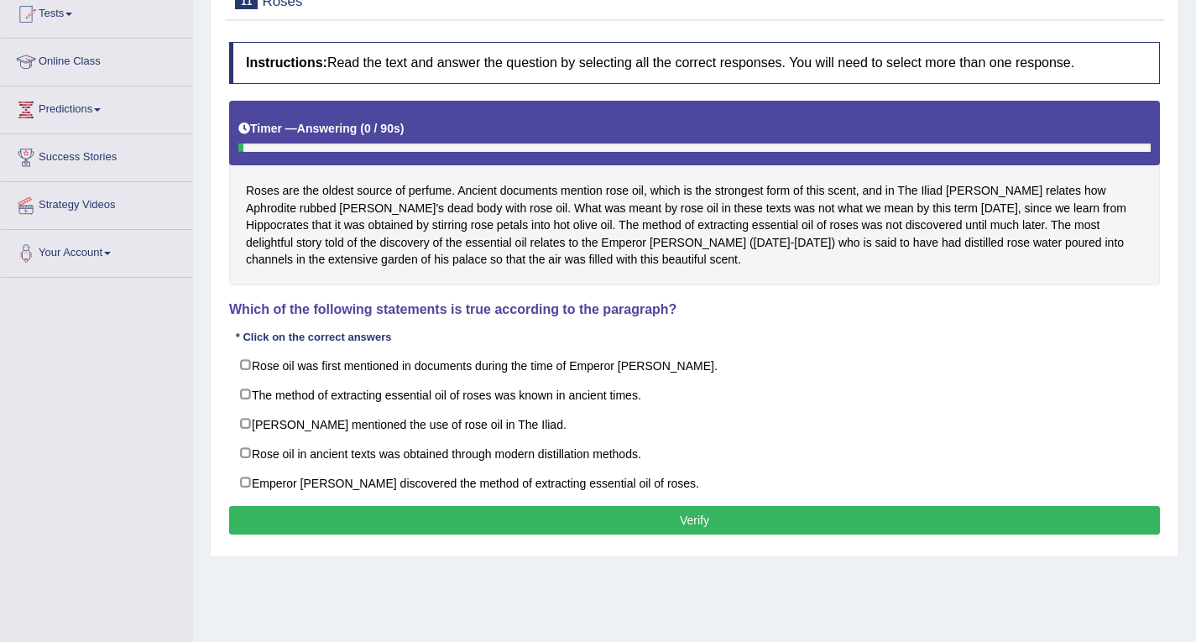
scroll to position [239, 0]
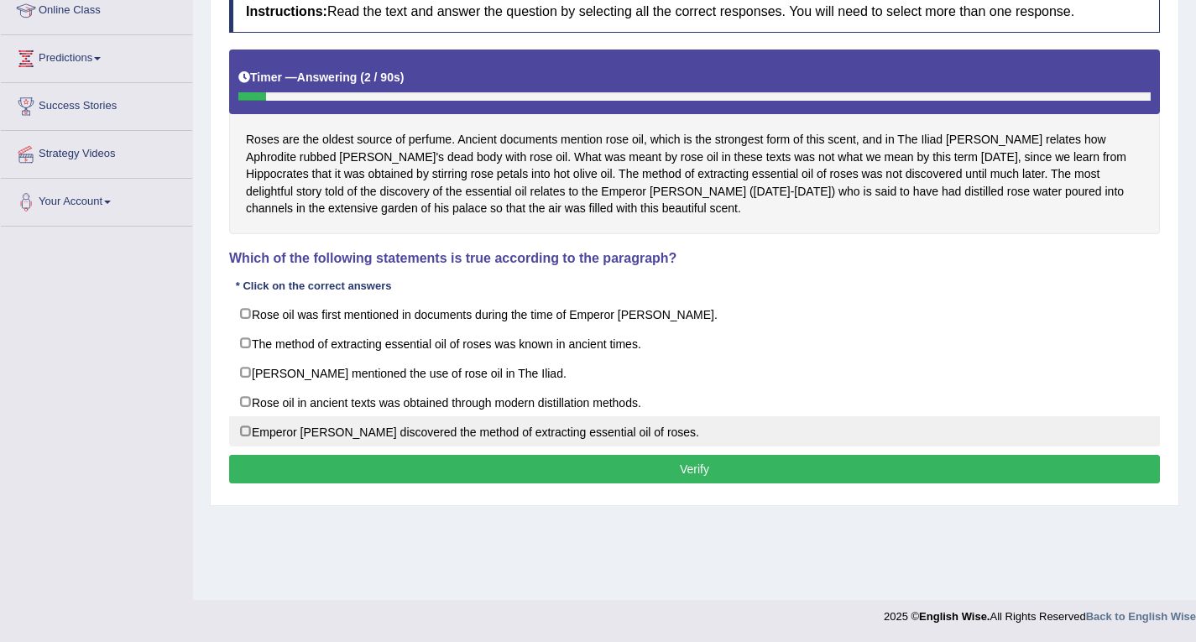
click at [307, 432] on label "Emperor [PERSON_NAME] discovered the method of extracting essential oil of rose…" at bounding box center [694, 431] width 931 height 30
checkbox input "true"
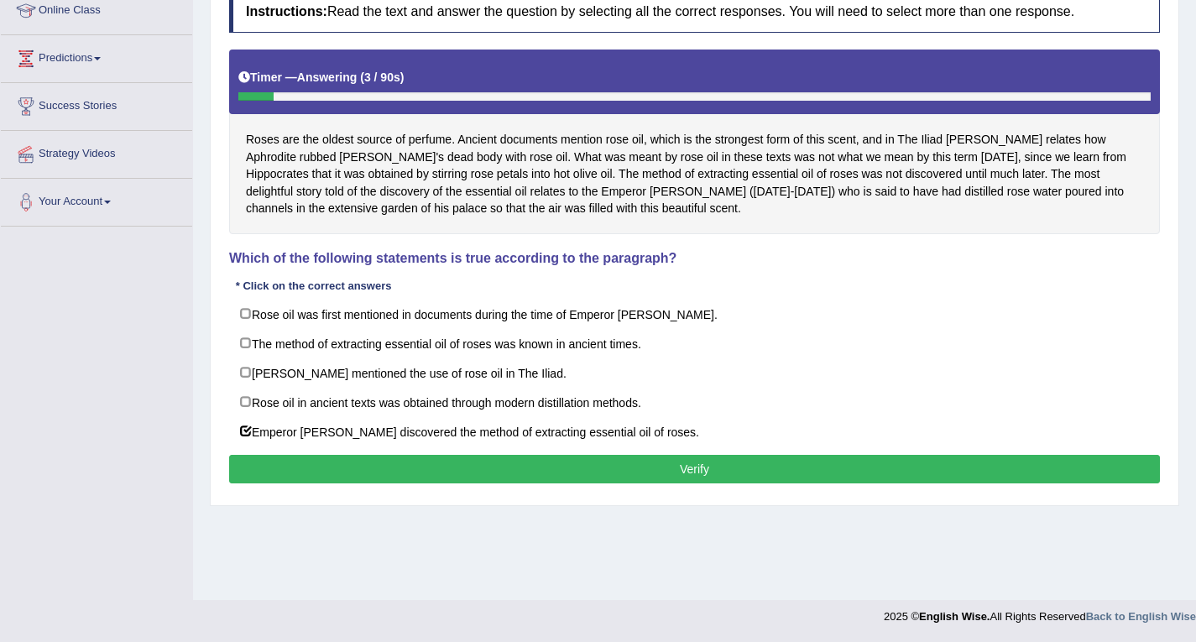
click at [404, 470] on button "Verify" at bounding box center [694, 469] width 931 height 29
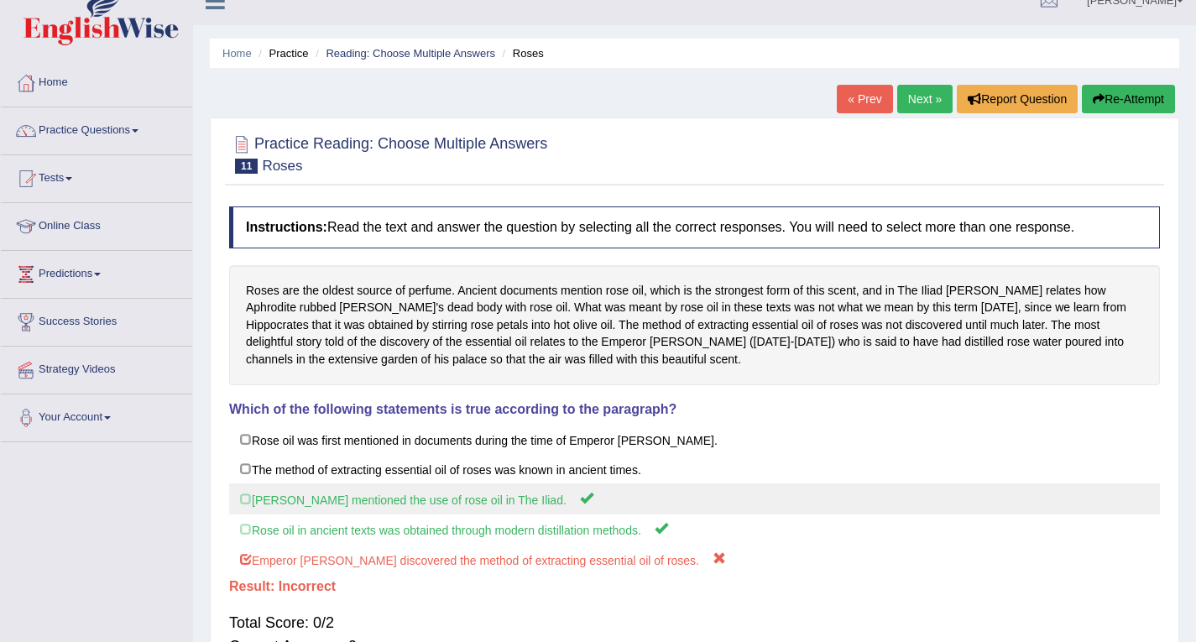
scroll to position [0, 0]
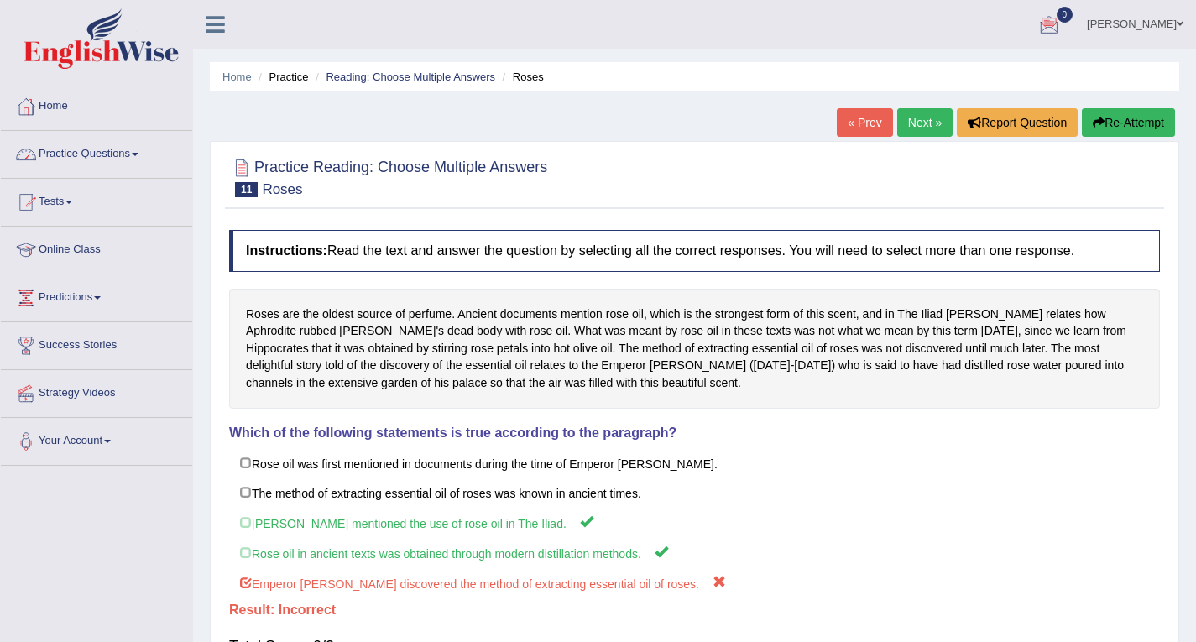
click at [125, 154] on link "Practice Questions" at bounding box center [96, 152] width 191 height 42
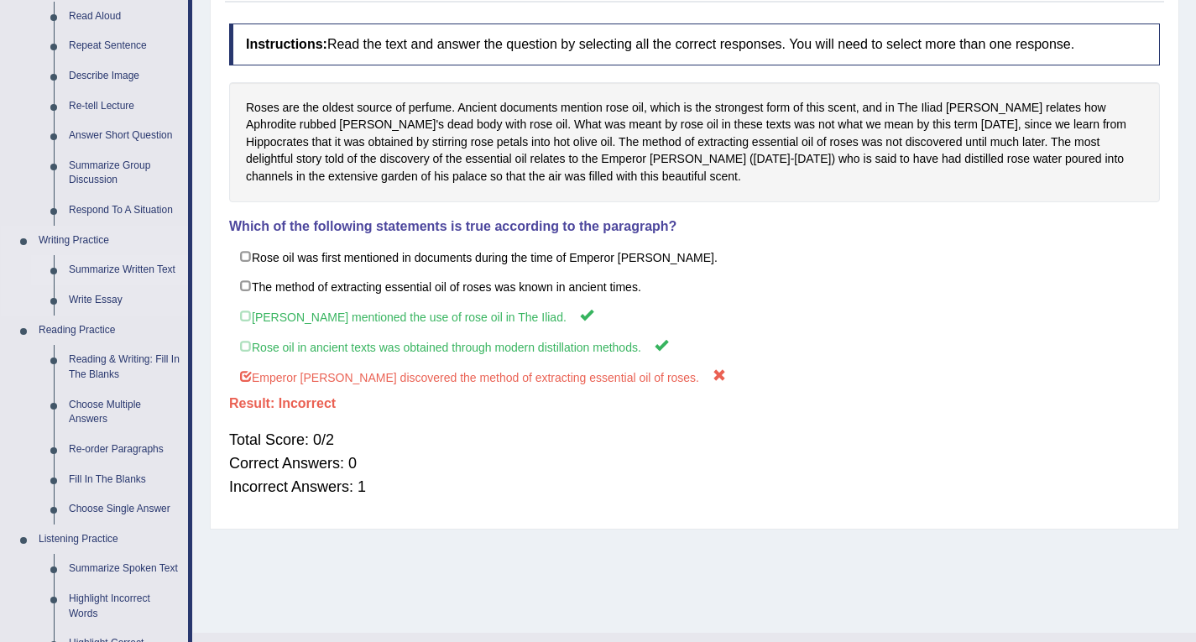
scroll to position [252, 0]
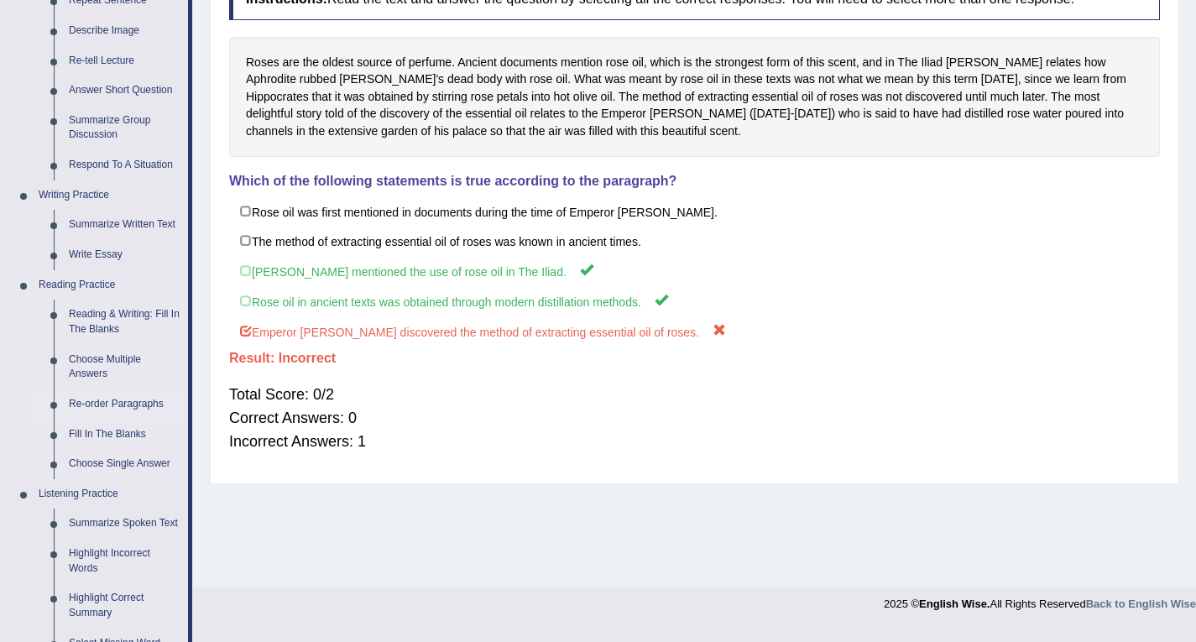
click at [119, 403] on link "Re-order Paragraphs" at bounding box center [124, 405] width 127 height 30
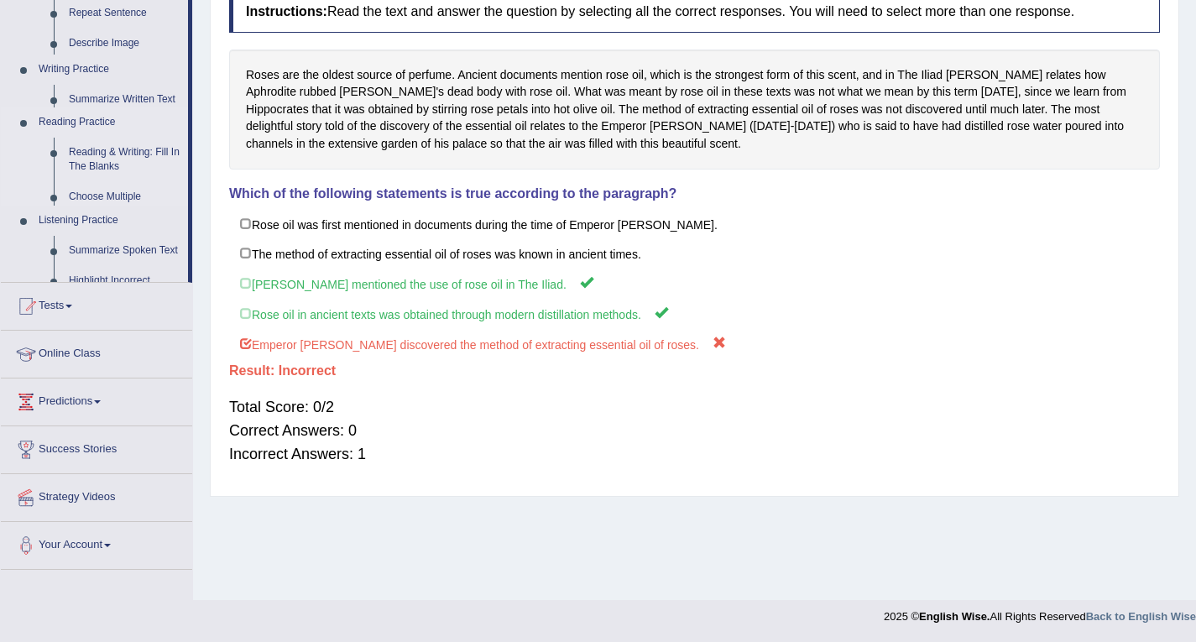
scroll to position [239, 0]
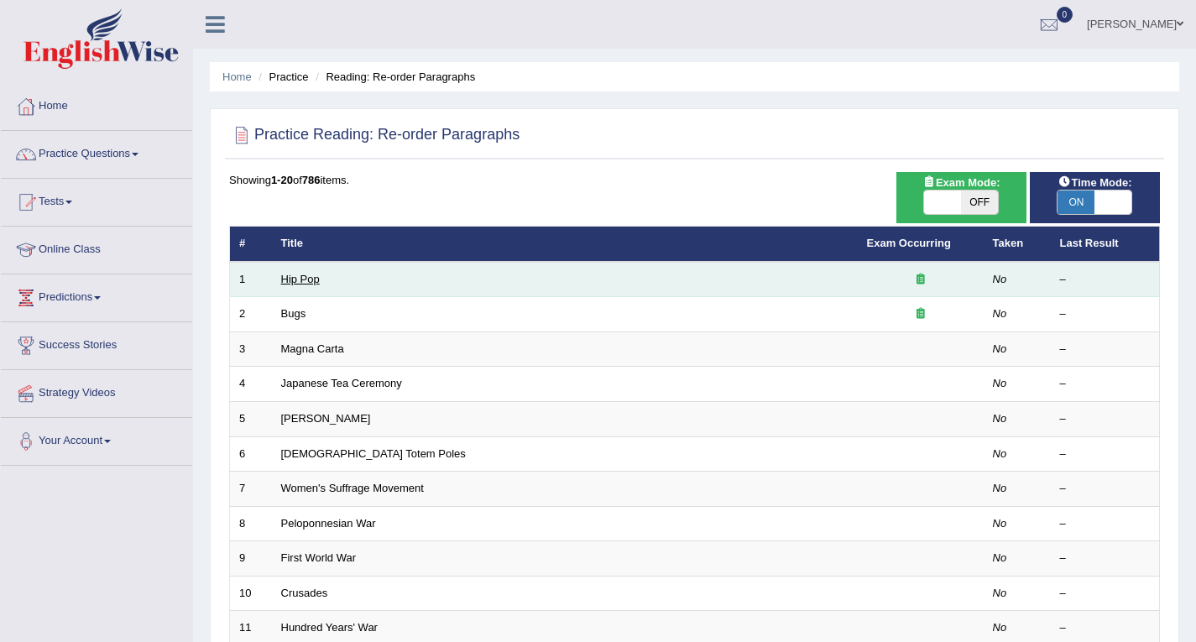
click at [290, 279] on link "Hip Pop" at bounding box center [300, 279] width 39 height 13
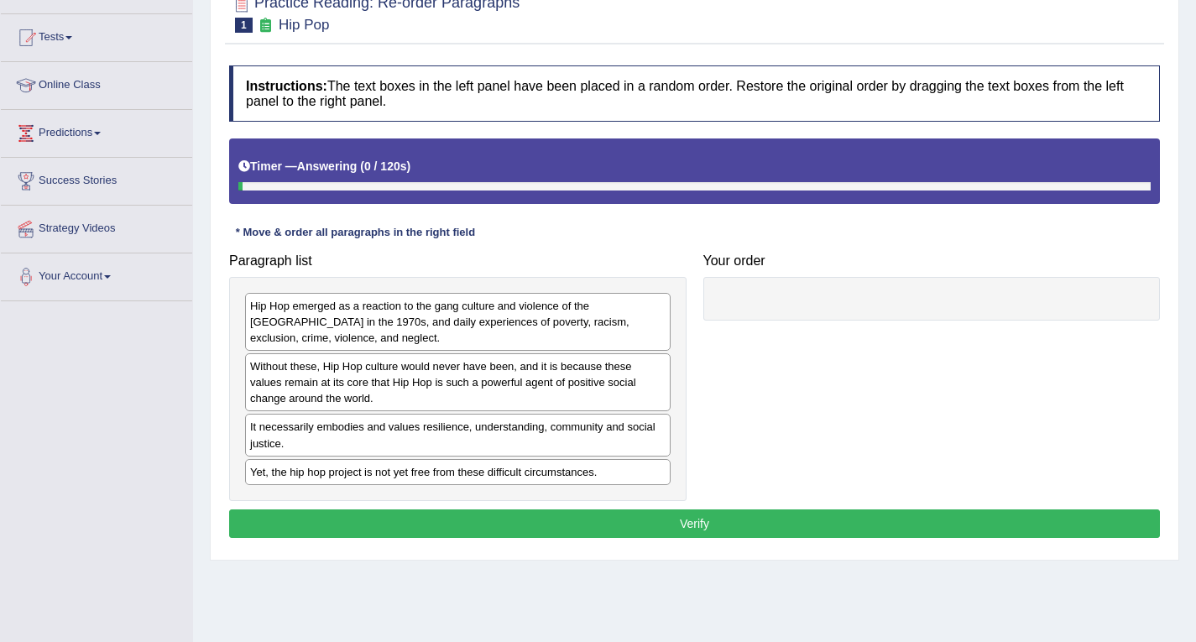
scroll to position [168, 0]
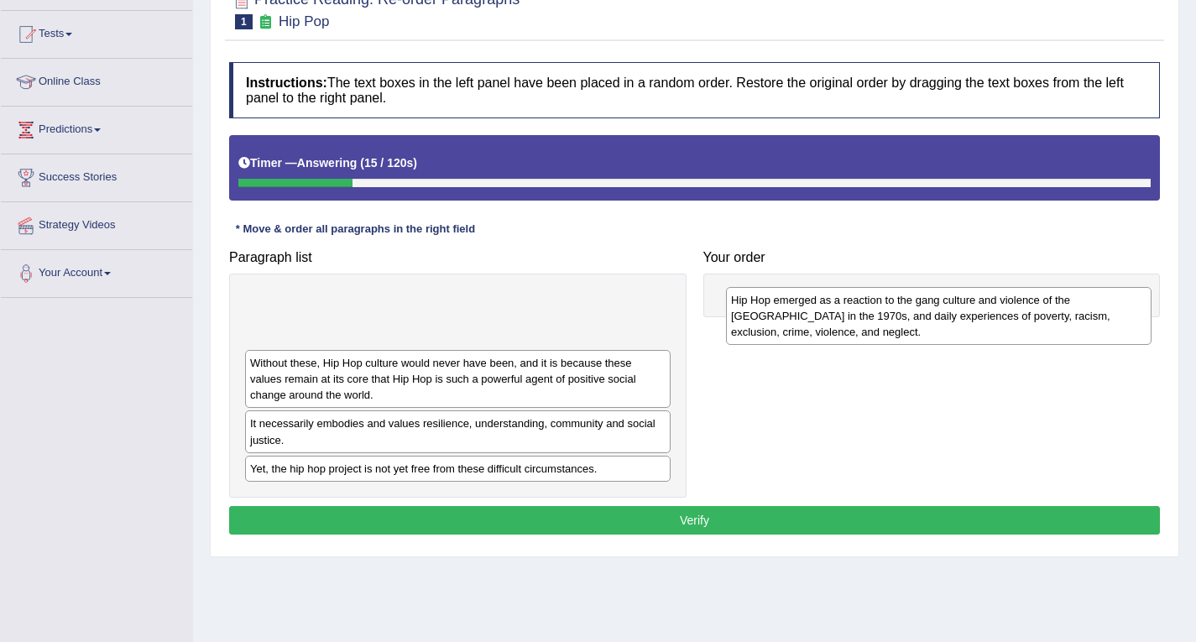
drag, startPoint x: 378, startPoint y: 329, endPoint x: 859, endPoint y: 327, distance: 481.0
click at [859, 327] on div "Hip Hop emerged as a reaction to the gang culture and violence of the South Bro…" at bounding box center [939, 316] width 426 height 58
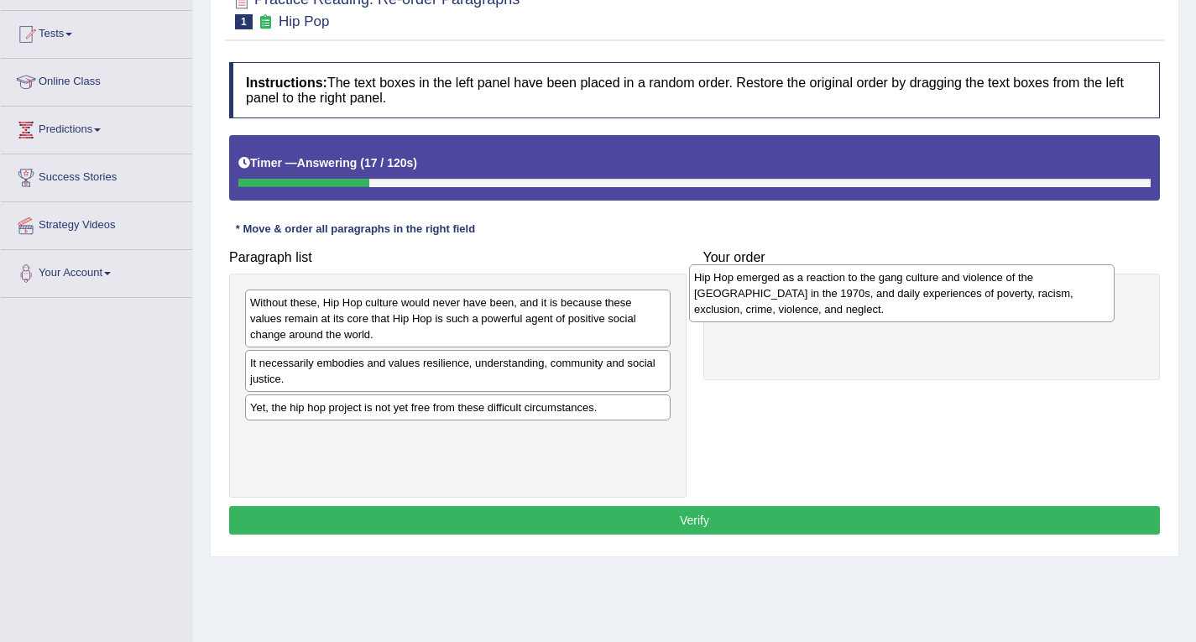
drag, startPoint x: 467, startPoint y: 330, endPoint x: 909, endPoint y: 305, distance: 443.1
click at [909, 305] on div "Hip Hop emerged as a reaction to the gang culture and violence of the South Bro…" at bounding box center [902, 293] width 426 height 58
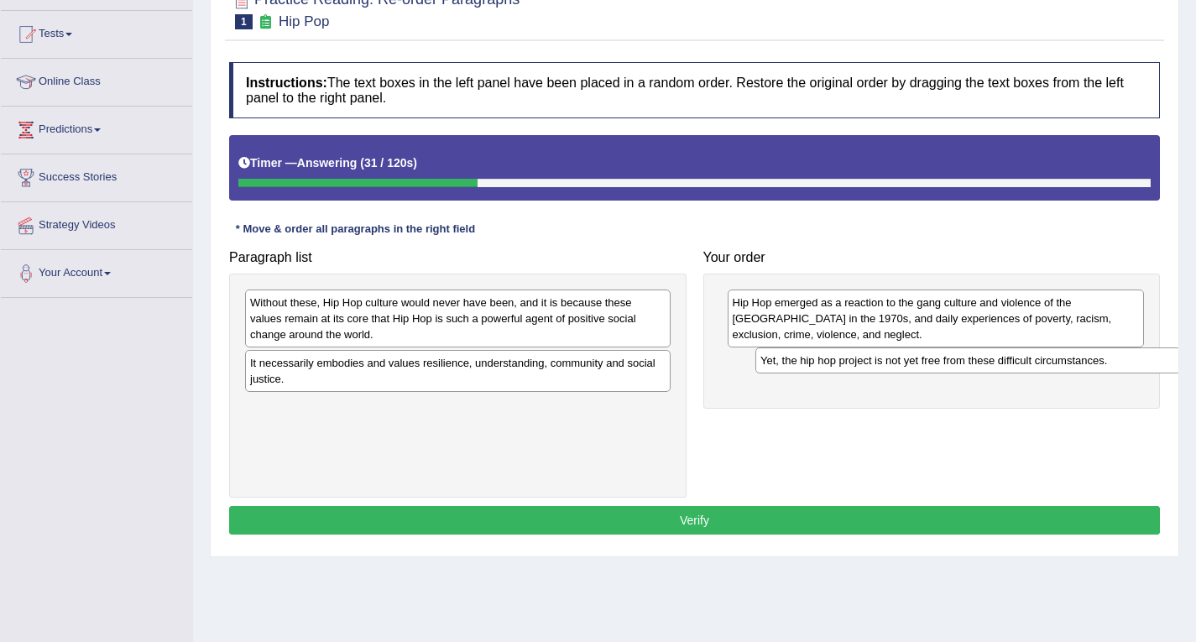
drag, startPoint x: 454, startPoint y: 411, endPoint x: 966, endPoint y: 363, distance: 514.4
click at [966, 363] on div "Yet, the hip hop project is not yet free from these difficult circumstances." at bounding box center [969, 361] width 426 height 26
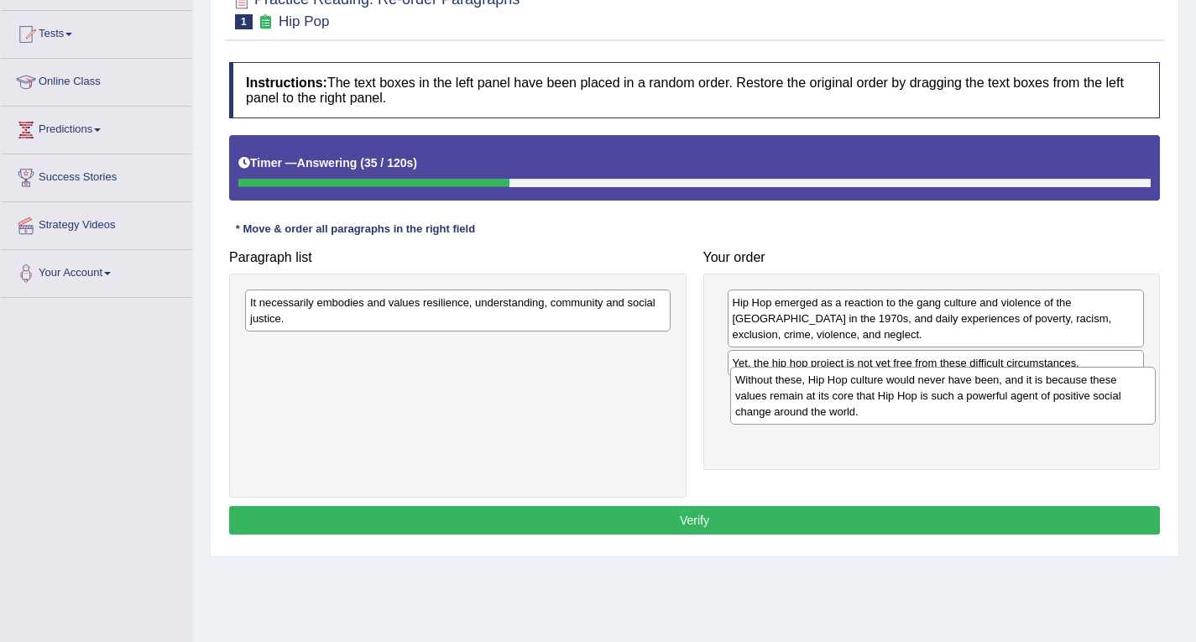
drag, startPoint x: 366, startPoint y: 337, endPoint x: 851, endPoint y: 415, distance: 491.3
click at [851, 415] on div "Without these, Hip Hop culture would never have been, and it is because these v…" at bounding box center [943, 396] width 426 height 58
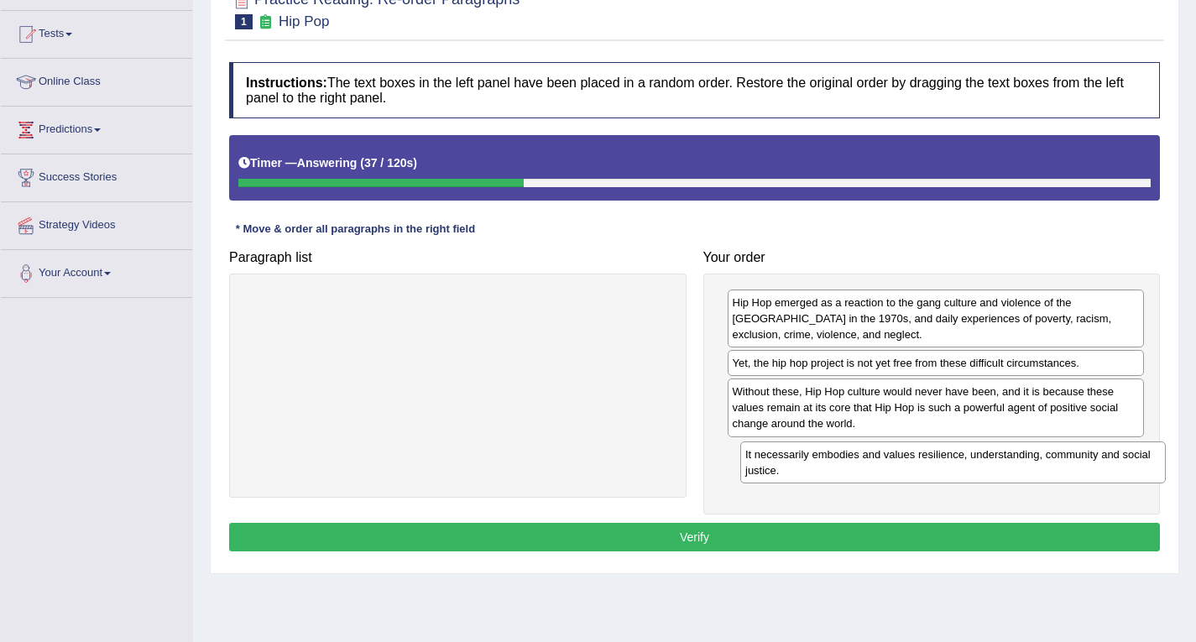
drag, startPoint x: 322, startPoint y: 314, endPoint x: 818, endPoint y: 466, distance: 518.1
click at [818, 466] on div "It necessarily embodies and values resilience, understanding, community and soc…" at bounding box center [953, 463] width 426 height 42
click at [801, 527] on button "Verify" at bounding box center [694, 537] width 931 height 29
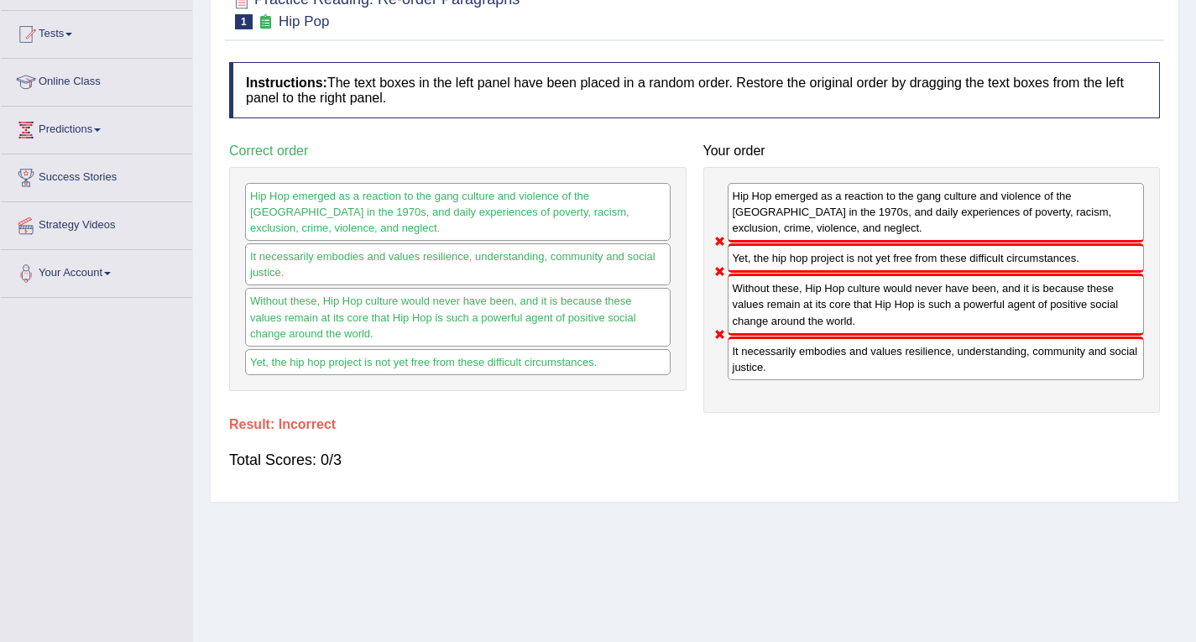
scroll to position [0, 0]
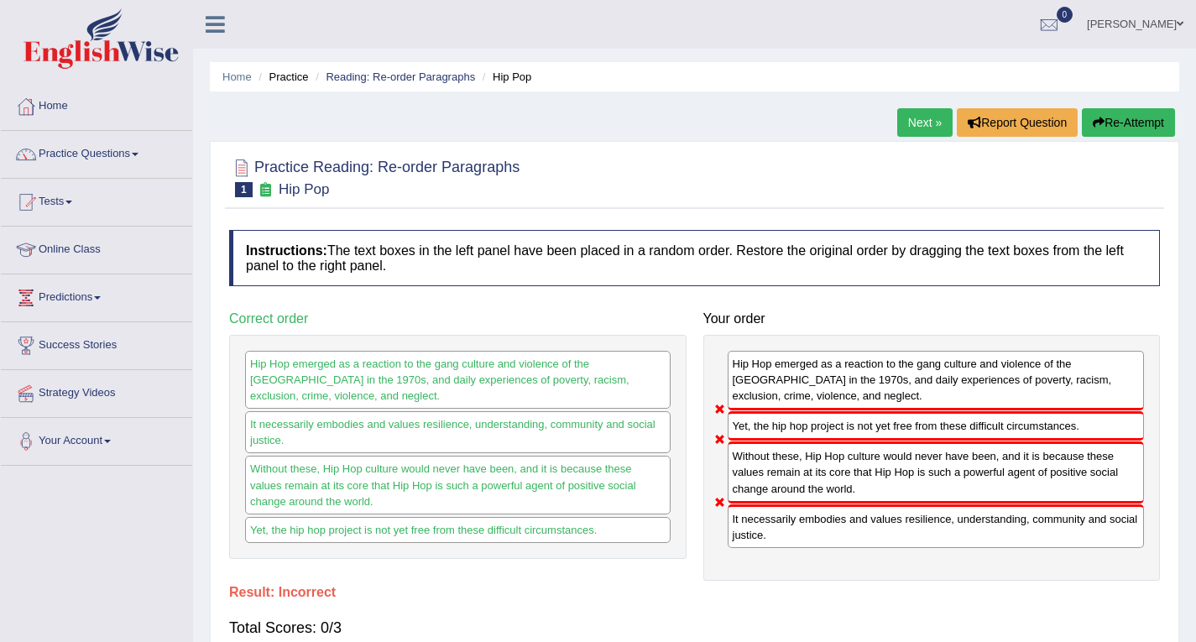
click at [911, 110] on link "Next »" at bounding box center [924, 122] width 55 height 29
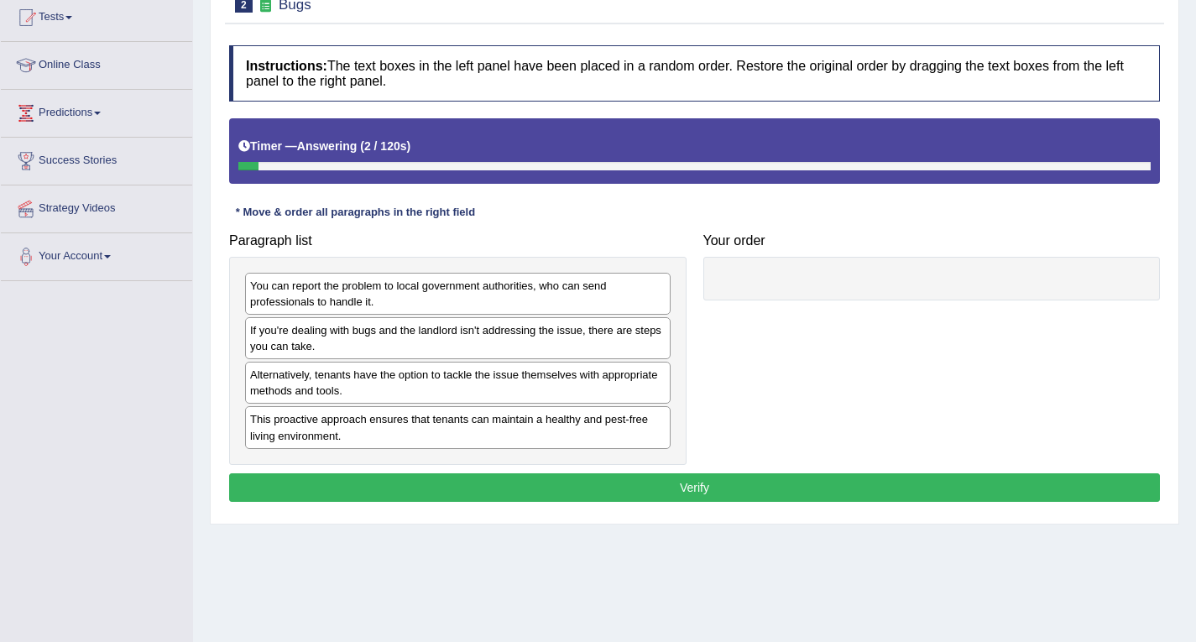
scroll to position [155, 0]
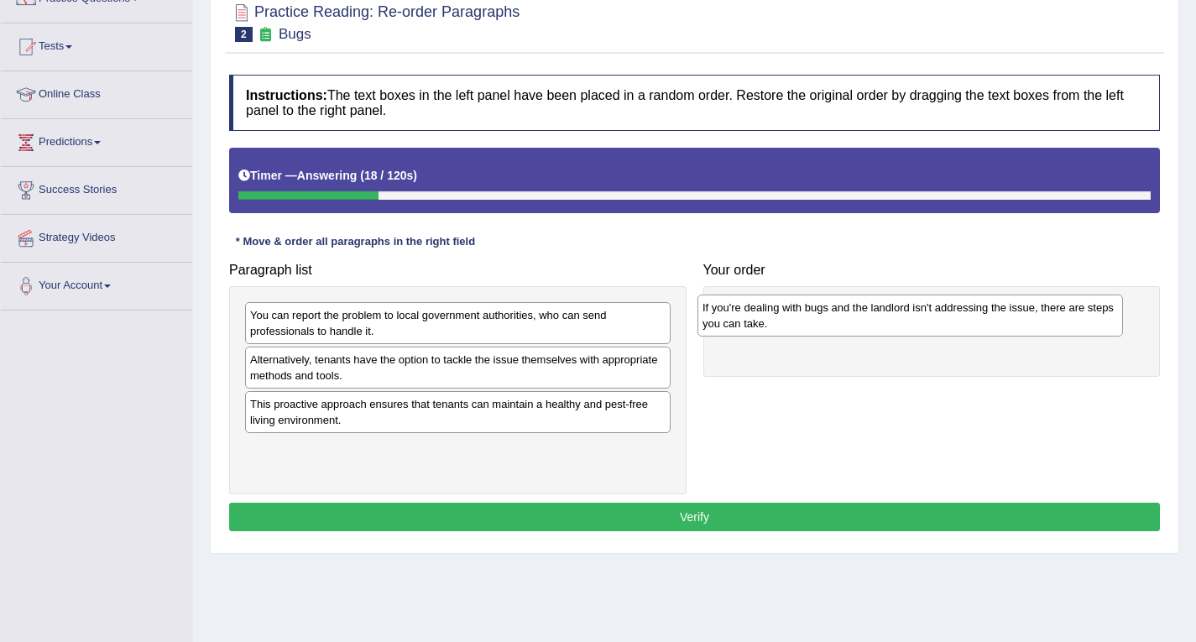
drag, startPoint x: 323, startPoint y: 379, endPoint x: 776, endPoint y: 327, distance: 455.5
click at [776, 327] on div "If you're dealing with bugs and the landlord isn't addressing the issue, there …" at bounding box center [911, 316] width 426 height 42
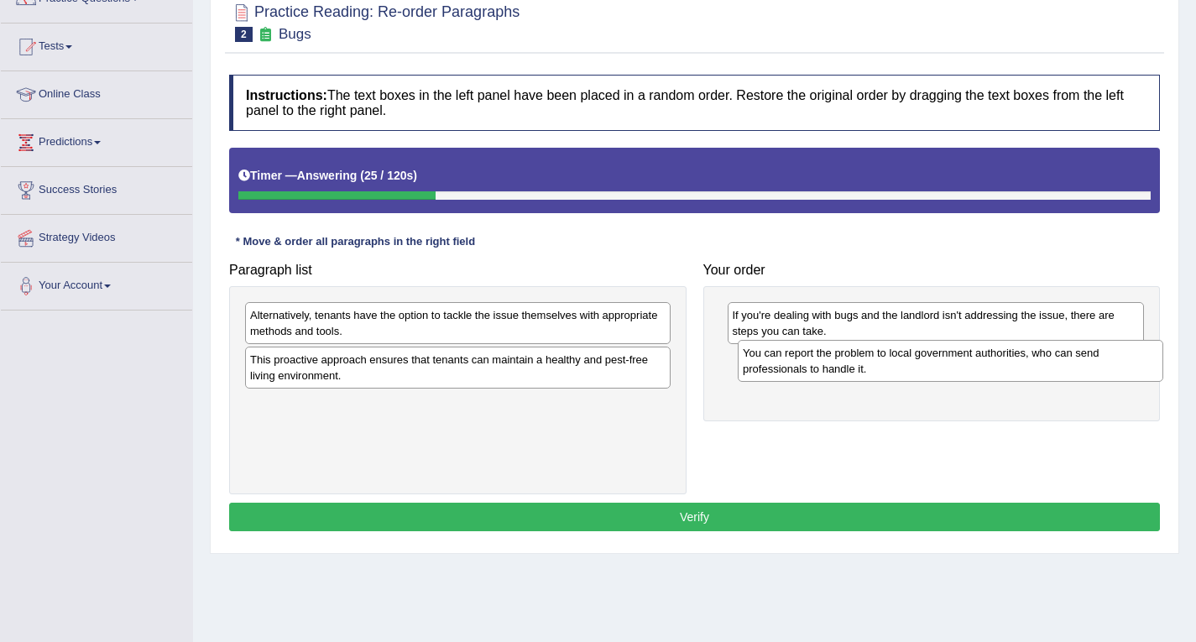
drag, startPoint x: 436, startPoint y: 325, endPoint x: 928, endPoint y: 363, distance: 494.2
click at [928, 363] on div "You can report the problem to local government authorities, who can send profes…" at bounding box center [951, 361] width 426 height 42
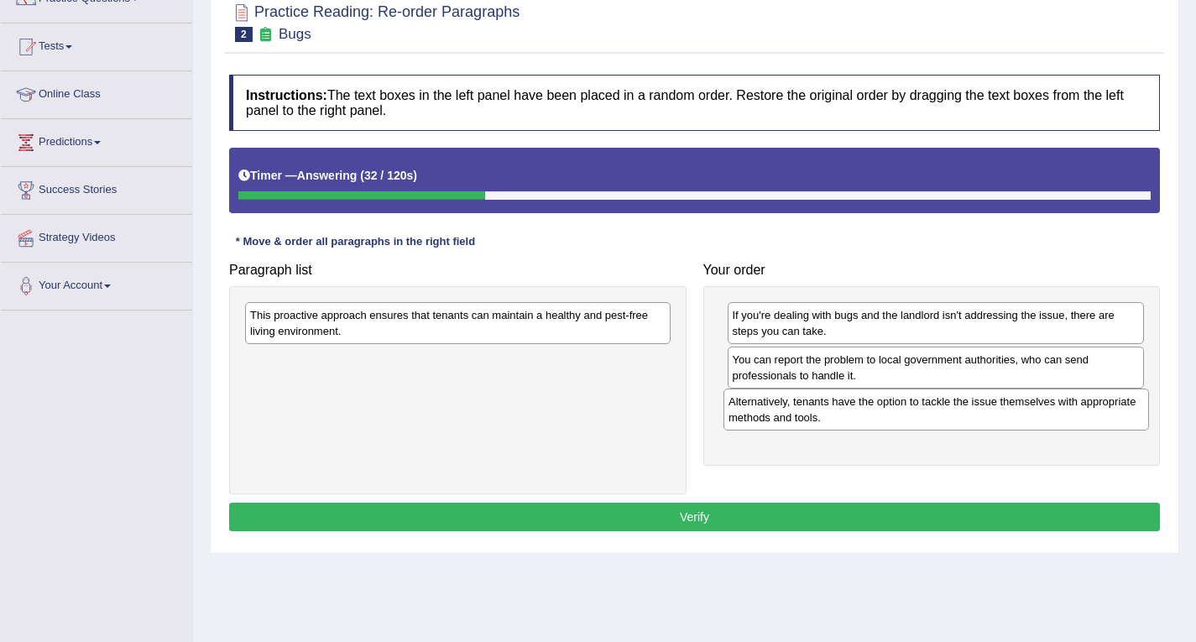
drag, startPoint x: 420, startPoint y: 332, endPoint x: 898, endPoint y: 419, distance: 486.3
click at [898, 419] on div "Alternatively, tenants have the option to tackle the issue themselves with appr…" at bounding box center [937, 410] width 426 height 42
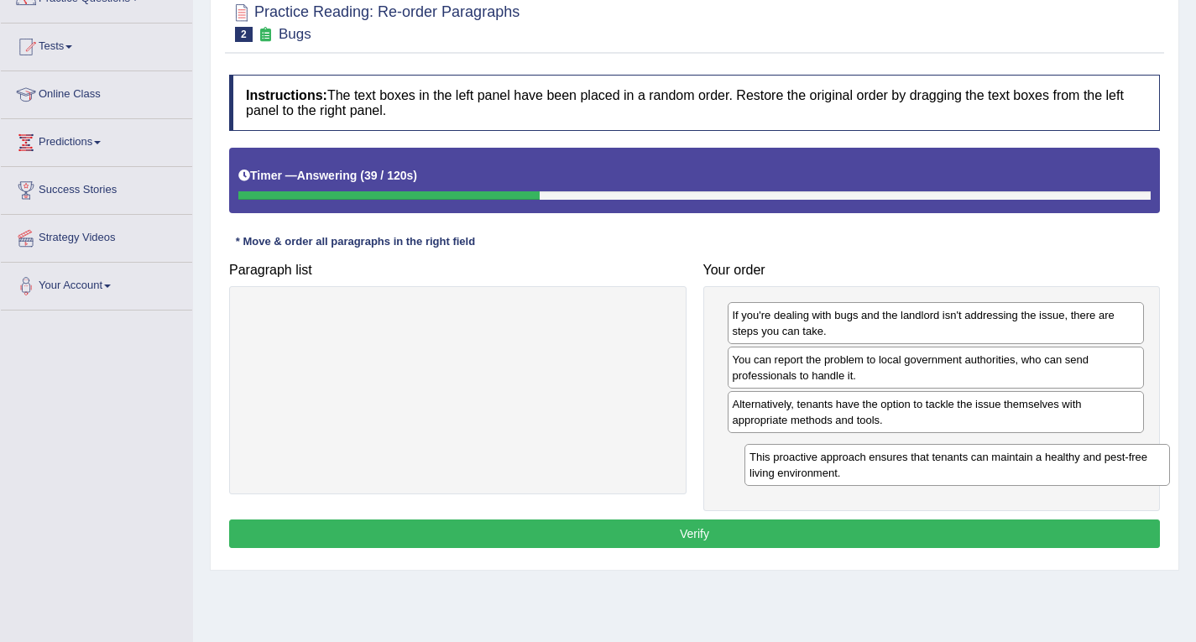
drag, startPoint x: 341, startPoint y: 335, endPoint x: 840, endPoint y: 477, distance: 519.3
click at [840, 477] on div "This proactive approach ensures that tenants can maintain a healthy and pest-fr…" at bounding box center [958, 465] width 426 height 42
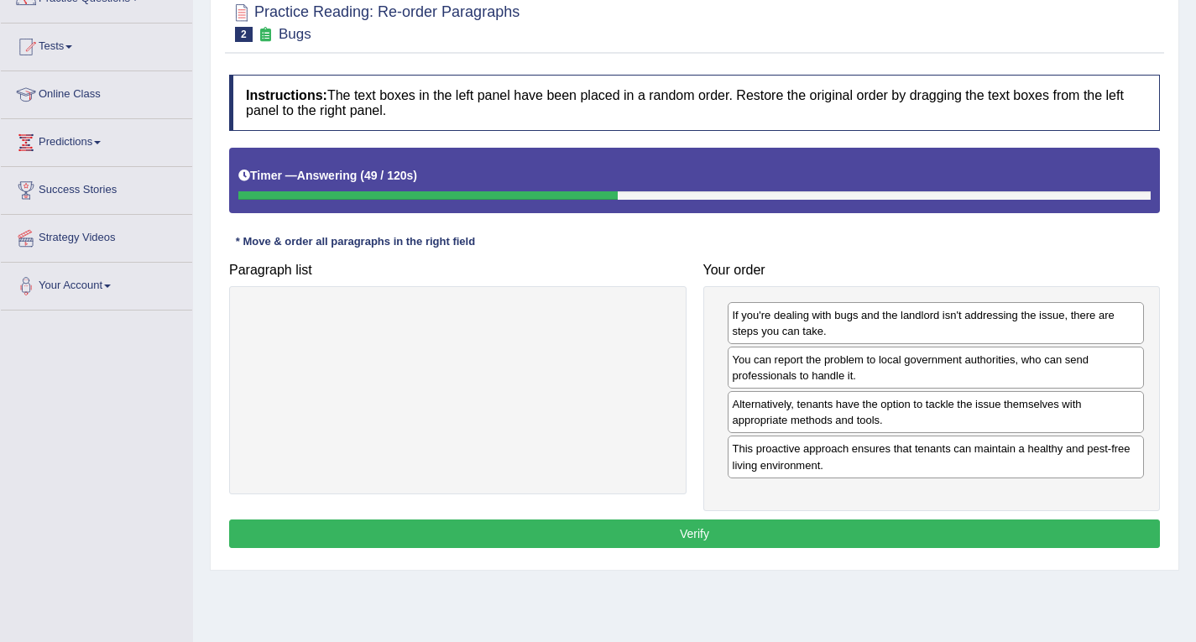
click at [798, 536] on button "Verify" at bounding box center [694, 534] width 931 height 29
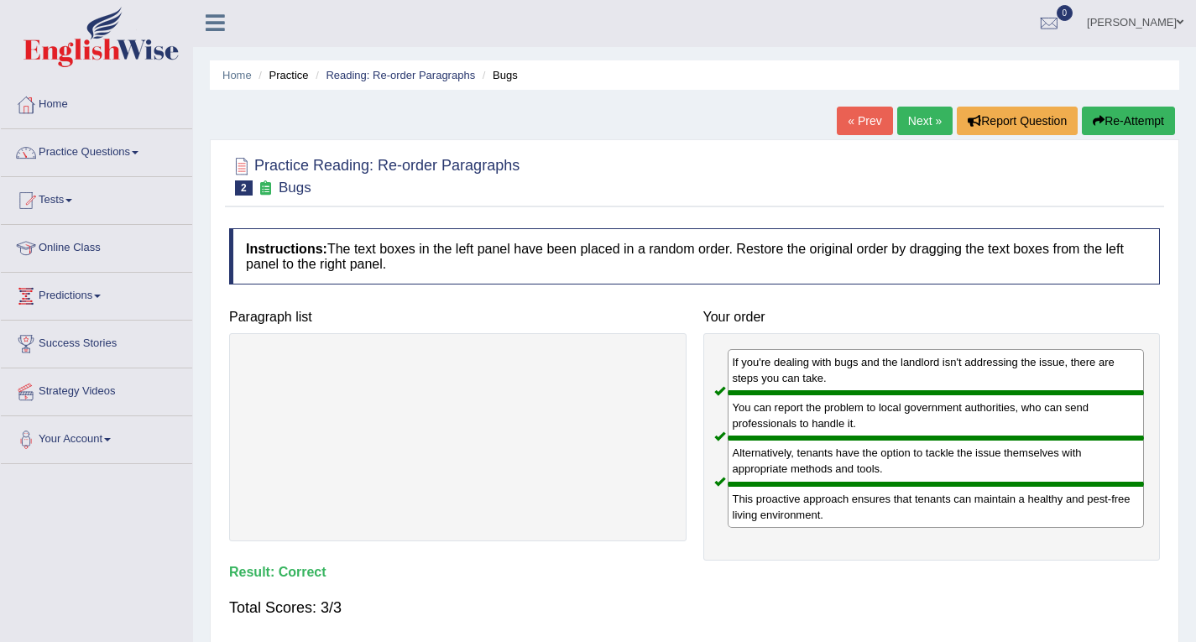
scroll to position [0, 0]
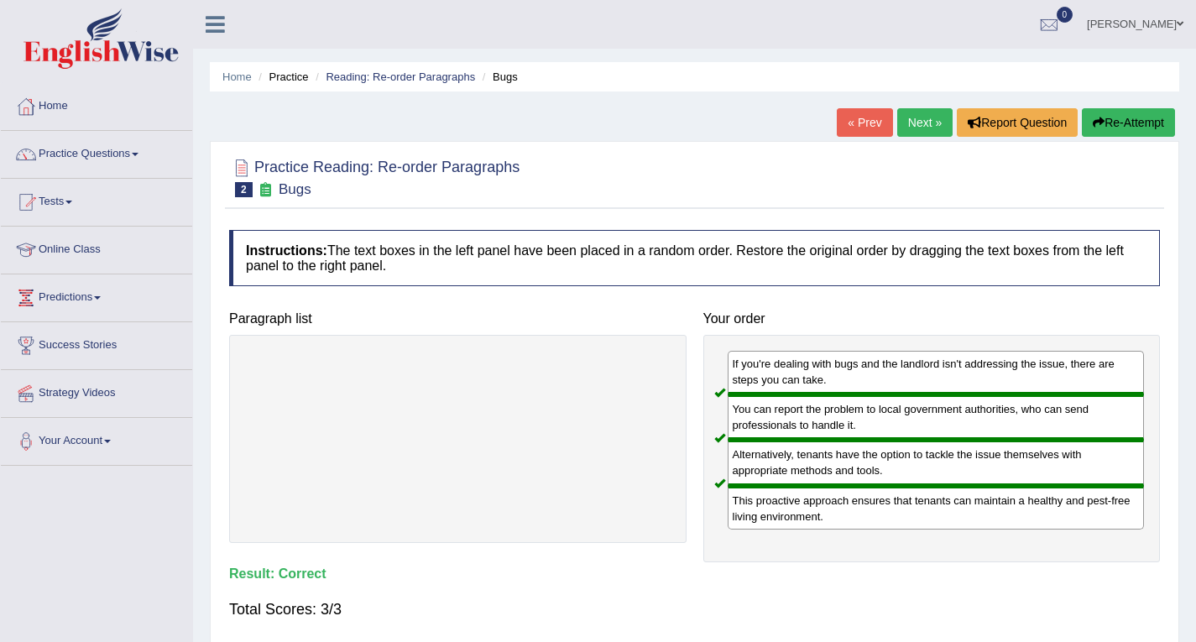
click at [921, 116] on link "Next »" at bounding box center [924, 122] width 55 height 29
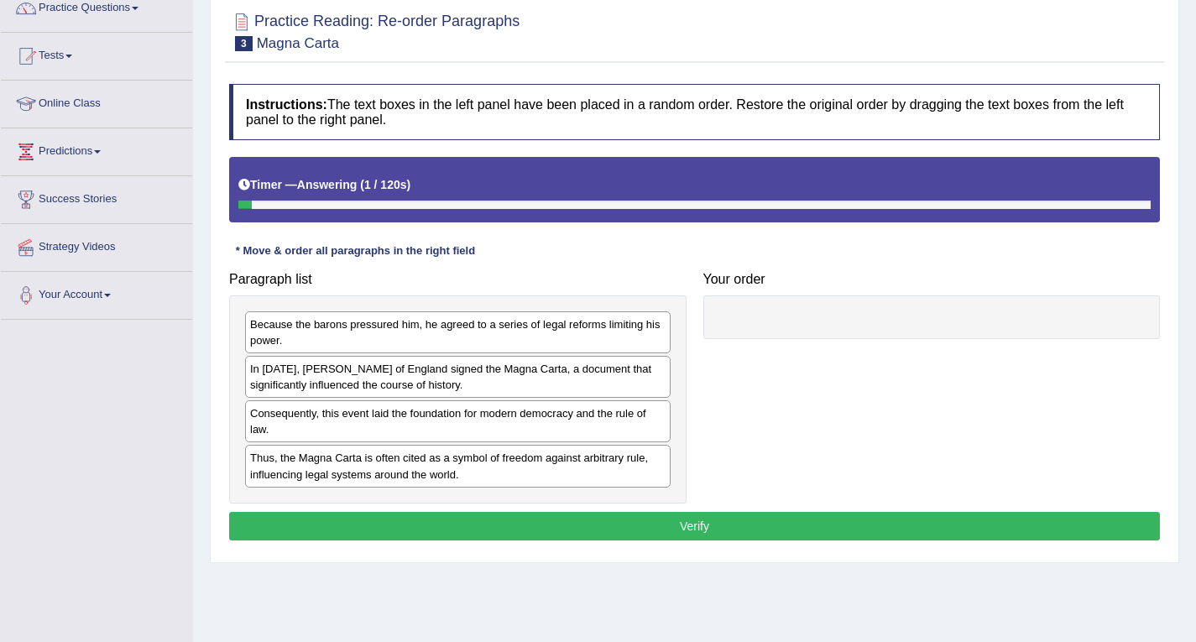
scroll to position [168, 0]
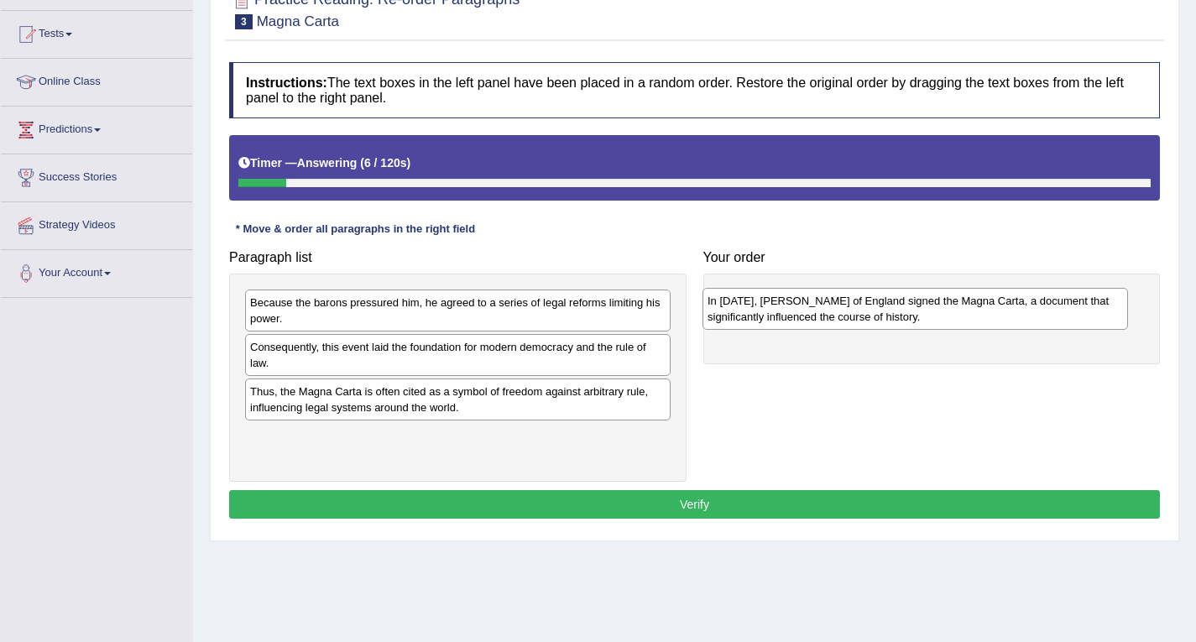
drag, startPoint x: 425, startPoint y: 367, endPoint x: 882, endPoint y: 320, distance: 459.9
click at [882, 320] on div "In 1215, King John of England signed the Magna Carta, a document that significa…" at bounding box center [916, 309] width 426 height 42
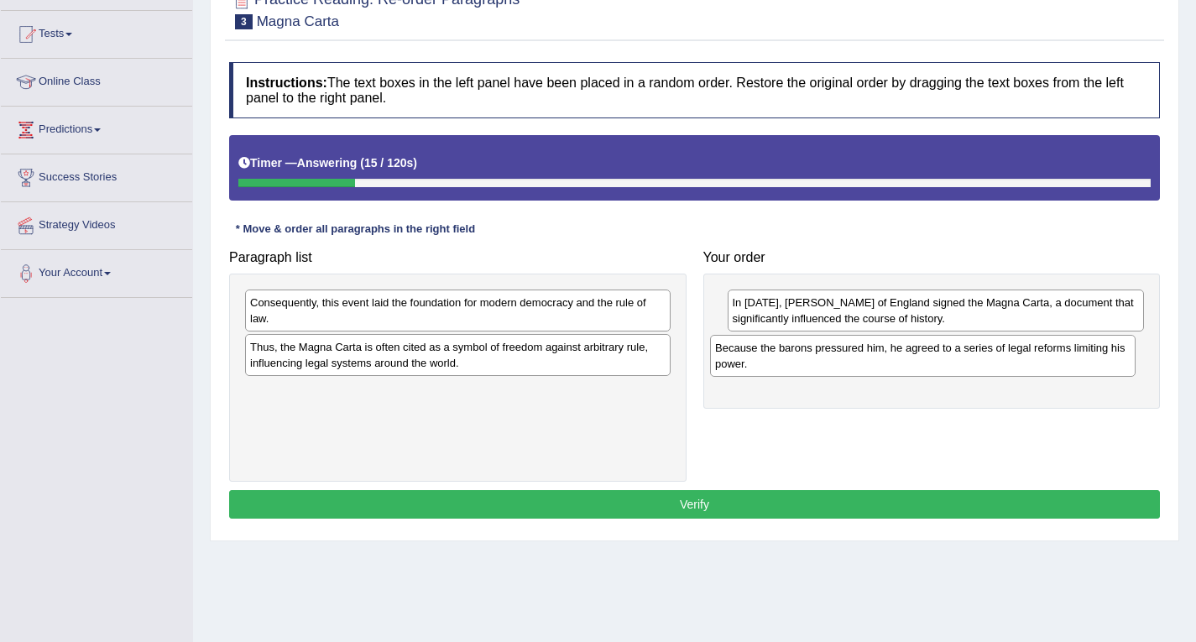
drag, startPoint x: 412, startPoint y: 313, endPoint x: 877, endPoint y: 358, distance: 467.3
click at [877, 358] on div "Because the barons pressured him, he agreed to a series of legal reforms limiti…" at bounding box center [923, 356] width 426 height 42
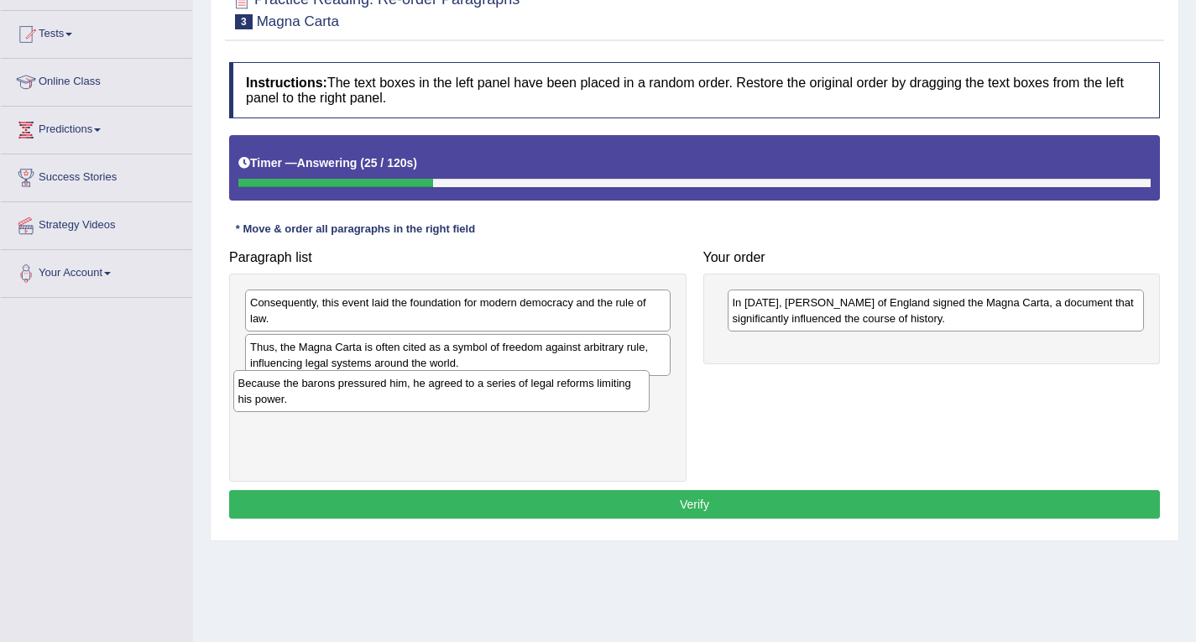
drag, startPoint x: 761, startPoint y: 372, endPoint x: 254, endPoint y: 405, distance: 508.2
click at [255, 409] on div "Because the barons pressured him, he agreed to a series of legal reforms limiti…" at bounding box center [441, 391] width 417 height 42
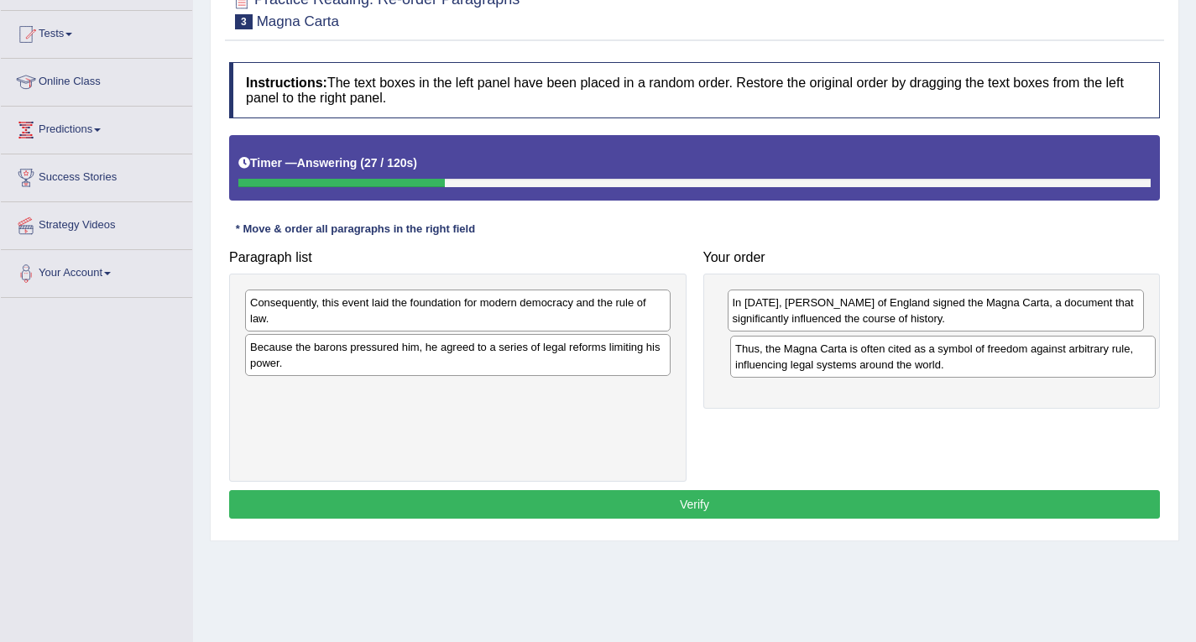
drag, startPoint x: 288, startPoint y: 360, endPoint x: 774, endPoint y: 361, distance: 486.1
click at [774, 361] on div "Thus, the Magna Carta is often cited as a symbol of freedom against arbitrary r…" at bounding box center [943, 357] width 426 height 42
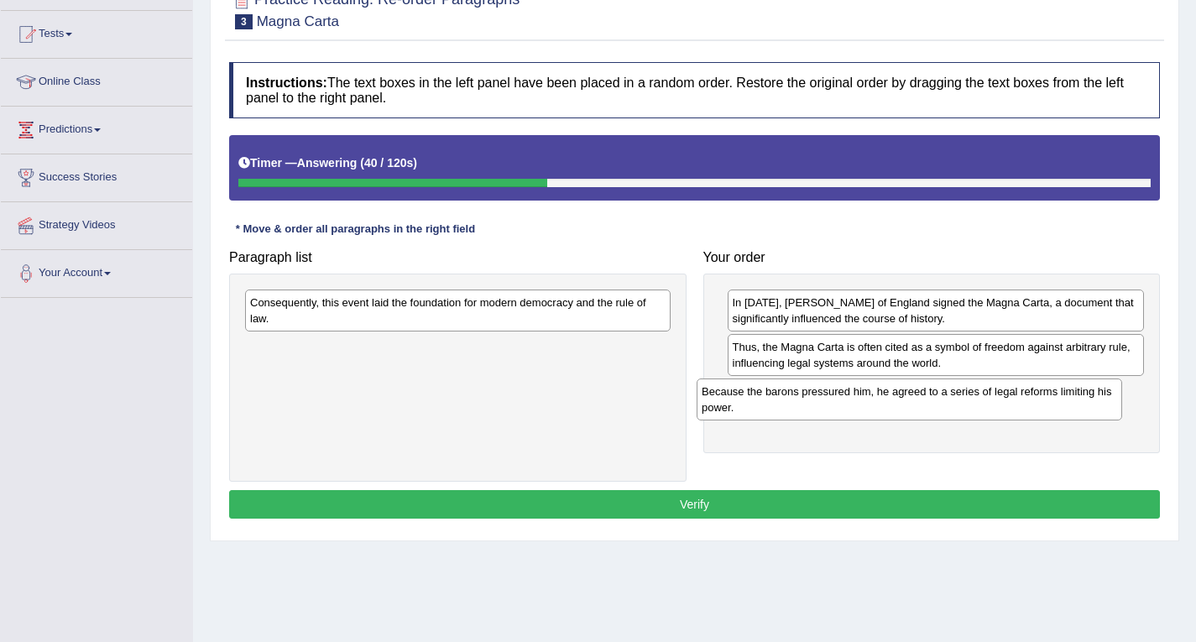
drag, startPoint x: 341, startPoint y: 364, endPoint x: 795, endPoint y: 408, distance: 456.3
click at [795, 408] on div "Because the barons pressured him, he agreed to a series of legal reforms limiti…" at bounding box center [910, 400] width 426 height 42
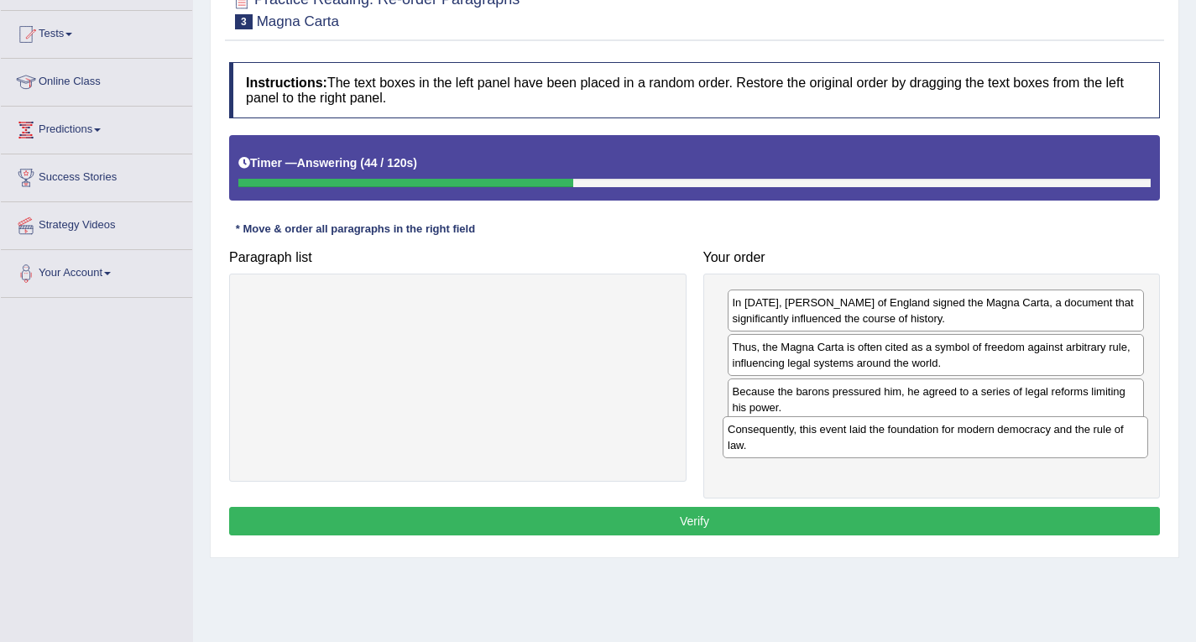
drag, startPoint x: 511, startPoint y: 320, endPoint x: 989, endPoint y: 447, distance: 494.2
click at [989, 447] on div "Consequently, this event laid the foundation for modern democracy and the rule …" at bounding box center [936, 437] width 426 height 42
click at [798, 510] on button "Verify" at bounding box center [694, 521] width 931 height 29
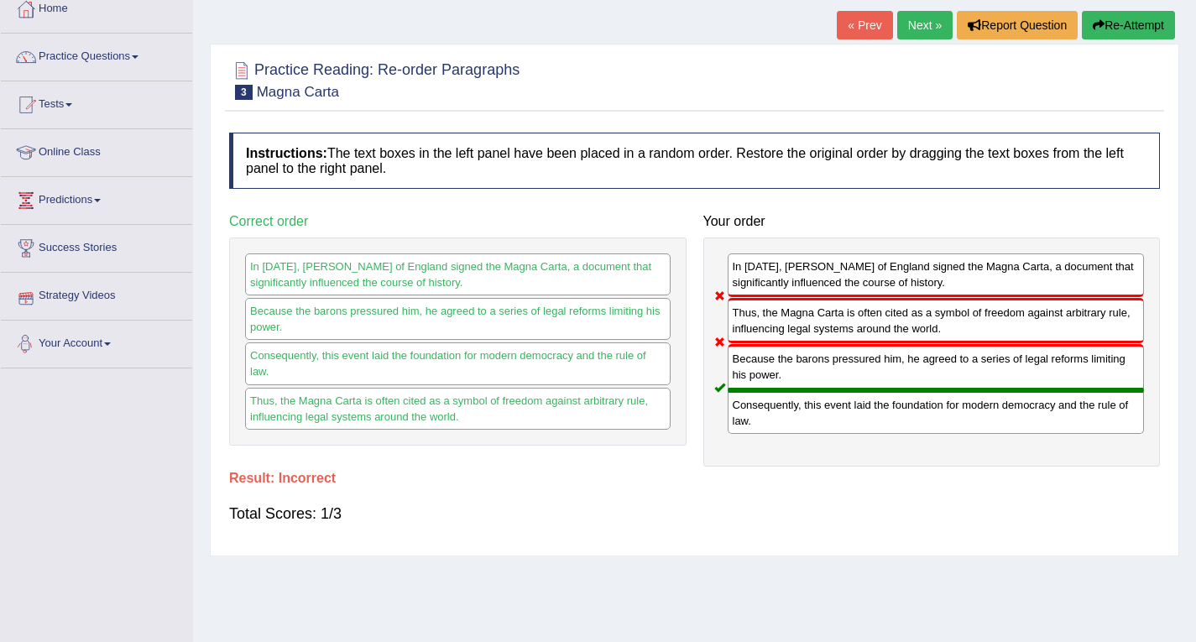
scroll to position [0, 0]
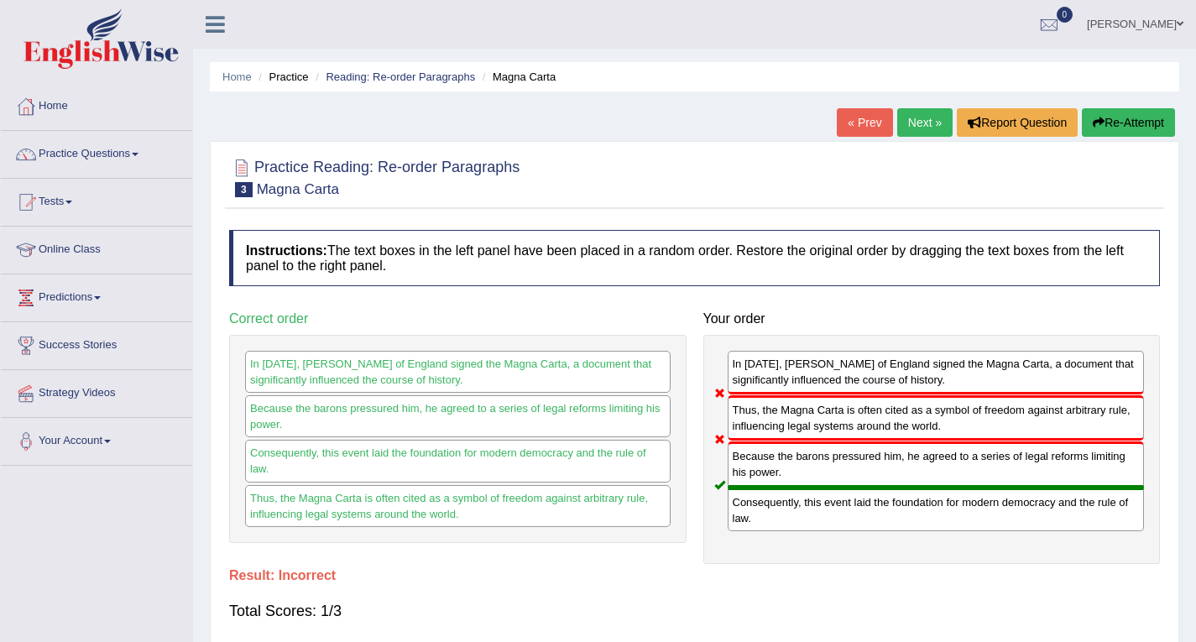
click at [922, 126] on link "Next »" at bounding box center [924, 122] width 55 height 29
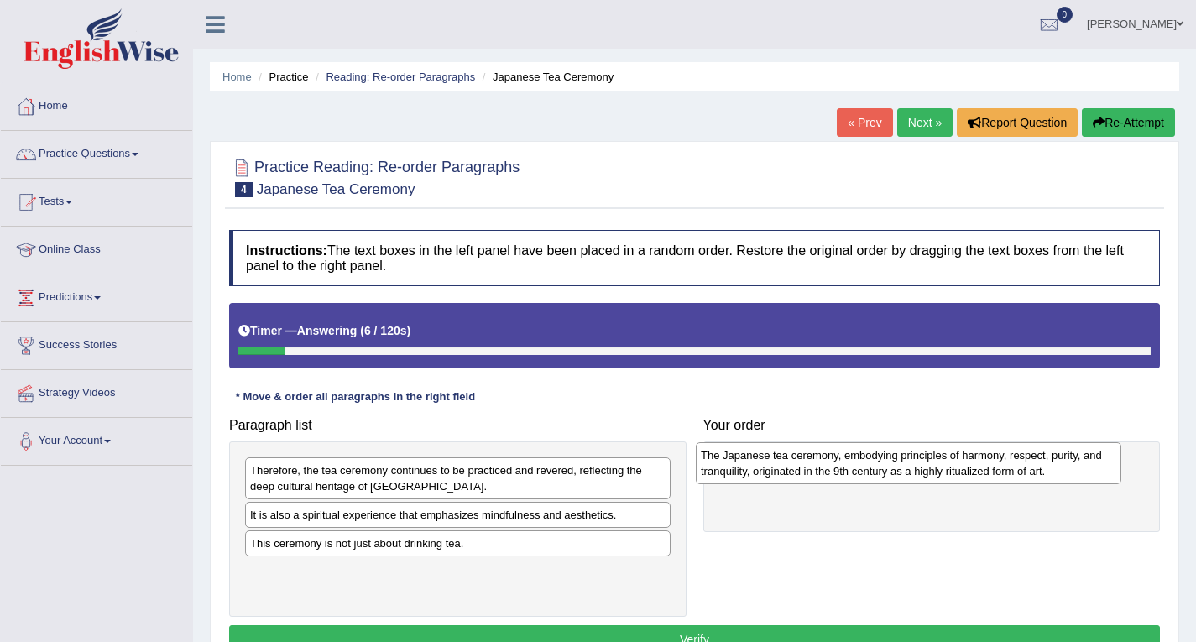
drag, startPoint x: 387, startPoint y: 533, endPoint x: 834, endPoint y: 473, distance: 451.4
click at [834, 473] on div "The Japanese tea ceremony, embodying principles of harmony, respect, purity, an…" at bounding box center [909, 463] width 426 height 42
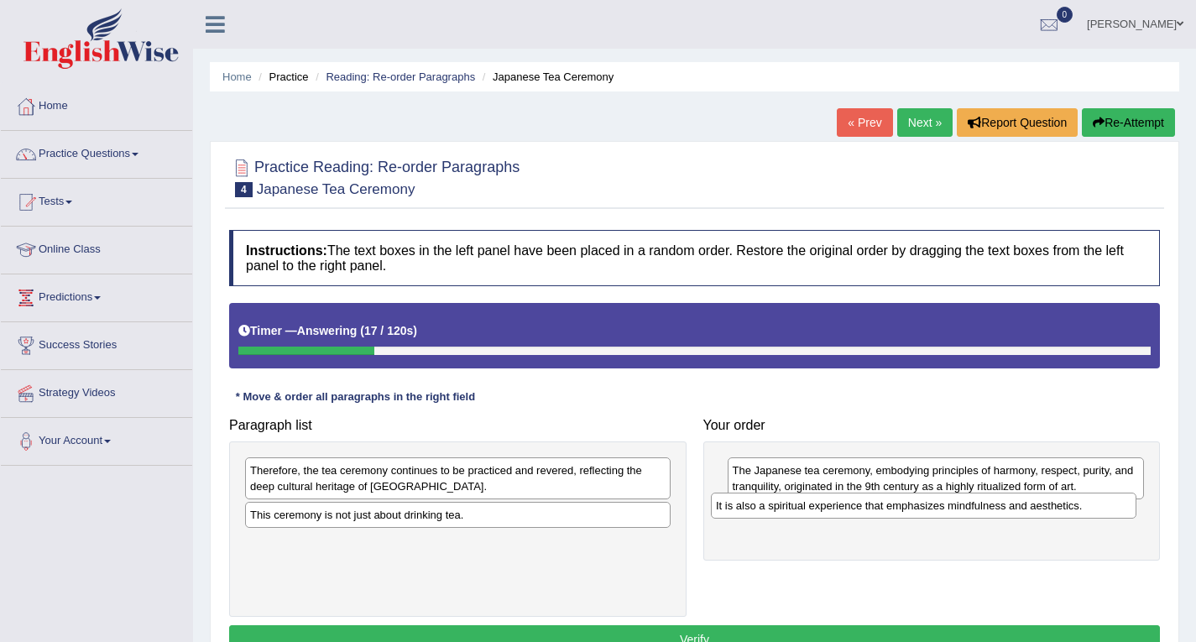
drag, startPoint x: 356, startPoint y: 518, endPoint x: 822, endPoint y: 509, distance: 466.0
click at [822, 509] on div "It is also a spiritual experience that emphasizes mindfulness and aesthetics." at bounding box center [924, 506] width 426 height 26
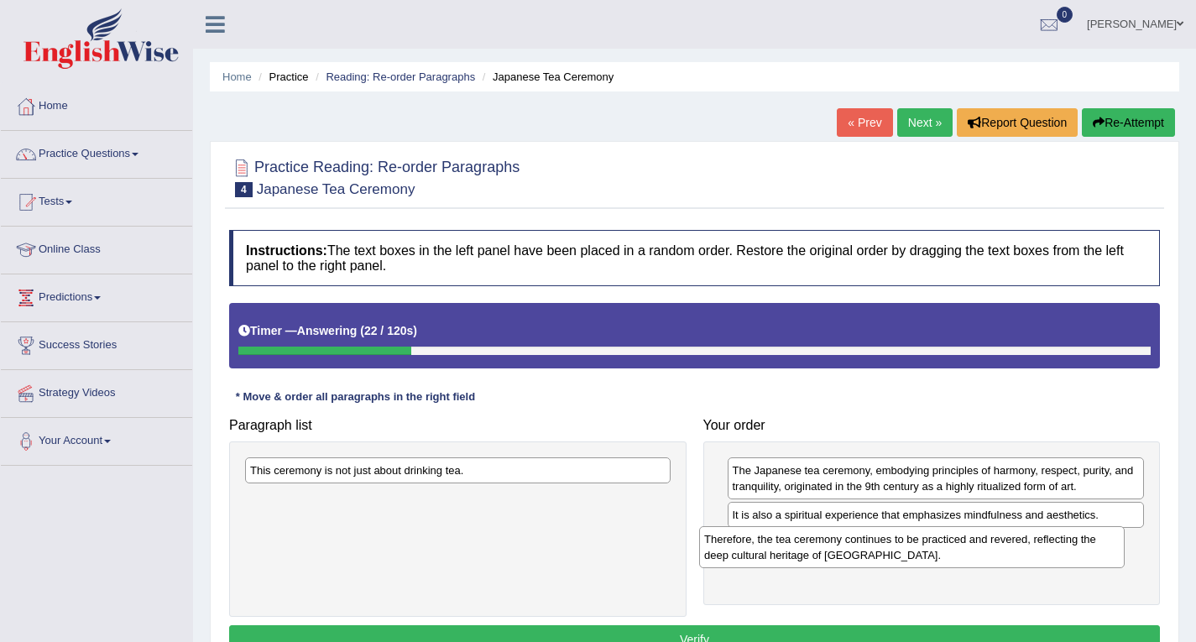
drag, startPoint x: 302, startPoint y: 492, endPoint x: 756, endPoint y: 561, distance: 459.4
click at [756, 561] on div "Therefore, the tea ceremony continues to be practiced and revered, reflecting t…" at bounding box center [912, 547] width 426 height 42
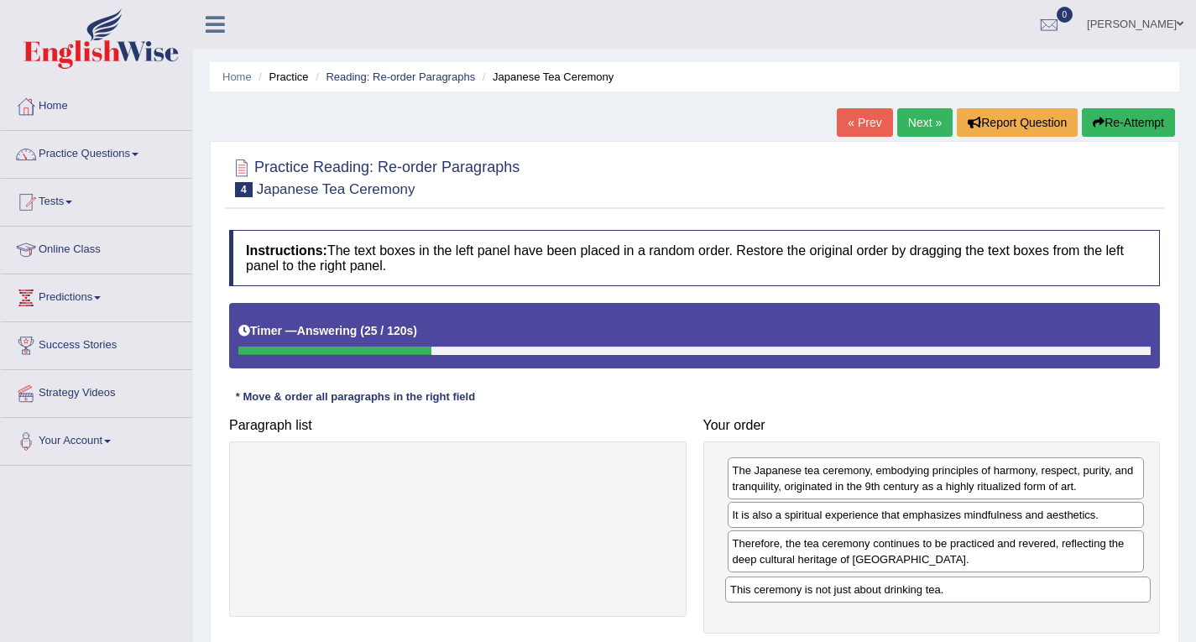
drag, startPoint x: 450, startPoint y: 474, endPoint x: 930, endPoint y: 594, distance: 494.8
click at [930, 594] on div "This ceremony is not just about drinking tea." at bounding box center [938, 590] width 426 height 26
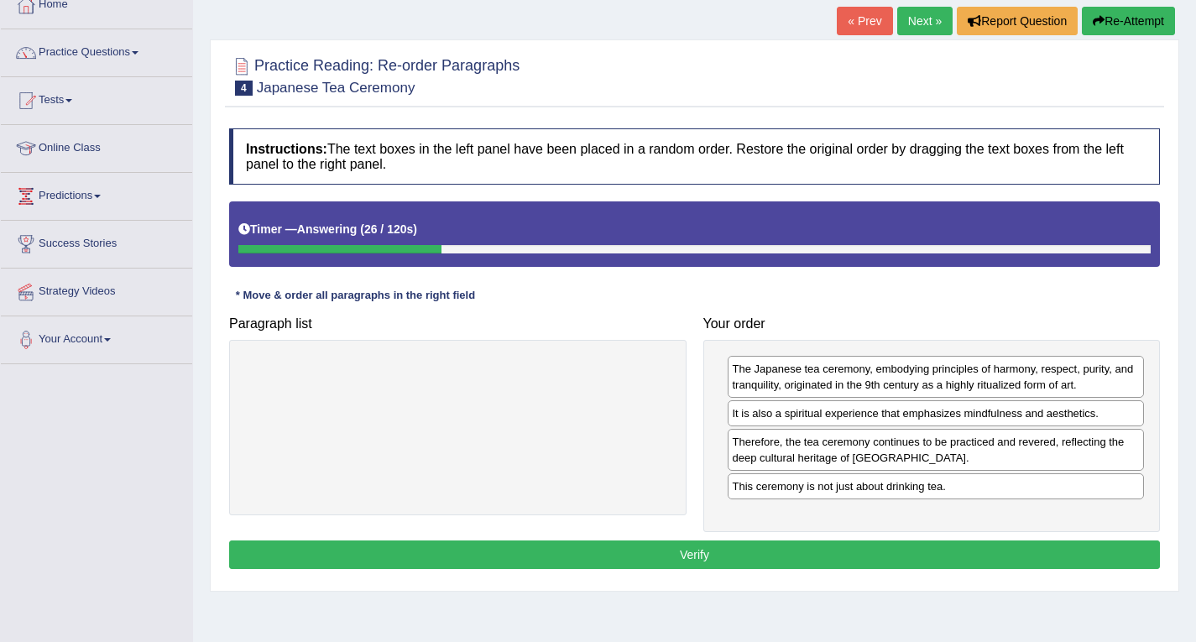
scroll to position [168, 0]
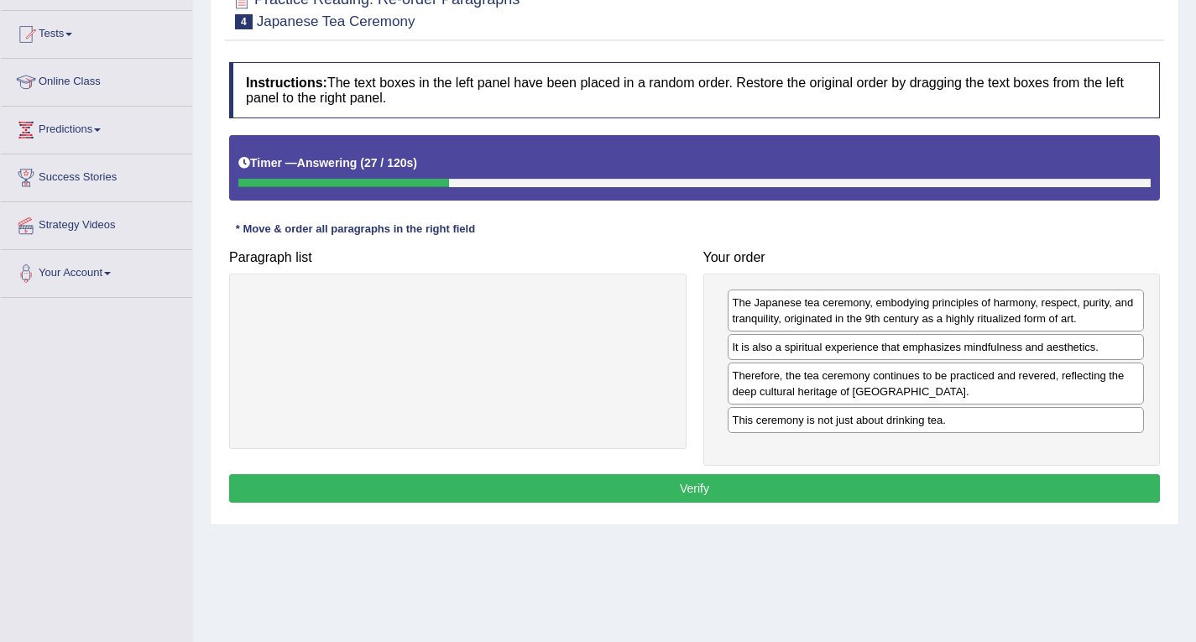
click at [701, 488] on button "Verify" at bounding box center [694, 488] width 931 height 29
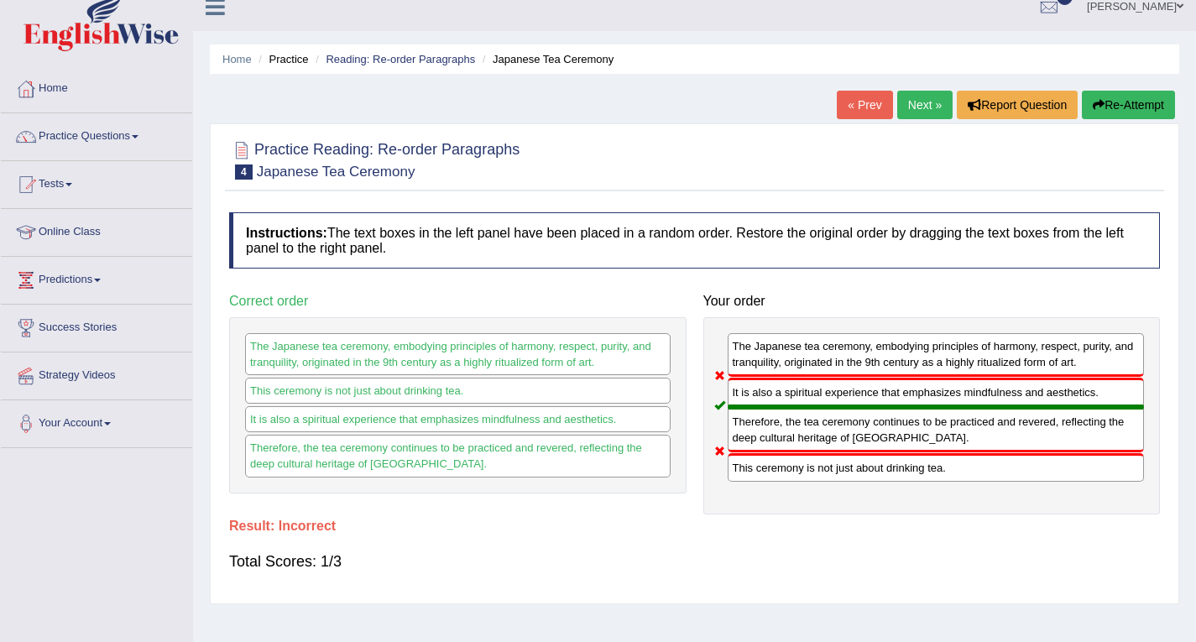
scroll to position [0, 0]
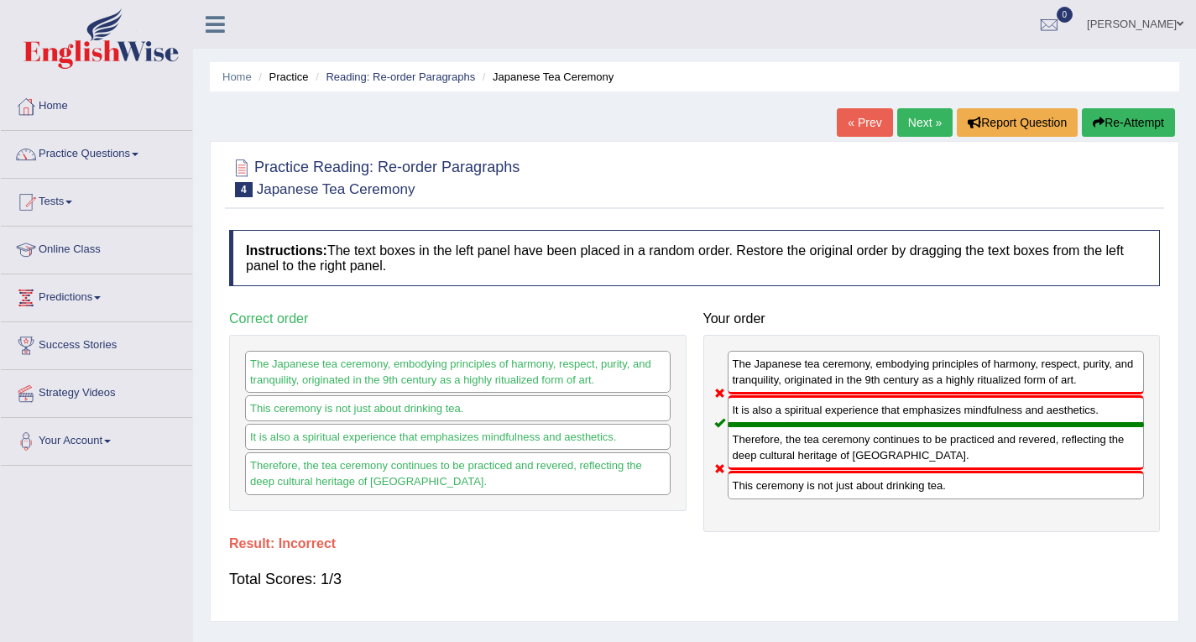
click at [918, 130] on link "Next »" at bounding box center [924, 122] width 55 height 29
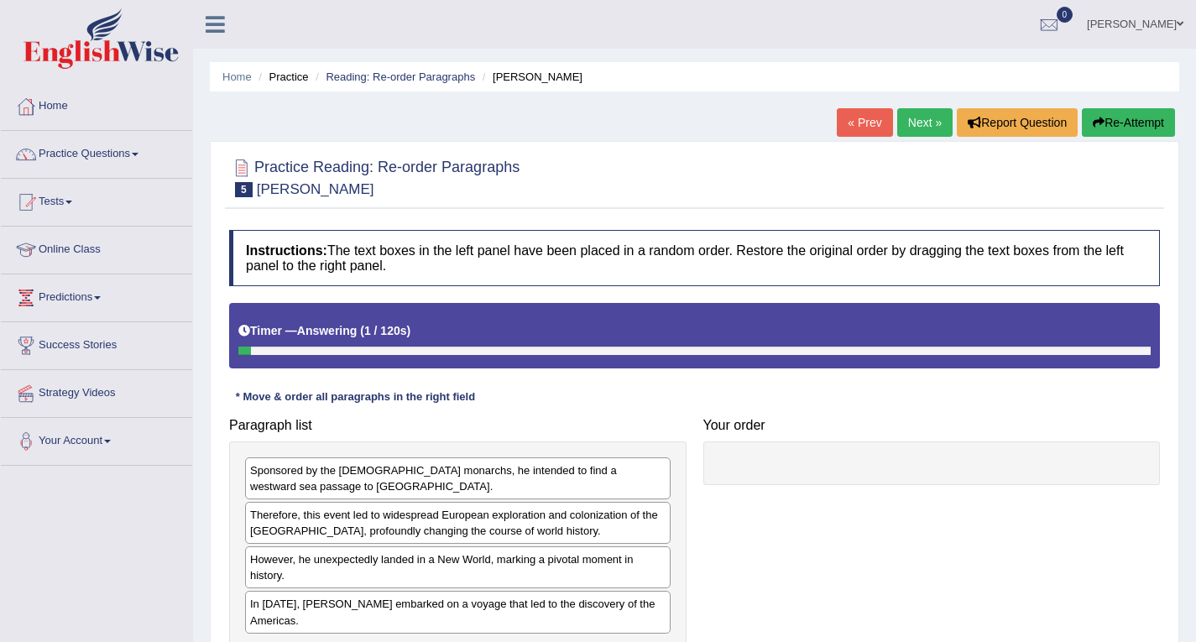
scroll to position [84, 0]
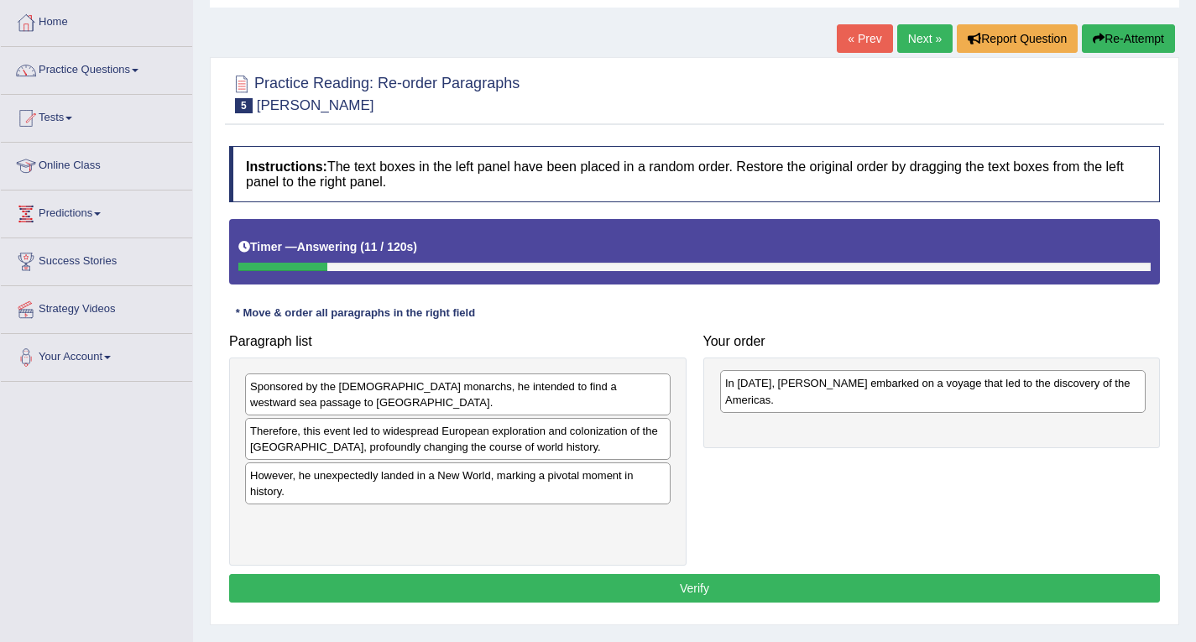
drag, startPoint x: 396, startPoint y: 541, endPoint x: 871, endPoint y: 404, distance: 494.5
click at [871, 404] on div "In 1492, Christopher Columbus embarked on a voyage that led to the discovery of…" at bounding box center [933, 391] width 426 height 42
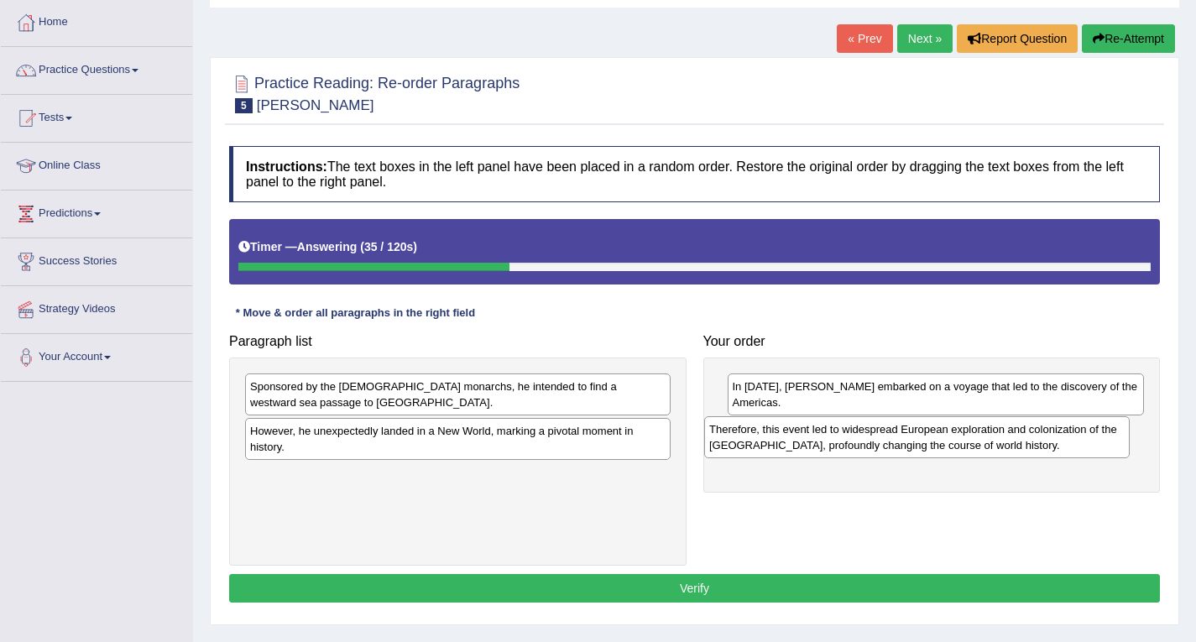
drag, startPoint x: 280, startPoint y: 451, endPoint x: 739, endPoint y: 449, distance: 459.2
click at [739, 449] on div "Therefore, this event led to widespread European exploration and colonization o…" at bounding box center [917, 437] width 426 height 42
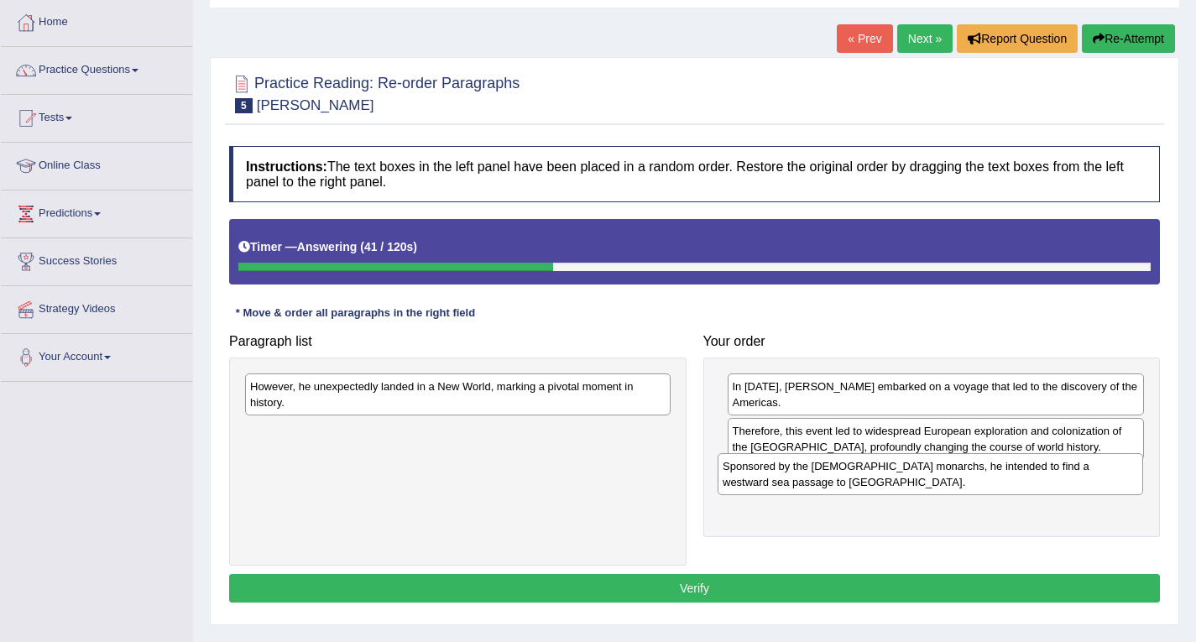
drag, startPoint x: 365, startPoint y: 404, endPoint x: 837, endPoint y: 484, distance: 478.5
click at [837, 484] on div "Sponsored by the Spanish monarchs, he intended to find a westward sea passage t…" at bounding box center [931, 474] width 426 height 42
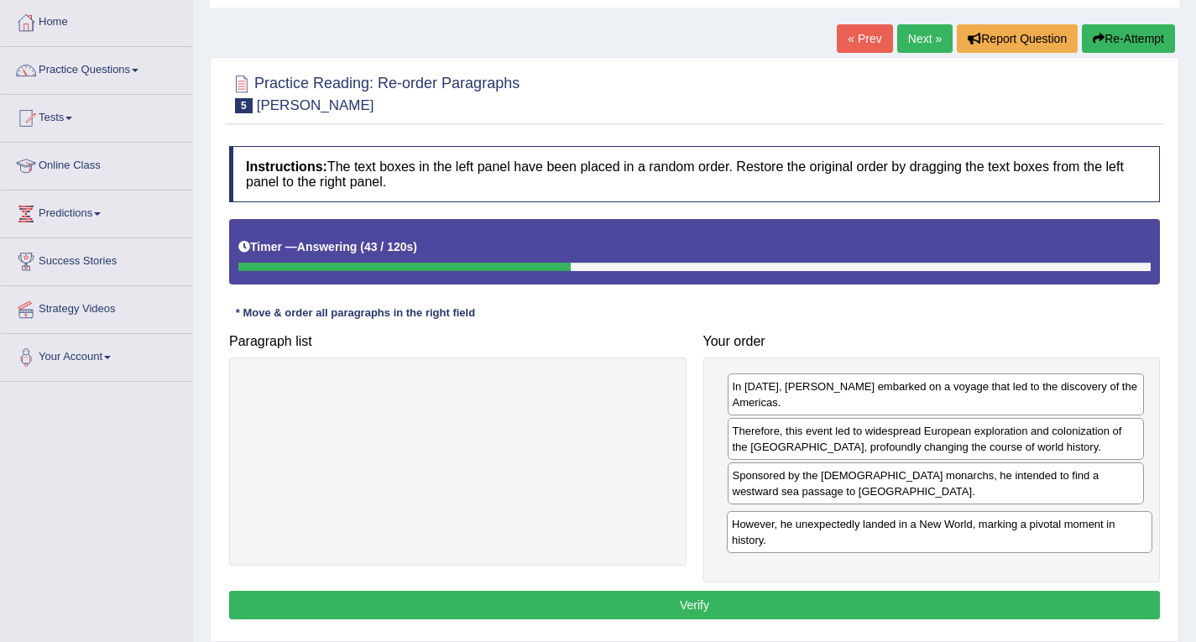
drag, startPoint x: 275, startPoint y: 390, endPoint x: 756, endPoint y: 514, distance: 497.4
click at [756, 516] on div "However, he unexpectedly landed in a New World, marking a pivotal moment in his…" at bounding box center [940, 532] width 426 height 42
click at [742, 598] on button "Verify" at bounding box center [694, 605] width 931 height 29
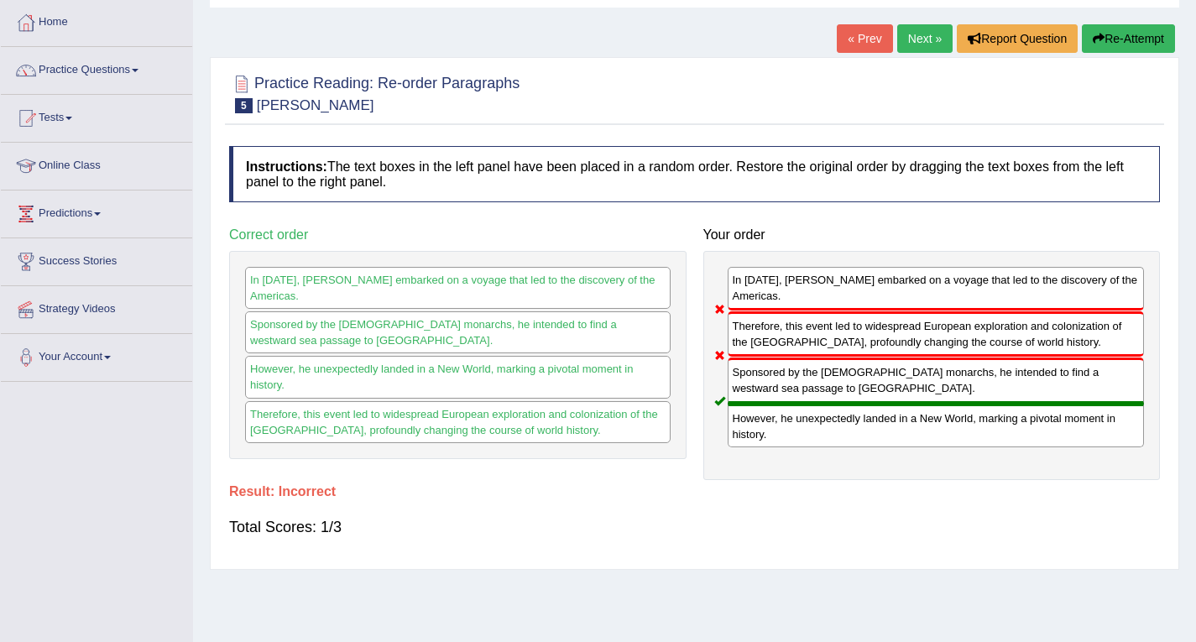
click at [936, 38] on link "Next »" at bounding box center [924, 38] width 55 height 29
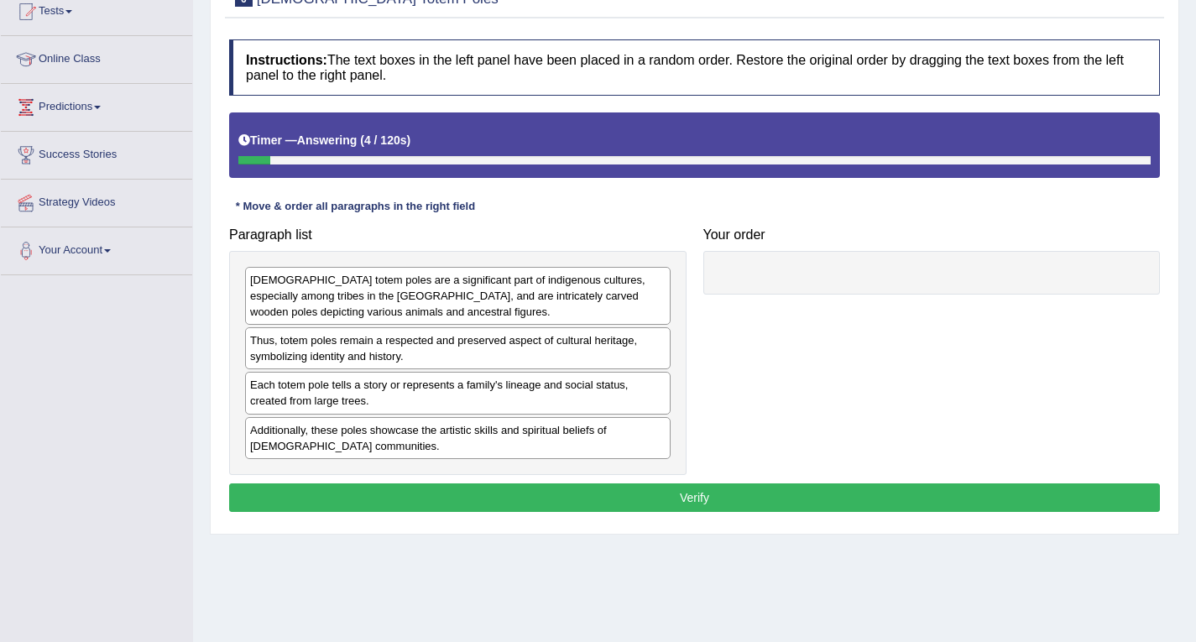
scroll to position [239, 0]
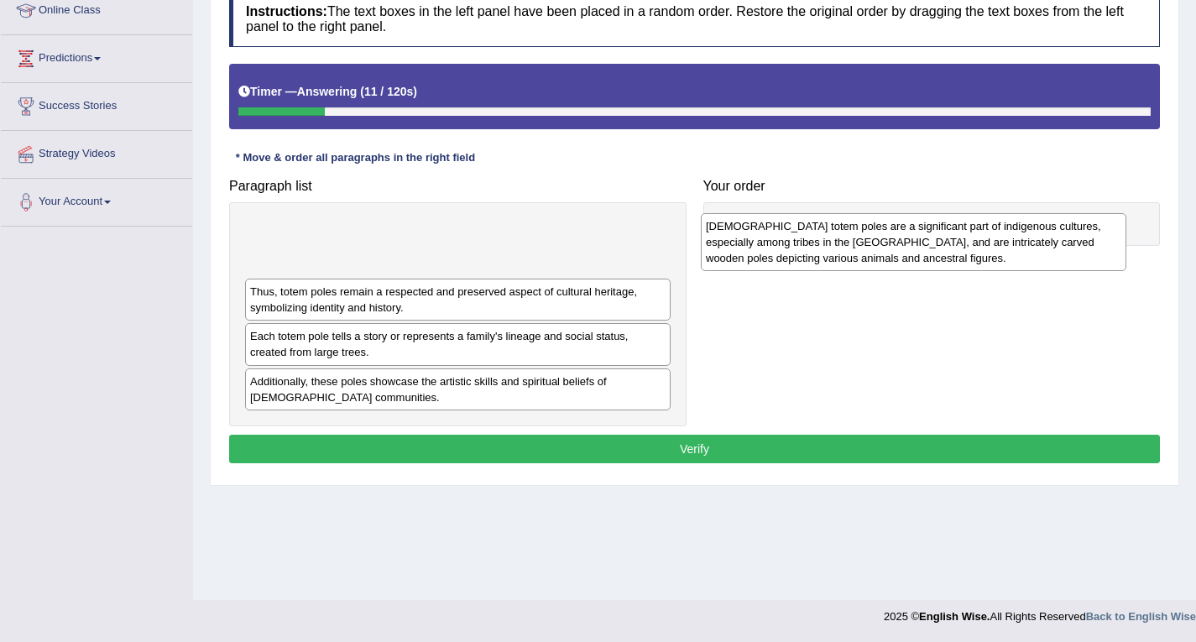
drag, startPoint x: 282, startPoint y: 266, endPoint x: 738, endPoint y: 261, distance: 455.9
click at [738, 261] on div "[DEMOGRAPHIC_DATA] totem poles are a significant part of indigenous cultures, e…" at bounding box center [914, 242] width 426 height 58
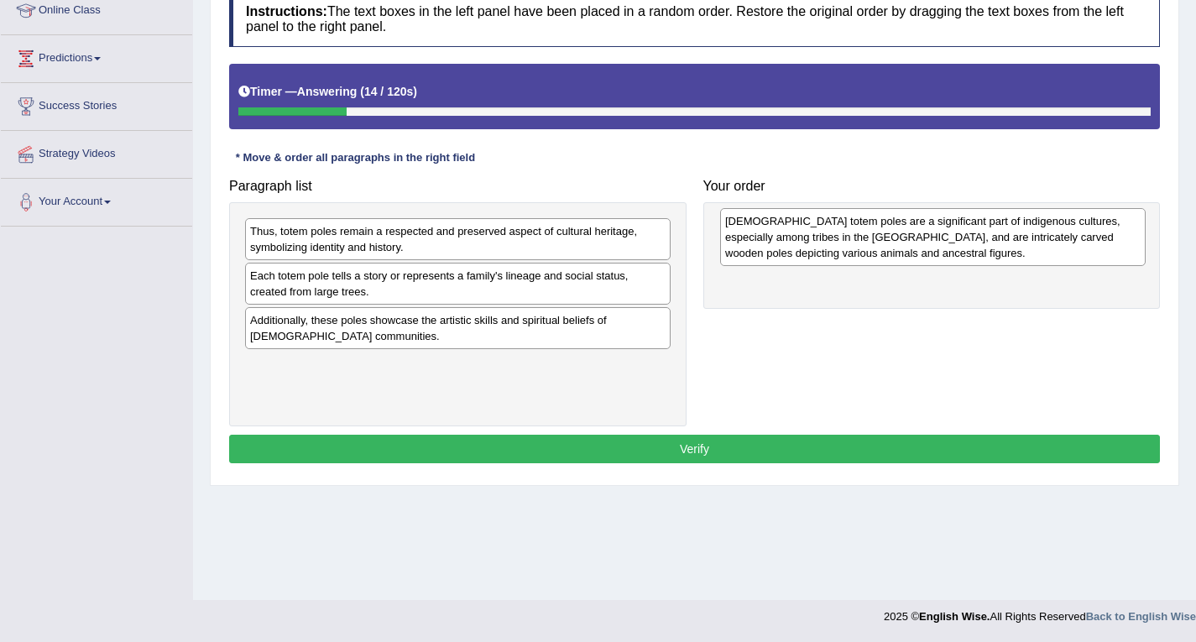
drag, startPoint x: 579, startPoint y: 235, endPoint x: 1054, endPoint y: 225, distance: 475.3
click at [1054, 225] on div "[DEMOGRAPHIC_DATA] totem poles are a significant part of indigenous cultures, e…" at bounding box center [933, 237] width 426 height 58
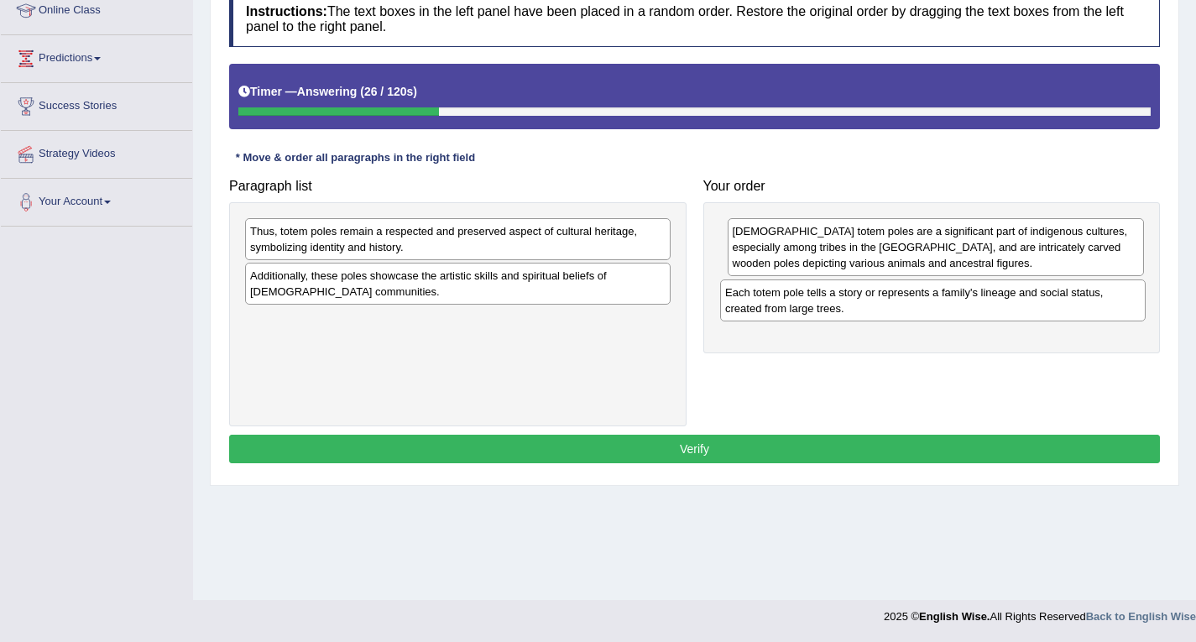
drag, startPoint x: 328, startPoint y: 290, endPoint x: 803, endPoint y: 307, distance: 475.5
click at [803, 307] on div "Each totem pole tells a story or represents a family's lineage and social statu…" at bounding box center [933, 301] width 426 height 42
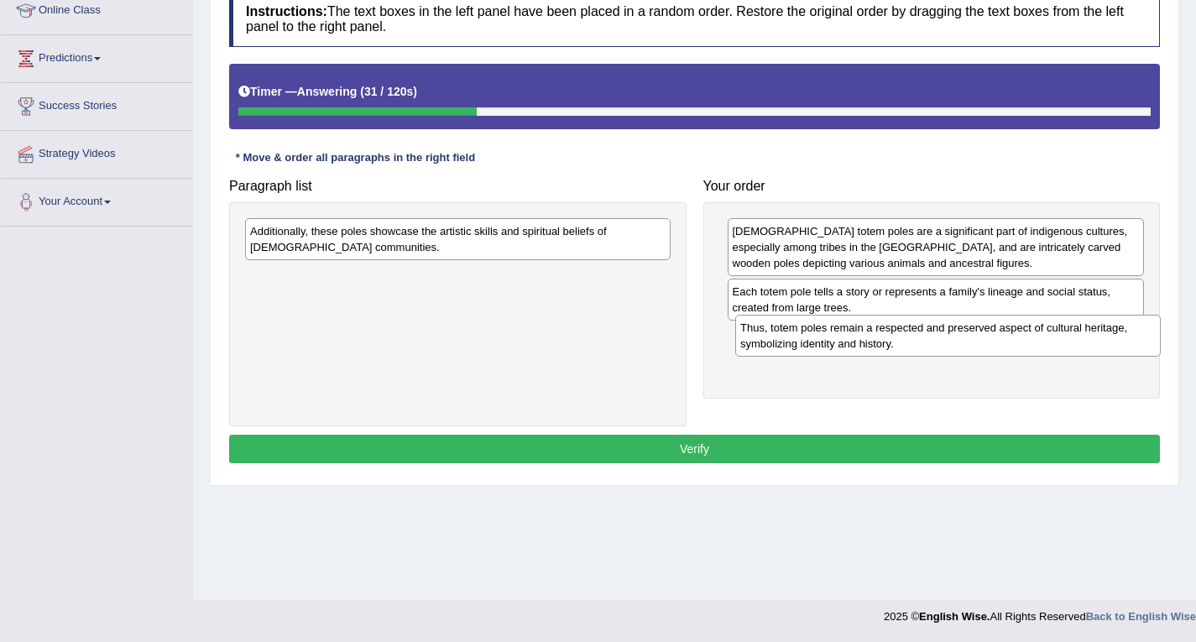
drag, startPoint x: 319, startPoint y: 250, endPoint x: 809, endPoint y: 347, distance: 499.7
click at [809, 347] on div "Thus, totem poles remain a respected and preserved aspect of cultural heritage,…" at bounding box center [948, 336] width 426 height 42
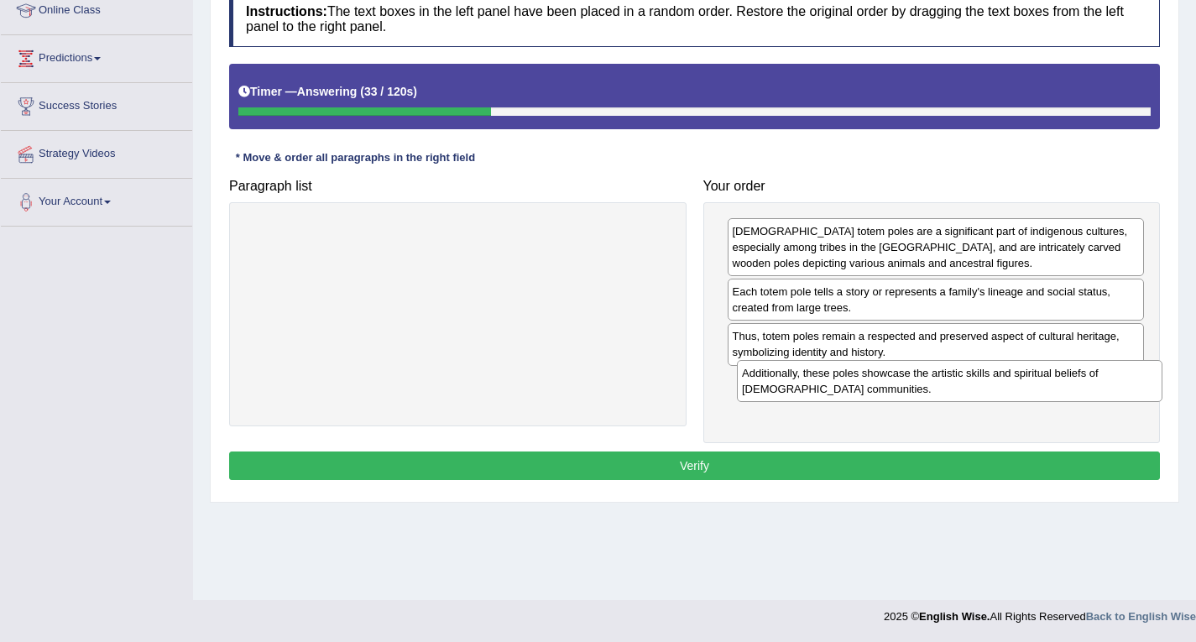
drag, startPoint x: 512, startPoint y: 246, endPoint x: 1004, endPoint y: 388, distance: 512.0
click at [1004, 388] on div "Additionally, these poles showcase the artistic skills and spiritual beliefs of…" at bounding box center [950, 381] width 426 height 42
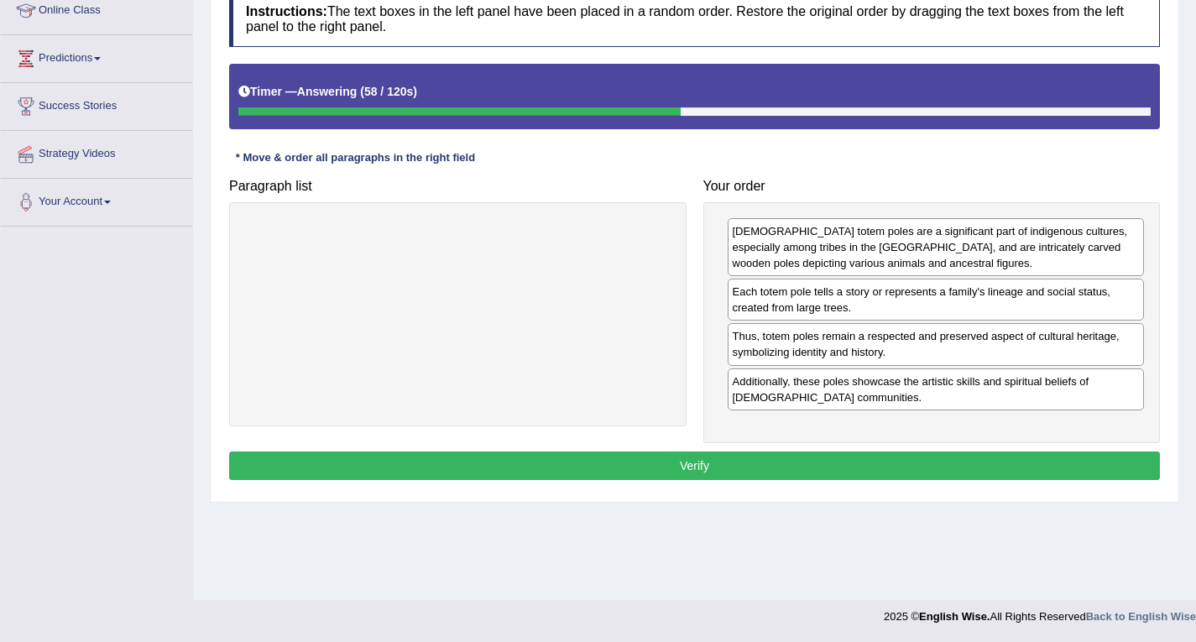
click at [874, 464] on button "Verify" at bounding box center [694, 466] width 931 height 29
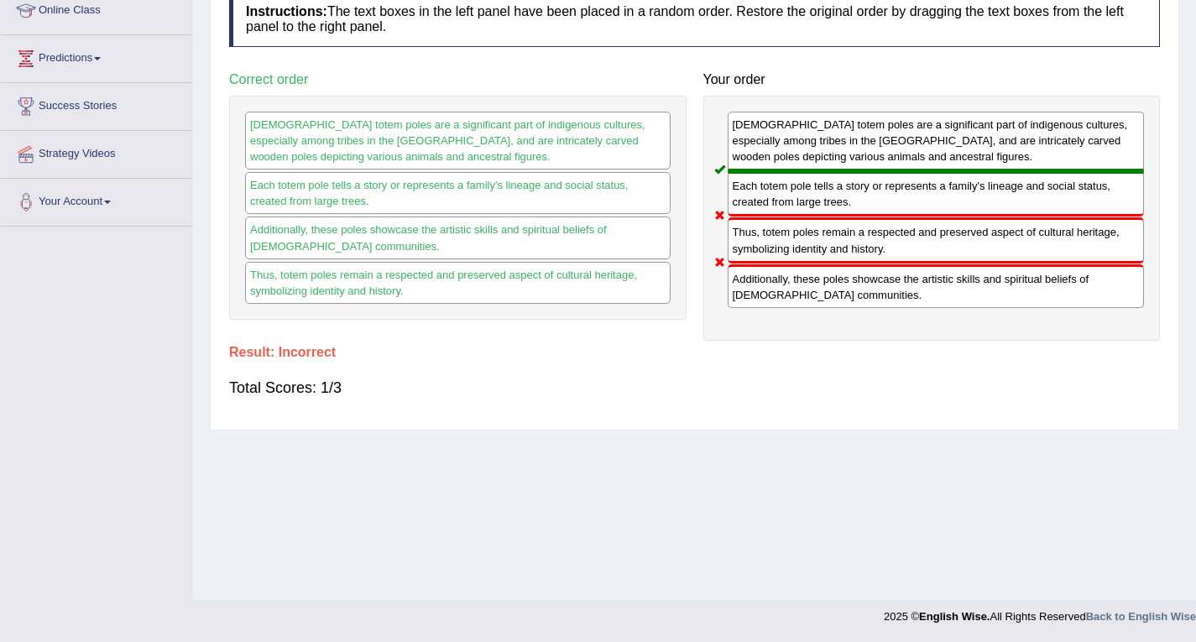
drag, startPoint x: 752, startPoint y: 259, endPoint x: 754, endPoint y: 285, distance: 26.1
click at [754, 285] on div "[DEMOGRAPHIC_DATA] totem poles are a significant part of indigenous cultures, e…" at bounding box center [933, 218] width 458 height 245
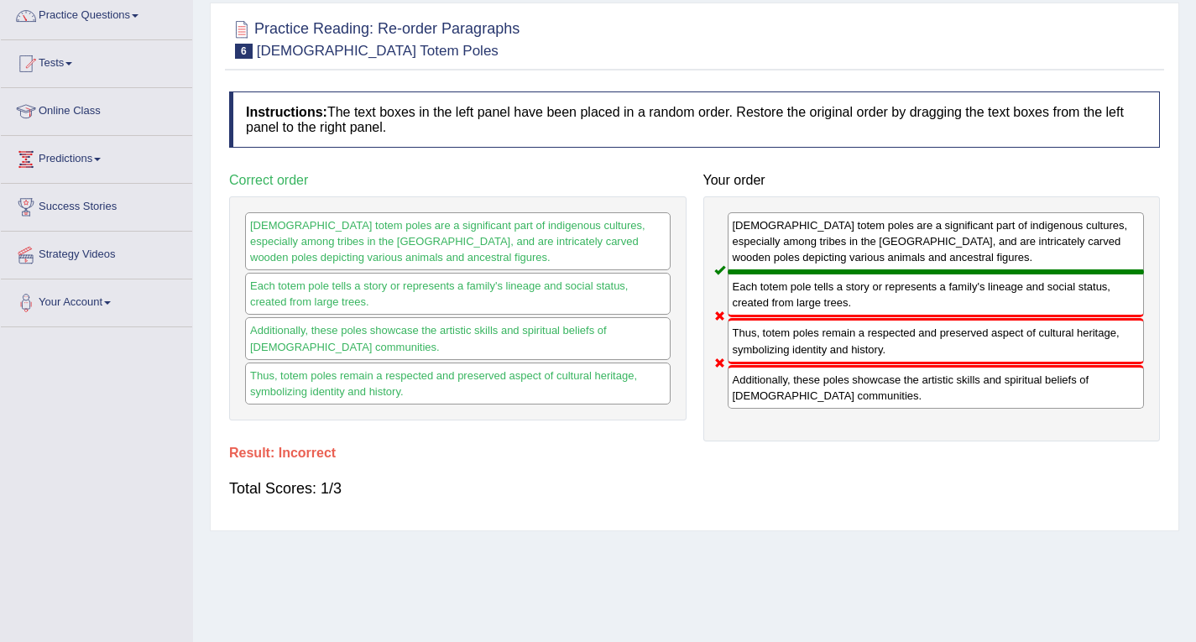
scroll to position [0, 0]
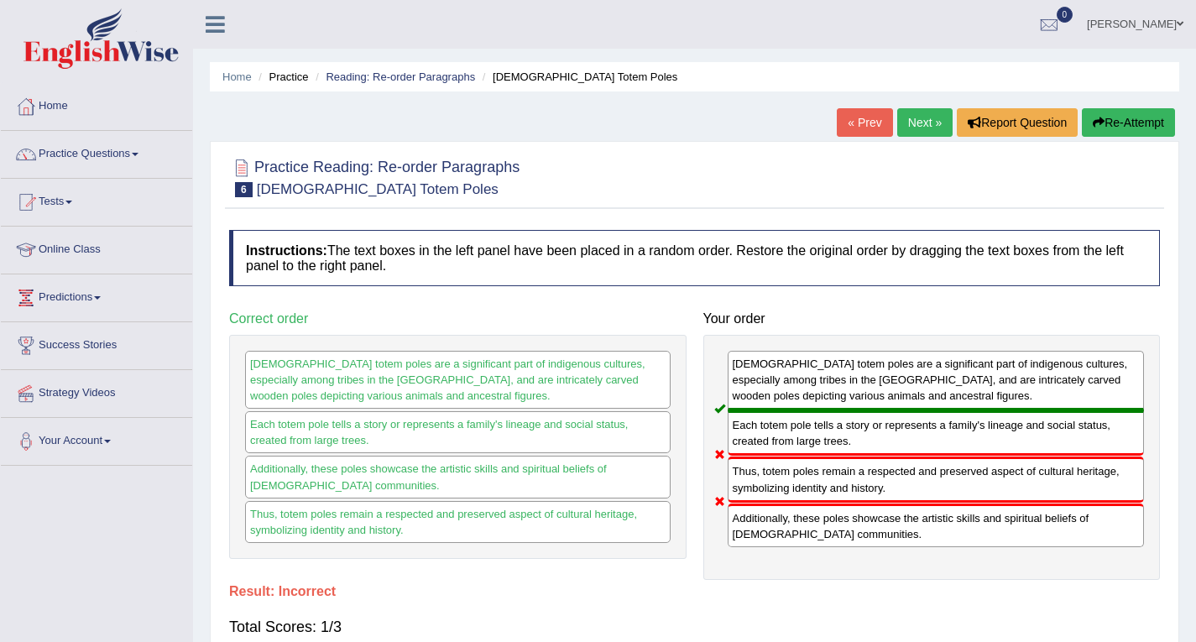
click at [933, 124] on link "Next »" at bounding box center [924, 122] width 55 height 29
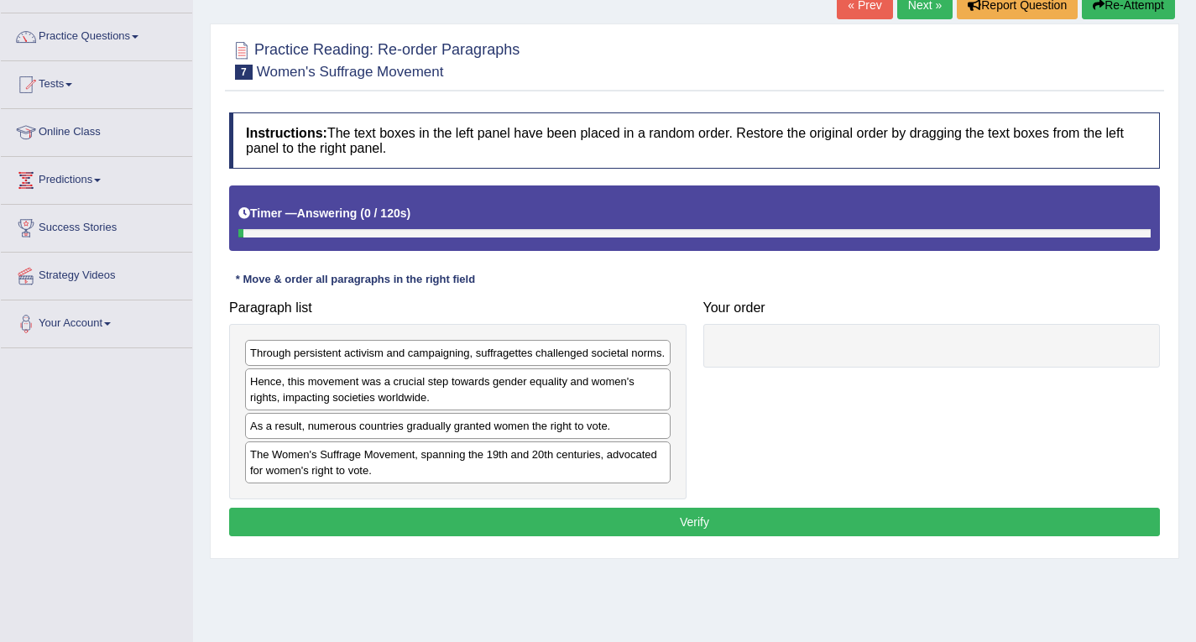
scroll to position [168, 0]
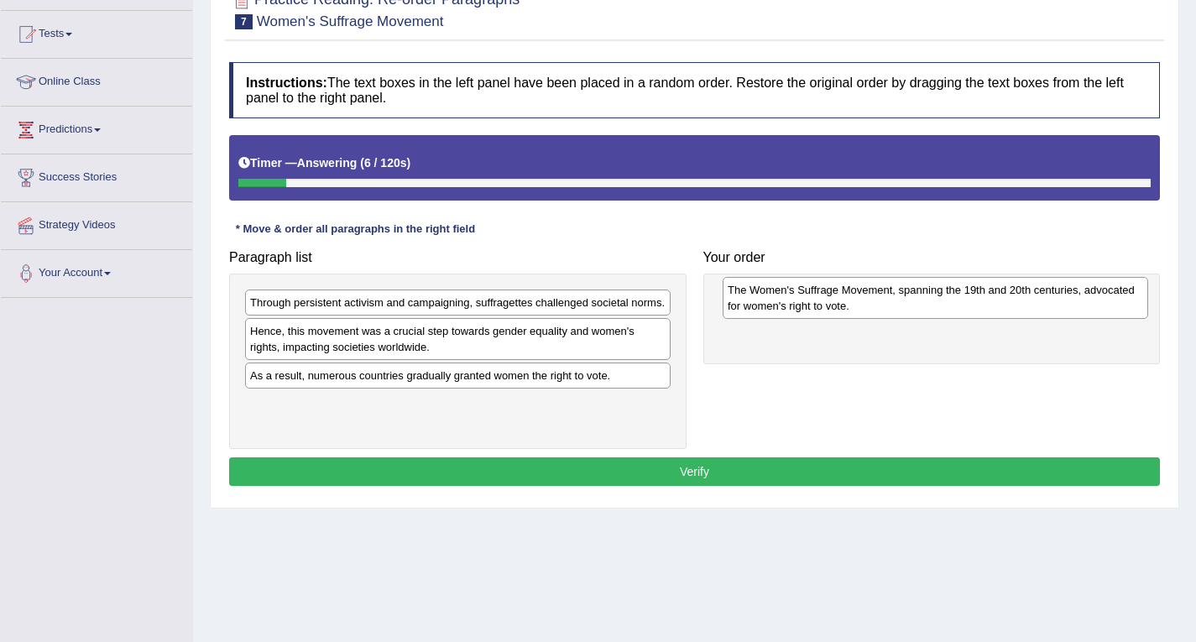
drag, startPoint x: 284, startPoint y: 423, endPoint x: 761, endPoint y: 309, distance: 491.1
click at [761, 309] on div "The Women's Suffrage Movement, spanning the 19th and 20th centuries, advocated …" at bounding box center [936, 298] width 426 height 42
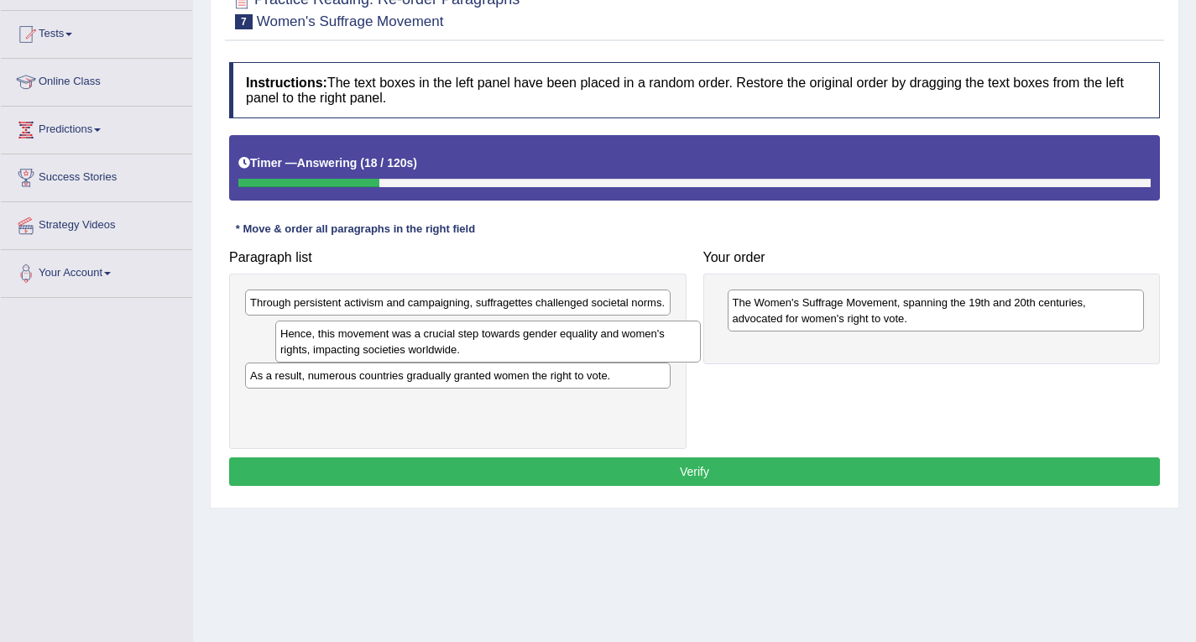
drag, startPoint x: 288, startPoint y: 353, endPoint x: 318, endPoint y: 355, distance: 30.3
click at [318, 355] on div "Hence, this movement was a crucial step towards gender equality and women's rig…" at bounding box center [488, 342] width 426 height 42
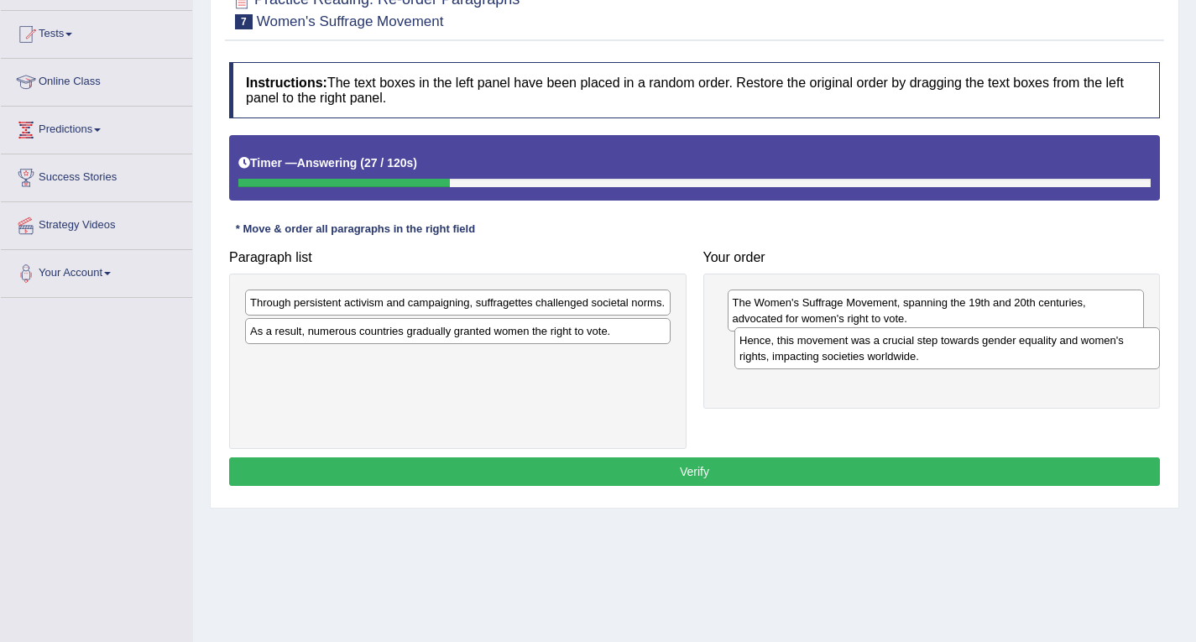
drag, startPoint x: 341, startPoint y: 344, endPoint x: 830, endPoint y: 353, distance: 489.5
click at [830, 353] on div "Hence, this movement was a crucial step towards gender equality and women's rig…" at bounding box center [948, 348] width 426 height 42
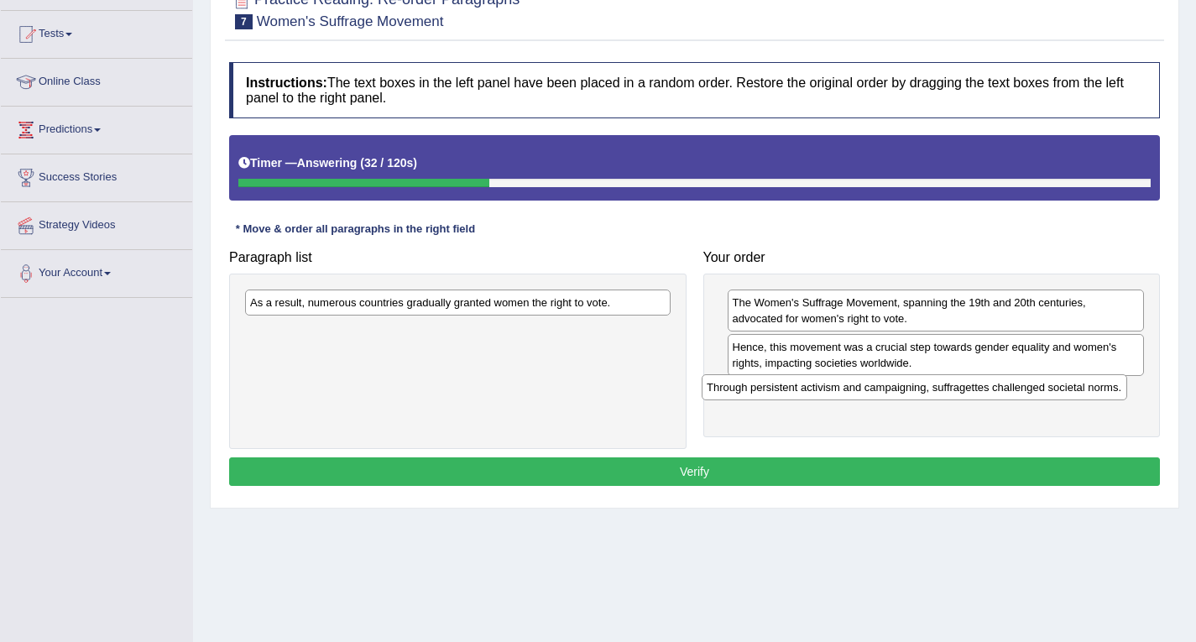
drag, startPoint x: 371, startPoint y: 310, endPoint x: 828, endPoint y: 395, distance: 464.5
click at [828, 395] on div "Through persistent activism and campaigning, suffragettes challenged societal n…" at bounding box center [915, 387] width 426 height 26
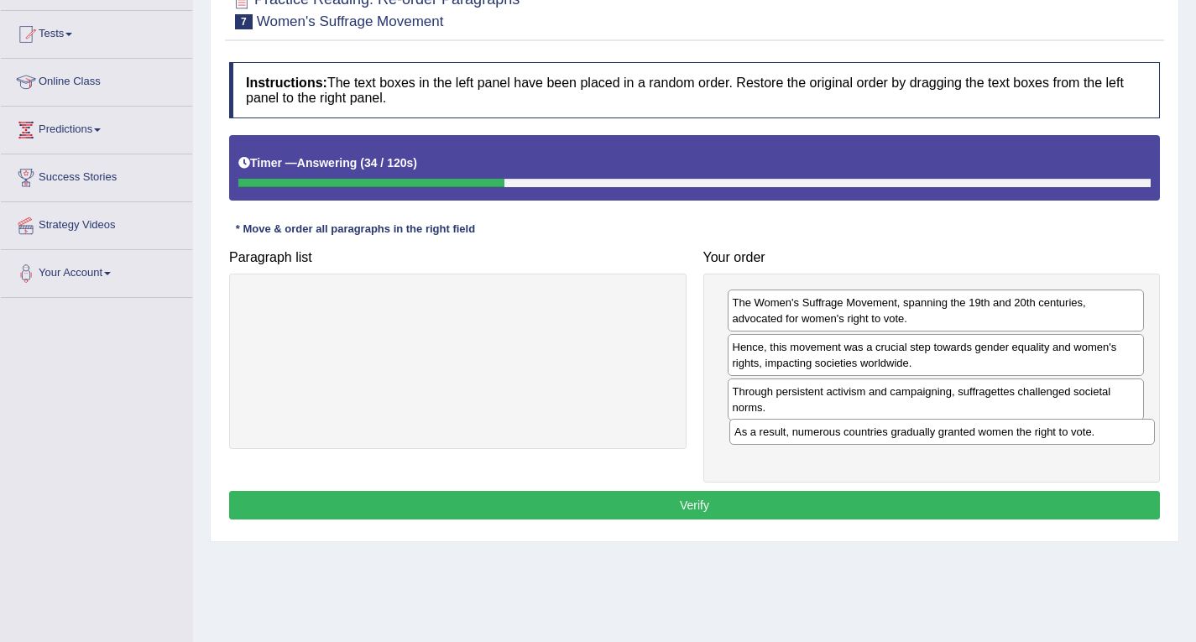
drag, startPoint x: 452, startPoint y: 306, endPoint x: 937, endPoint y: 435, distance: 501.4
click at [937, 435] on div "As a result, numerous countries gradually granted women the right to vote." at bounding box center [943, 432] width 426 height 26
click at [820, 506] on button "Verify" at bounding box center [694, 505] width 931 height 29
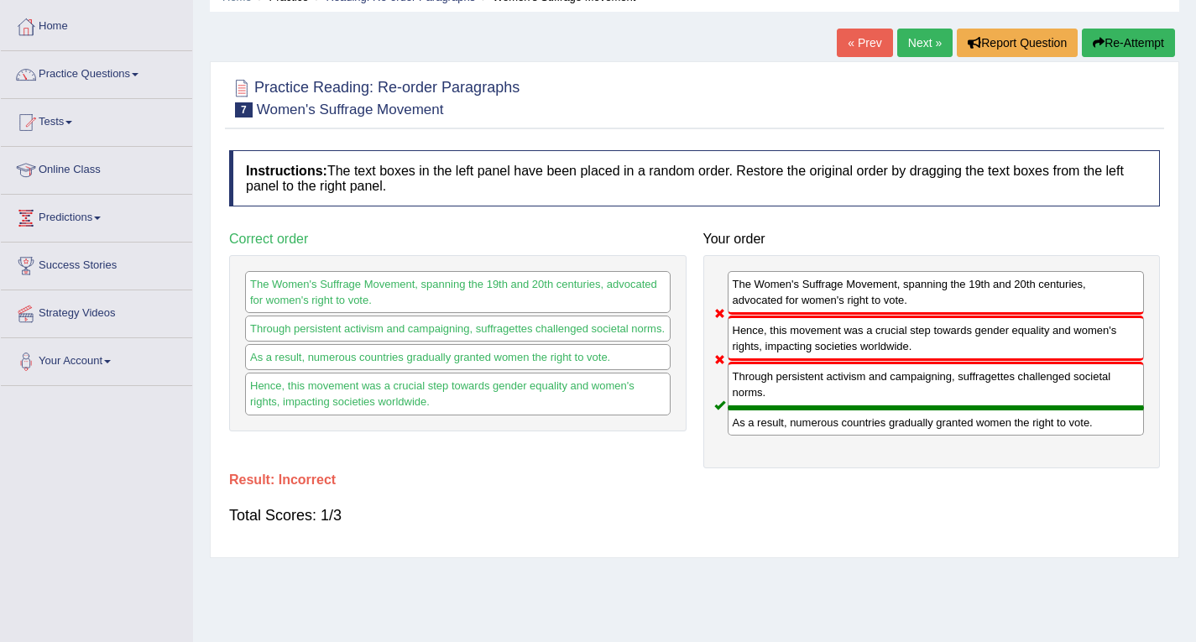
scroll to position [0, 0]
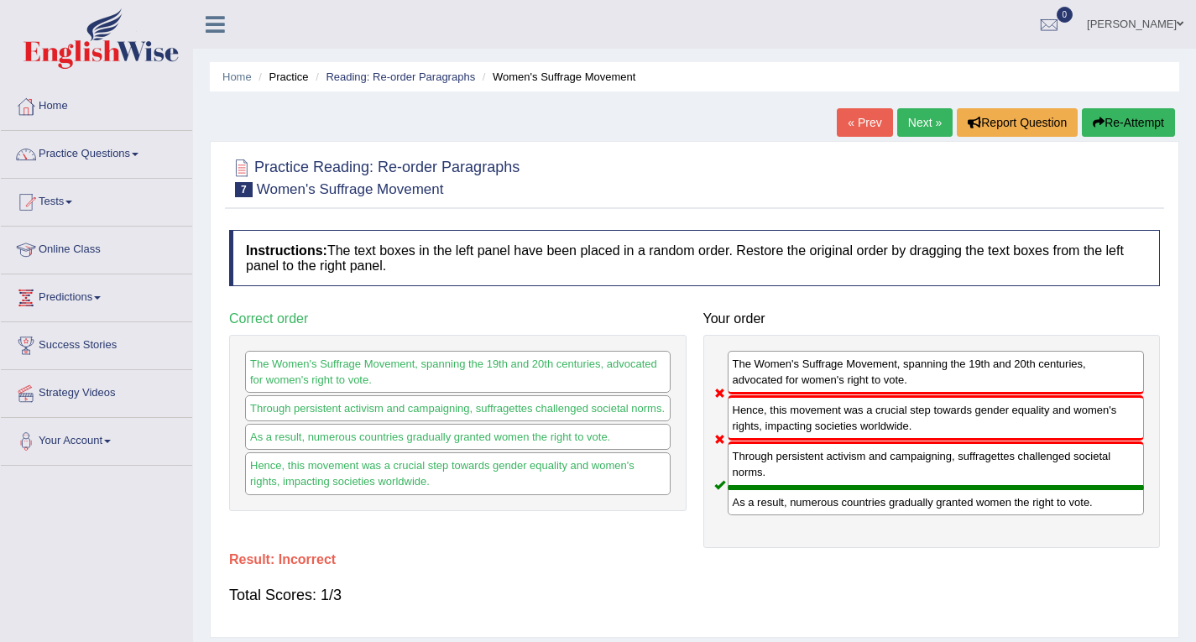
click at [926, 121] on link "Next »" at bounding box center [924, 122] width 55 height 29
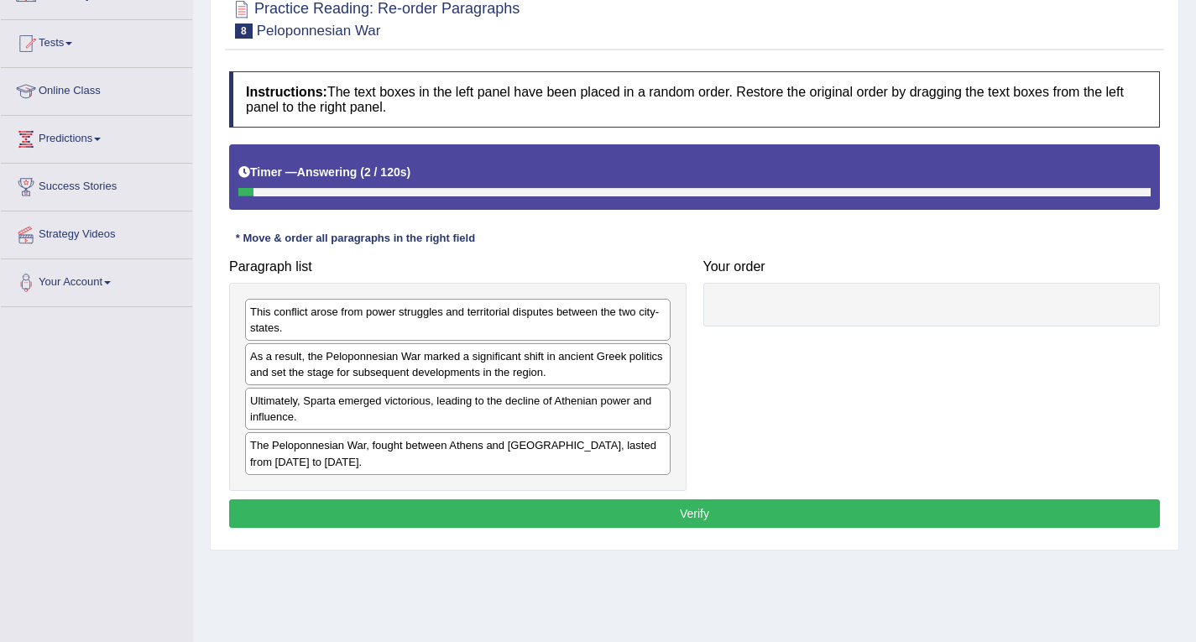
scroll to position [168, 0]
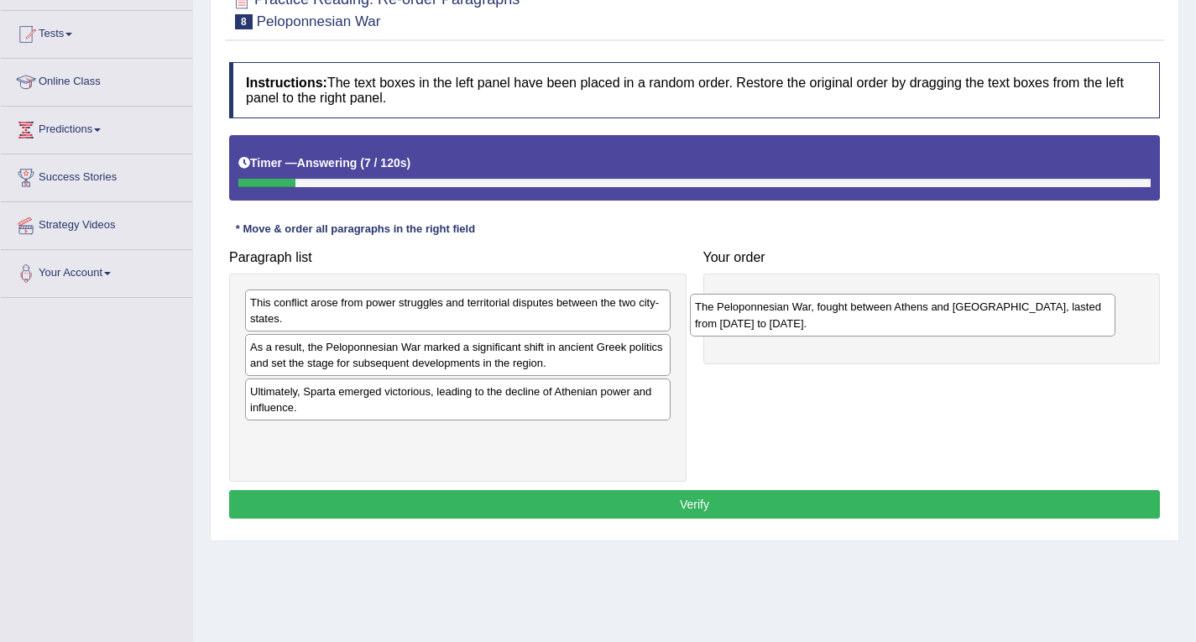
drag, startPoint x: 300, startPoint y: 451, endPoint x: 745, endPoint y: 322, distance: 463.3
click at [745, 322] on div "The Peloponnesian War, fought between Athens and [GEOGRAPHIC_DATA], lasted from…" at bounding box center [903, 315] width 426 height 42
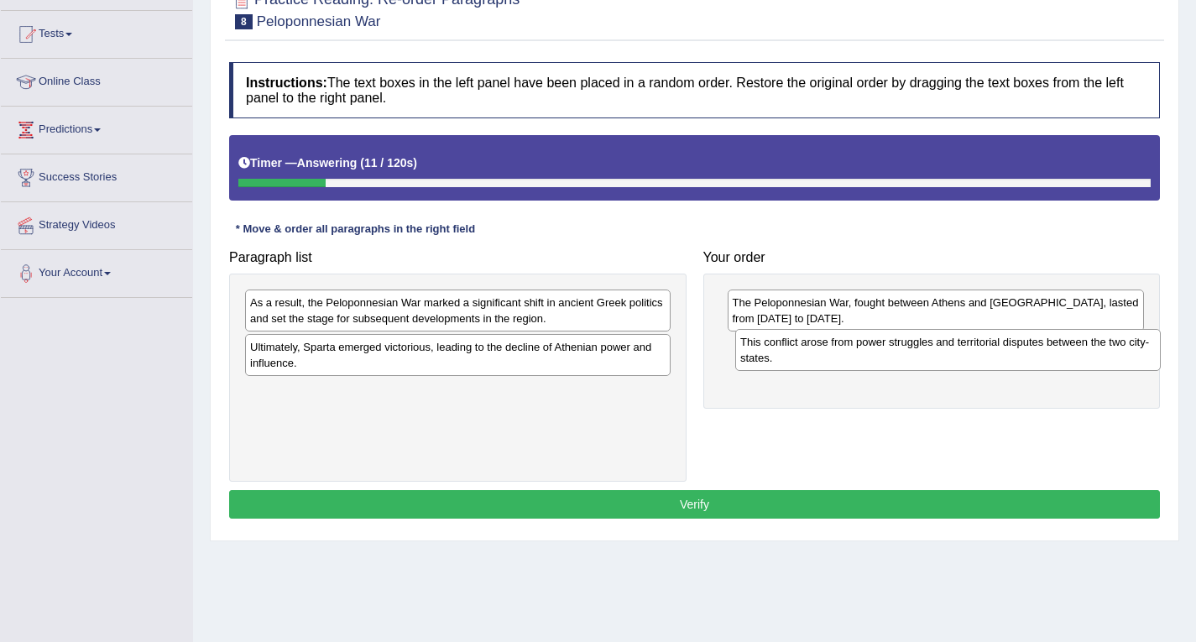
drag, startPoint x: 323, startPoint y: 324, endPoint x: 813, endPoint y: 363, distance: 491.0
click at [813, 363] on div "This conflict arose from power struggles and territorial disputes between the t…" at bounding box center [948, 350] width 426 height 42
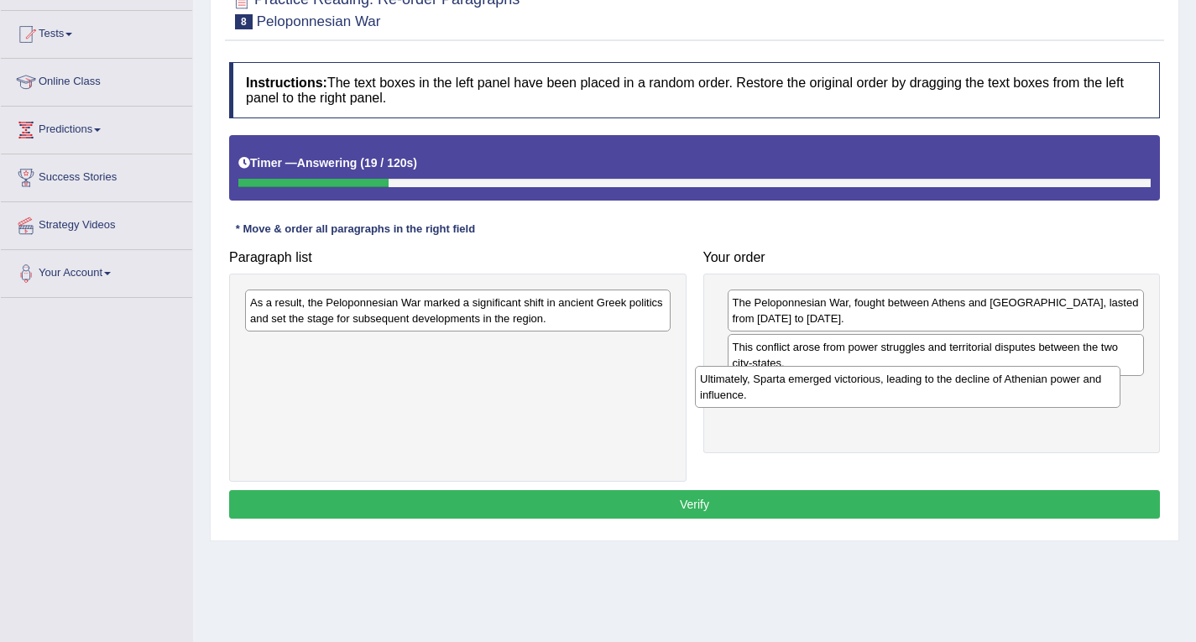
drag, startPoint x: 384, startPoint y: 363, endPoint x: 836, endPoint y: 395, distance: 452.8
click at [836, 395] on div "Ultimately, Sparta emerged victorious, leading to the decline of Athenian power…" at bounding box center [908, 387] width 426 height 42
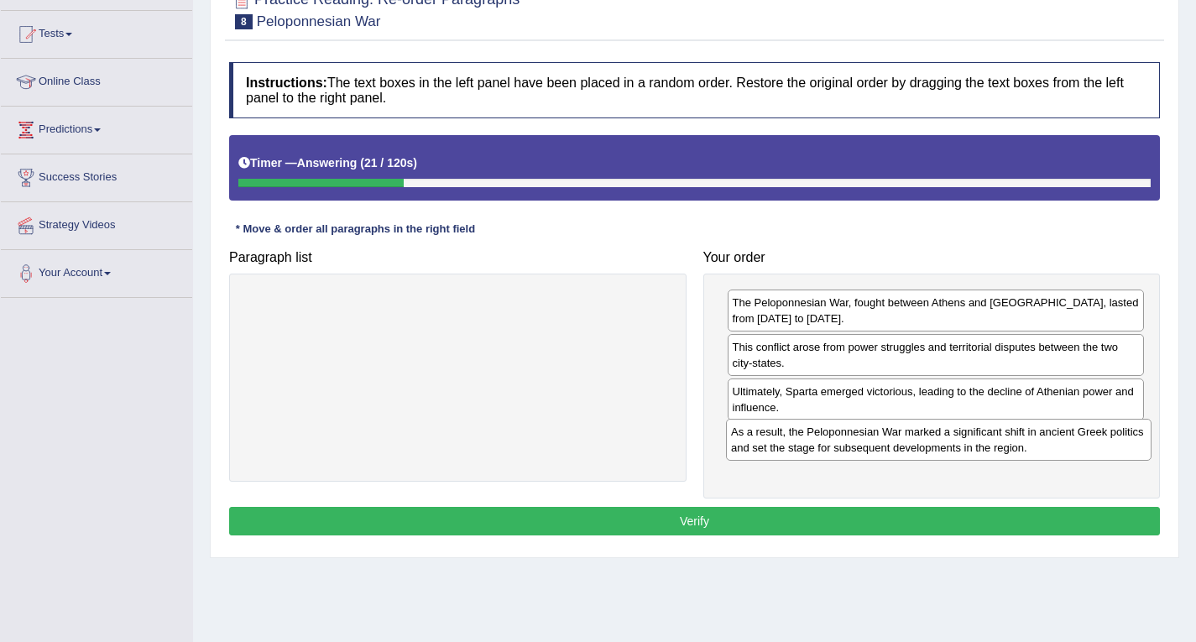
drag, startPoint x: 416, startPoint y: 313, endPoint x: 897, endPoint y: 442, distance: 498.9
click at [897, 442] on div "As a result, the Peloponnesian War marked a significant shift in ancient Greek …" at bounding box center [939, 440] width 426 height 42
click at [795, 516] on button "Verify" at bounding box center [694, 521] width 931 height 29
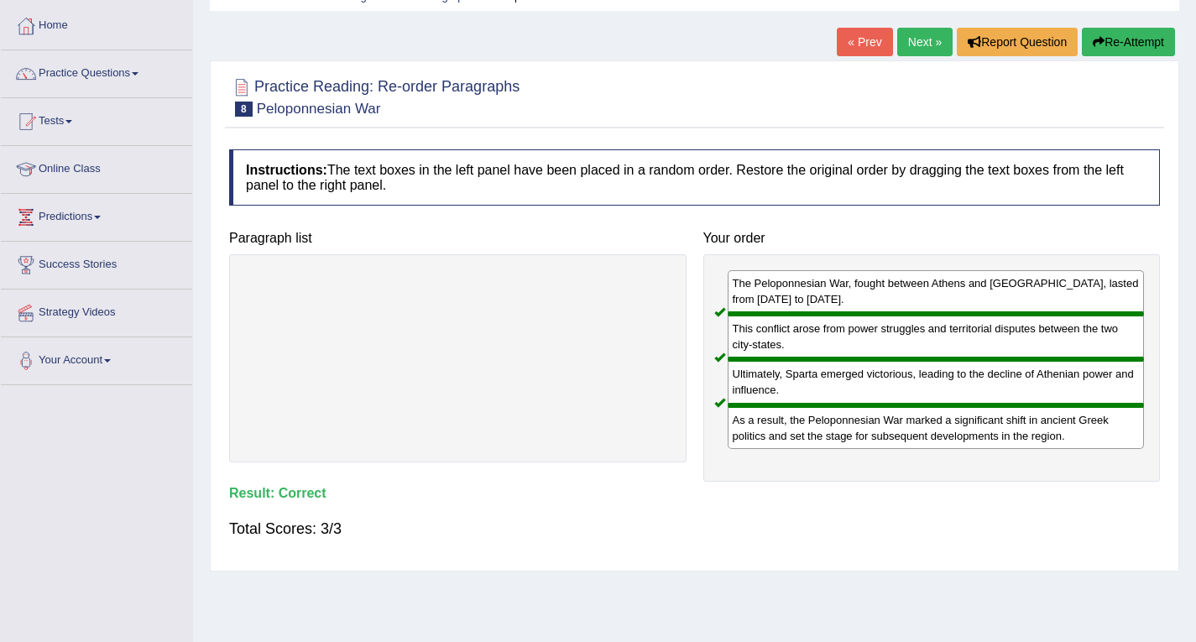
scroll to position [0, 0]
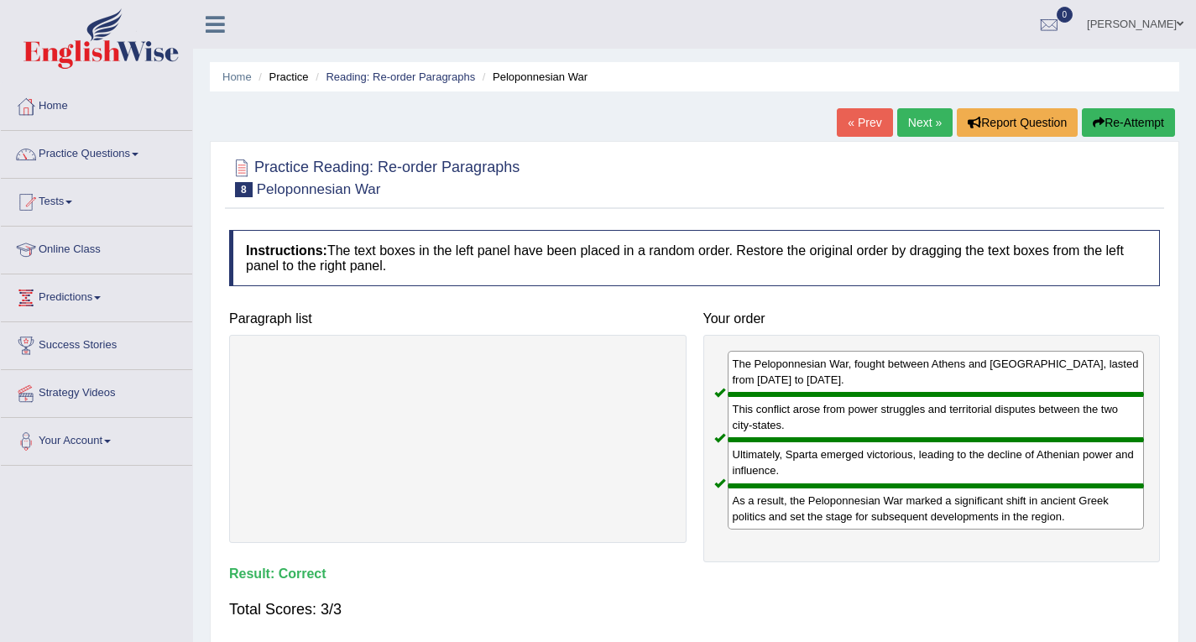
click at [933, 129] on link "Next »" at bounding box center [924, 122] width 55 height 29
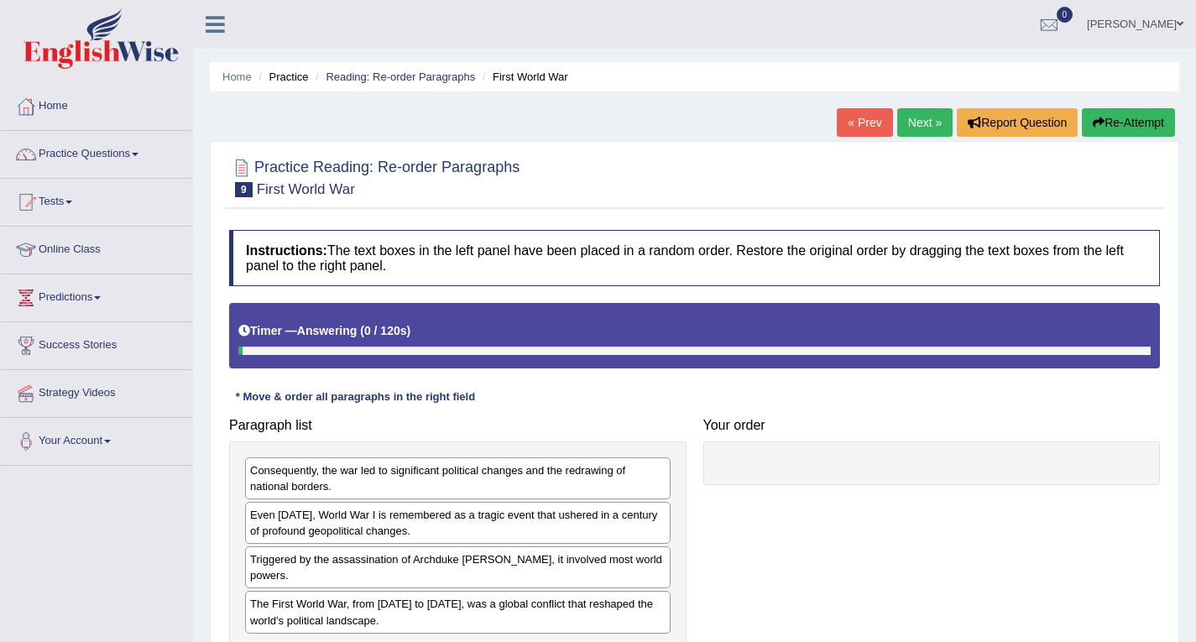
scroll to position [84, 0]
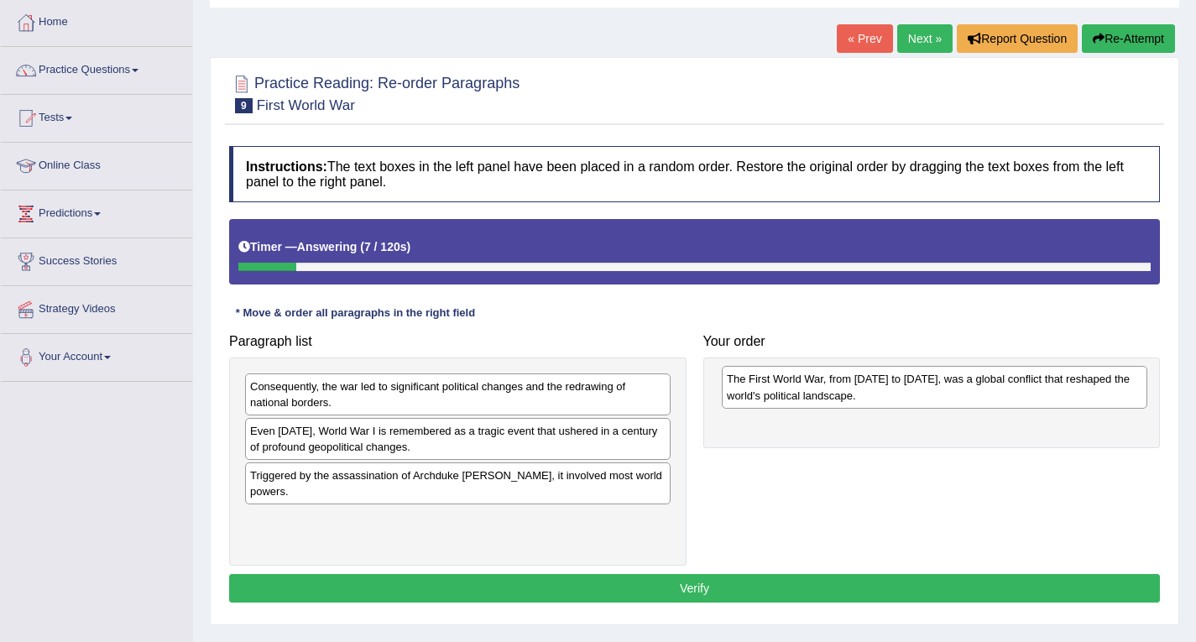
drag, startPoint x: 391, startPoint y: 544, endPoint x: 865, endPoint y: 404, distance: 493.8
click at [867, 403] on div "The First World War, from [DATE] to [DATE], was a global conflict that reshaped…" at bounding box center [935, 387] width 426 height 42
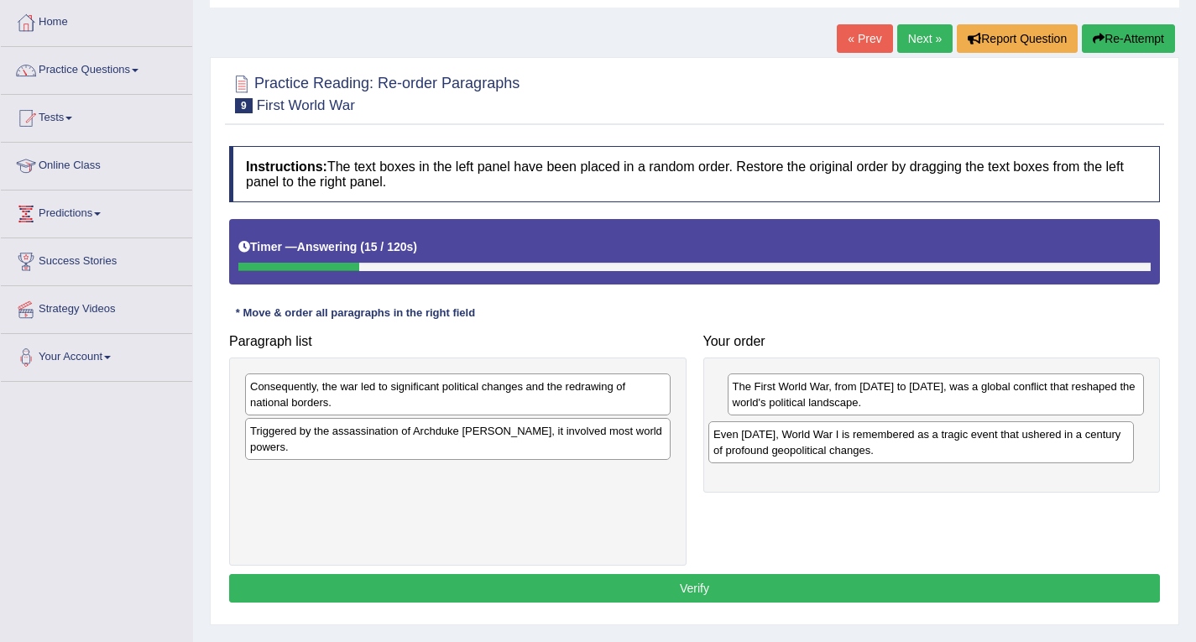
drag, startPoint x: 318, startPoint y: 447, endPoint x: 782, endPoint y: 451, distance: 463.4
click at [782, 451] on div "Even [DATE], World War I is remembered as a tragic event that ushered in a cent…" at bounding box center [922, 442] width 426 height 42
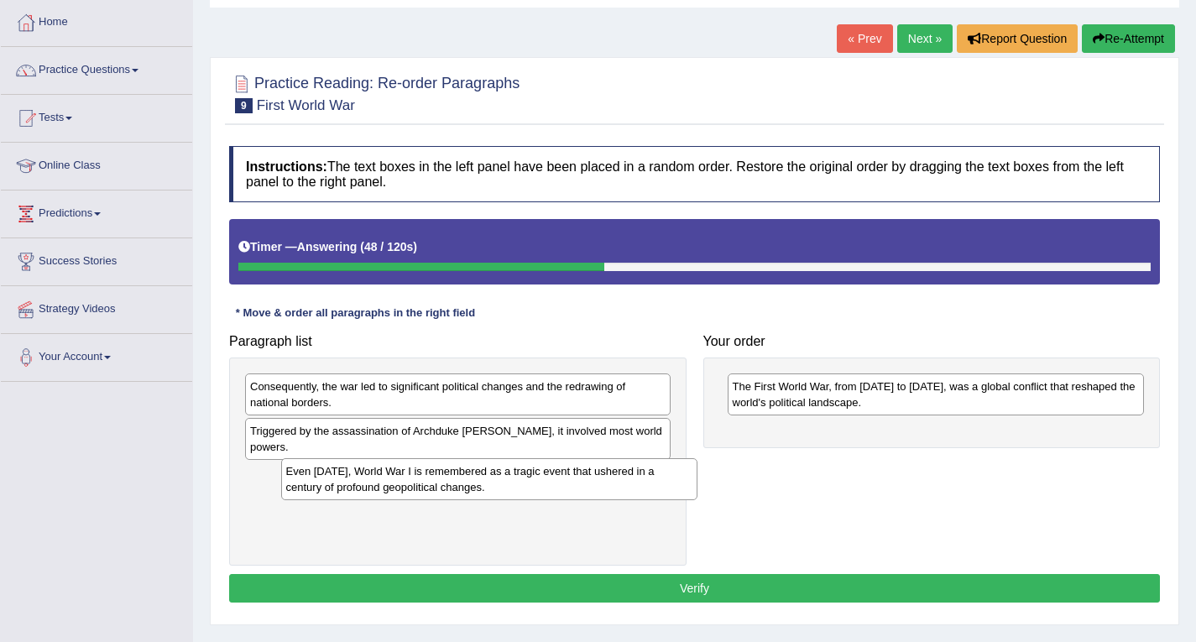
drag, startPoint x: 757, startPoint y: 447, endPoint x: 296, endPoint y: 482, distance: 462.2
click at [300, 488] on div "Even [DATE], World War I is remembered as a tragic event that ushered in a cent…" at bounding box center [489, 479] width 417 height 42
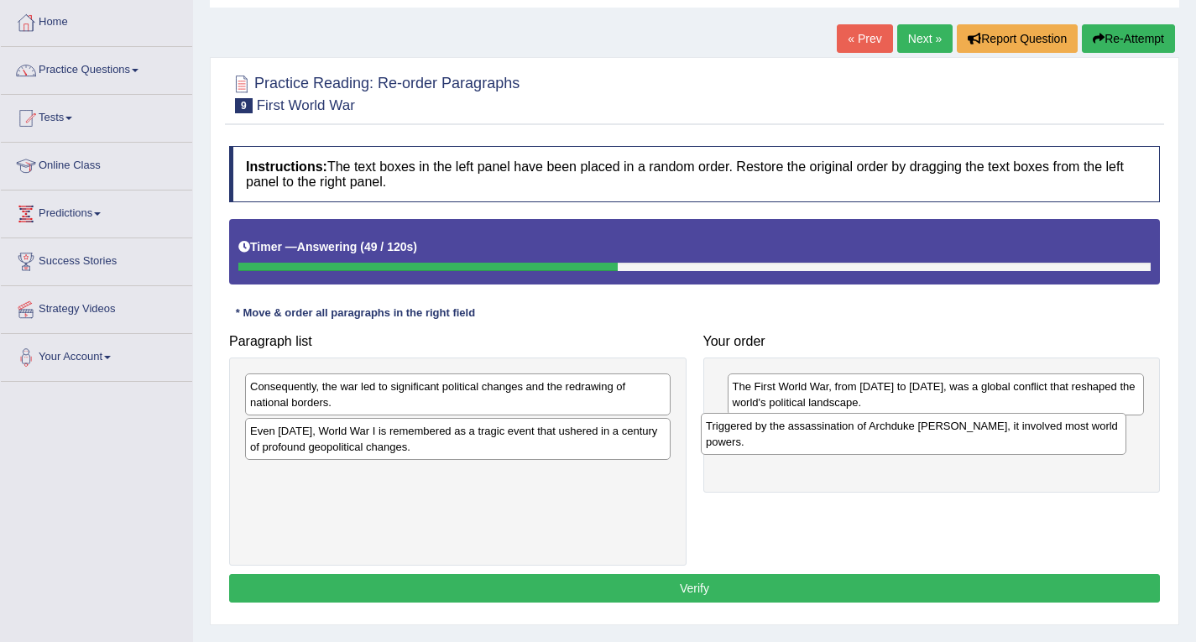
drag, startPoint x: 324, startPoint y: 436, endPoint x: 780, endPoint y: 431, distance: 455.9
click at [780, 431] on div "Triggered by the assassination of Archduke [PERSON_NAME], it involved most worl…" at bounding box center [914, 434] width 426 height 42
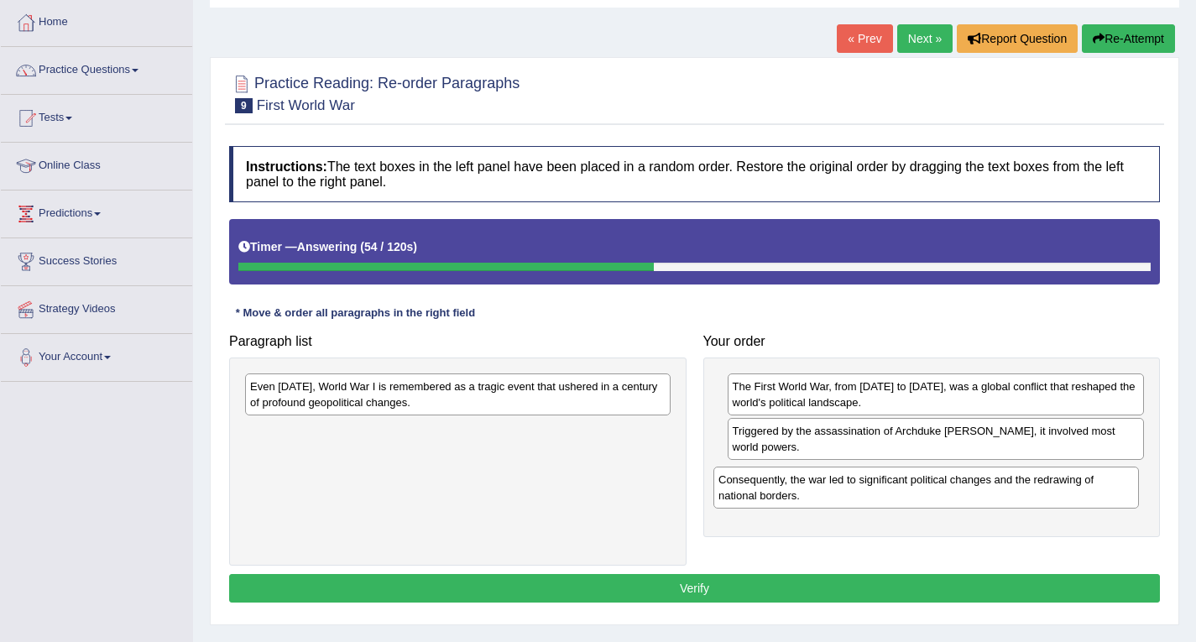
drag, startPoint x: 357, startPoint y: 402, endPoint x: 651, endPoint y: 458, distance: 299.8
click at [825, 494] on div "Consequently, the war led to significant political changes and the redrawing of…" at bounding box center [927, 488] width 426 height 42
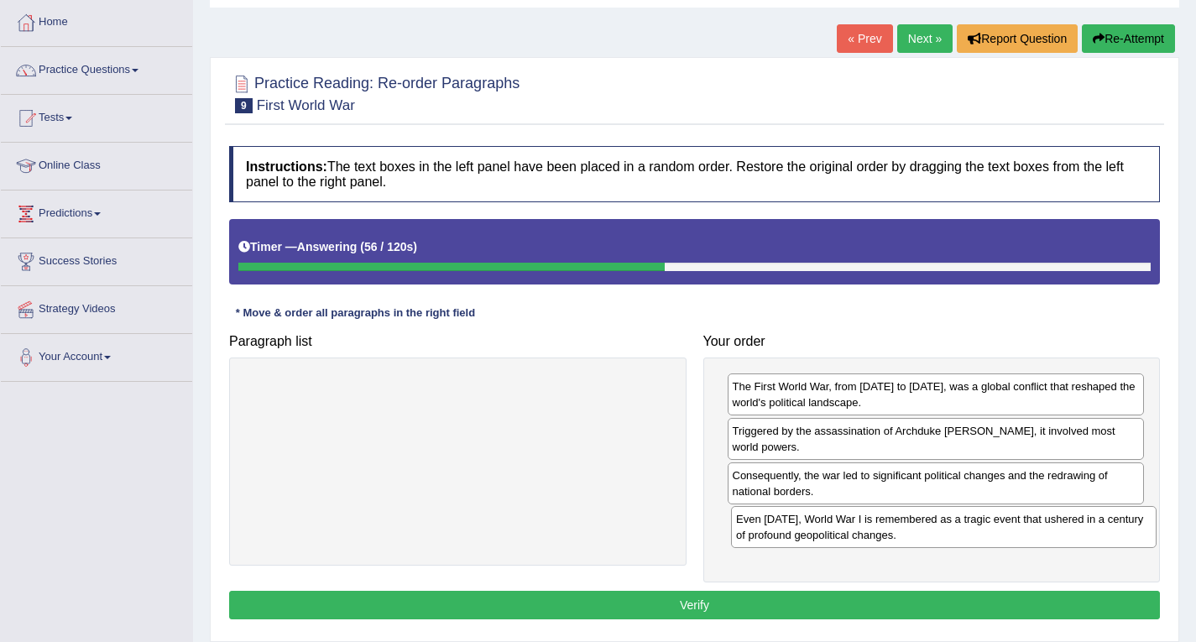
drag, startPoint x: 398, startPoint y: 398, endPoint x: 884, endPoint y: 528, distance: 503.2
click at [884, 529] on div "Even today, World War I is remembered as a tragic event that ushered in a centu…" at bounding box center [944, 527] width 426 height 42
click at [697, 594] on button "Verify" at bounding box center [694, 605] width 931 height 29
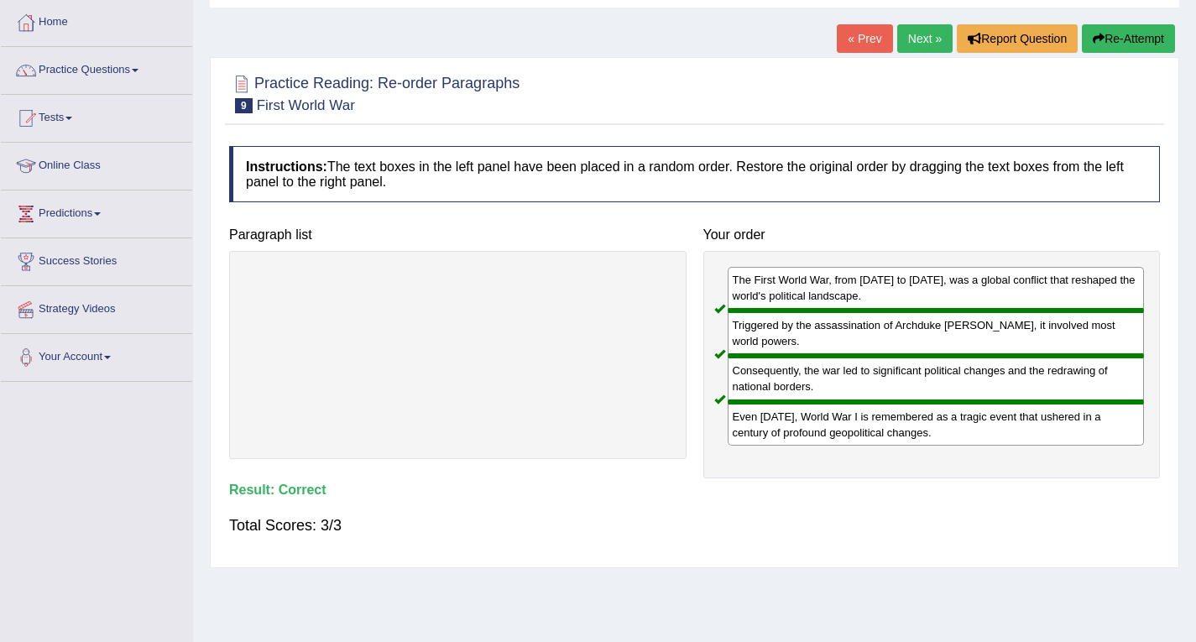
click at [928, 30] on link "Next »" at bounding box center [924, 38] width 55 height 29
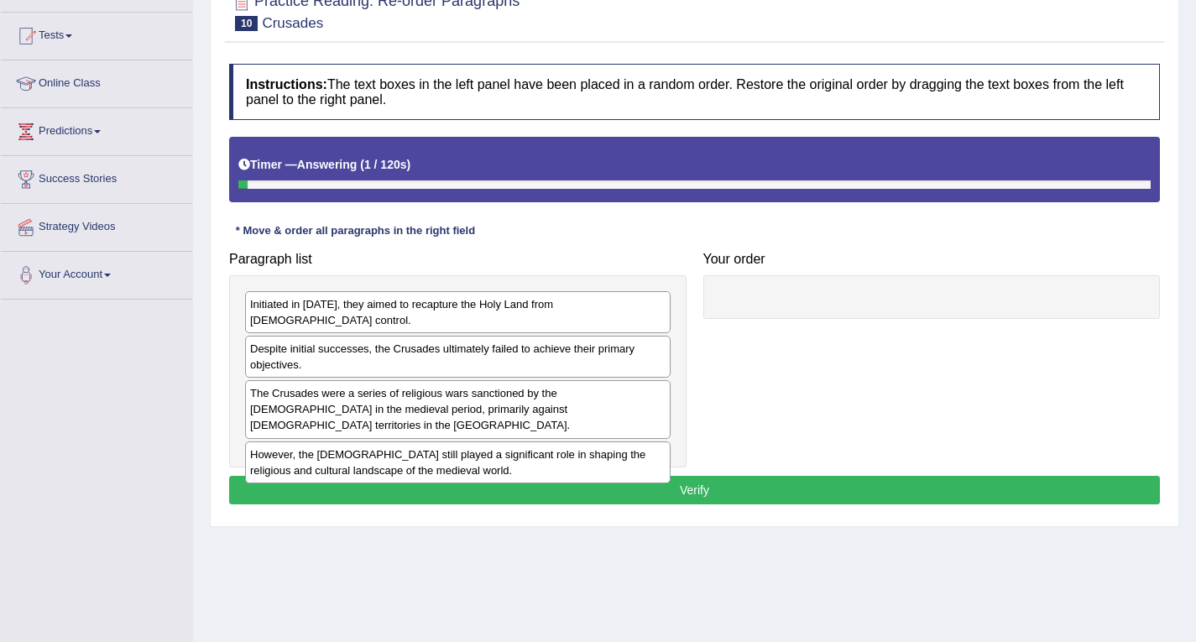
scroll to position [168, 0]
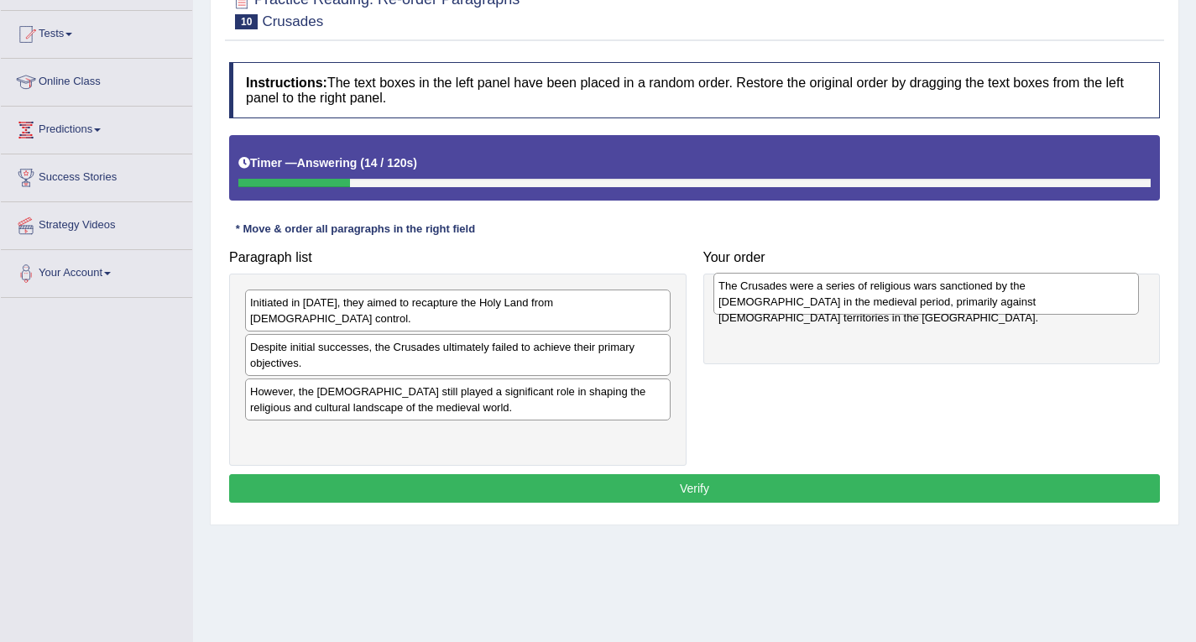
drag, startPoint x: 334, startPoint y: 379, endPoint x: 803, endPoint y: 290, distance: 477.0
click at [803, 290] on div "The Crusades were a series of religious wars sanctioned by the [DEMOGRAPHIC_DAT…" at bounding box center [927, 294] width 426 height 42
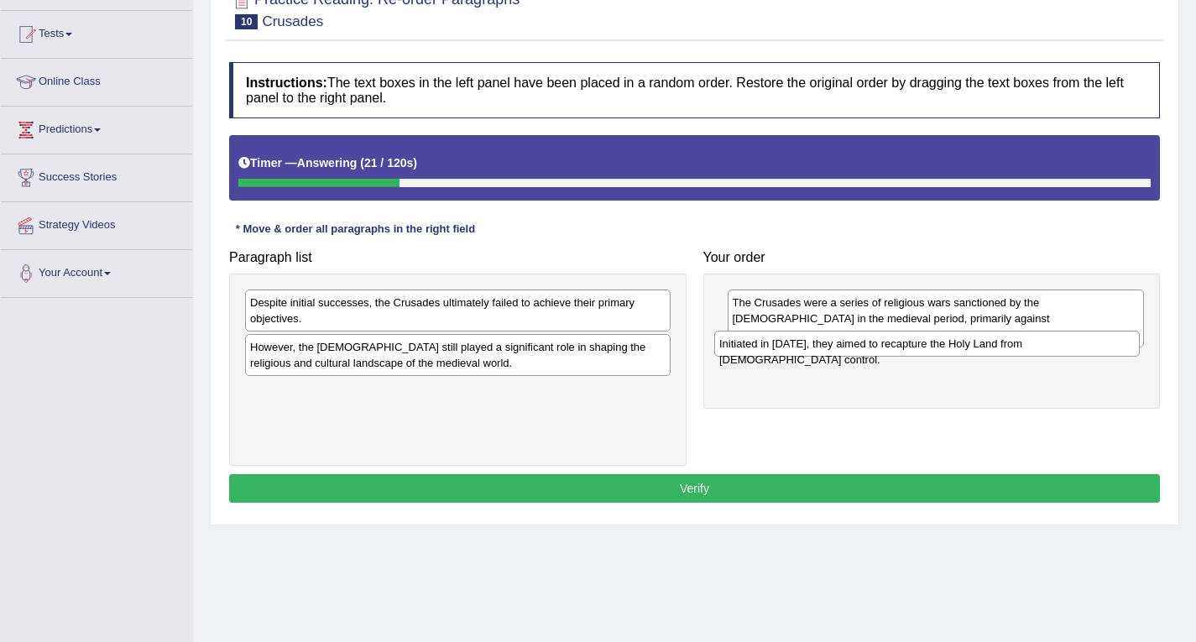
drag, startPoint x: 309, startPoint y: 308, endPoint x: 778, endPoint y: 349, distance: 471.1
click at [778, 349] on div "Initiated in [DATE], they aimed to recapture the Holy Land from [DEMOGRAPHIC_DA…" at bounding box center [927, 344] width 426 height 26
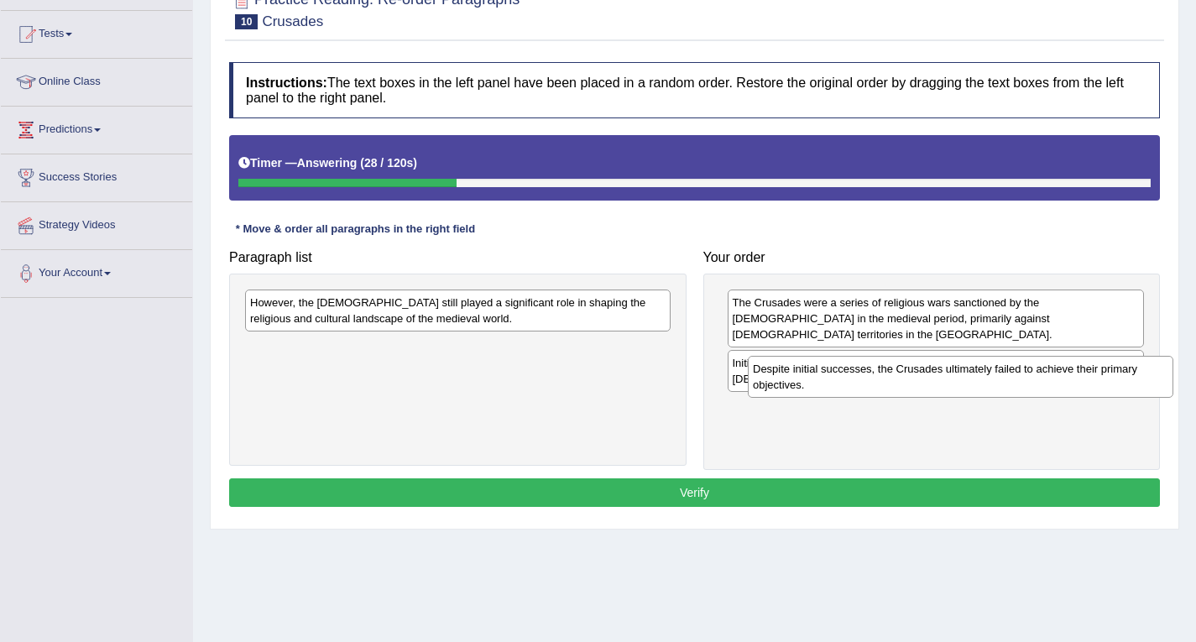
drag, startPoint x: 301, startPoint y: 314, endPoint x: 803, endPoint y: 380, distance: 507.2
click at [803, 380] on div "Despite initial successes, the Crusades ultimately failed to achieve their prim…" at bounding box center [961, 377] width 426 height 42
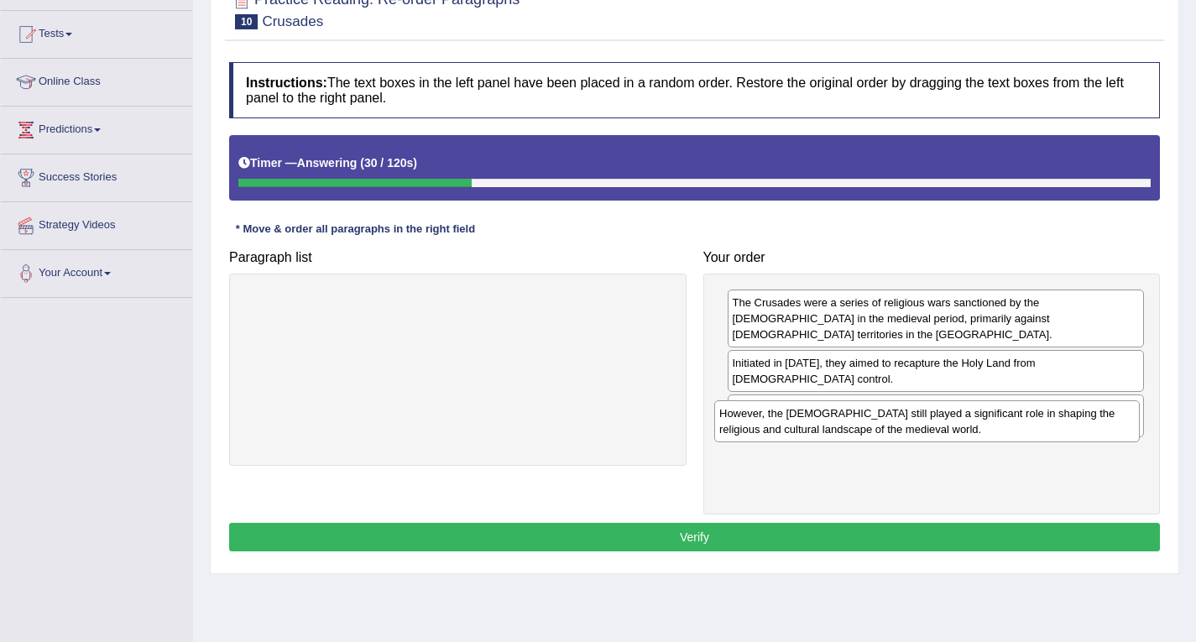
drag, startPoint x: 430, startPoint y: 321, endPoint x: 905, endPoint y: 432, distance: 487.9
click at [905, 432] on div "However, the Crusades still played a significant role in shaping the religious …" at bounding box center [927, 421] width 426 height 42
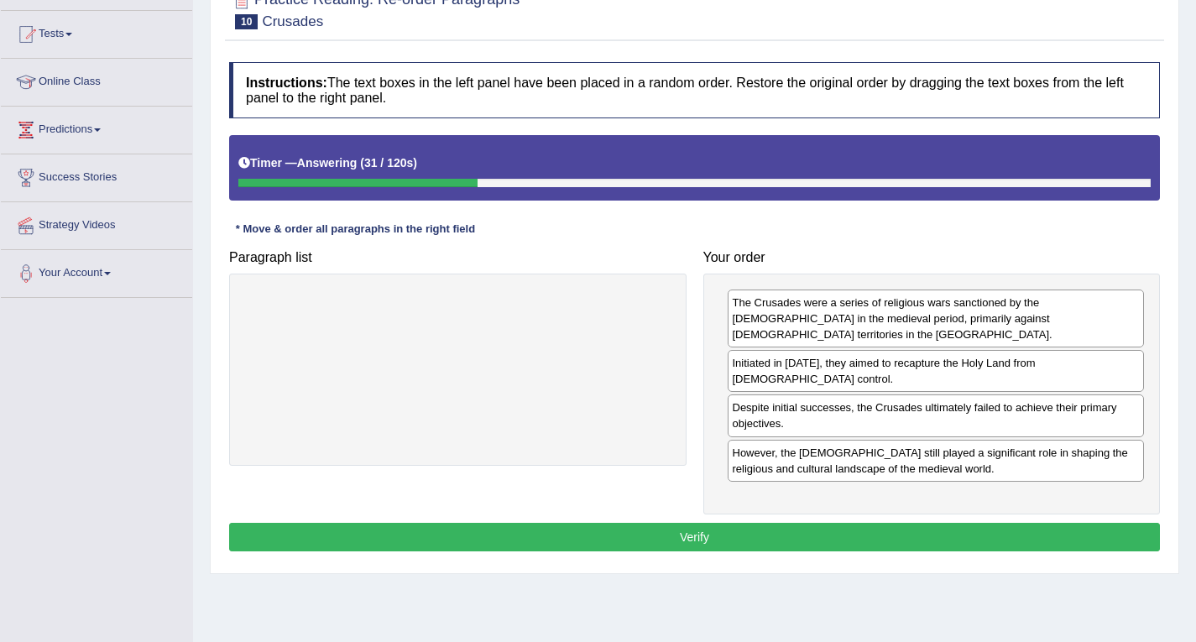
click at [757, 523] on button "Verify" at bounding box center [694, 537] width 931 height 29
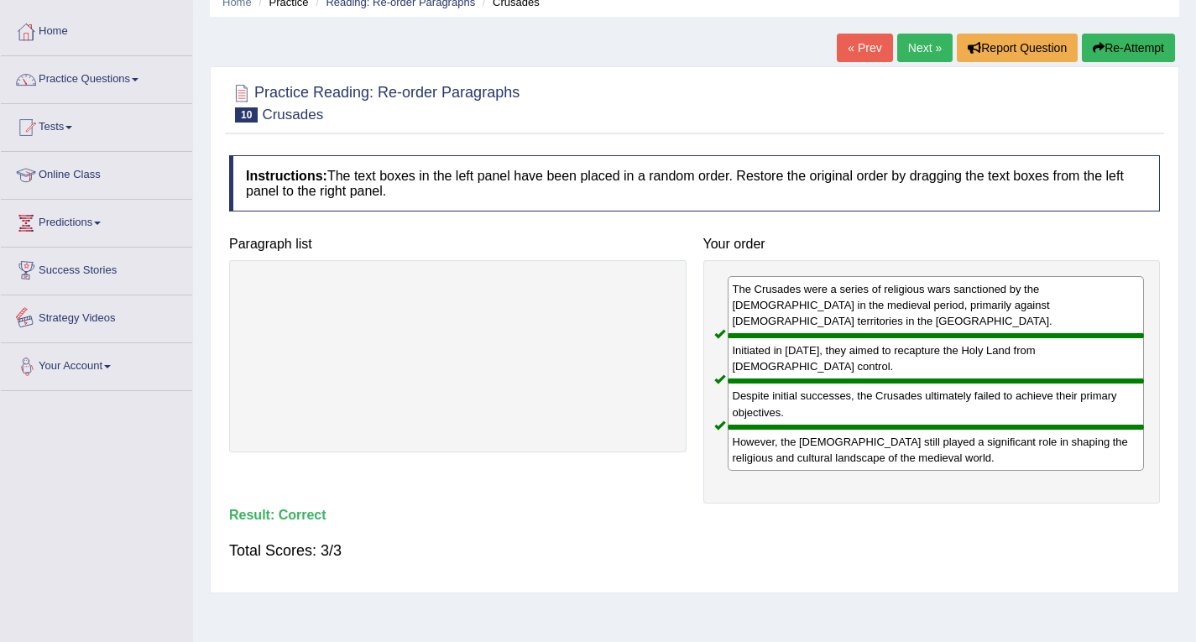
scroll to position [0, 0]
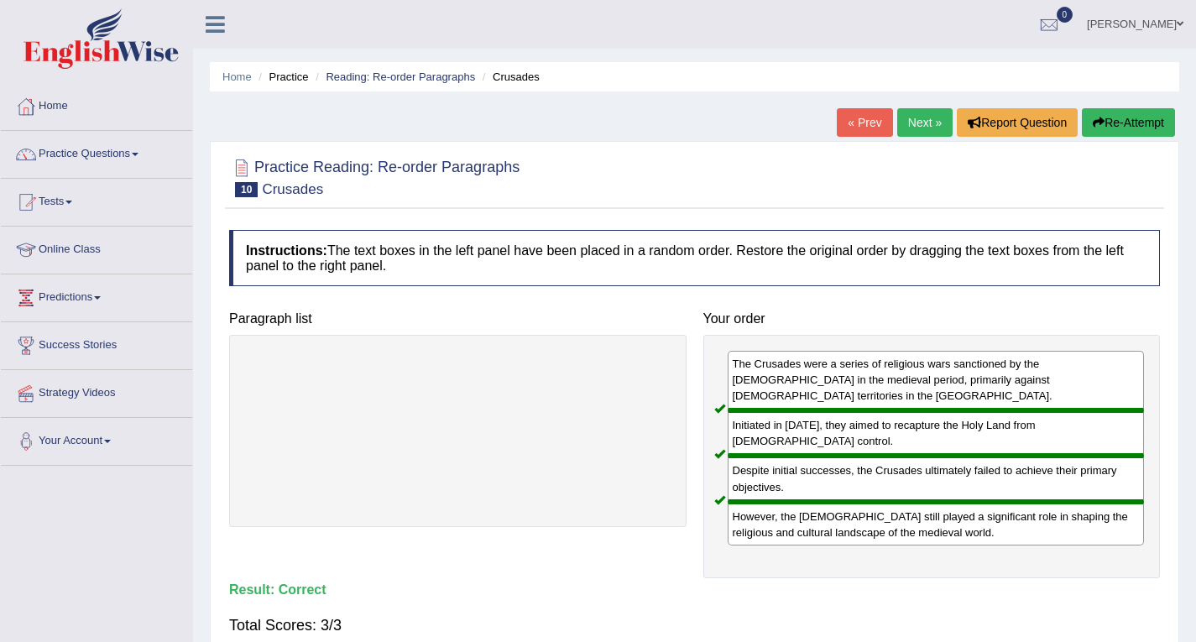
click at [920, 131] on link "Next »" at bounding box center [924, 122] width 55 height 29
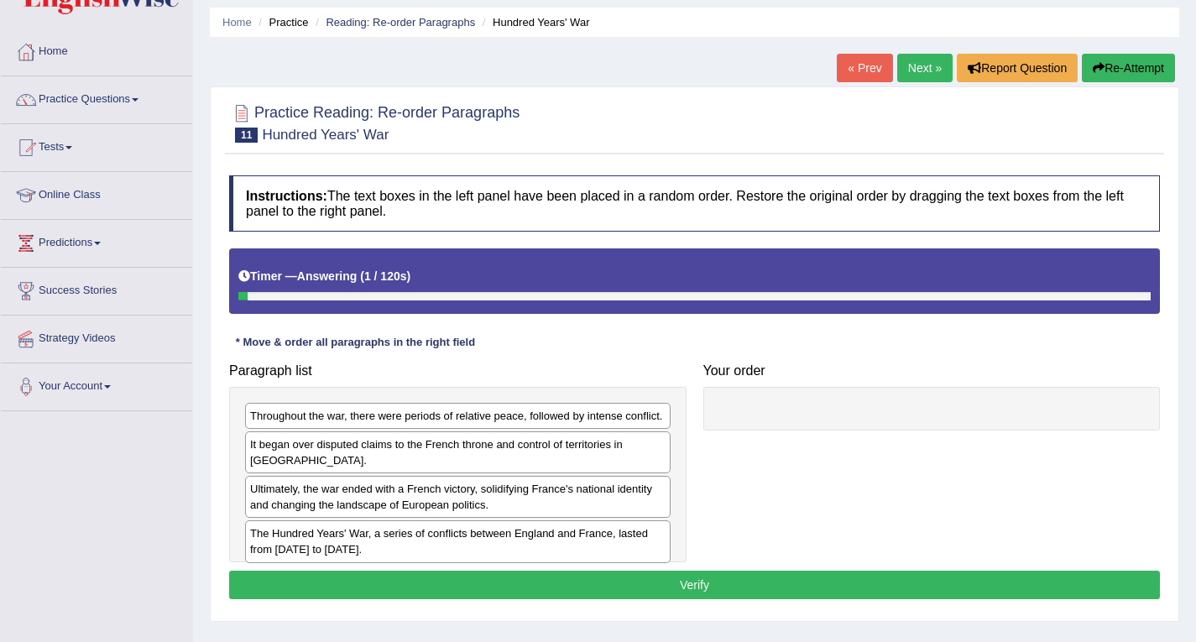
scroll to position [84, 0]
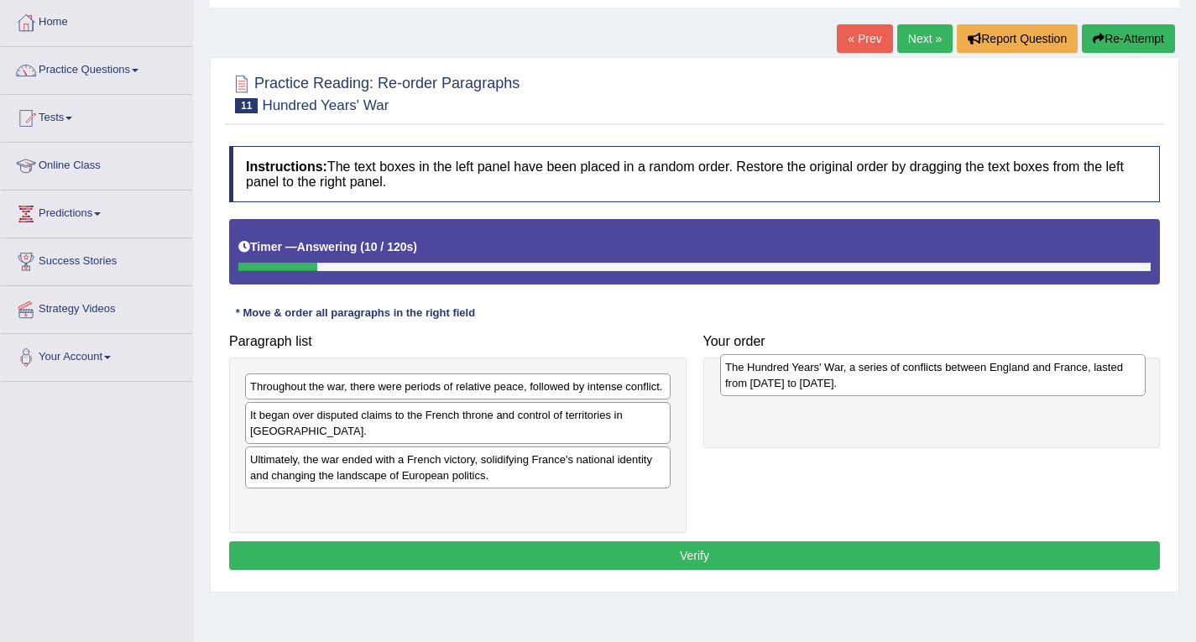
drag, startPoint x: 307, startPoint y: 503, endPoint x: 782, endPoint y: 382, distance: 490.3
click at [782, 382] on div "The Hundred Years' War, a series of conflicts between England and France, laste…" at bounding box center [933, 375] width 426 height 42
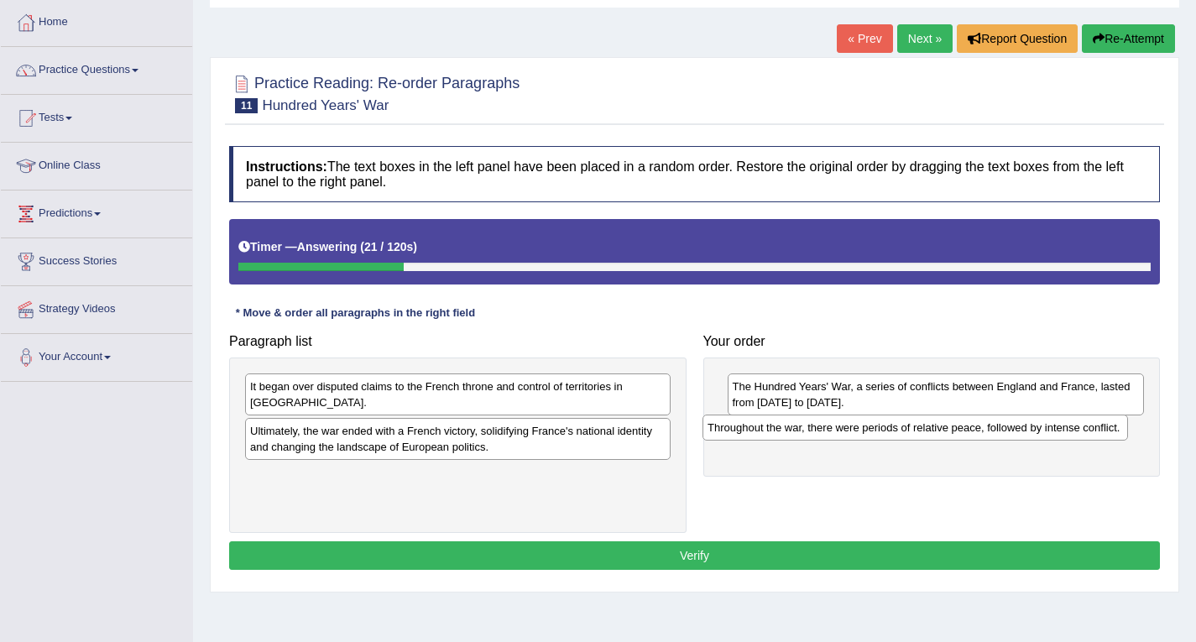
drag, startPoint x: 288, startPoint y: 393, endPoint x: 747, endPoint y: 433, distance: 461.0
click at [747, 433] on div "Throughout the war, there were periods of relative peace, followed by intense c…" at bounding box center [916, 428] width 426 height 26
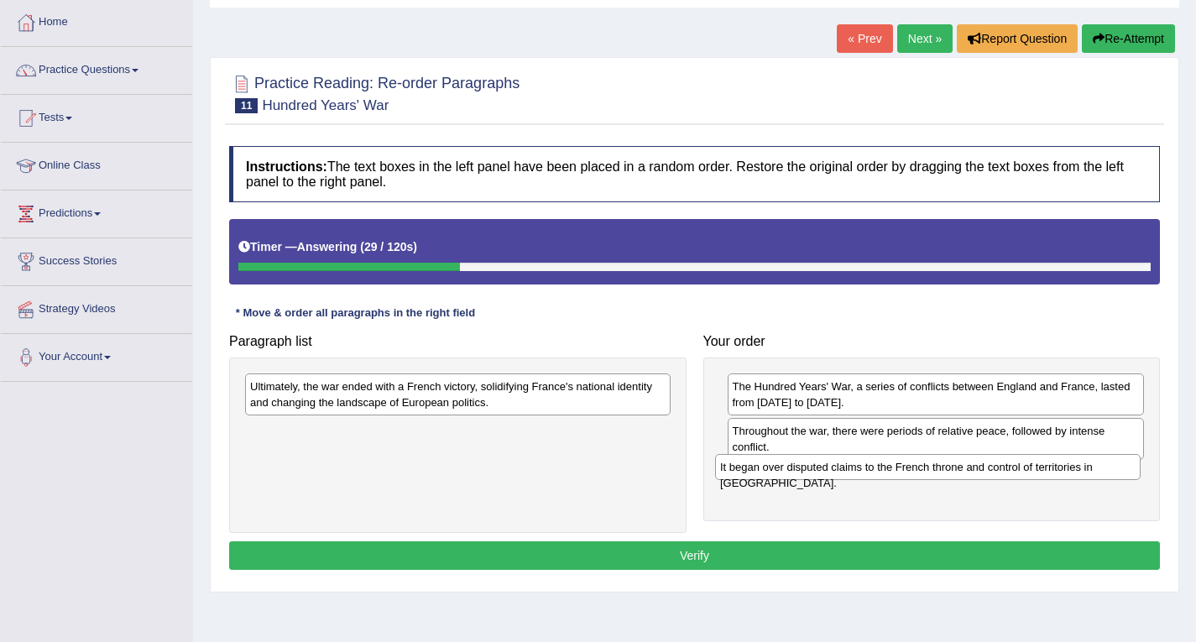
drag, startPoint x: 297, startPoint y: 392, endPoint x: 768, endPoint y: 473, distance: 477.8
click at [768, 473] on div "It began over disputed claims to the French throne and control of territories i…" at bounding box center [928, 467] width 426 height 26
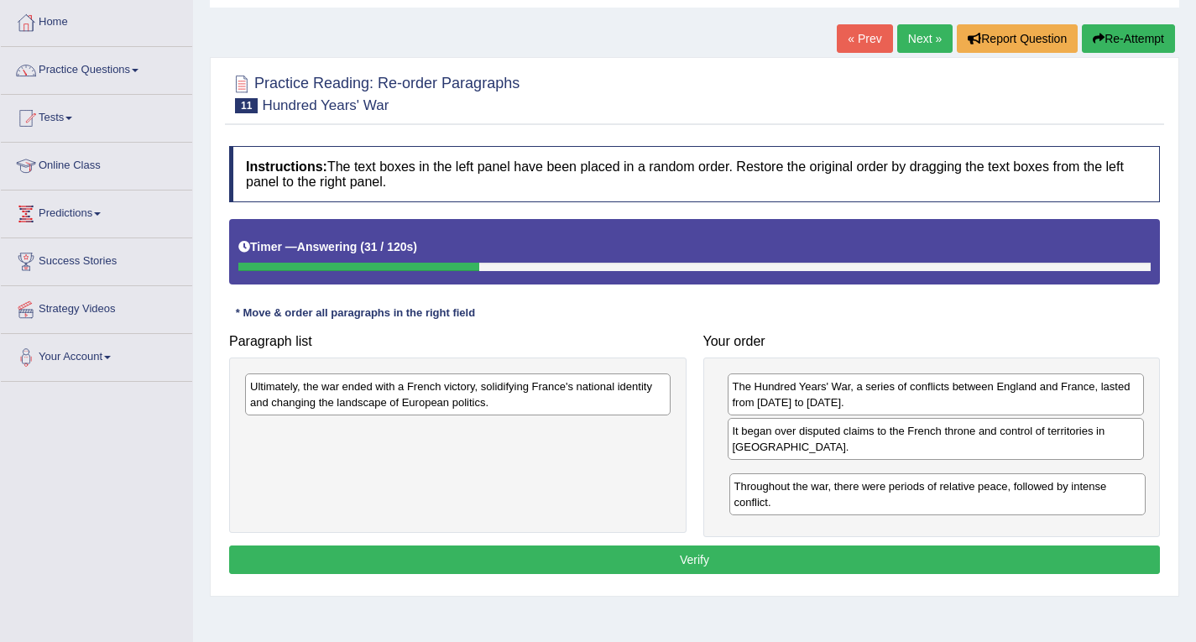
drag, startPoint x: 755, startPoint y: 443, endPoint x: 760, endPoint y: 479, distance: 36.4
click at [757, 496] on div "Throughout the war, there were periods of relative peace, followed by intense c…" at bounding box center [938, 494] width 417 height 42
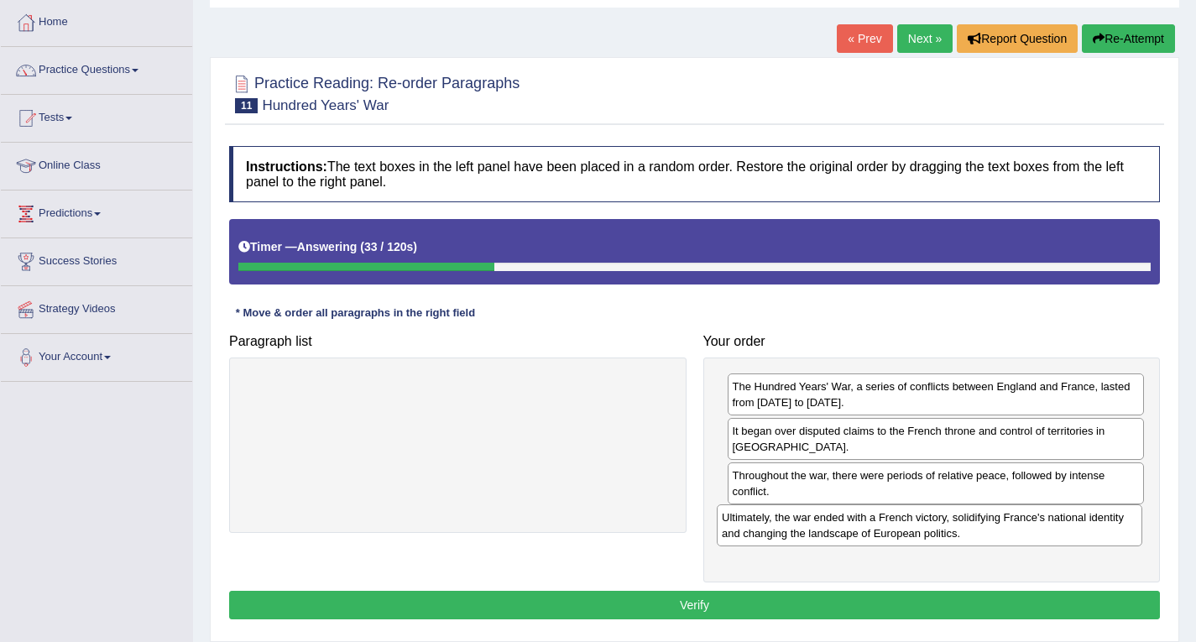
drag, startPoint x: 440, startPoint y: 409, endPoint x: 916, endPoint y: 539, distance: 493.5
click at [913, 540] on div "Ultimately, the war ended with a French victory, solidifying France's national …" at bounding box center [930, 526] width 426 height 42
click at [745, 609] on button "Verify" at bounding box center [694, 605] width 931 height 29
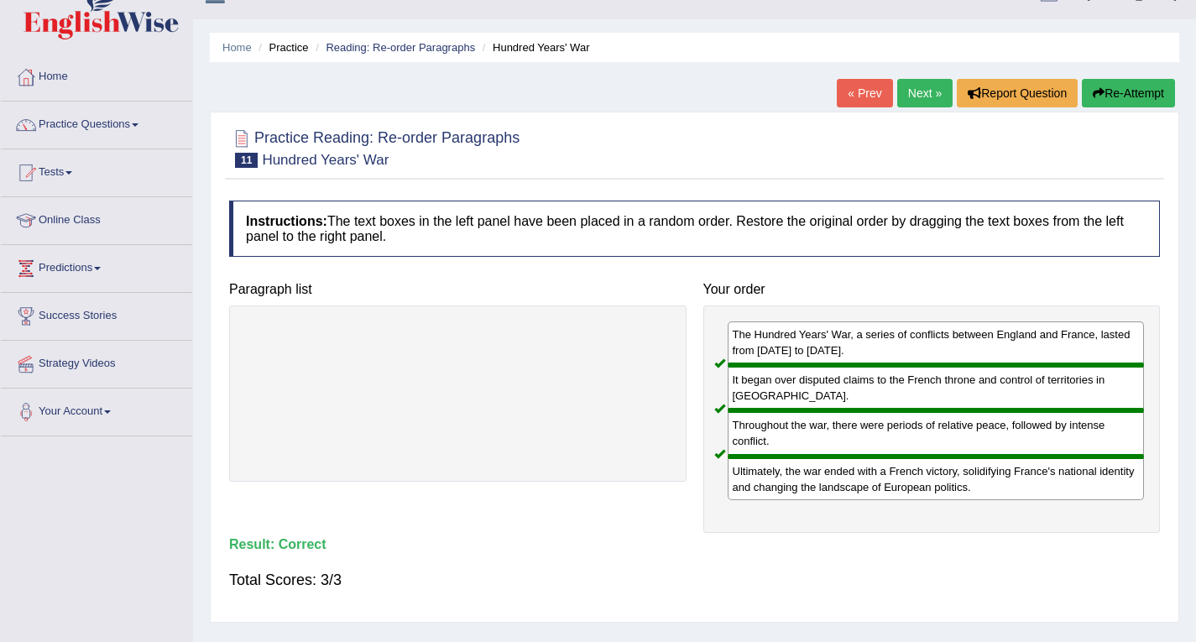
scroll to position [0, 0]
